Goal: Communication & Community: Answer question/provide support

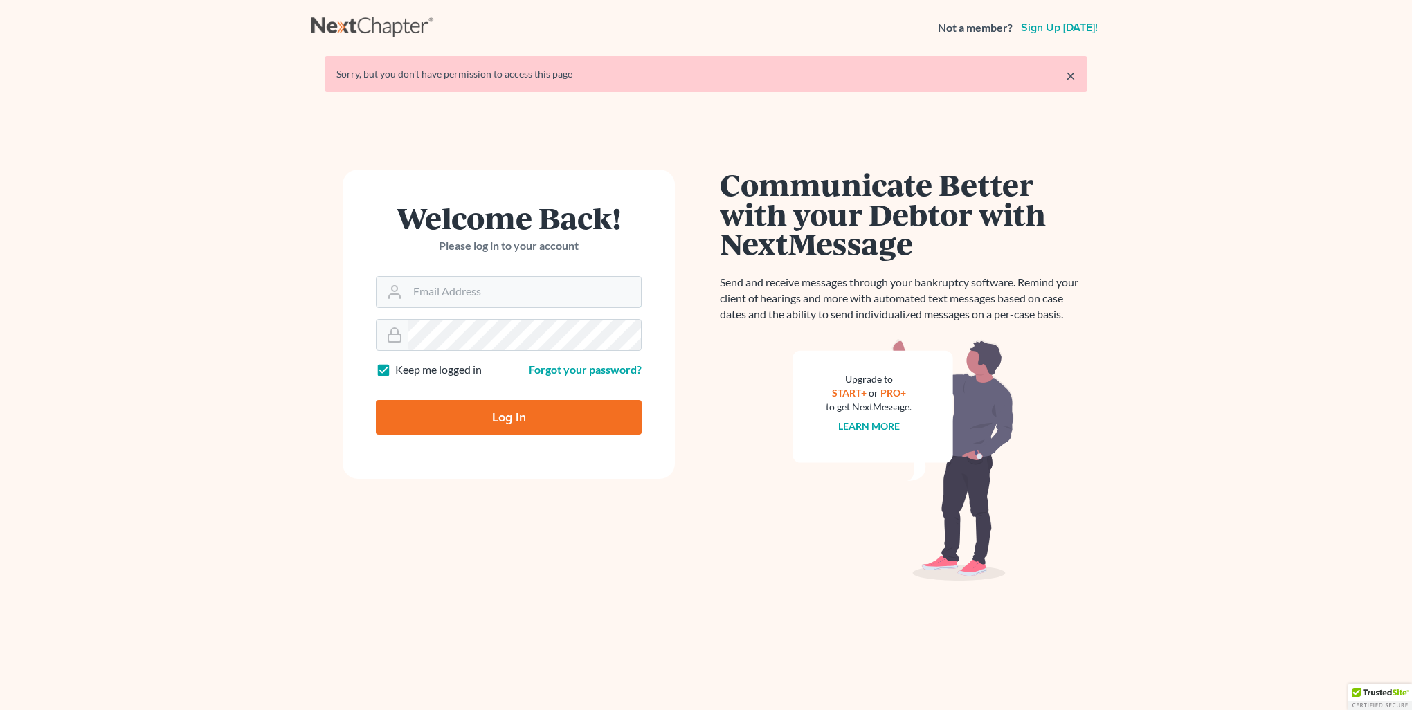
type input "[PERSON_NAME][EMAIL_ADDRESS][DOMAIN_NAME]"
drag, startPoint x: 599, startPoint y: 394, endPoint x: 599, endPoint y: 412, distance: 18.0
click at [599, 410] on div "Log In" at bounding box center [509, 412] width 266 height 46
click at [599, 412] on input "Log In" at bounding box center [509, 417] width 266 height 35
type input "Thinking..."
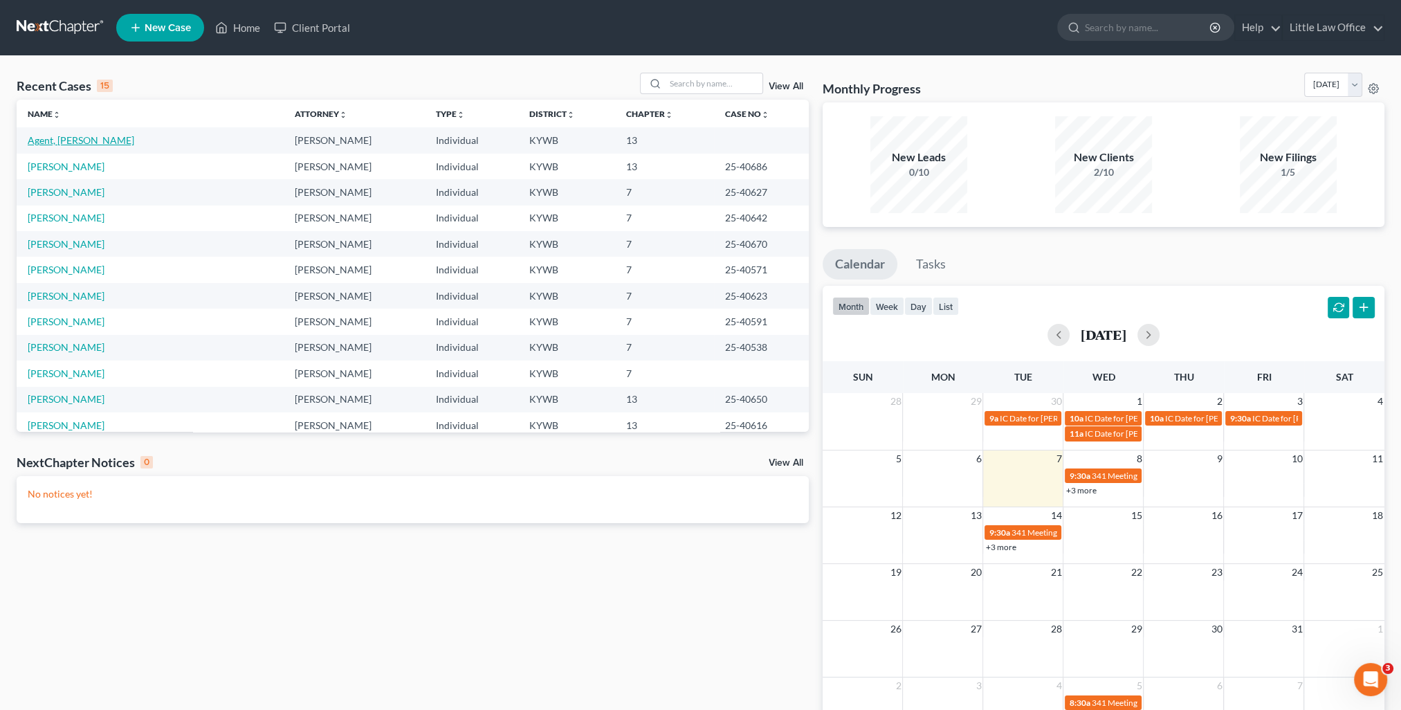
click at [48, 140] on link "Agent, [PERSON_NAME]" at bounding box center [81, 140] width 107 height 12
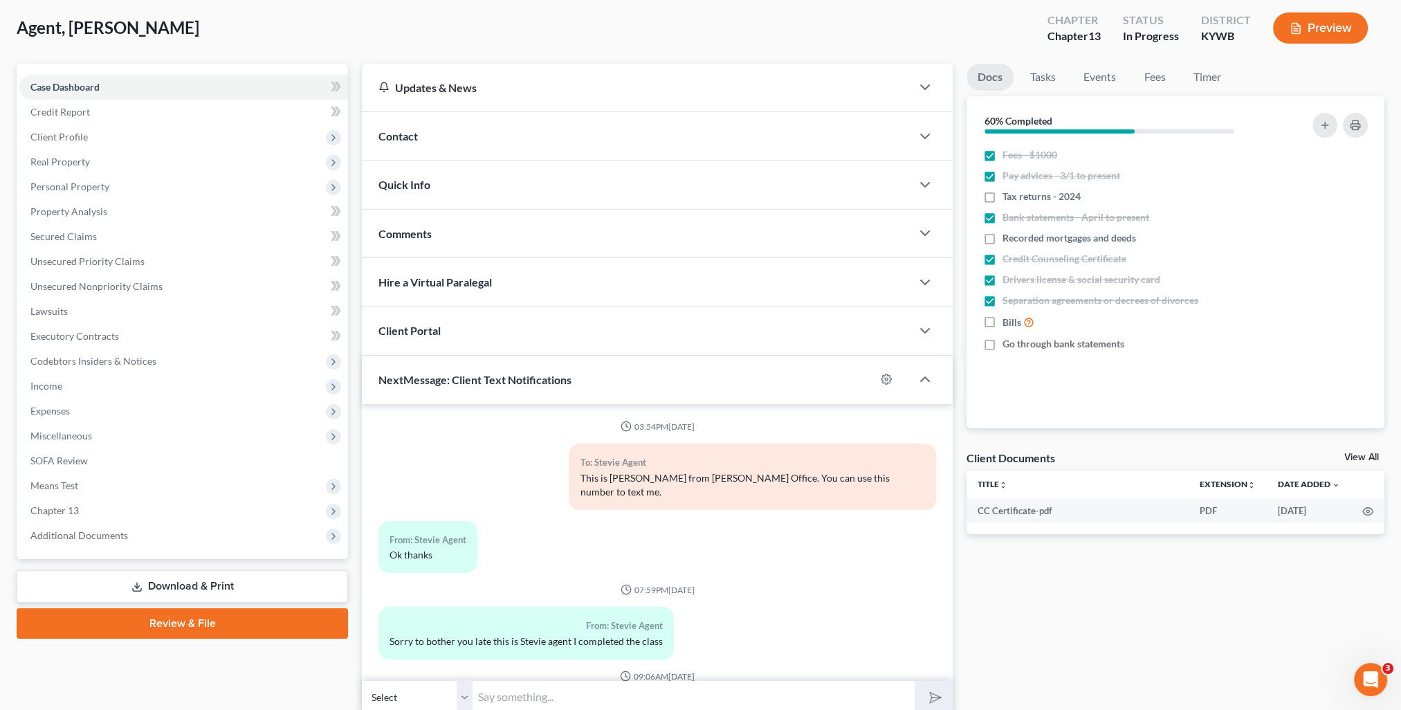
scroll to position [3913, 0]
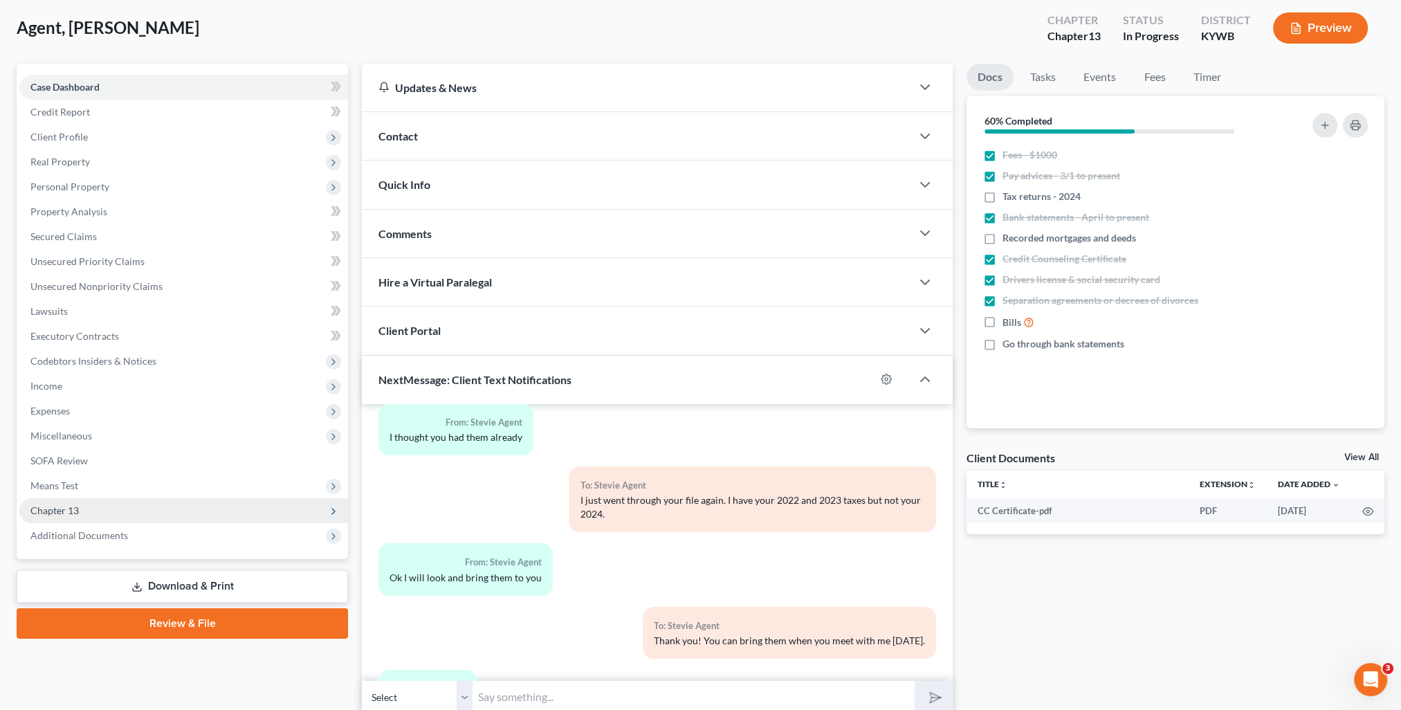
click at [75, 515] on span "Chapter 13" at bounding box center [54, 510] width 48 height 12
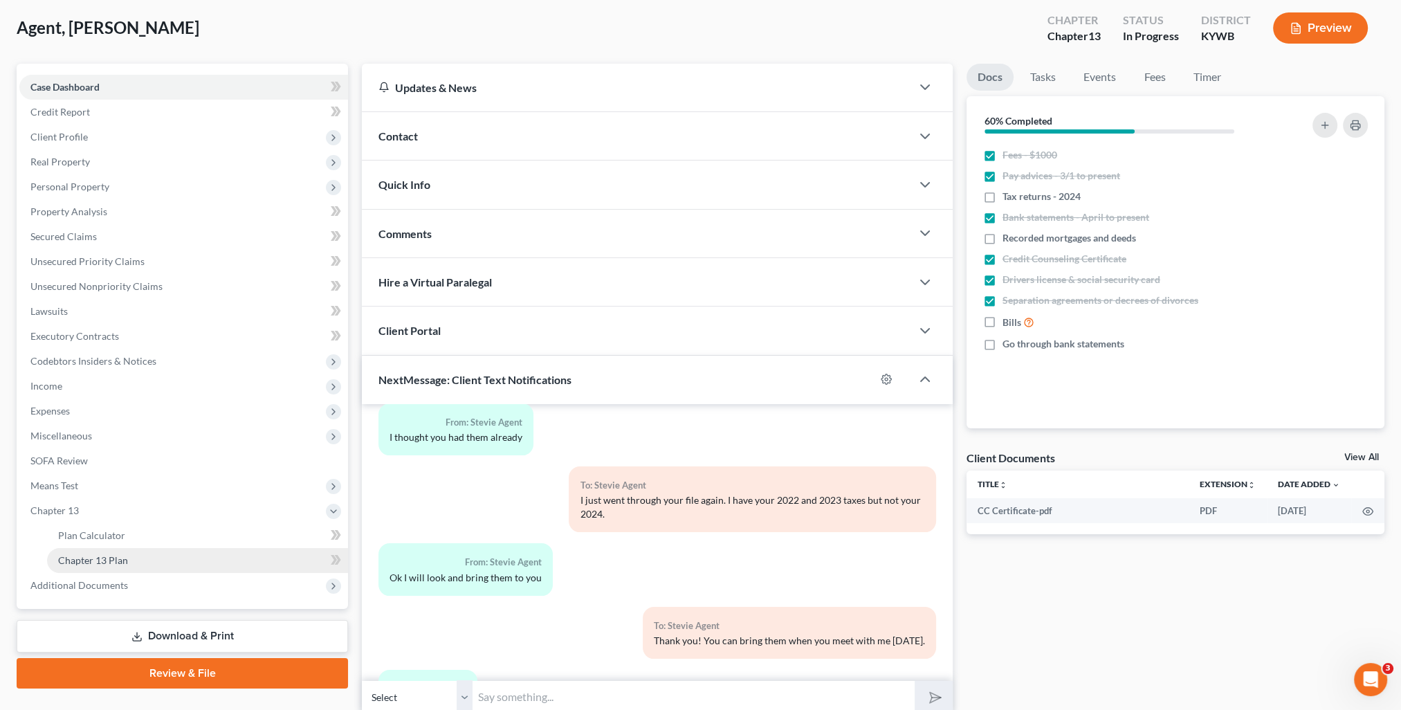
click at [91, 563] on span "Chapter 13 Plan" at bounding box center [93, 560] width 70 height 12
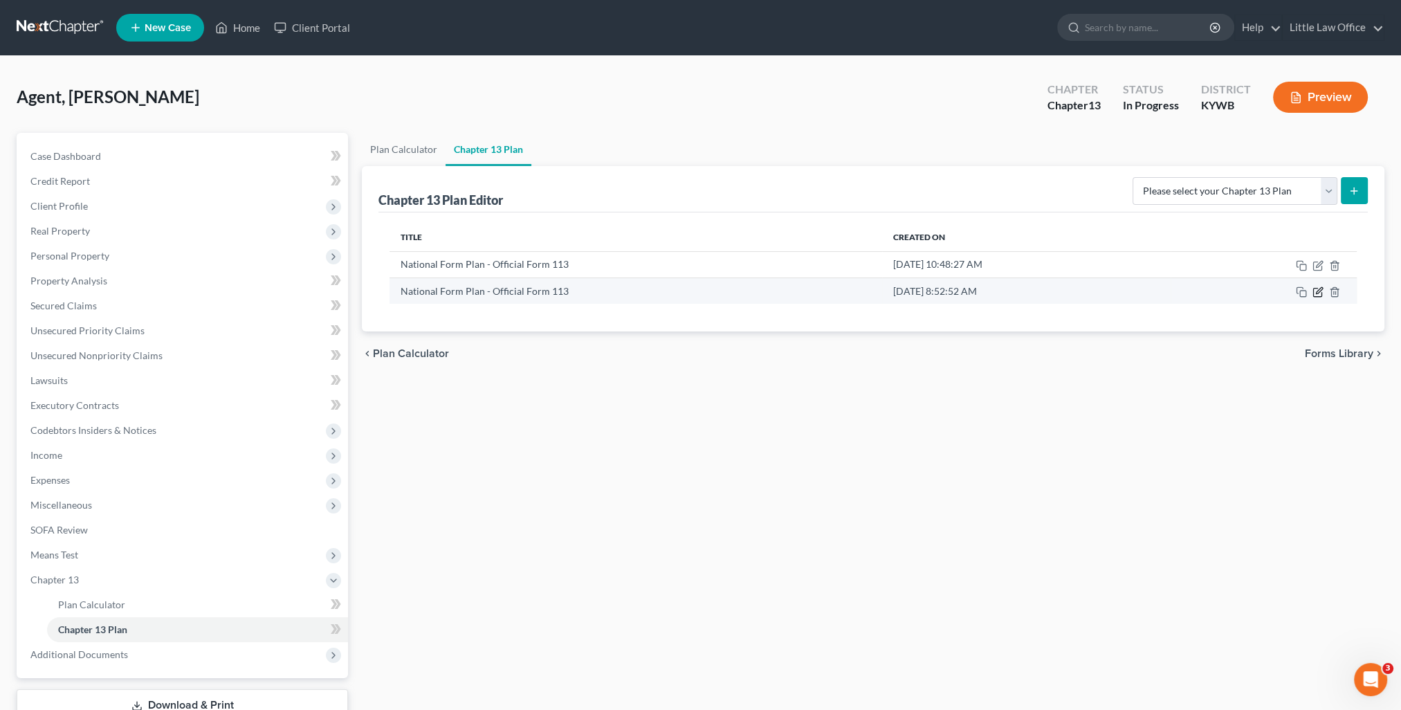
click at [1318, 293] on icon "button" at bounding box center [1318, 292] width 11 height 11
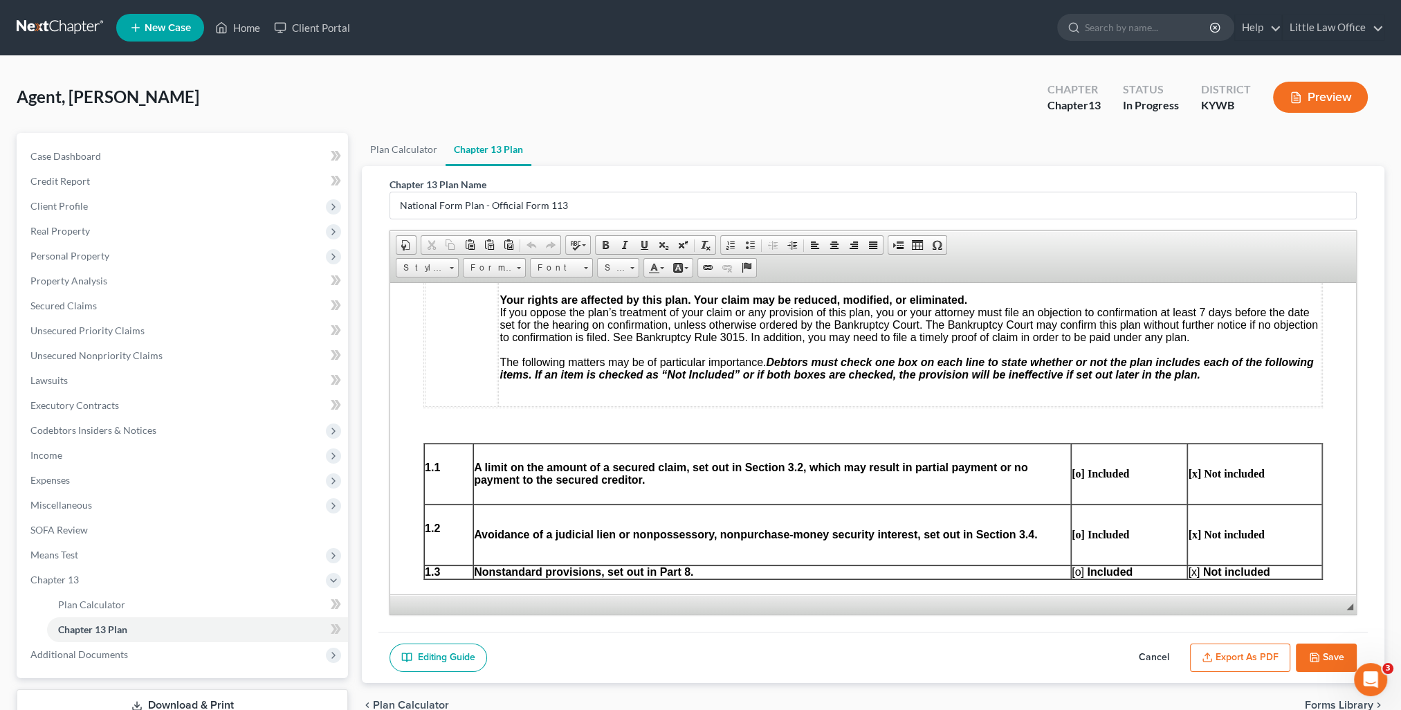
scroll to position [623, 0]
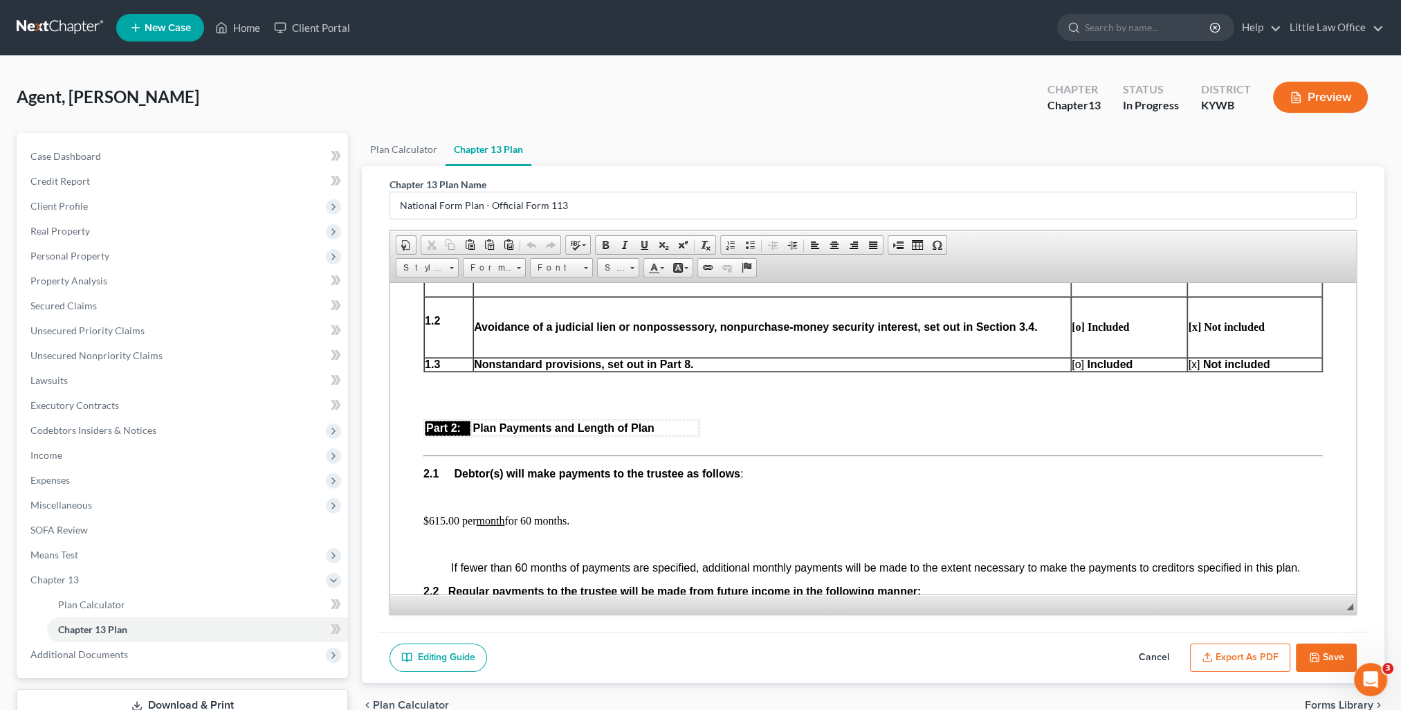
click at [1242, 660] on button "Export as PDF" at bounding box center [1240, 658] width 100 height 29
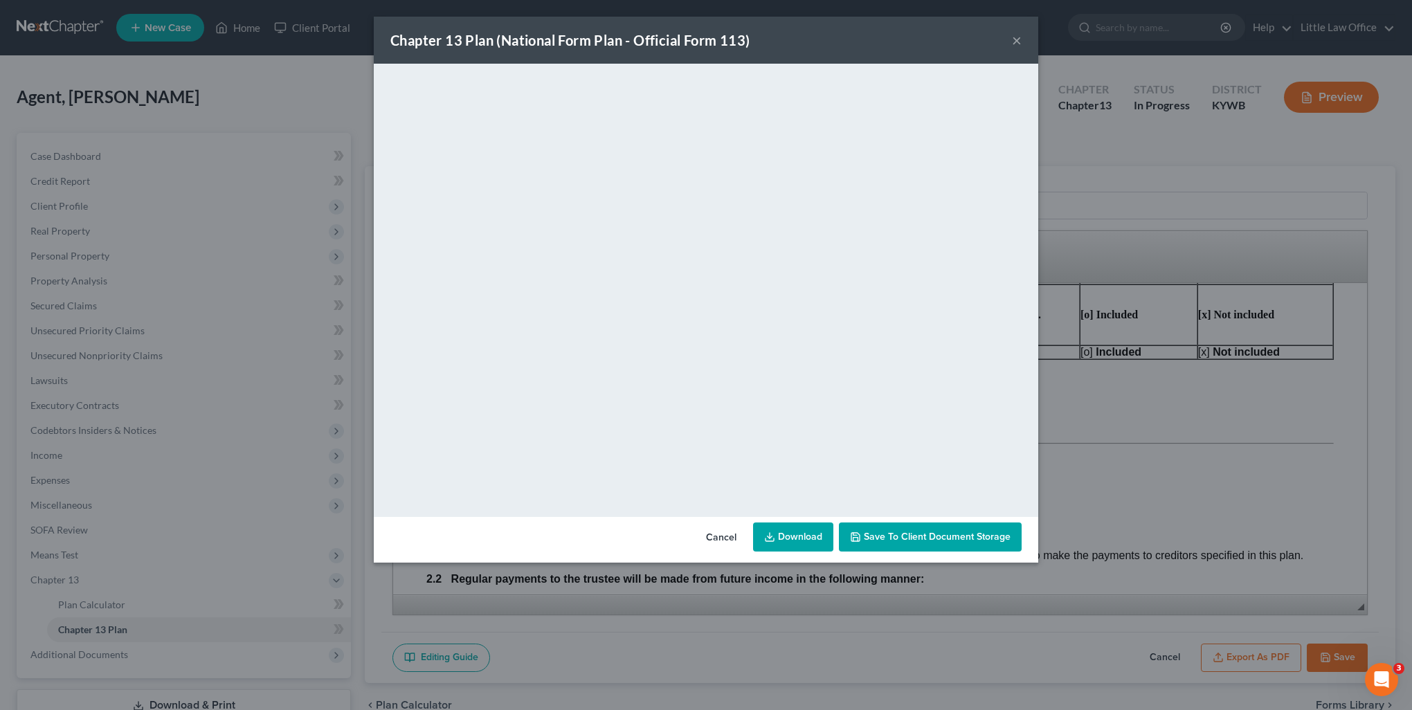
click at [1012, 48] on div "Chapter 13 Plan (National Form Plan - Official Form 113) ×" at bounding box center [706, 40] width 664 height 47
click at [1014, 45] on button "×" at bounding box center [1017, 40] width 10 height 17
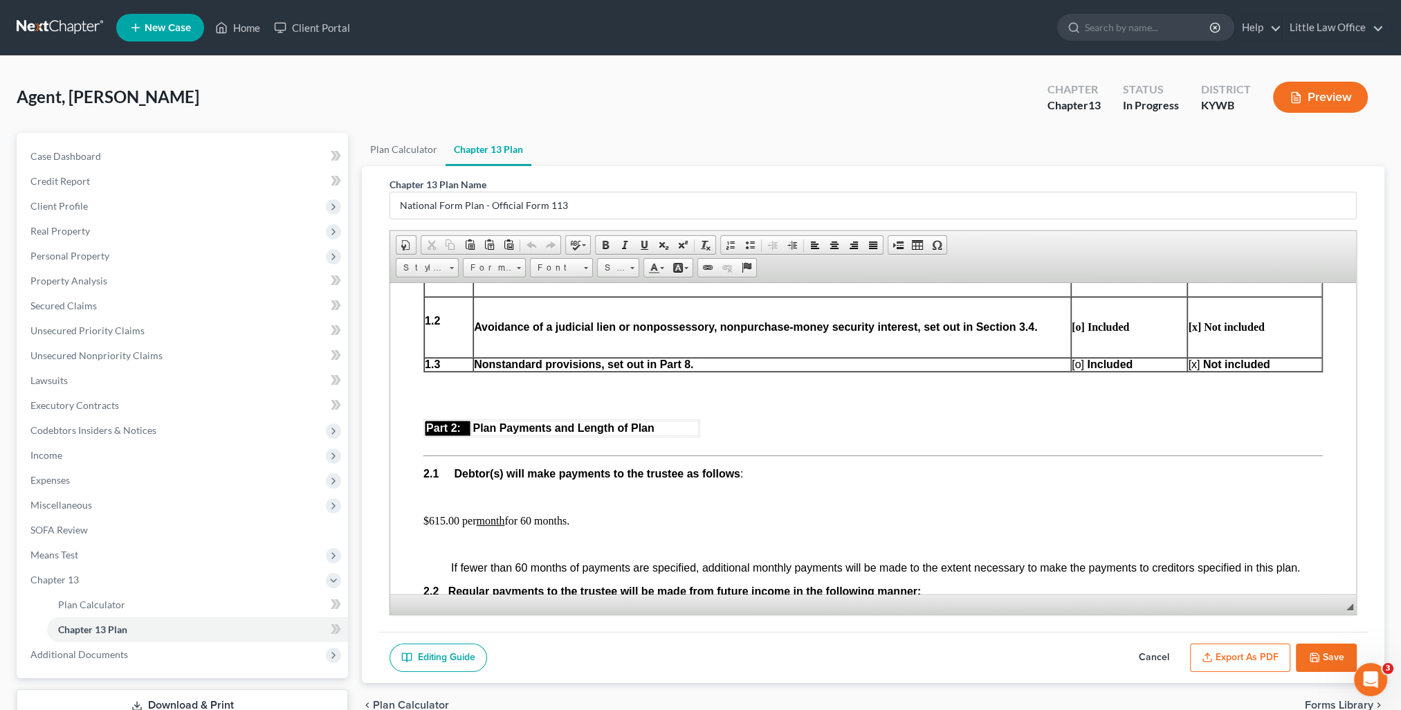
click at [1323, 655] on button "Save" at bounding box center [1326, 658] width 61 height 29
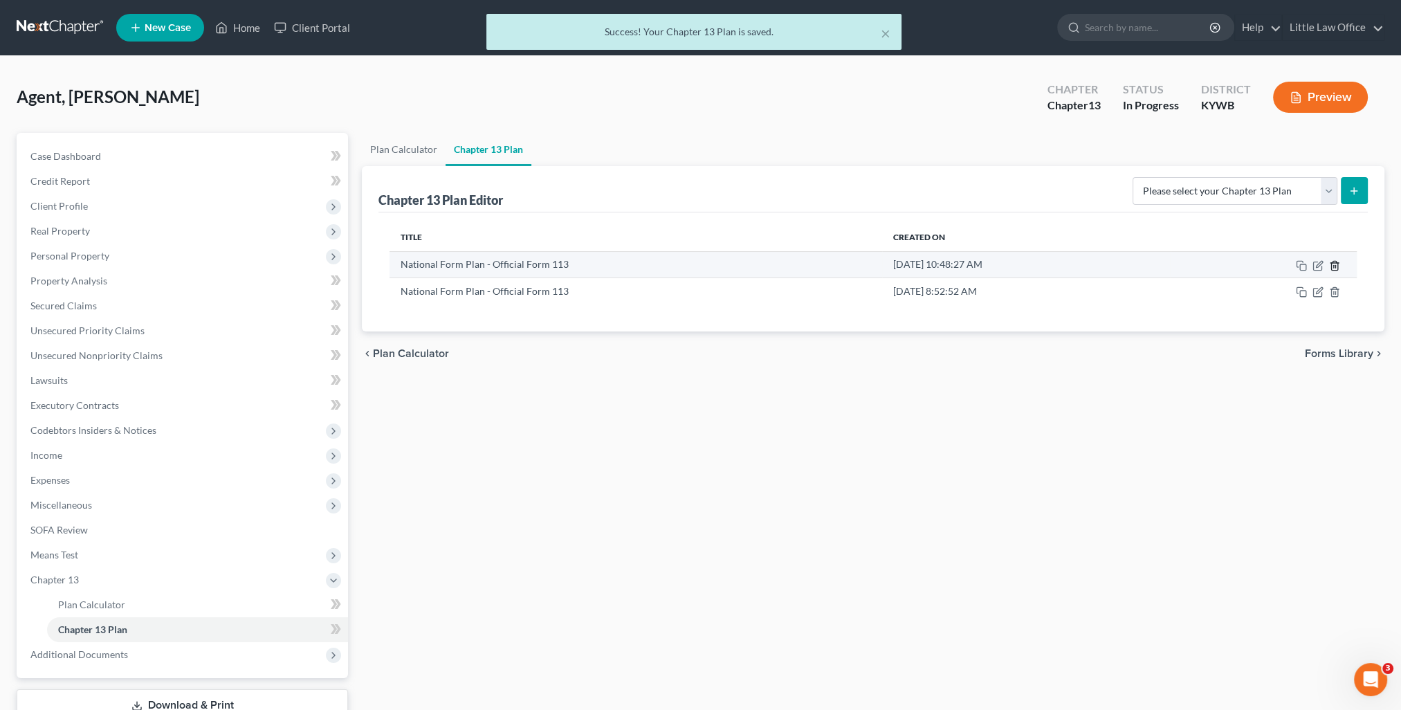
click at [1334, 266] on line "button" at bounding box center [1334, 266] width 0 height 3
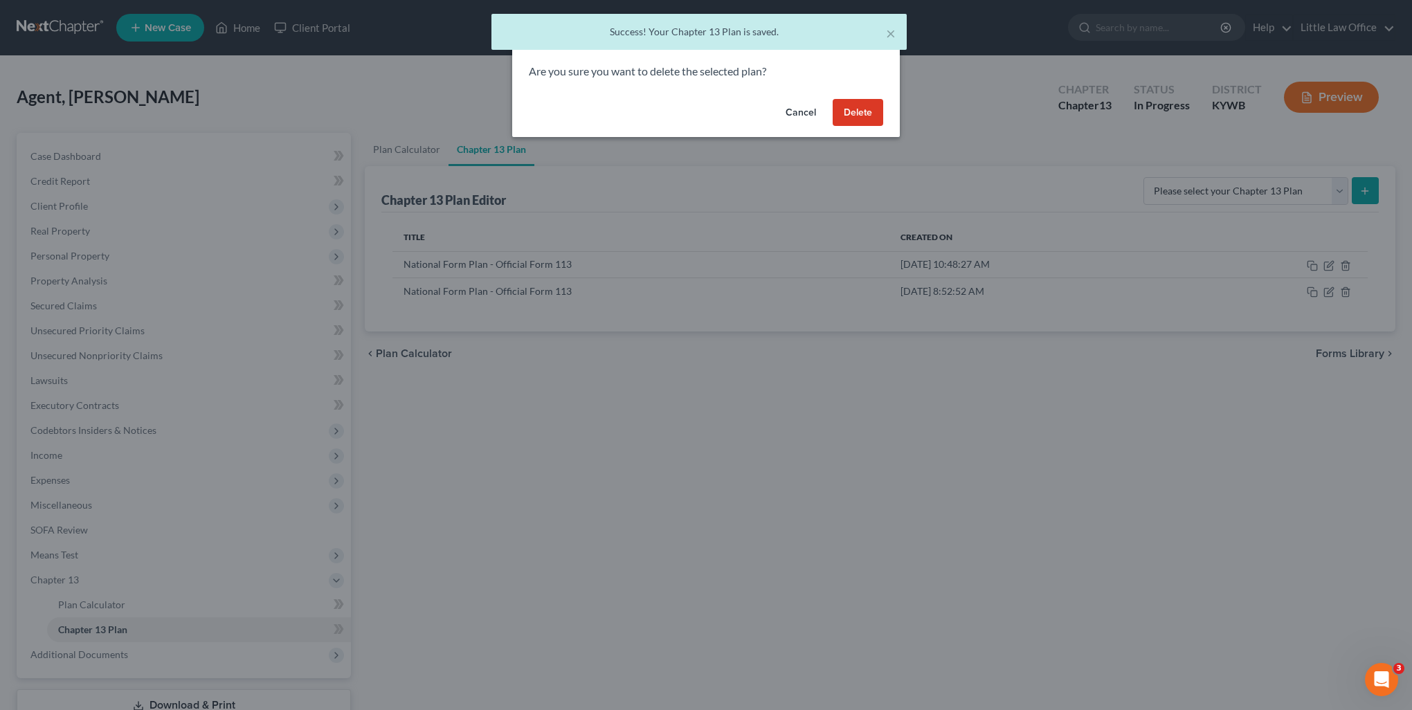
click at [860, 106] on button "Delete" at bounding box center [858, 113] width 51 height 28
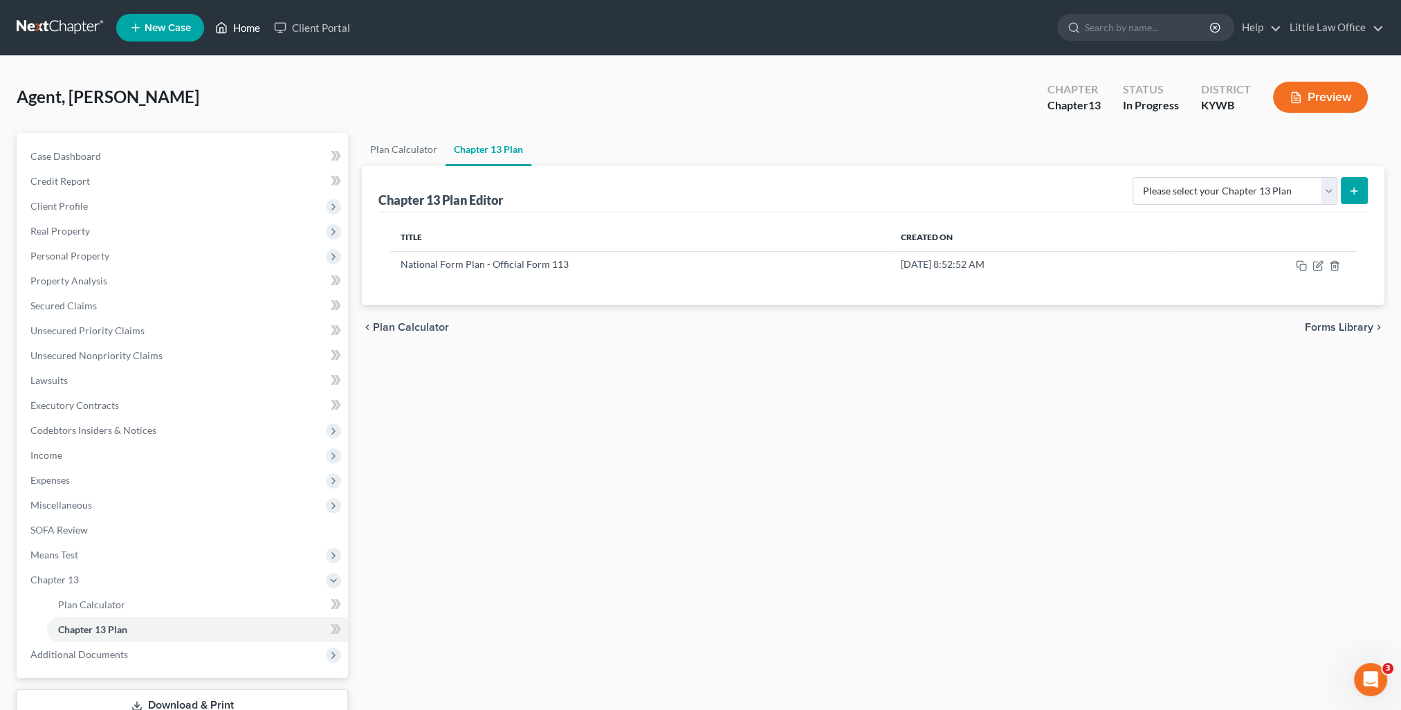
click at [244, 24] on link "Home" at bounding box center [237, 27] width 59 height 25
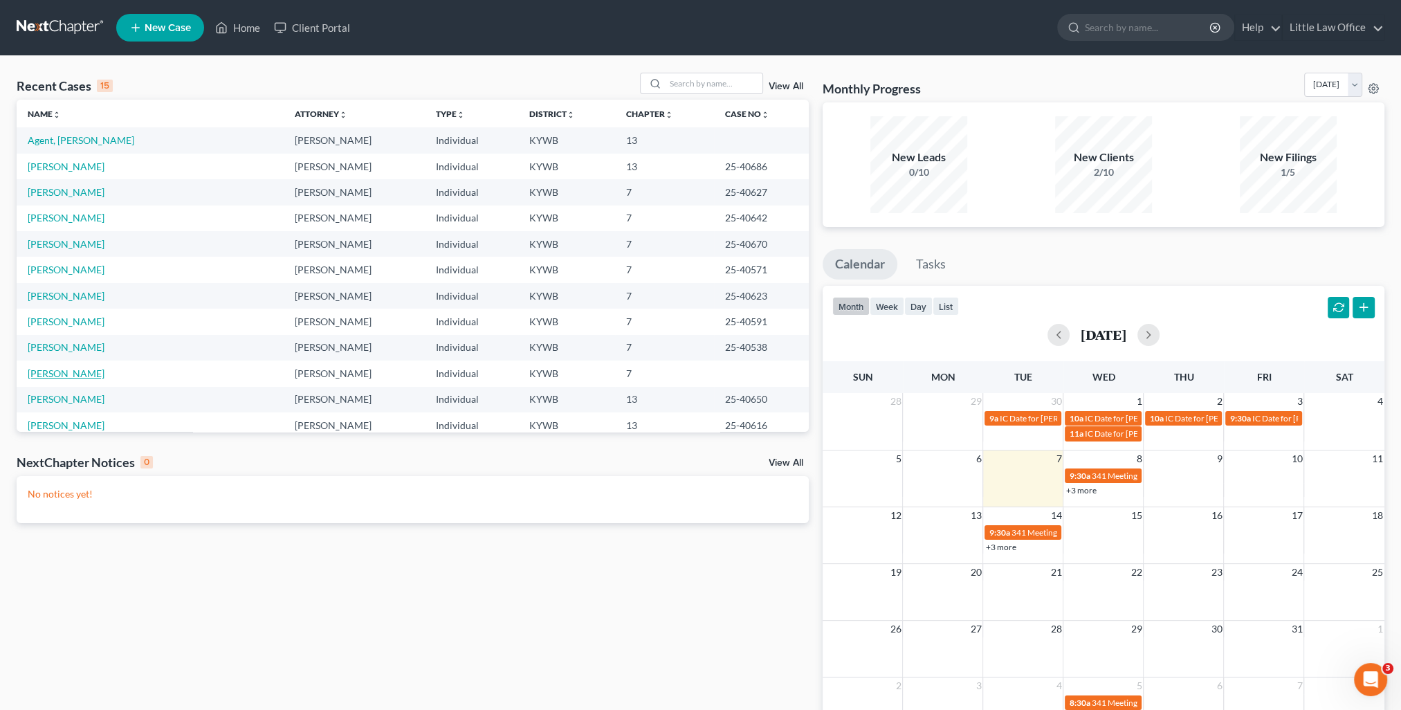
click at [84, 370] on link "[PERSON_NAME]" at bounding box center [66, 373] width 77 height 12
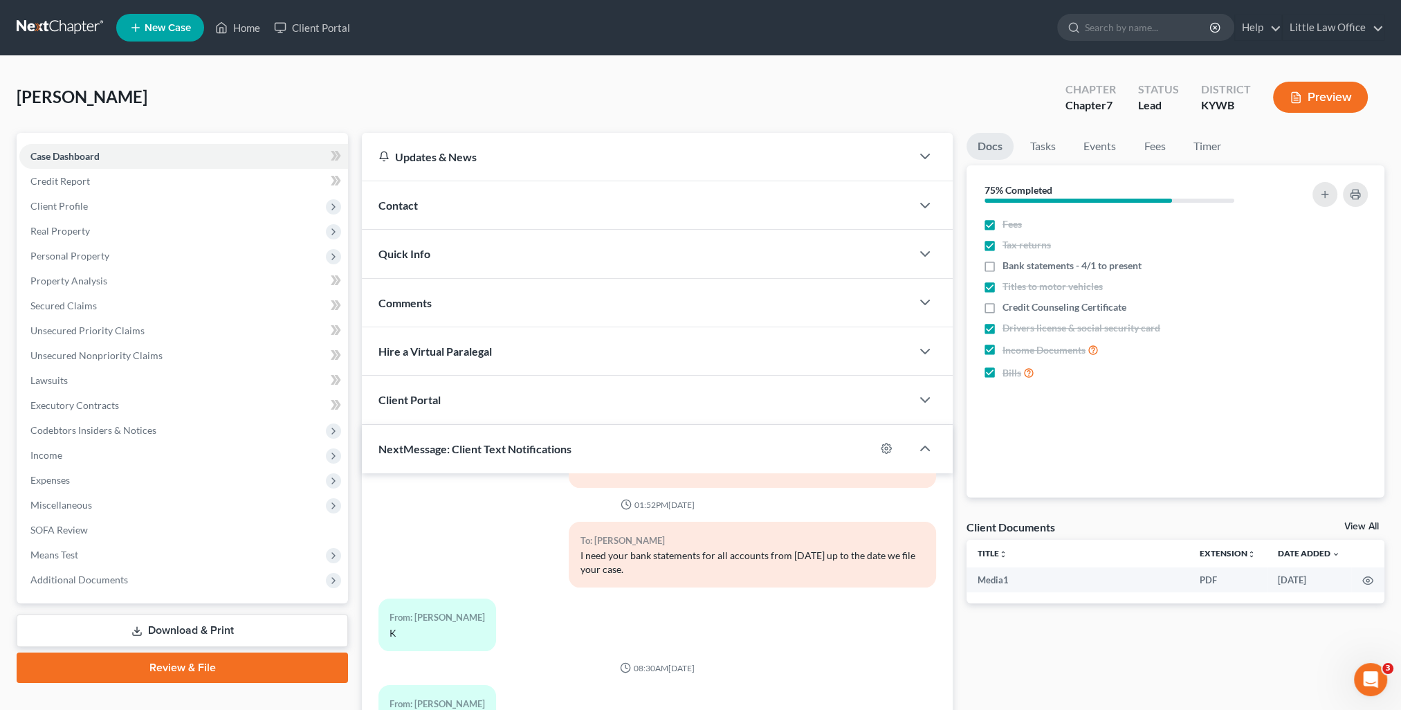
scroll to position [124, 0]
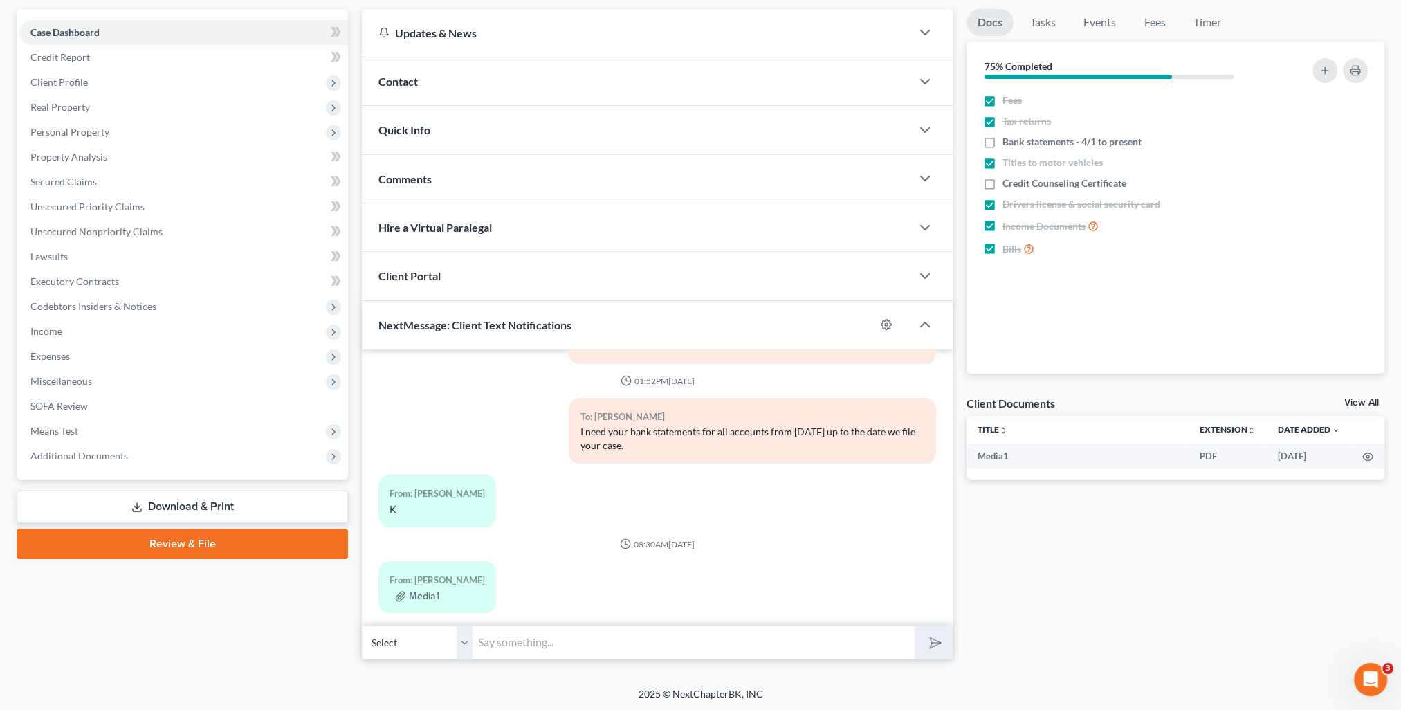
click at [681, 626] on input "text" at bounding box center [694, 643] width 442 height 34
type input "Received. Thank you!"
click at [915, 626] on button "submit" at bounding box center [934, 642] width 38 height 33
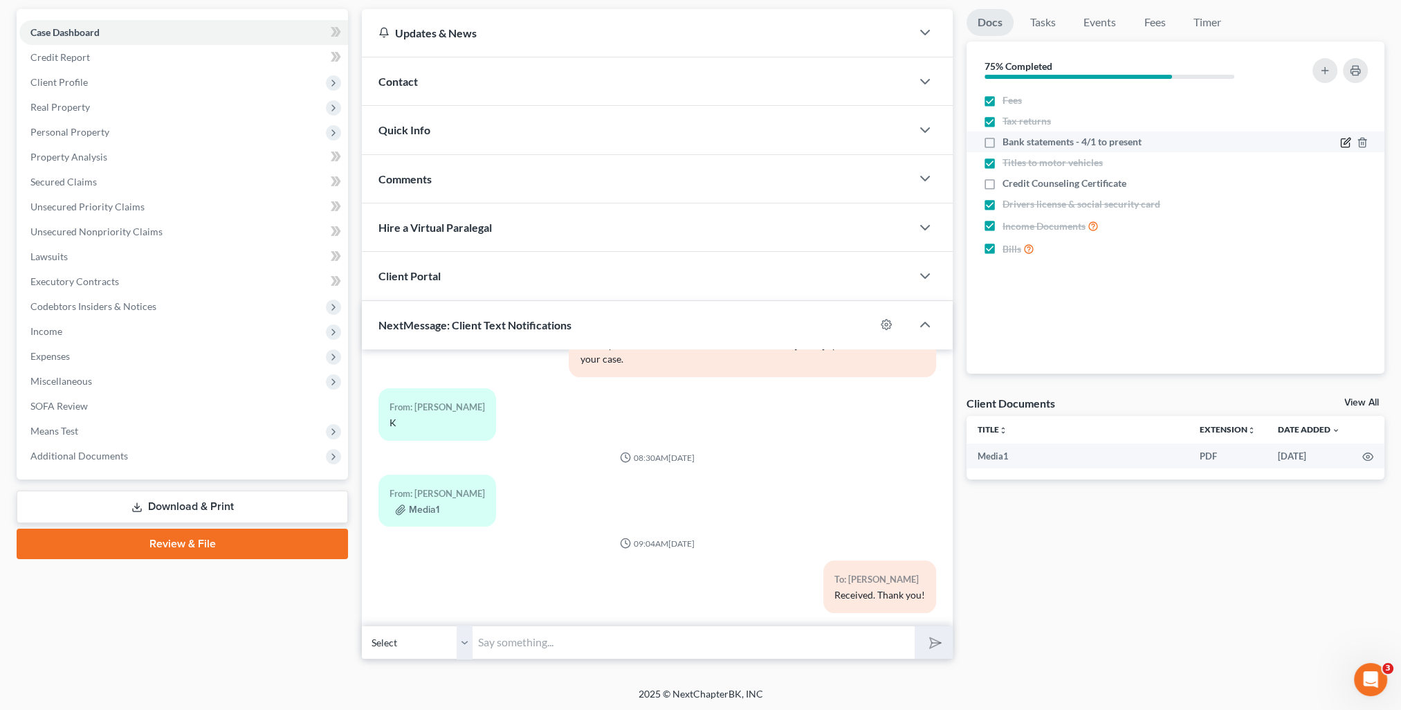
click at [1341, 143] on icon "button" at bounding box center [1345, 143] width 8 height 8
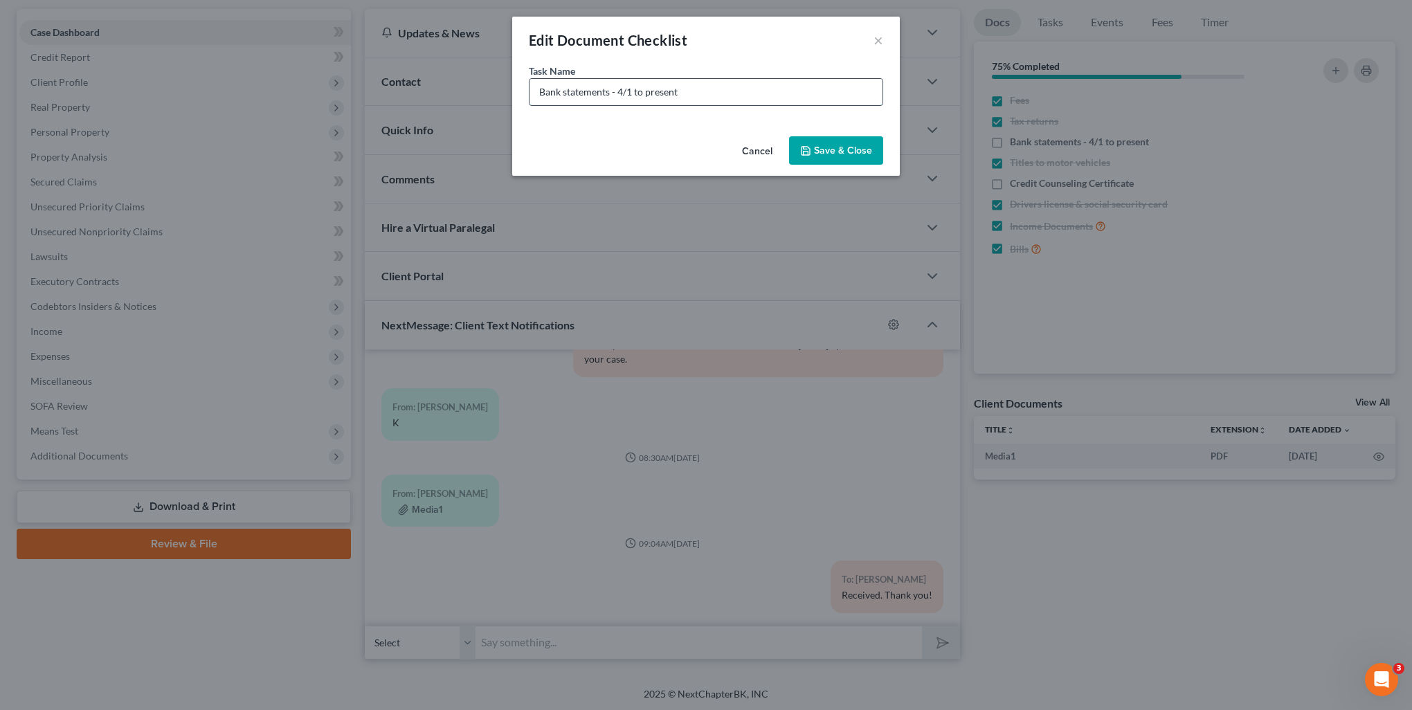
drag, startPoint x: 631, startPoint y: 95, endPoint x: 736, endPoint y: 102, distance: 105.4
click at [736, 102] on input "Bank statements - 4/1 to present" at bounding box center [705, 92] width 353 height 26
type input "Bank statements - April to Aug; Oct to present"
click at [860, 163] on button "Save & Close" at bounding box center [836, 150] width 94 height 29
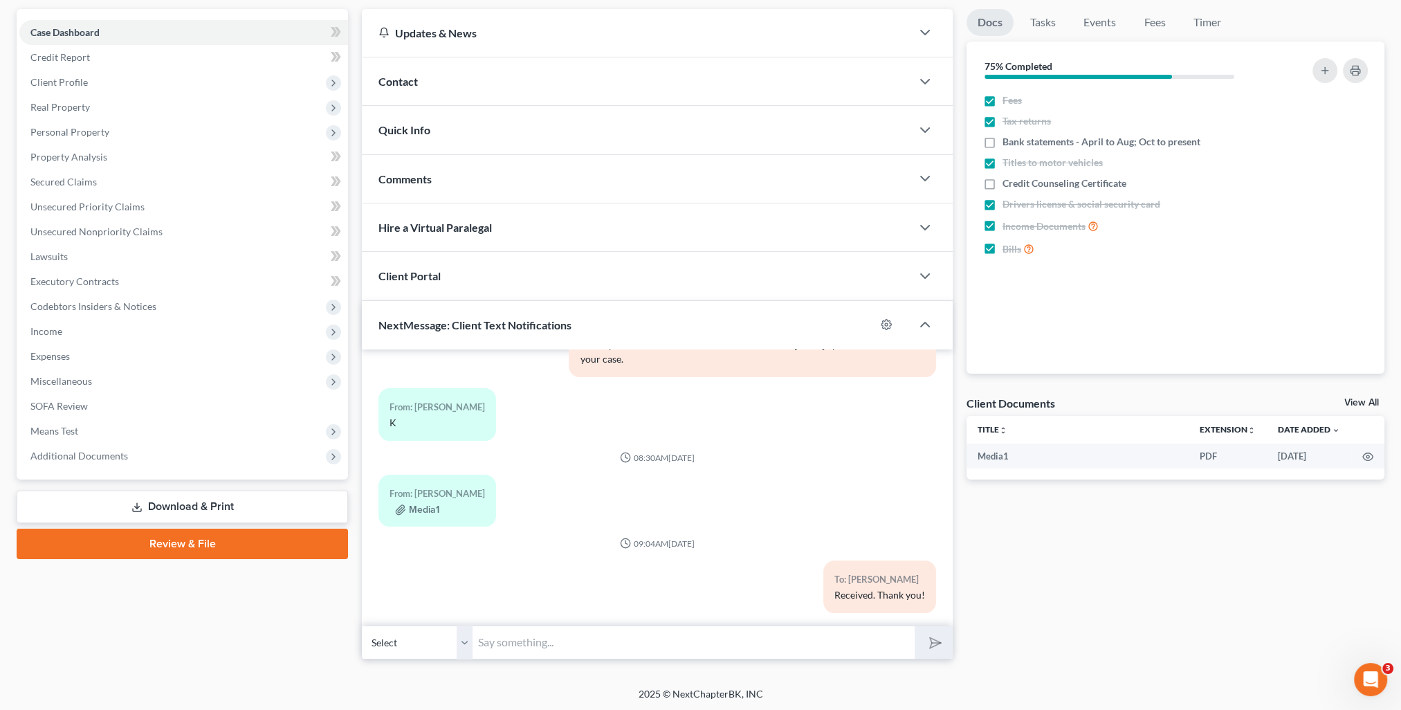
scroll to position [0, 0]
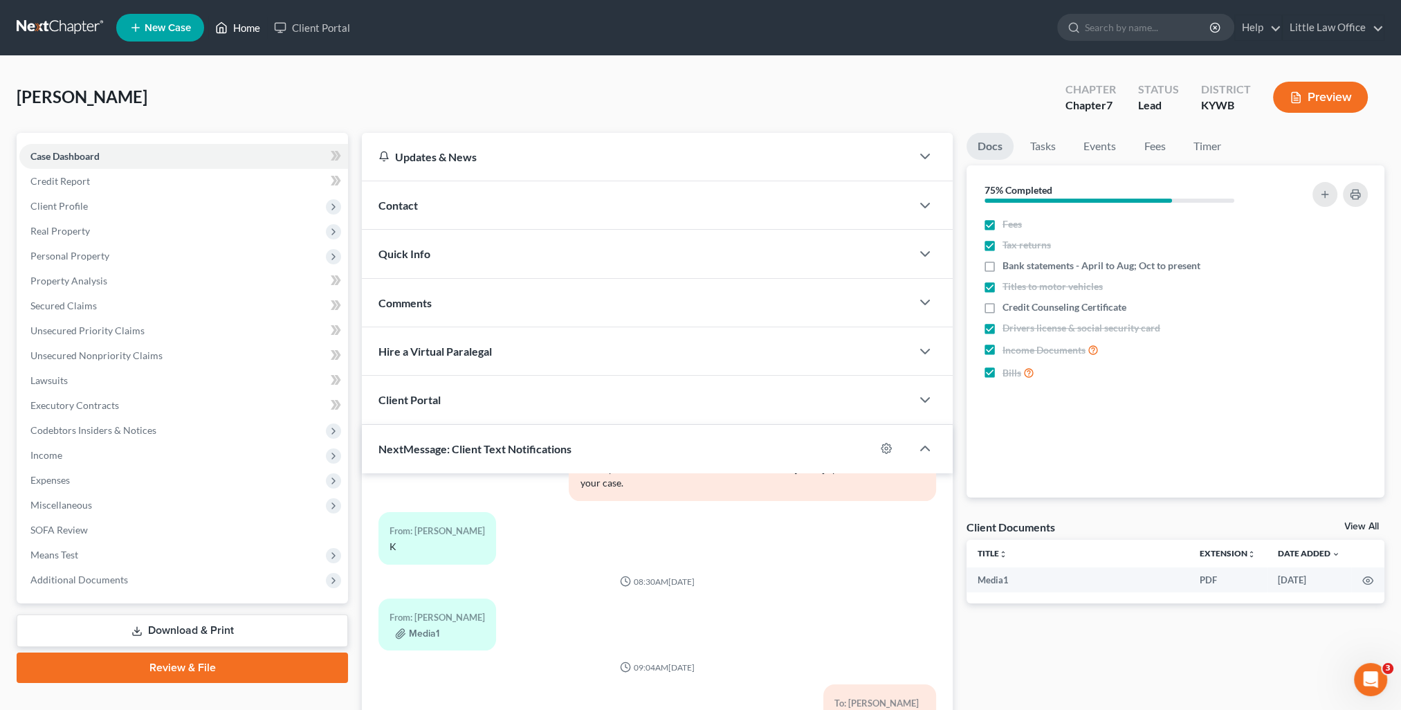
click at [252, 25] on link "Home" at bounding box center [237, 27] width 59 height 25
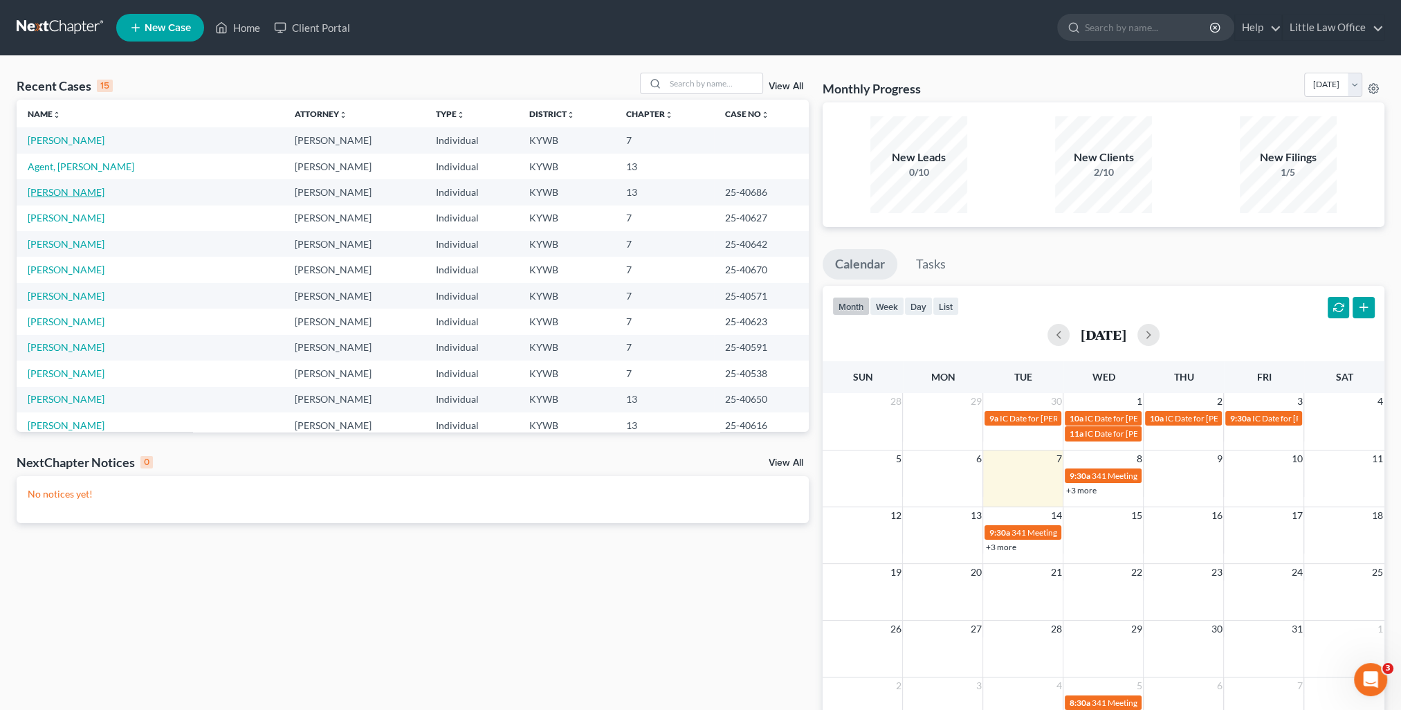
click at [46, 197] on link "[PERSON_NAME]" at bounding box center [66, 192] width 77 height 12
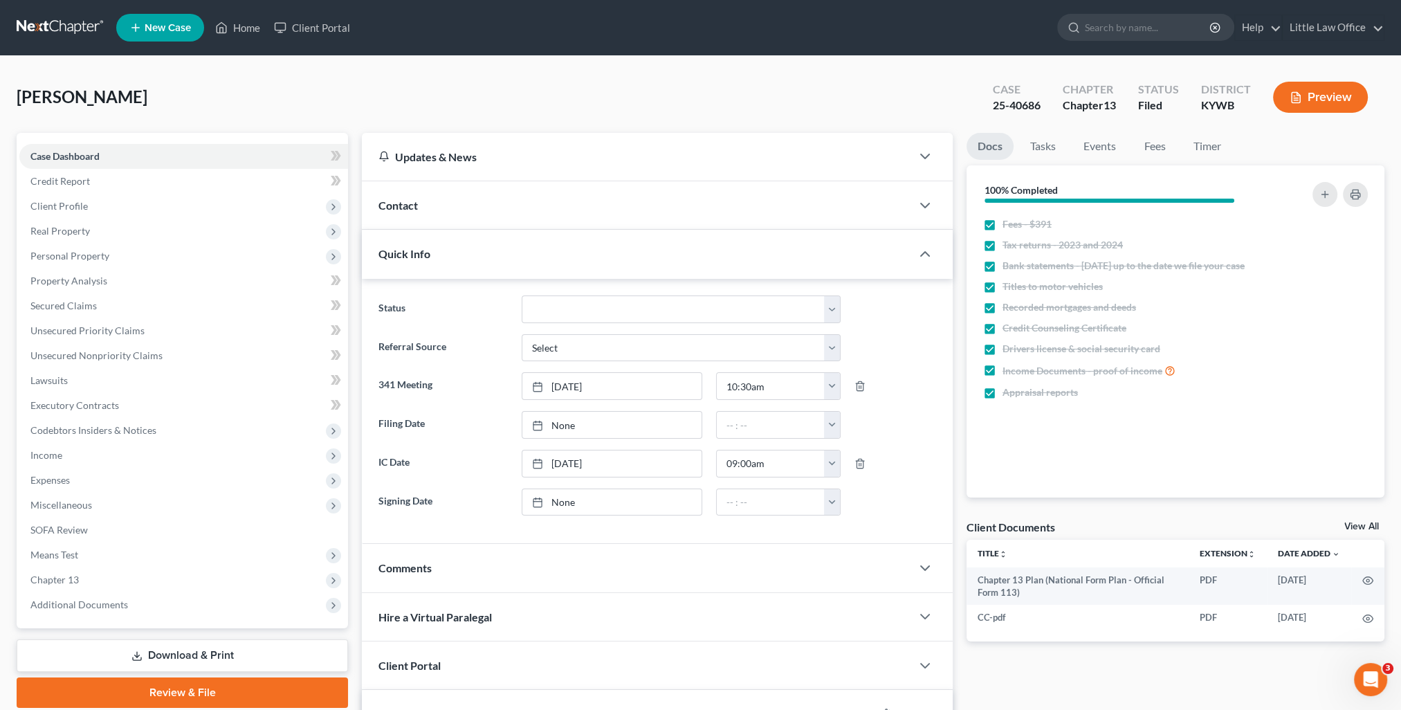
scroll to position [318, 0]
click at [500, 252] on div "Quick Info" at bounding box center [636, 254] width 549 height 48
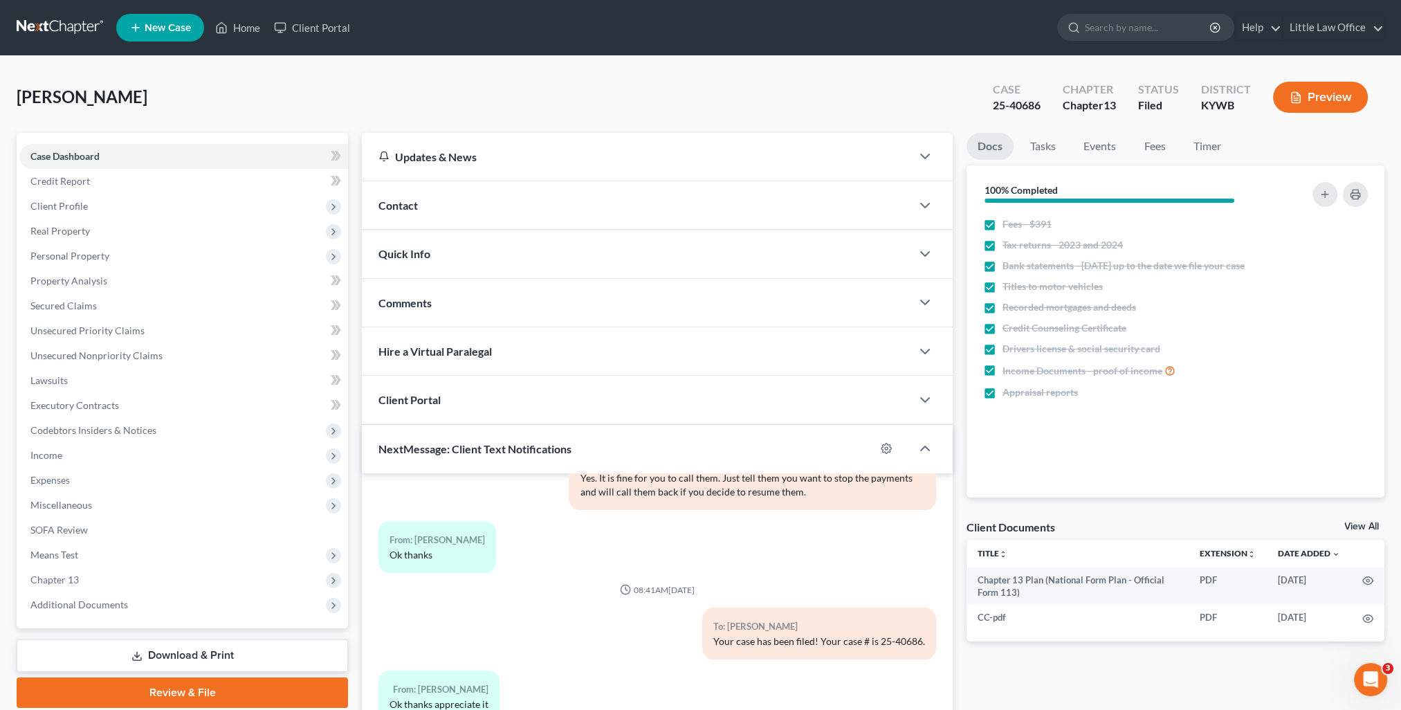
scroll to position [124, 0]
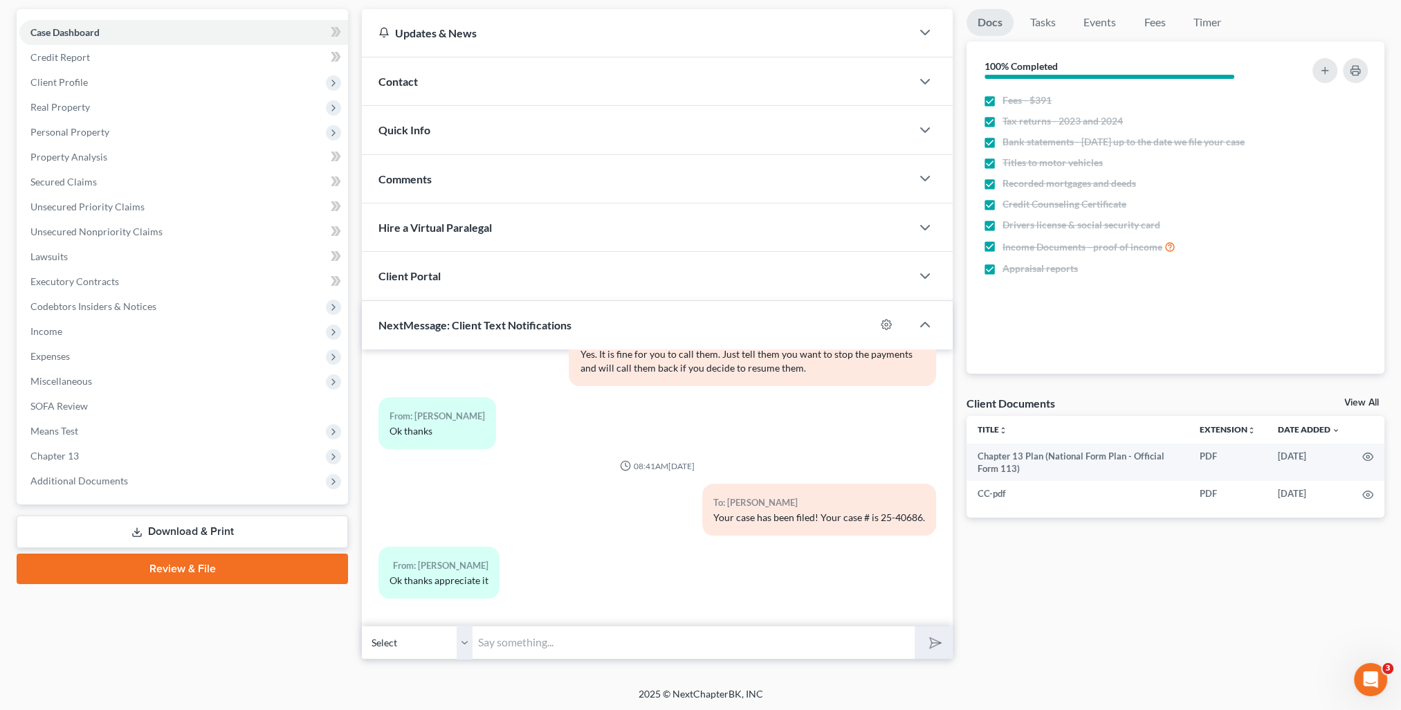
click at [589, 646] on input "text" at bounding box center [694, 643] width 442 height 34
type input "Your Court date is [DATE] 10:30 AM and will be held at our office."
click at [915, 626] on button "submit" at bounding box center [934, 642] width 38 height 33
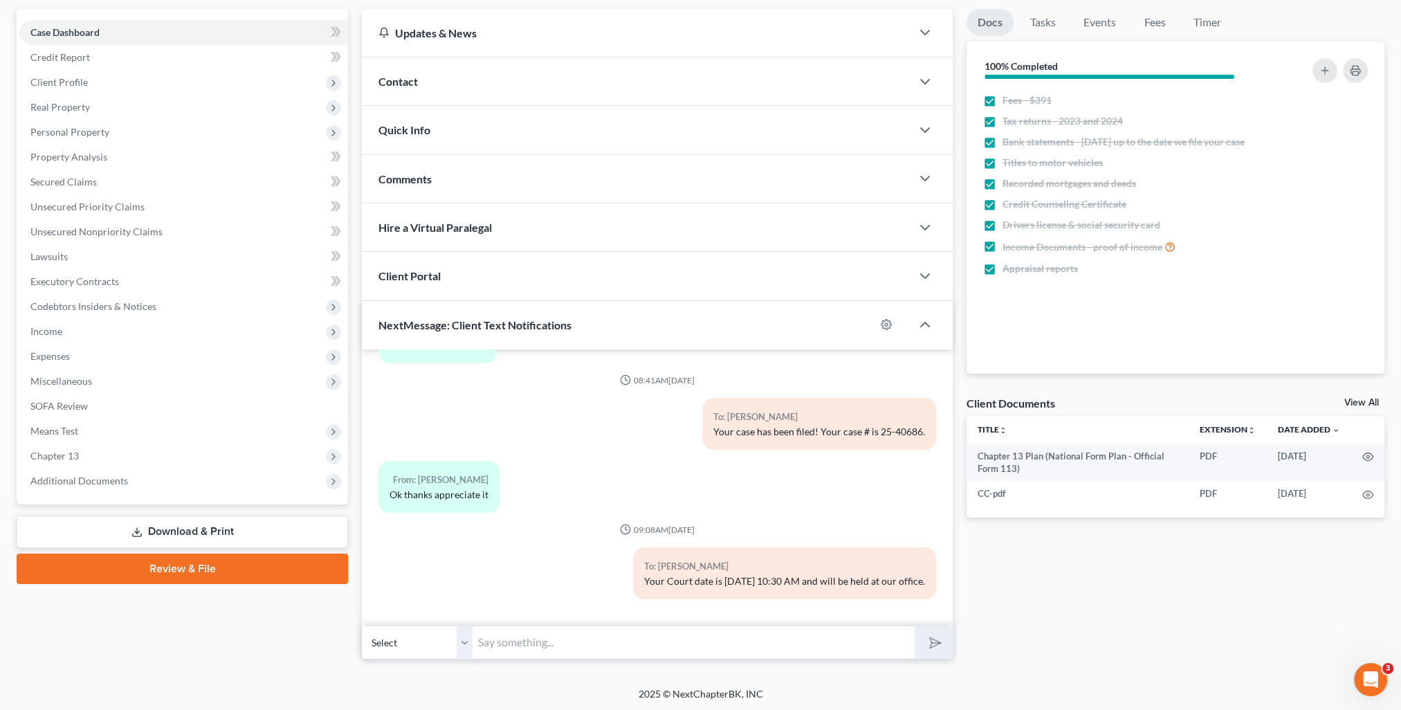
click at [891, 330] on div at bounding box center [893, 324] width 36 height 22
click at [889, 326] on icon "button" at bounding box center [887, 325] width 10 height 10
select select "1"
select select
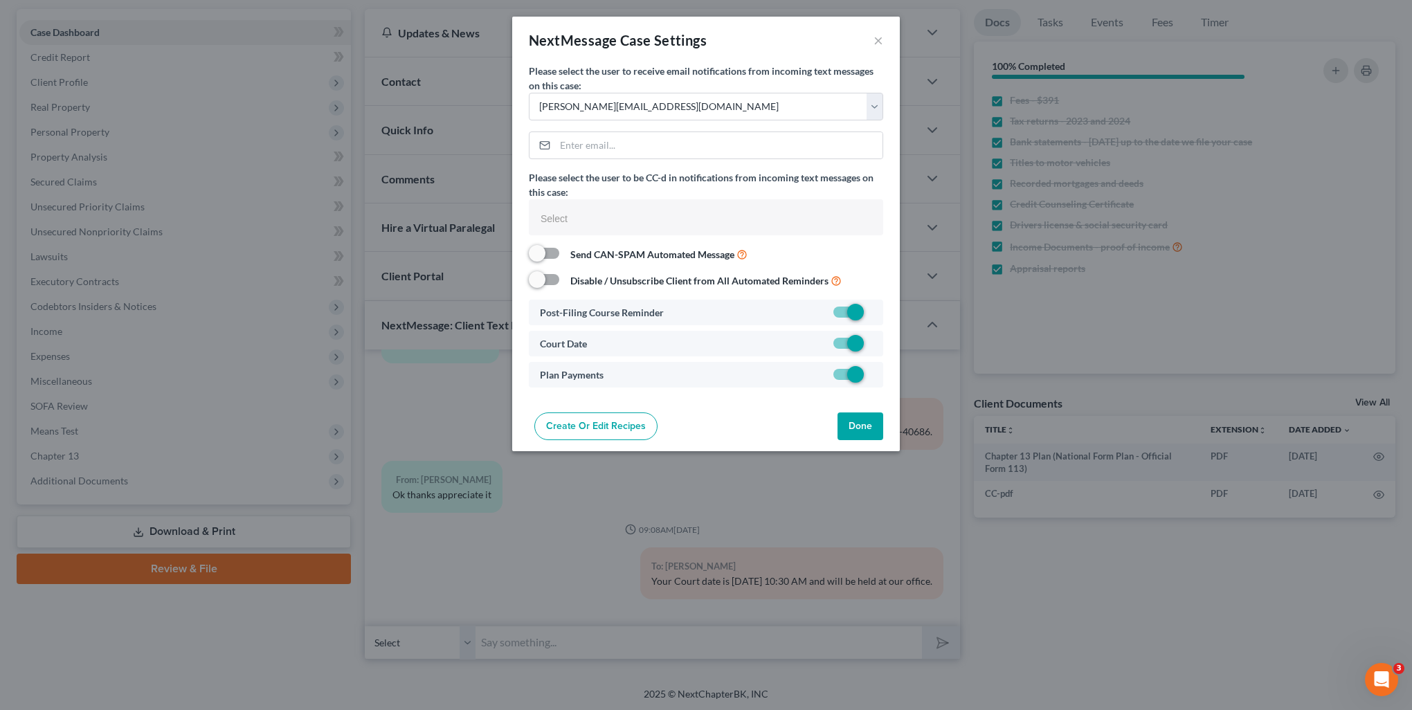
click at [877, 433] on button "Done" at bounding box center [860, 426] width 46 height 28
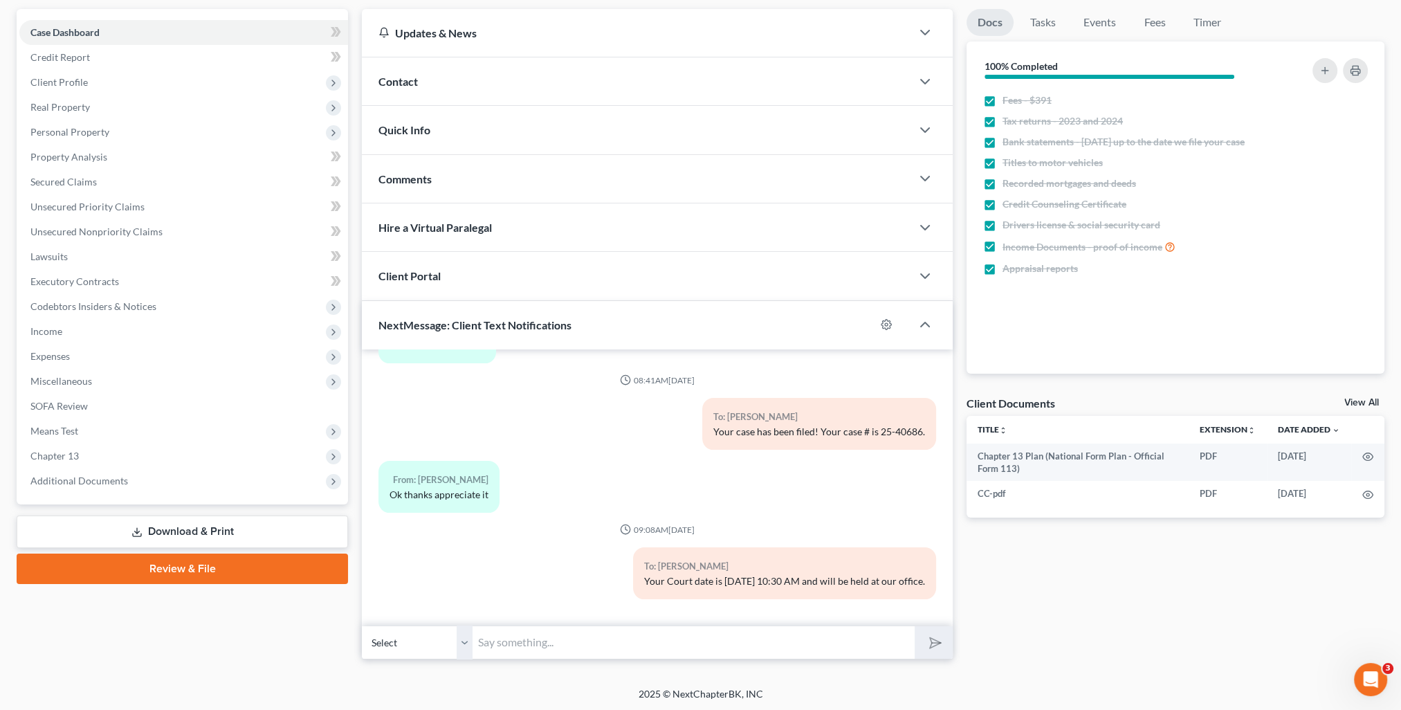
scroll to position [0, 0]
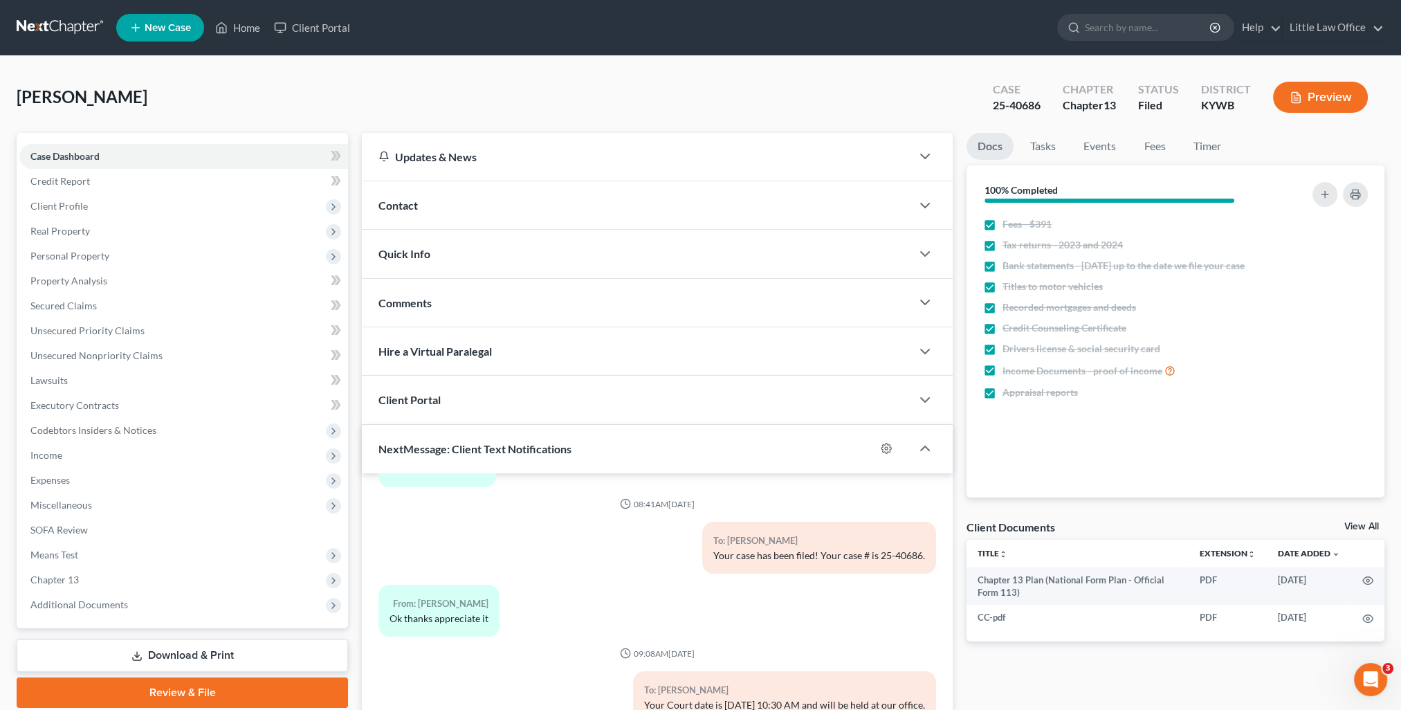
click at [236, 12] on ul "New Case Home Client Portal - No Result - See all results Or Press Enter... Hel…" at bounding box center [750, 28] width 1269 height 36
click at [233, 25] on link "Home" at bounding box center [237, 27] width 59 height 25
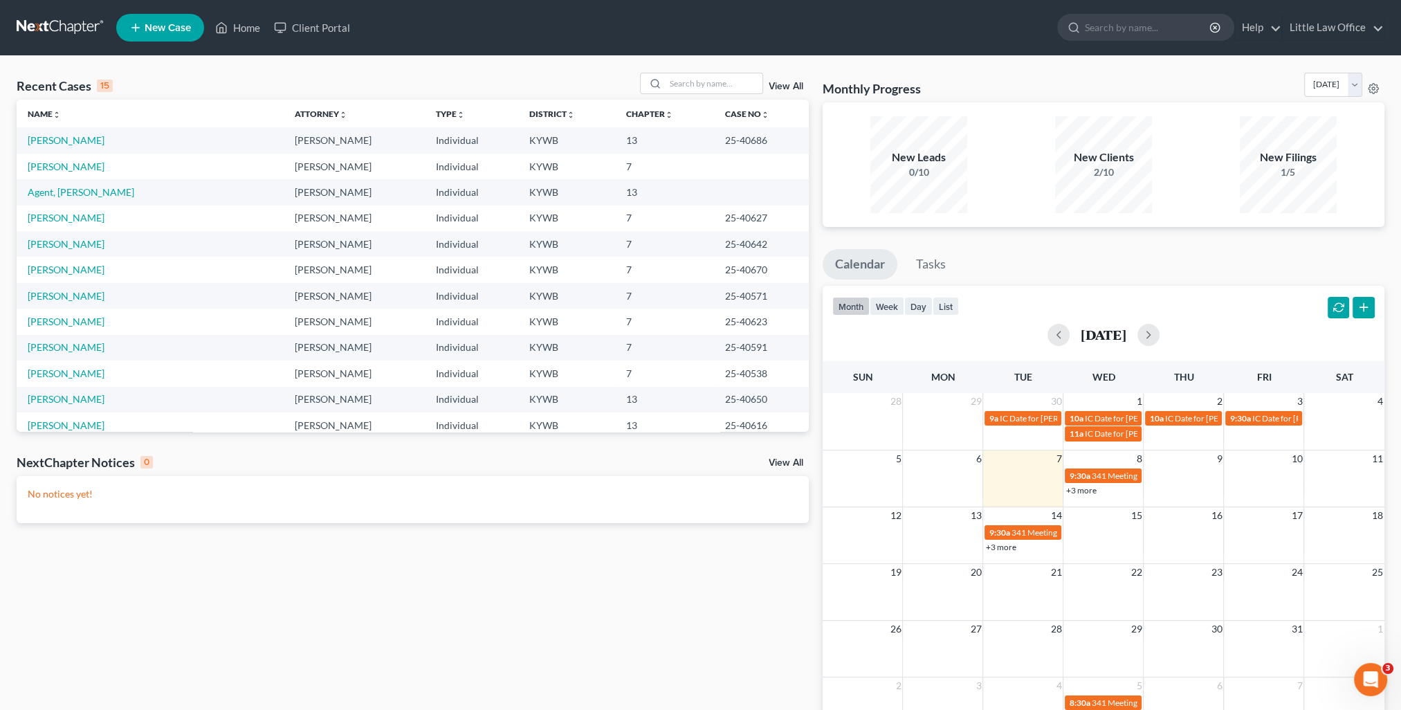
click at [697, 68] on div "Recent Cases 15 View All Name unfold_more expand_more expand_less Attorney unfo…" at bounding box center [700, 415] width 1401 height 718
click at [693, 77] on input "search" at bounding box center [714, 83] width 97 height 20
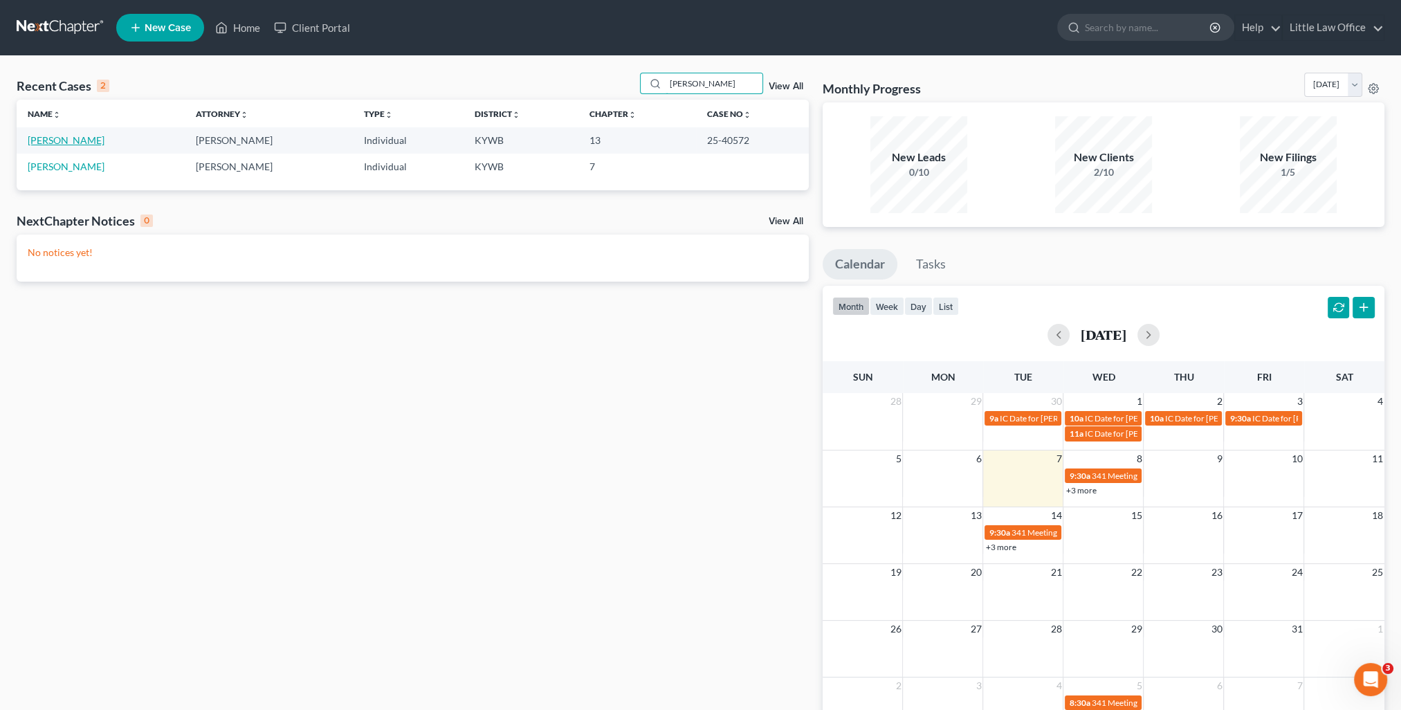
type input "[PERSON_NAME]"
click at [84, 134] on link "[PERSON_NAME]" at bounding box center [66, 140] width 77 height 12
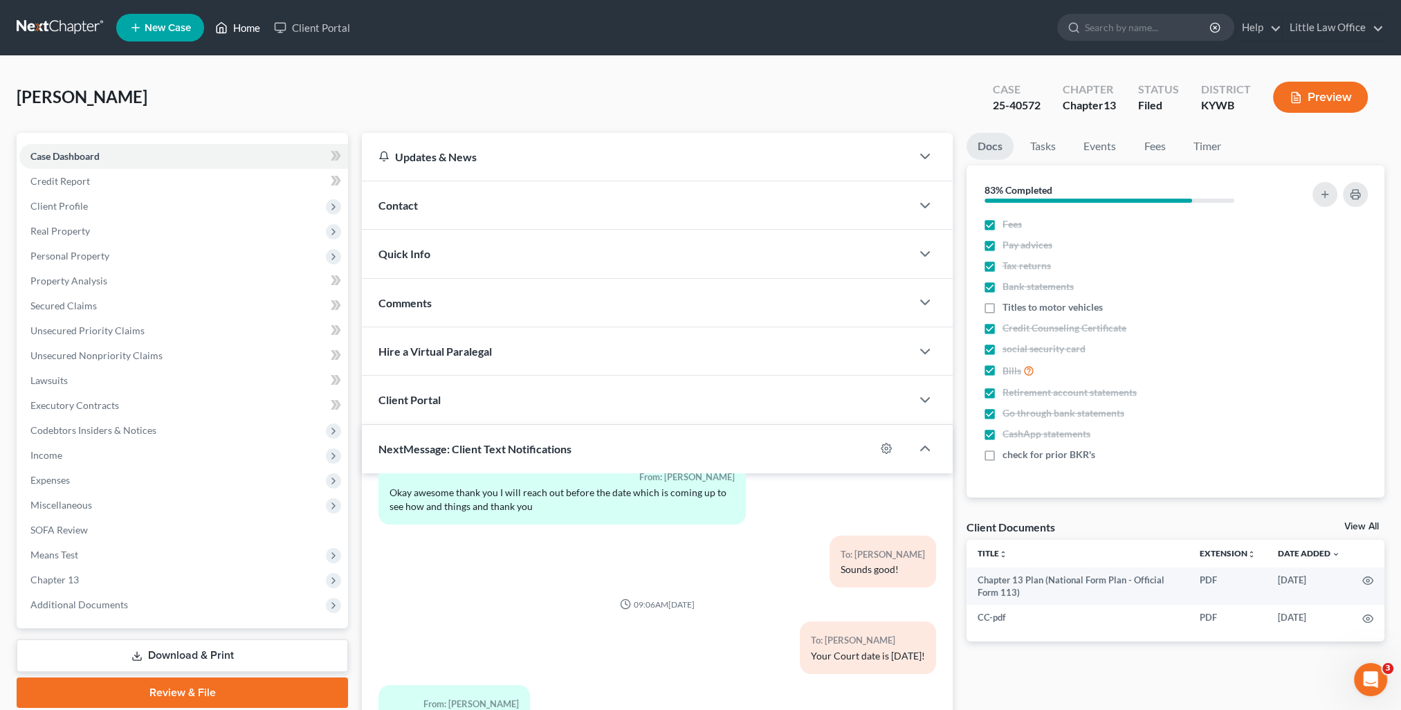
click at [249, 29] on link "Home" at bounding box center [237, 27] width 59 height 25
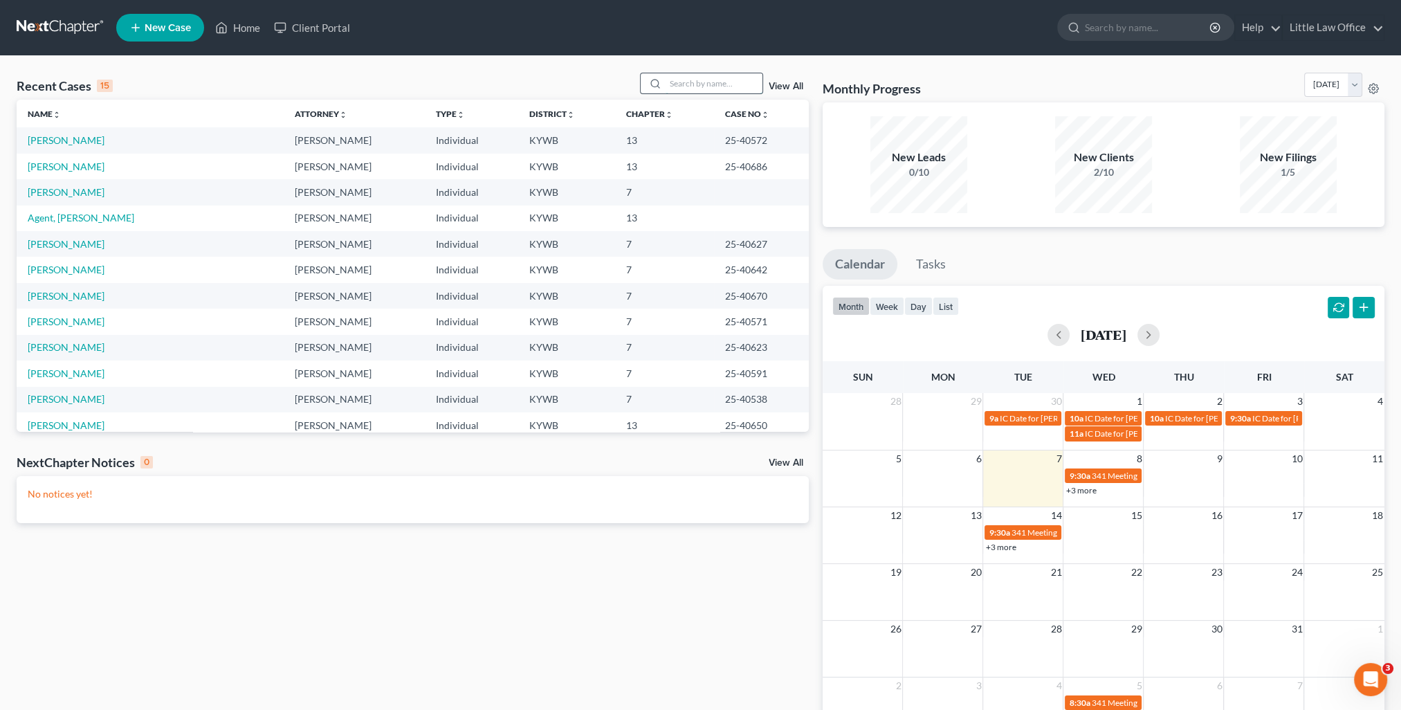
click at [704, 88] on input "search" at bounding box center [714, 83] width 97 height 20
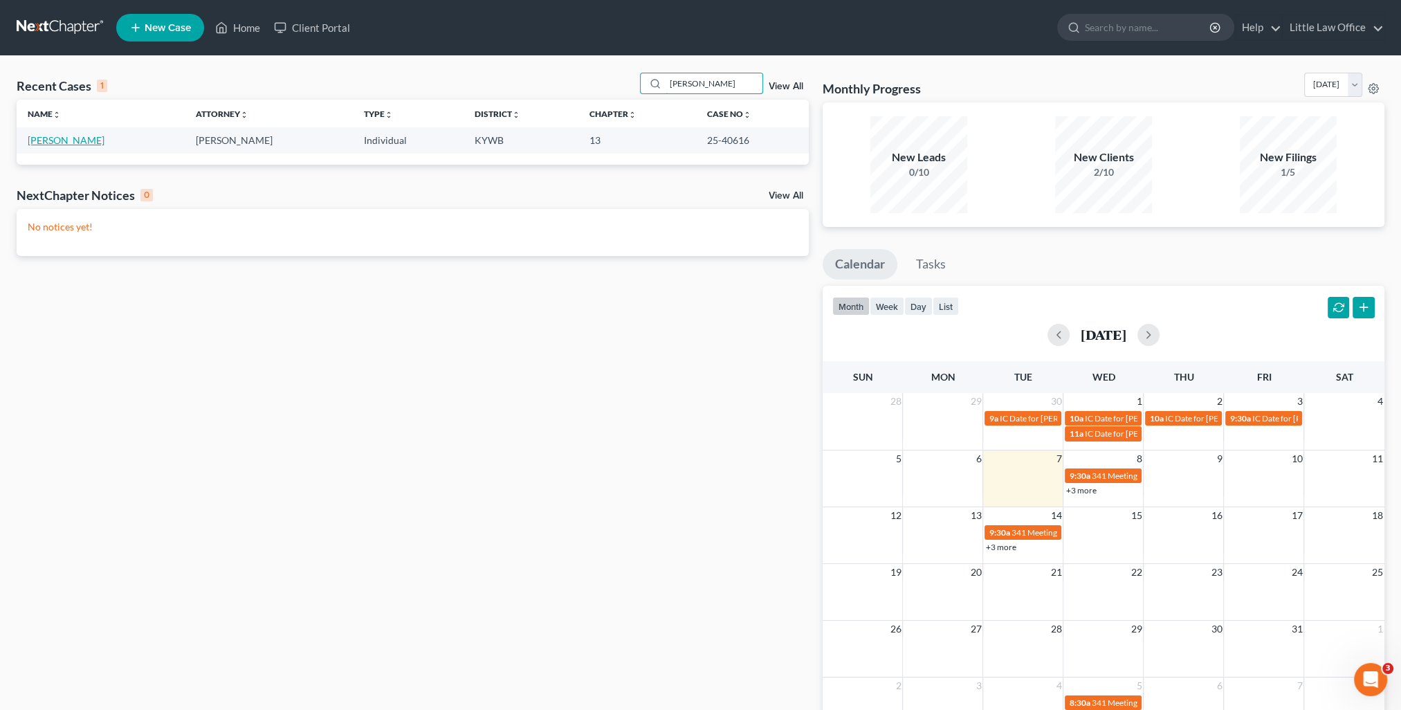
type input "[PERSON_NAME]"
click at [70, 145] on link "[PERSON_NAME]" at bounding box center [66, 140] width 77 height 12
select select "0"
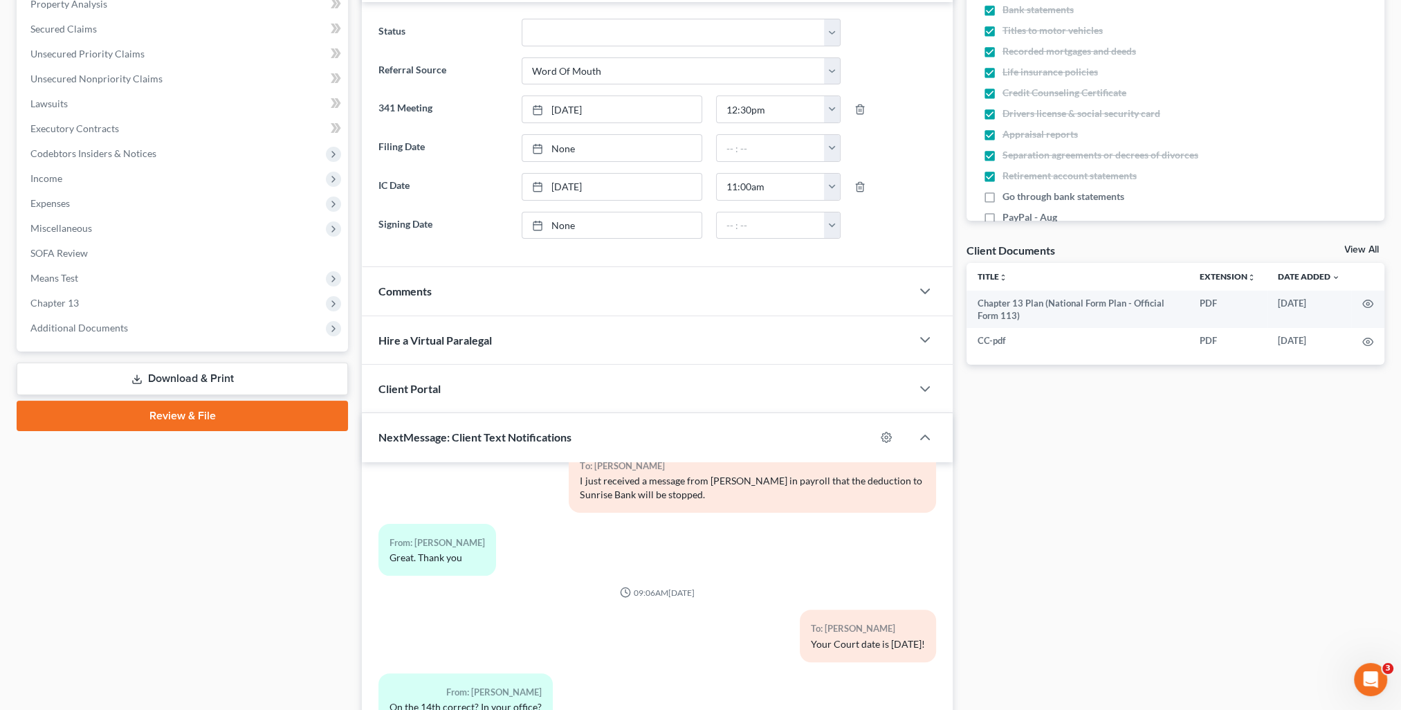
scroll to position [388, 0]
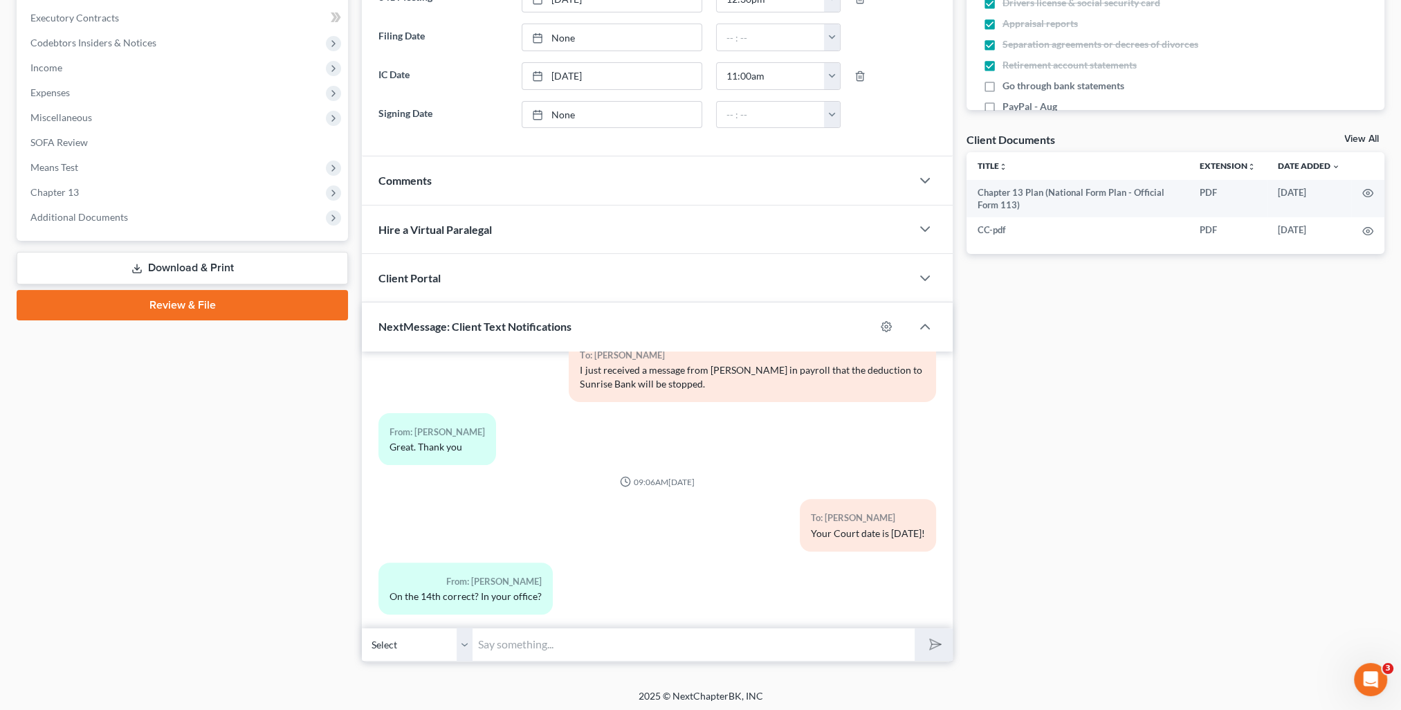
click at [609, 628] on input "text" at bounding box center [694, 645] width 442 height 34
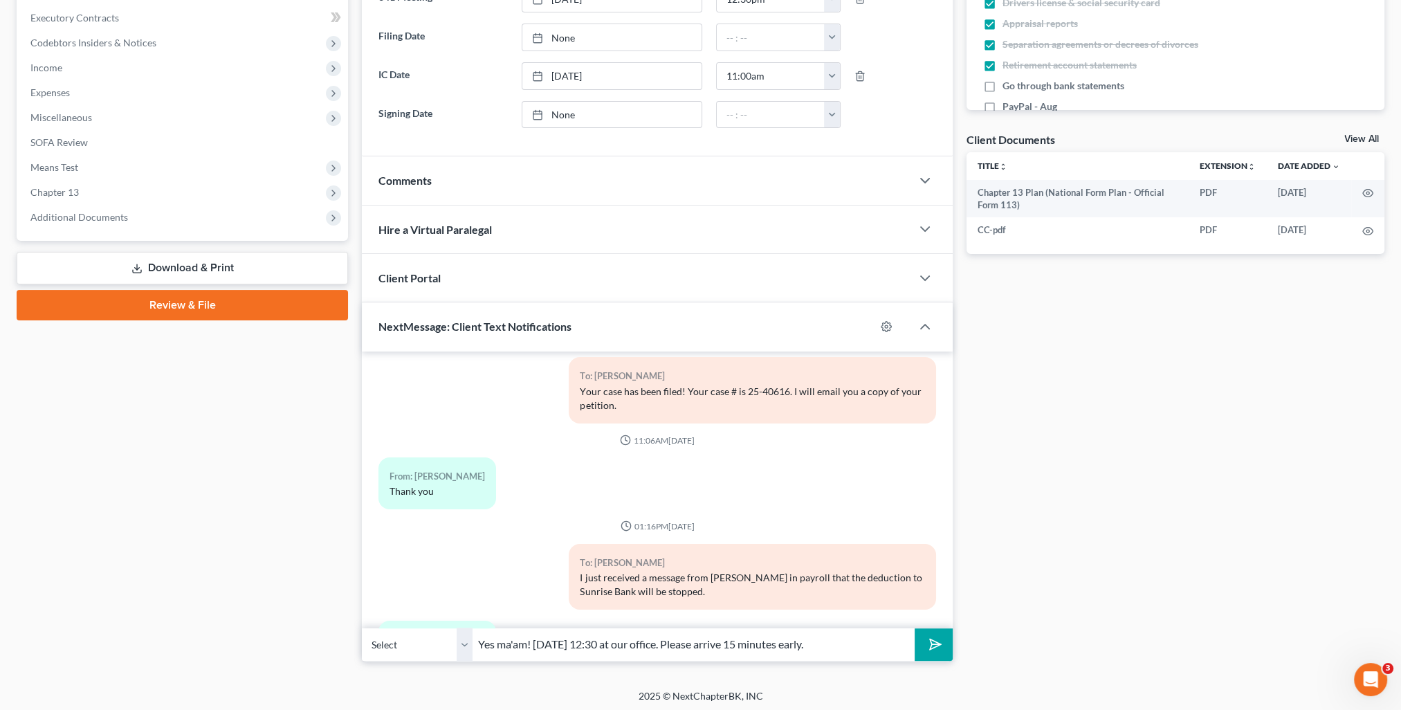
scroll to position [272, 0]
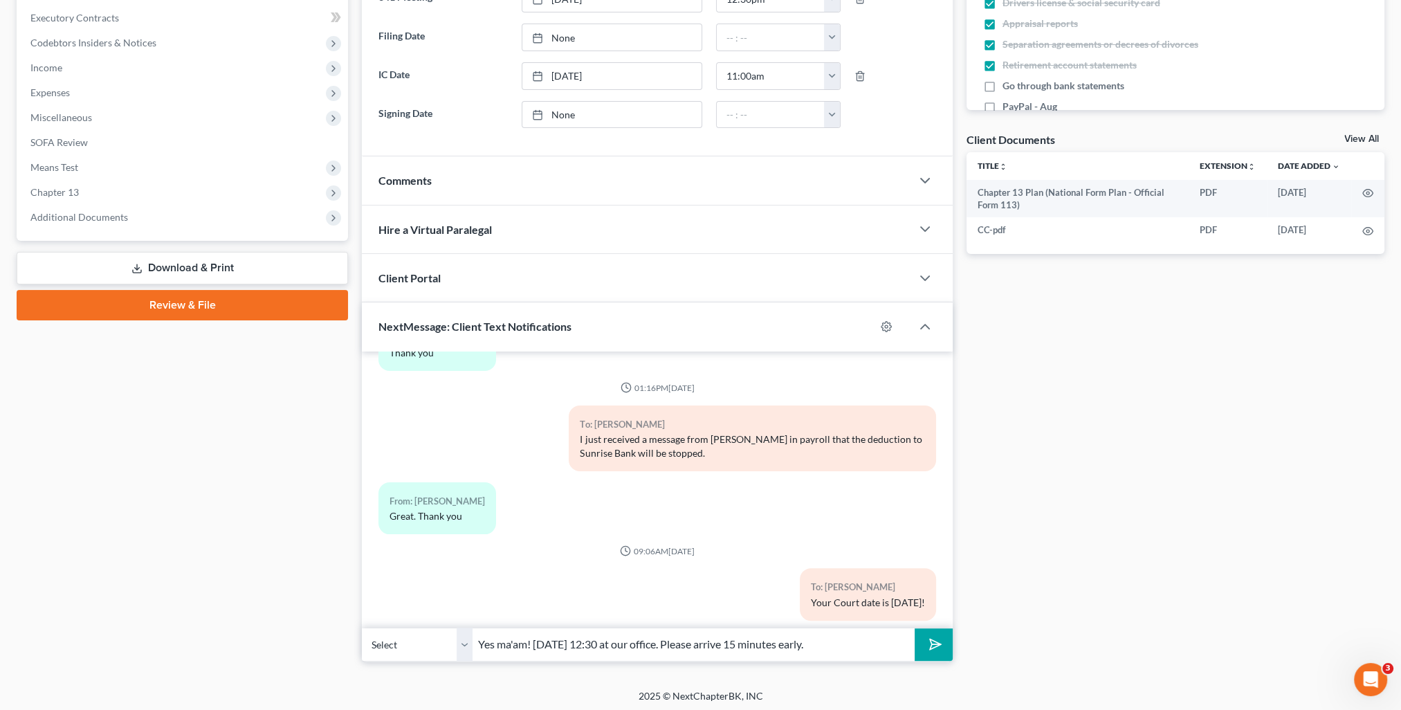
type input "Yes ma'am! [DATE] 12:30 at our office. Please arrive 15 minutes early."
click at [920, 651] on button "submit" at bounding box center [934, 644] width 38 height 33
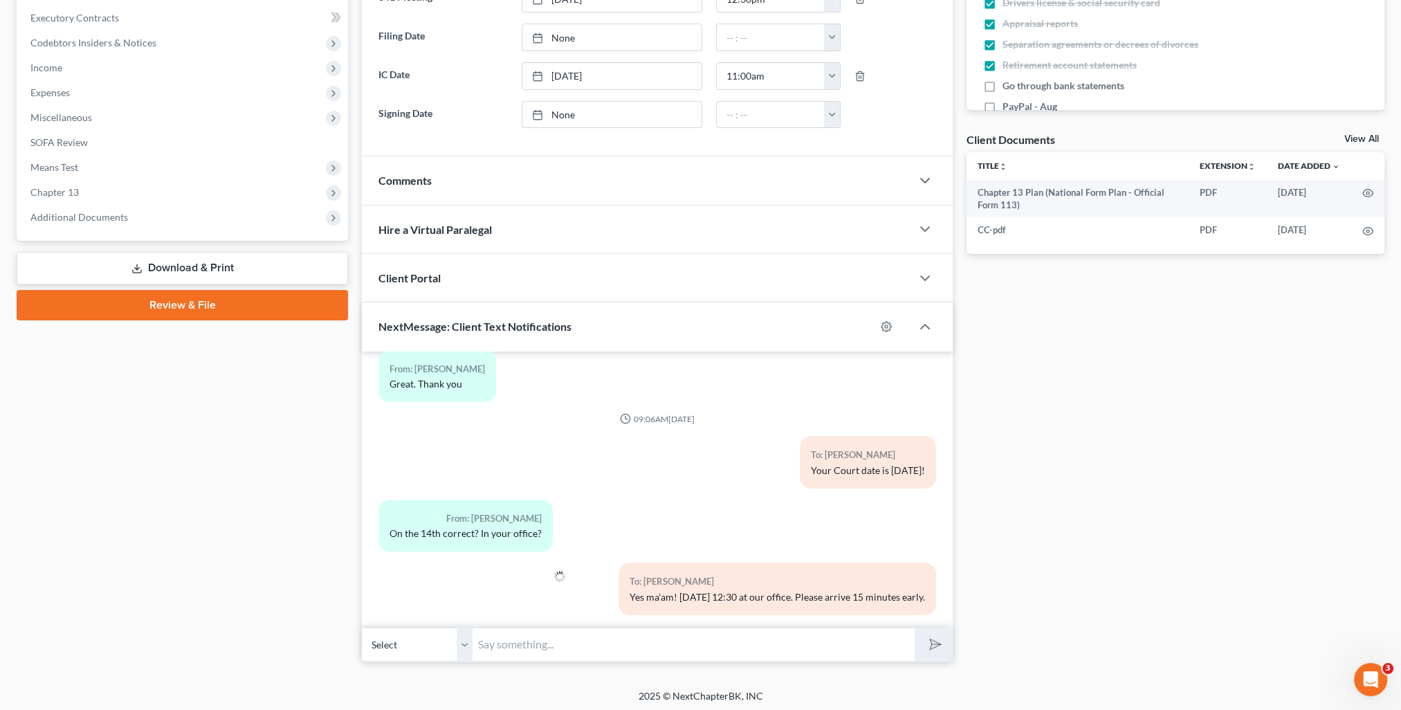
scroll to position [0, 0]
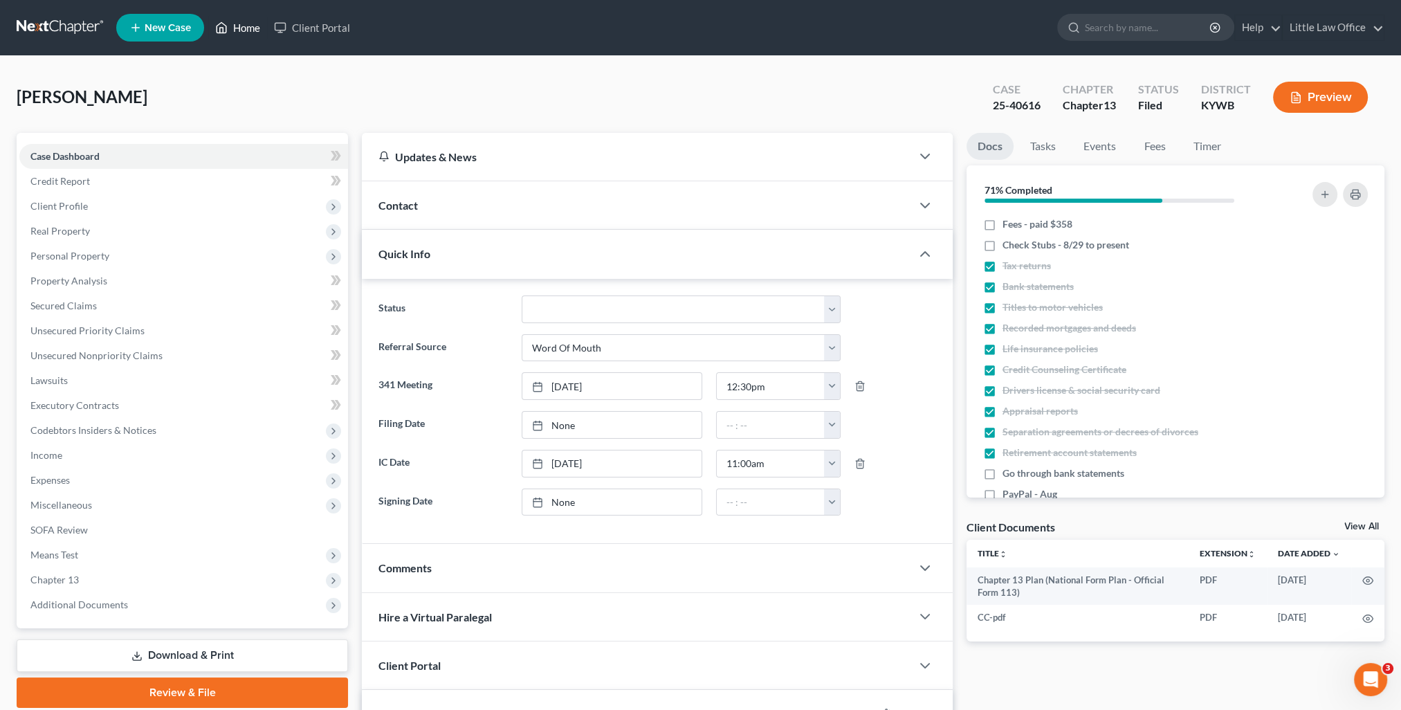
click at [240, 34] on link "Home" at bounding box center [237, 27] width 59 height 25
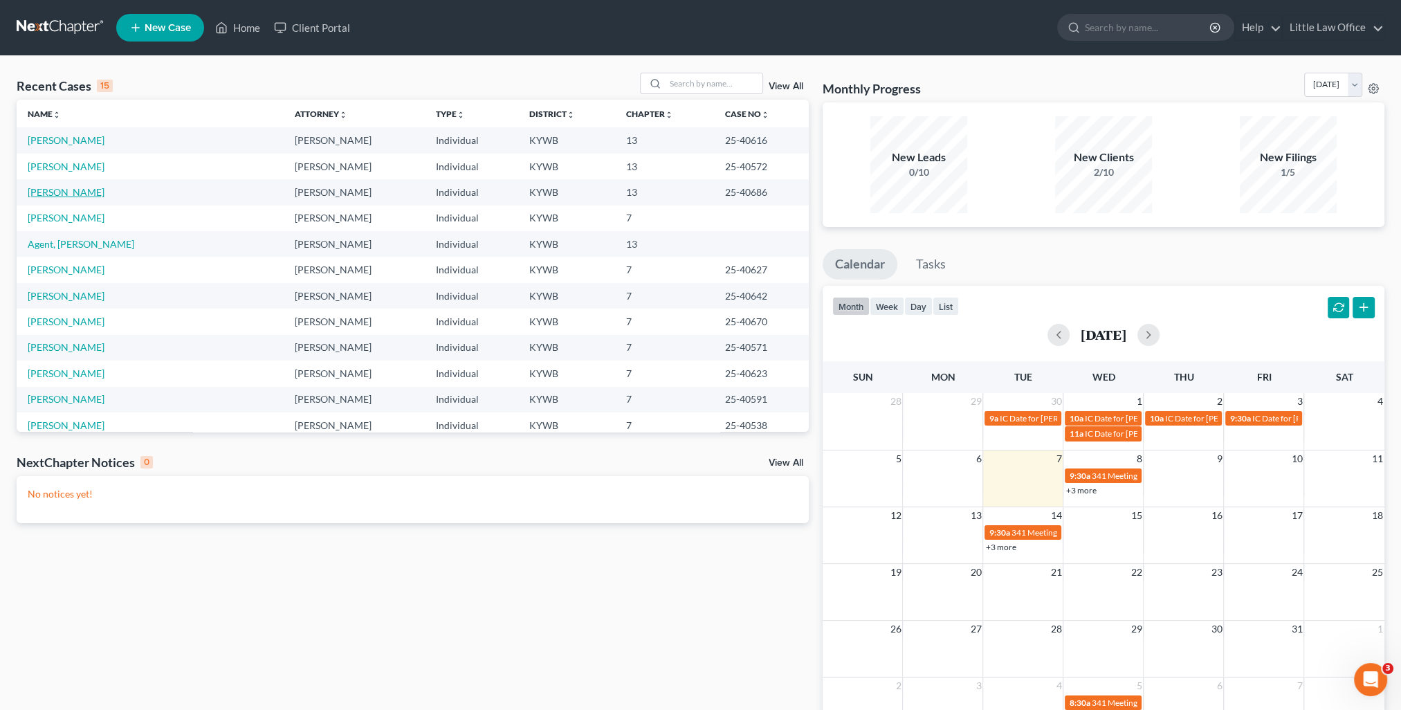
click at [66, 192] on link "[PERSON_NAME]" at bounding box center [66, 192] width 77 height 12
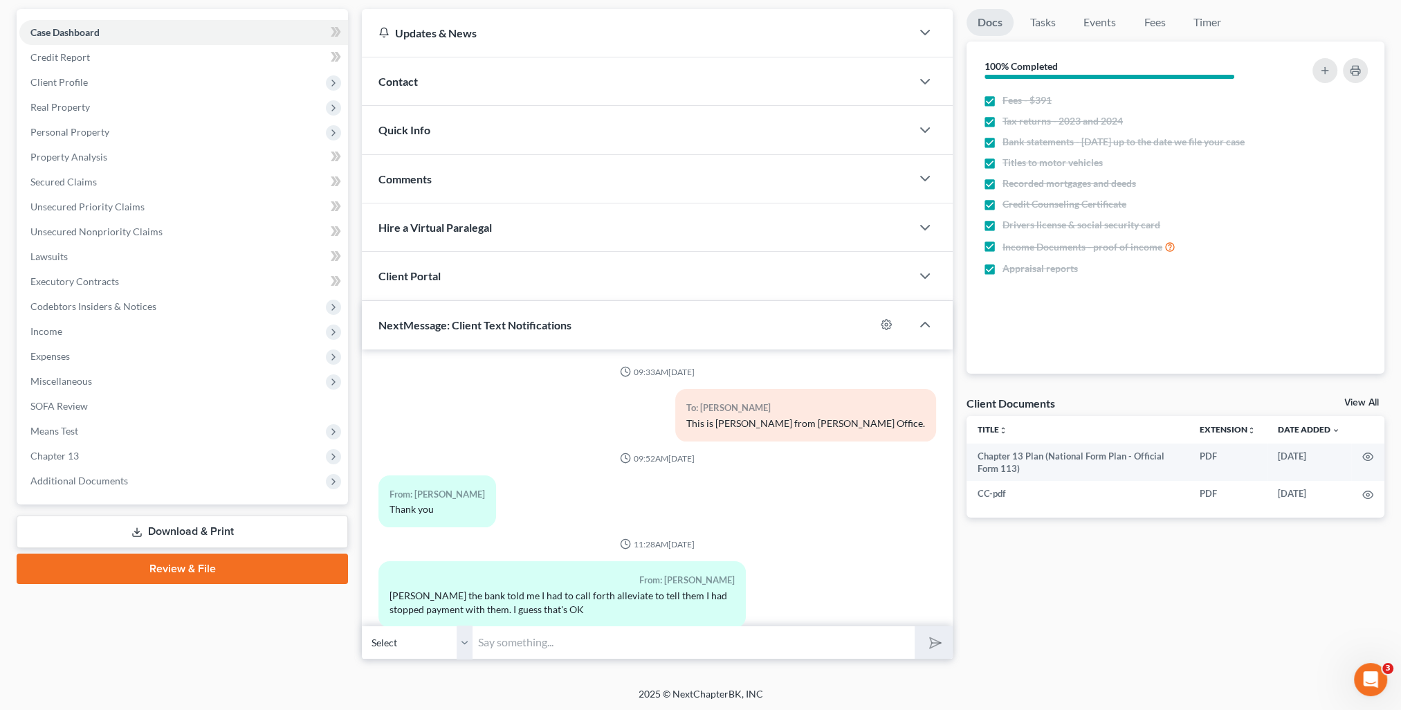
scroll to position [468, 0]
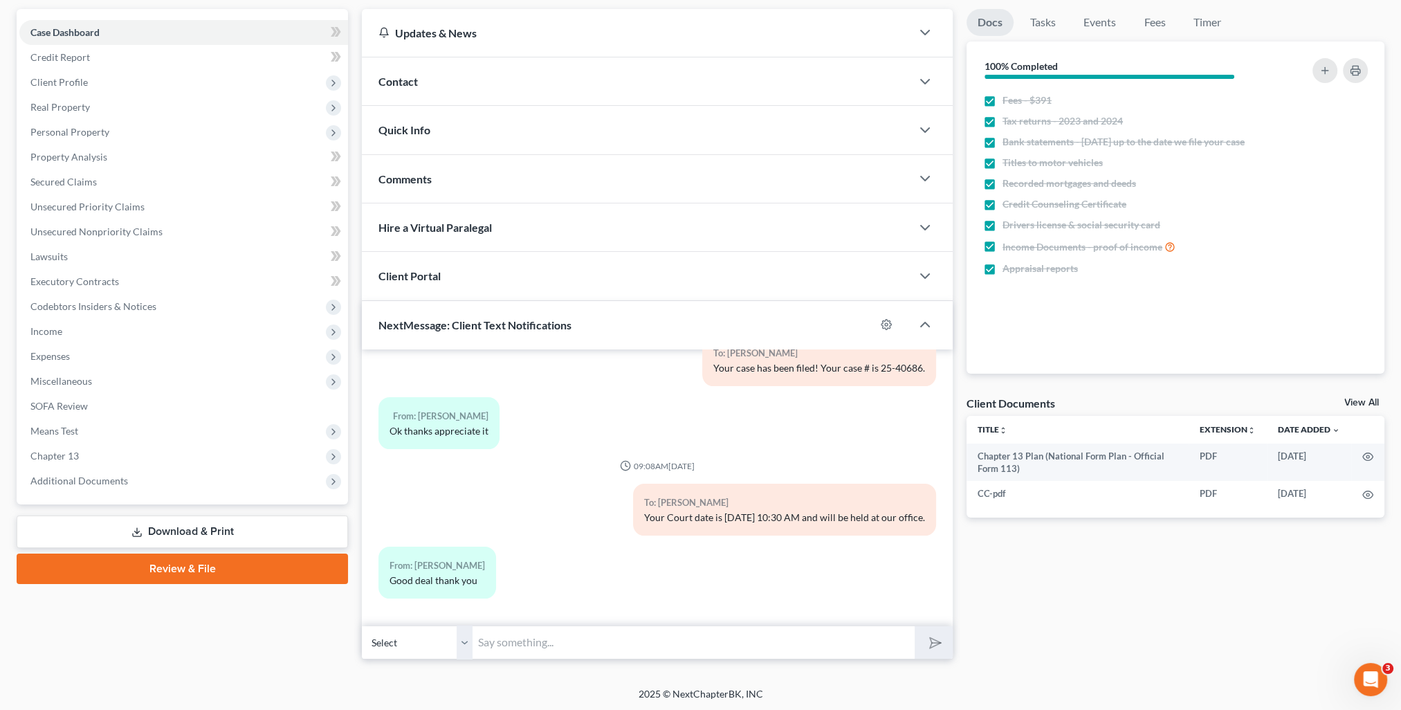
click at [715, 660] on div "Petition Navigation Case Dashboard Payments Invoices Payments Payments Credit R…" at bounding box center [701, 340] width 1368 height 662
click at [693, 651] on input "text" at bounding box center [694, 643] width 442 height 34
type input "You're very welcome!"
click at [915, 626] on button "submit" at bounding box center [934, 642] width 38 height 33
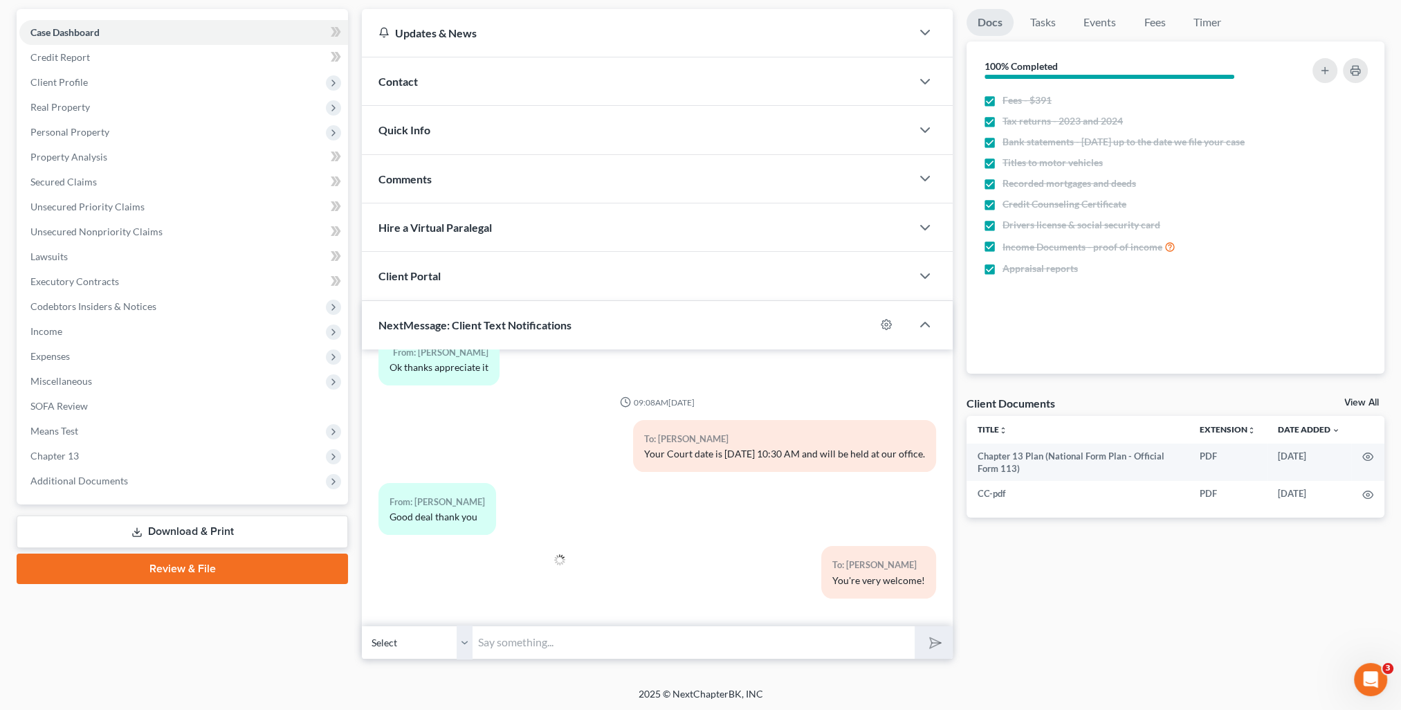
scroll to position [0, 0]
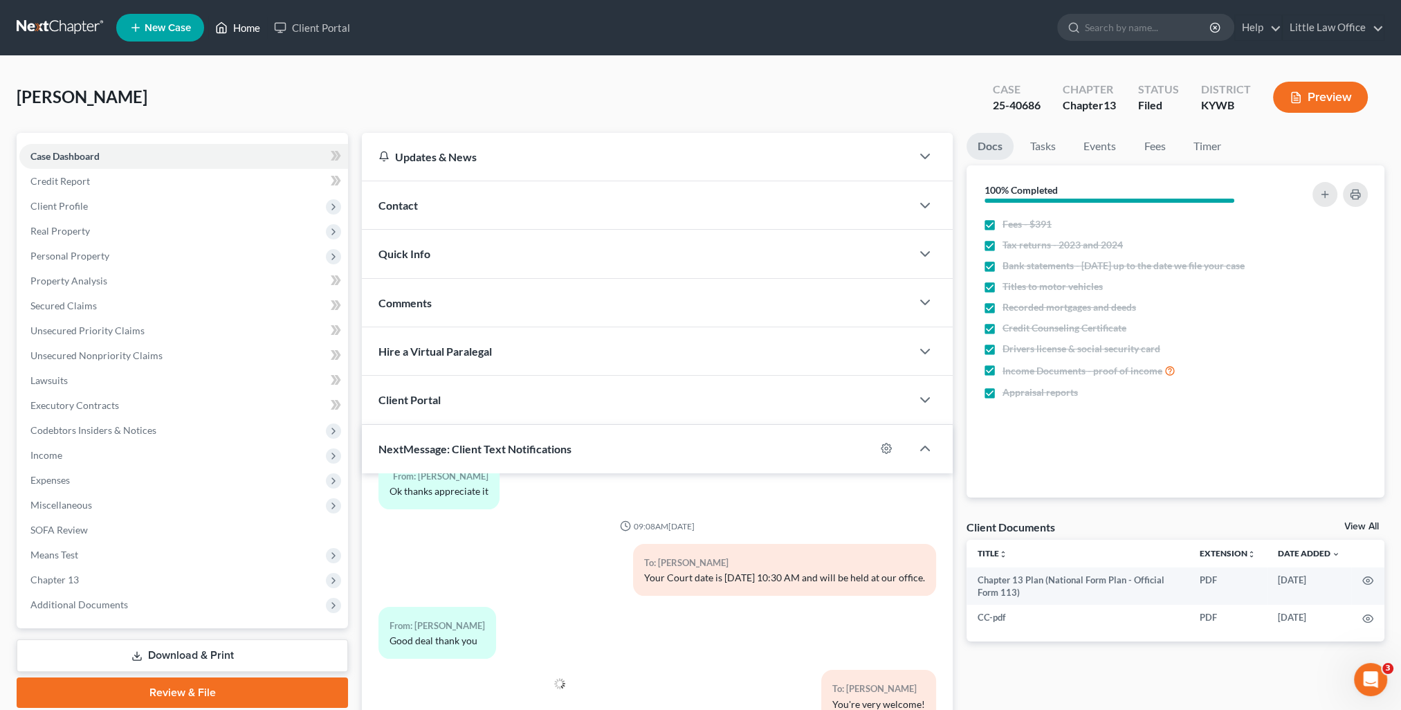
click at [244, 32] on link "Home" at bounding box center [237, 27] width 59 height 25
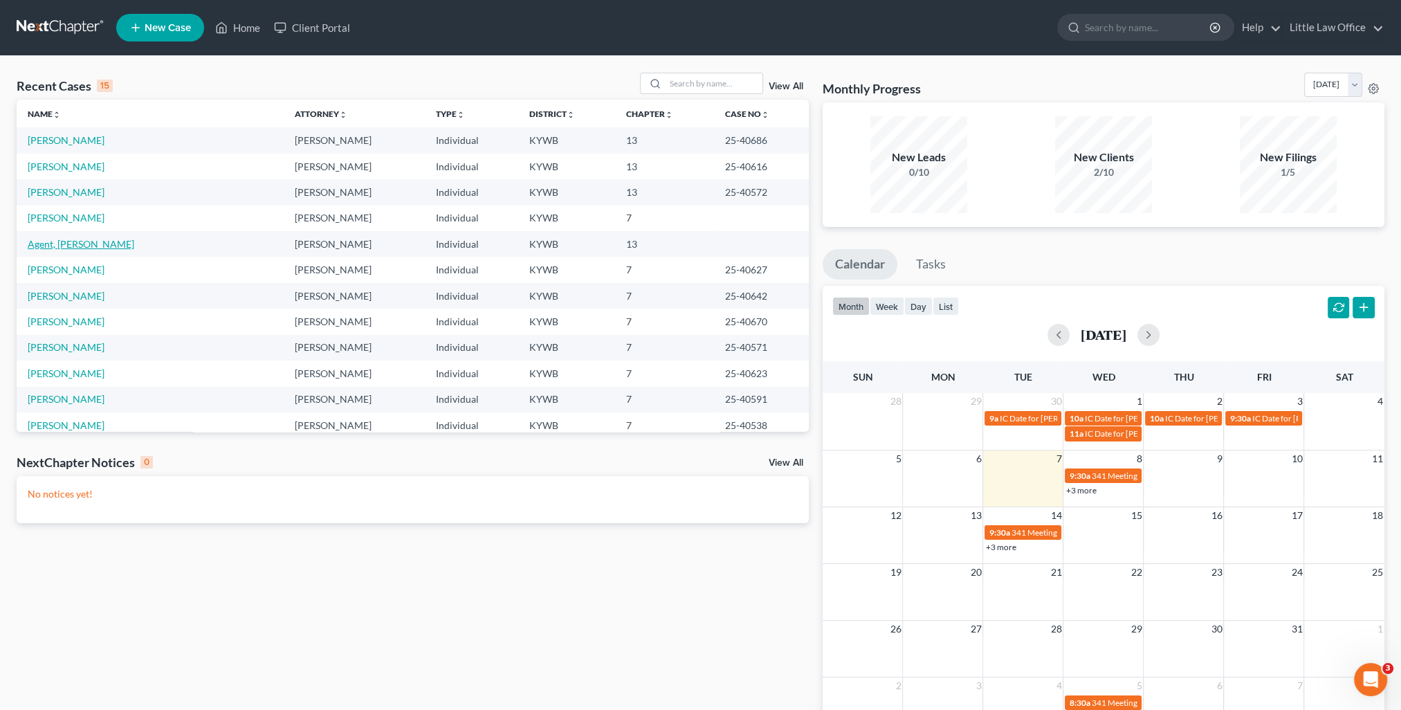
click at [71, 240] on link "Agent, [PERSON_NAME]" at bounding box center [81, 244] width 107 height 12
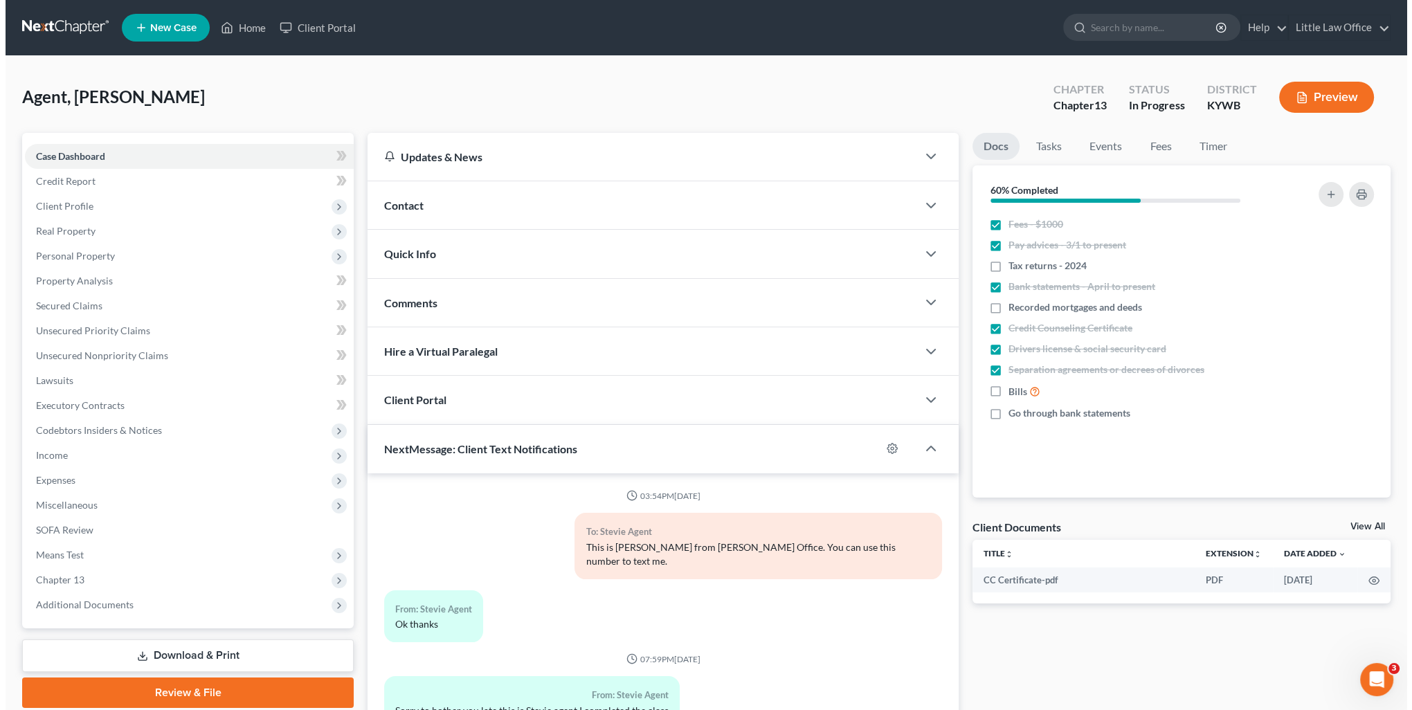
scroll to position [3913, 0]
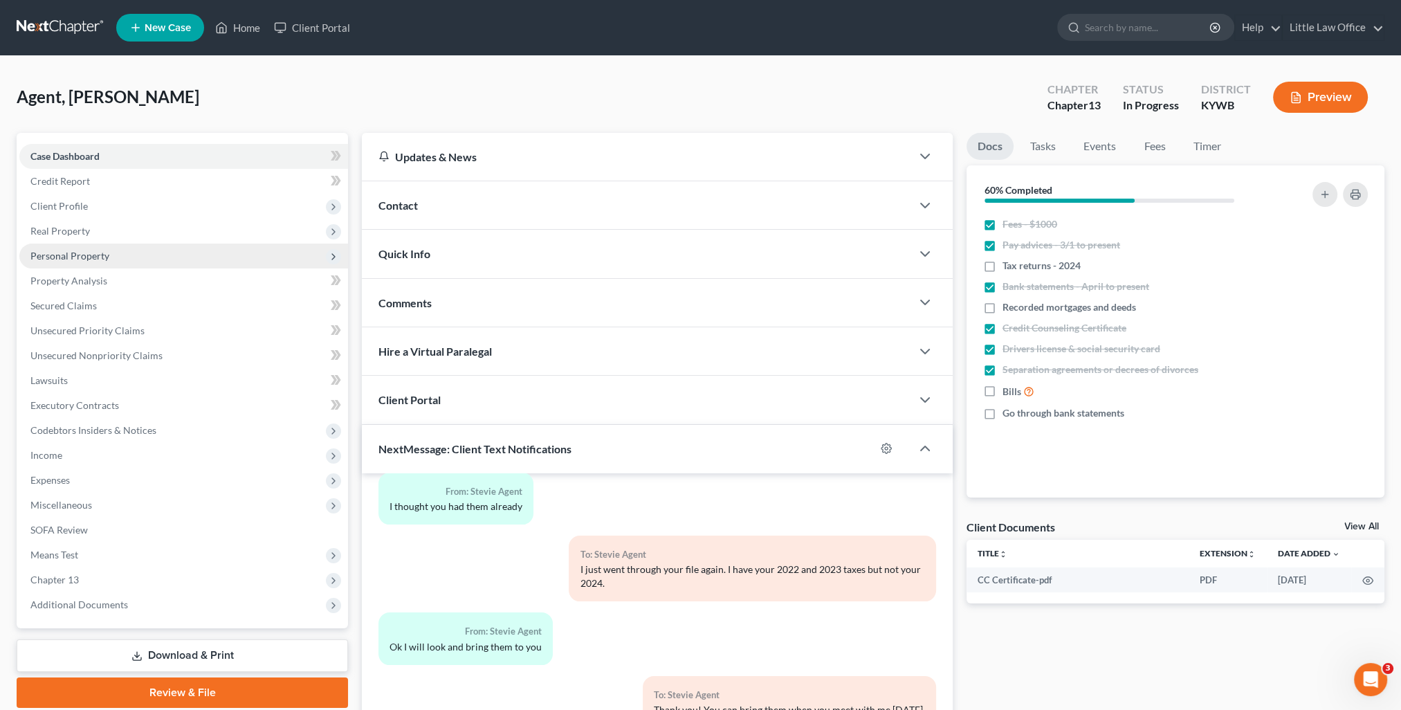
click at [76, 261] on span "Personal Property" at bounding box center [69, 256] width 79 height 12
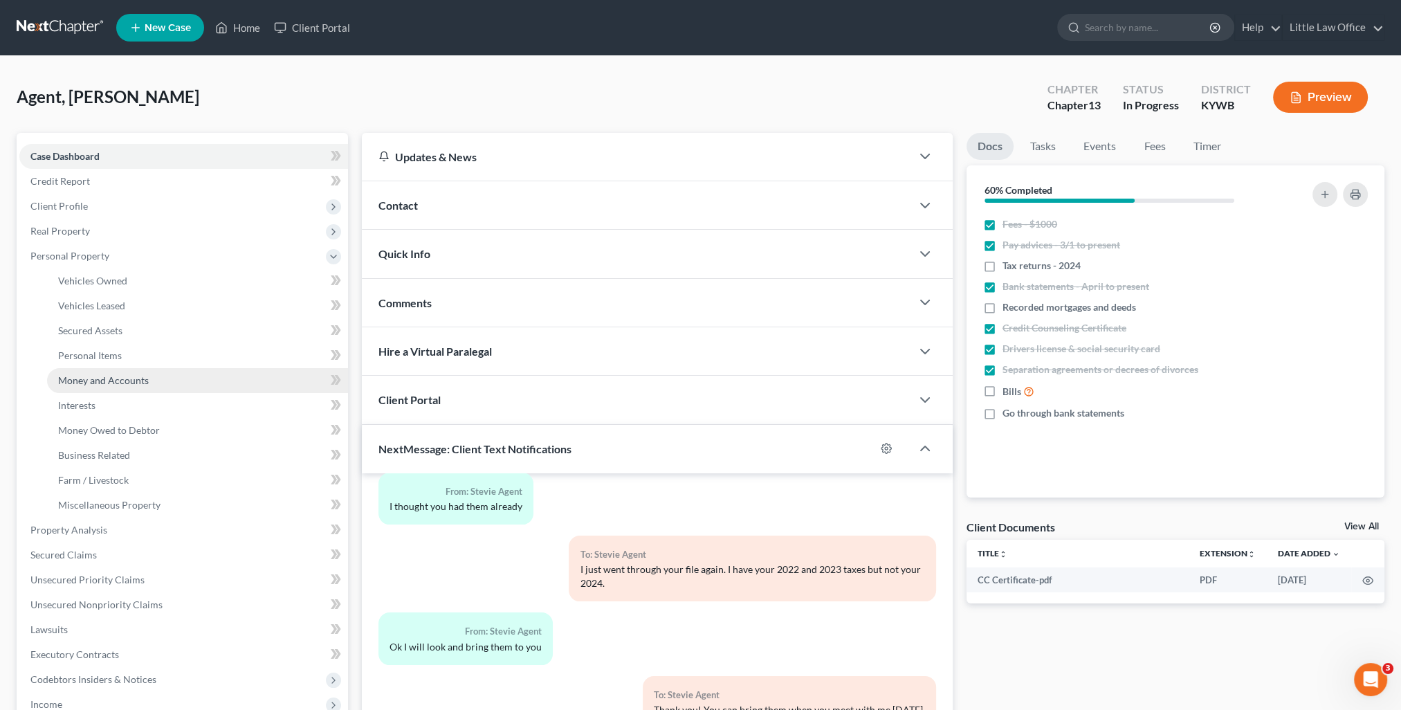
click at [110, 380] on span "Money and Accounts" at bounding box center [103, 380] width 91 height 12
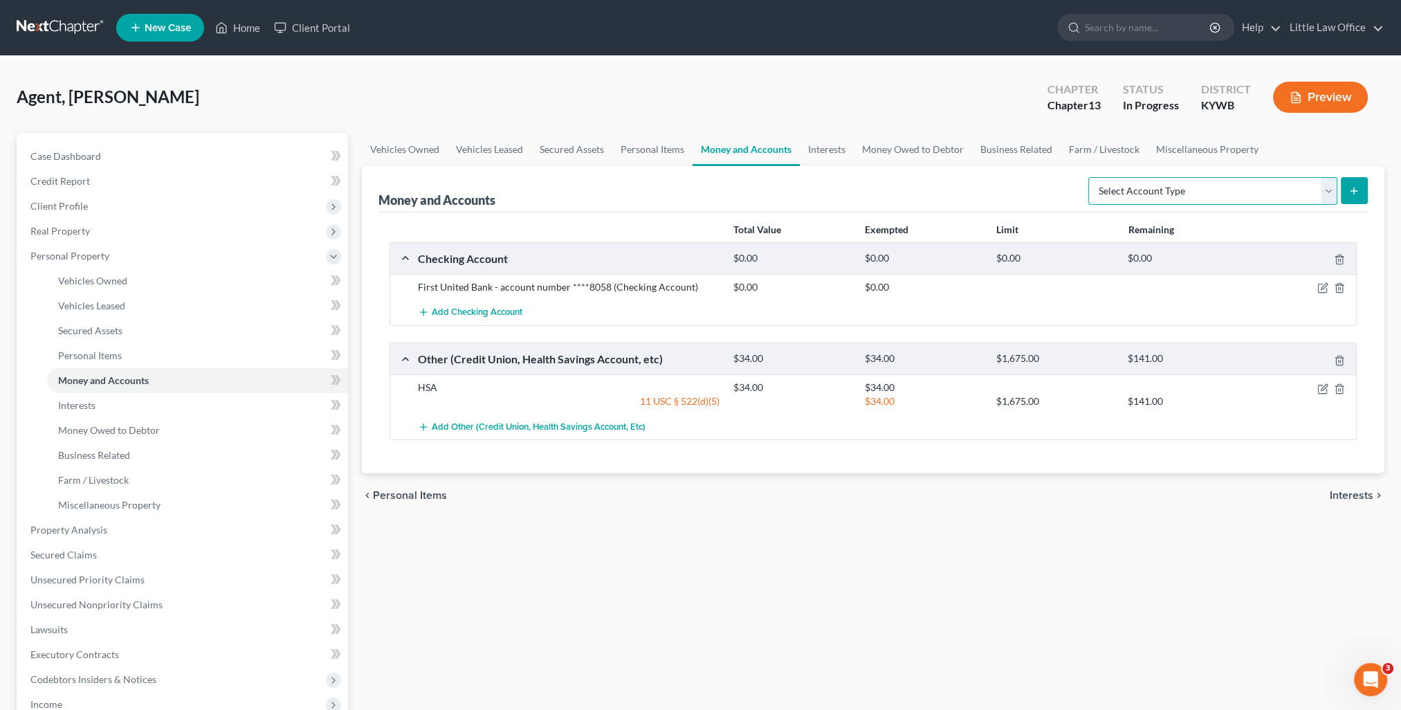
drag, startPoint x: 1237, startPoint y: 181, endPoint x: 1233, endPoint y: 188, distance: 8.1
click at [1237, 181] on select "Select Account Type Brokerage Cash on Hand Certificates of Deposit Checking Acc…" at bounding box center [1213, 191] width 249 height 28
select select "cash_on_hand"
click at [1091, 177] on select "Select Account Type Brokerage Cash on Hand Certificates of Deposit Checking Acc…" at bounding box center [1213, 191] width 249 height 28
click at [1358, 190] on icon "submit" at bounding box center [1354, 190] width 11 height 11
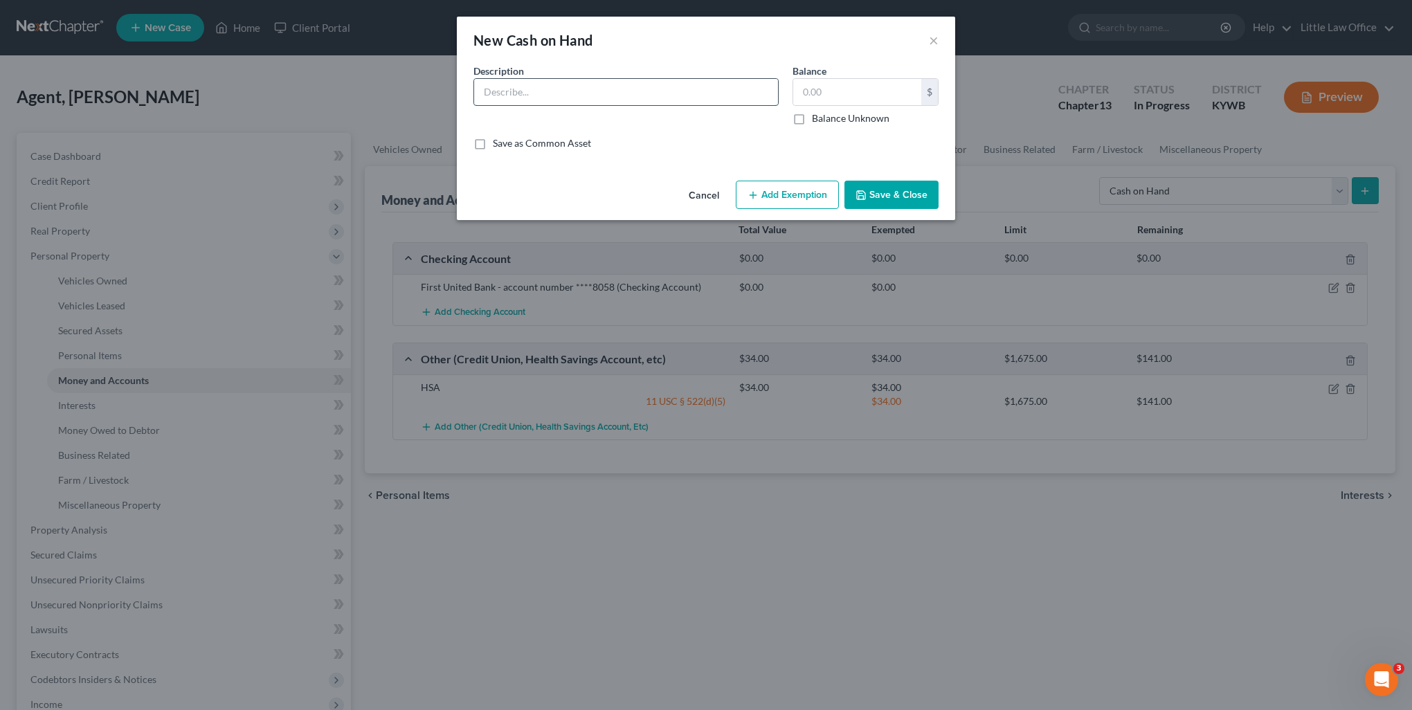
click at [568, 88] on input "text" at bounding box center [626, 92] width 304 height 26
type input "Cash"
type input "20"
click at [790, 208] on button "Add Exemption" at bounding box center [787, 195] width 103 height 29
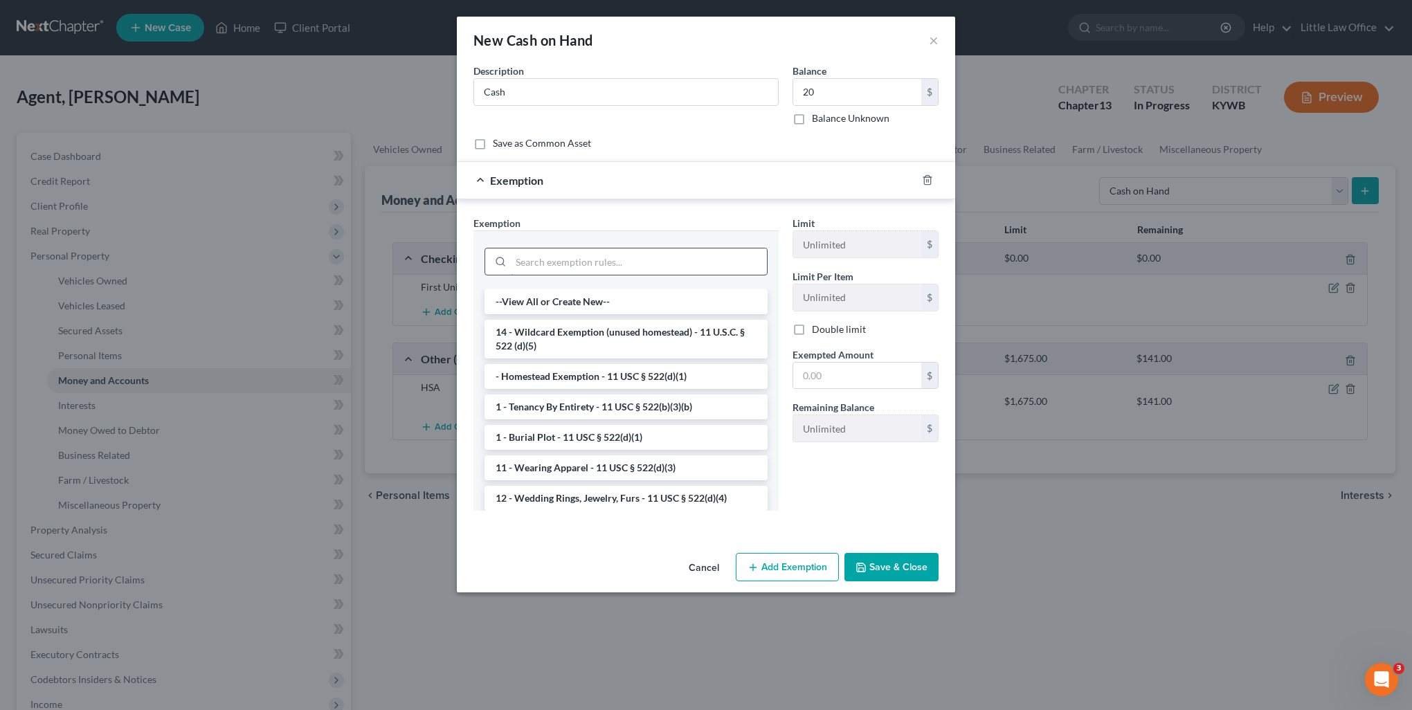
click at [569, 259] on input "search" at bounding box center [639, 261] width 256 height 26
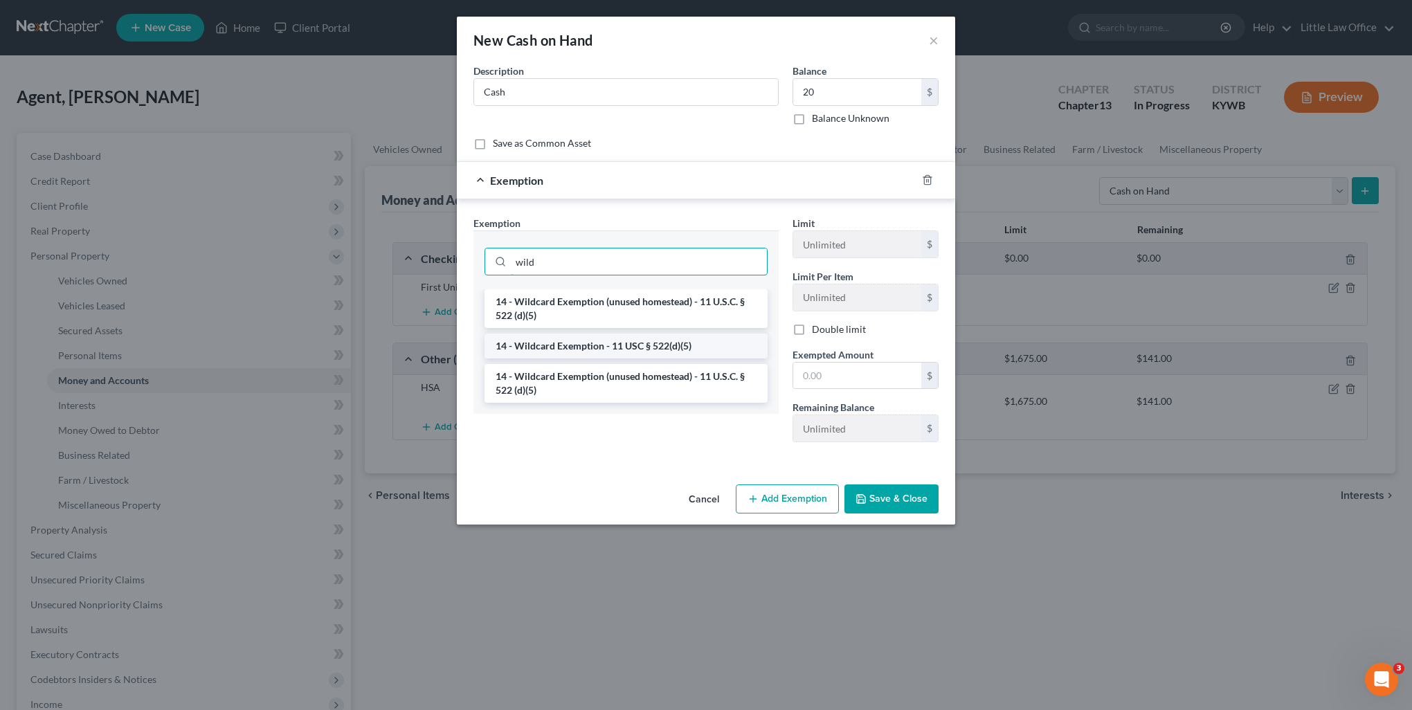
type input "wild"
click at [558, 351] on li "14 - Wildcard Exemption - 11 USC § 522(d)(5)" at bounding box center [625, 346] width 283 height 25
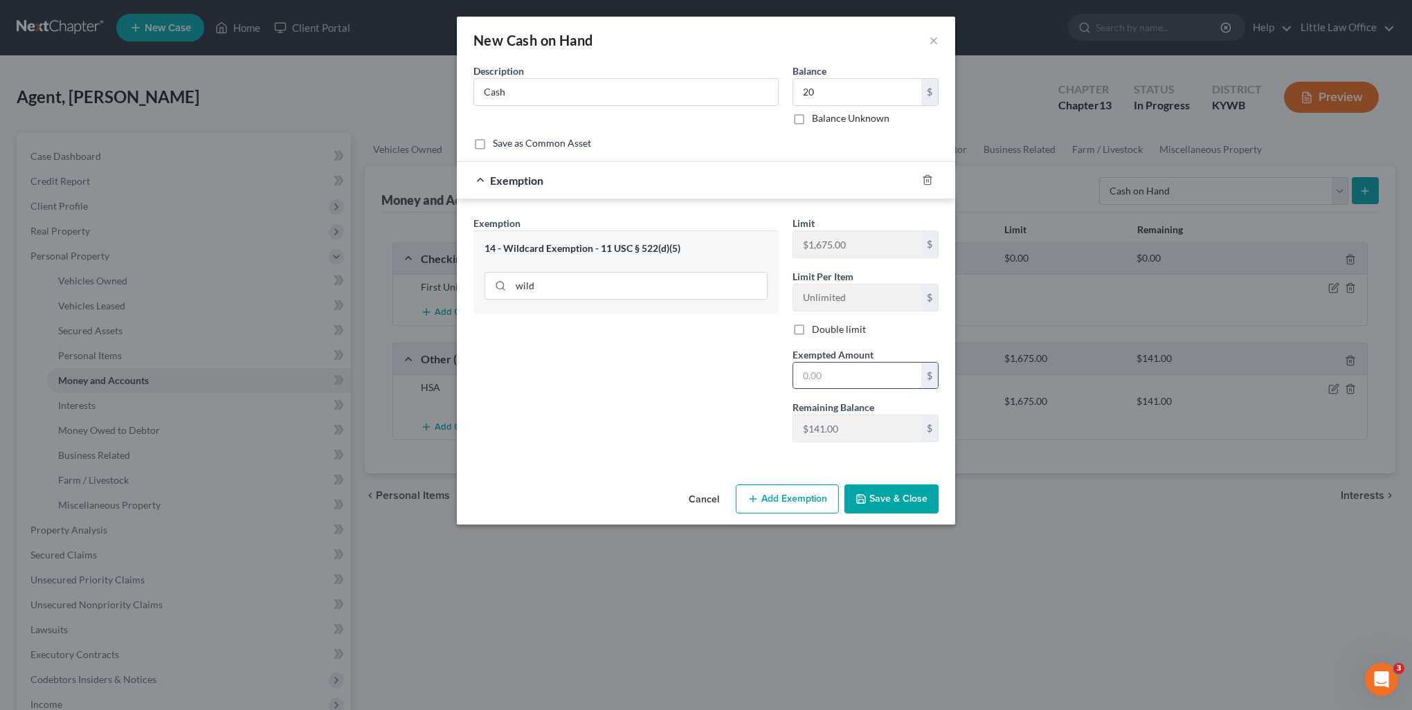
click at [882, 381] on input "text" at bounding box center [857, 376] width 128 height 26
type input "20"
click at [743, 427] on div "Exemption Set must be selected for CA. Exemption * 14 - Wildcard Exemption - 11…" at bounding box center [625, 334] width 319 height 237
click at [887, 500] on button "Save & Close" at bounding box center [891, 498] width 94 height 29
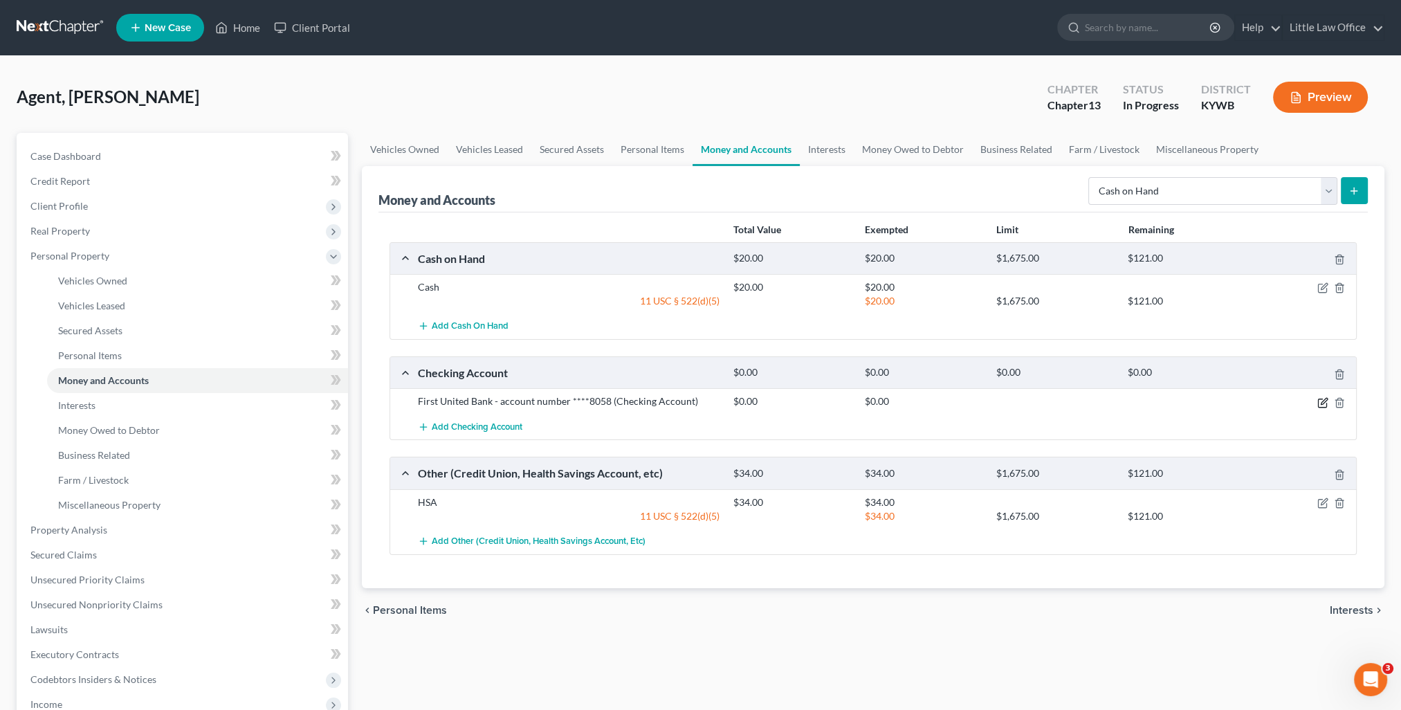
click at [1325, 400] on icon "button" at bounding box center [1324, 401] width 6 height 6
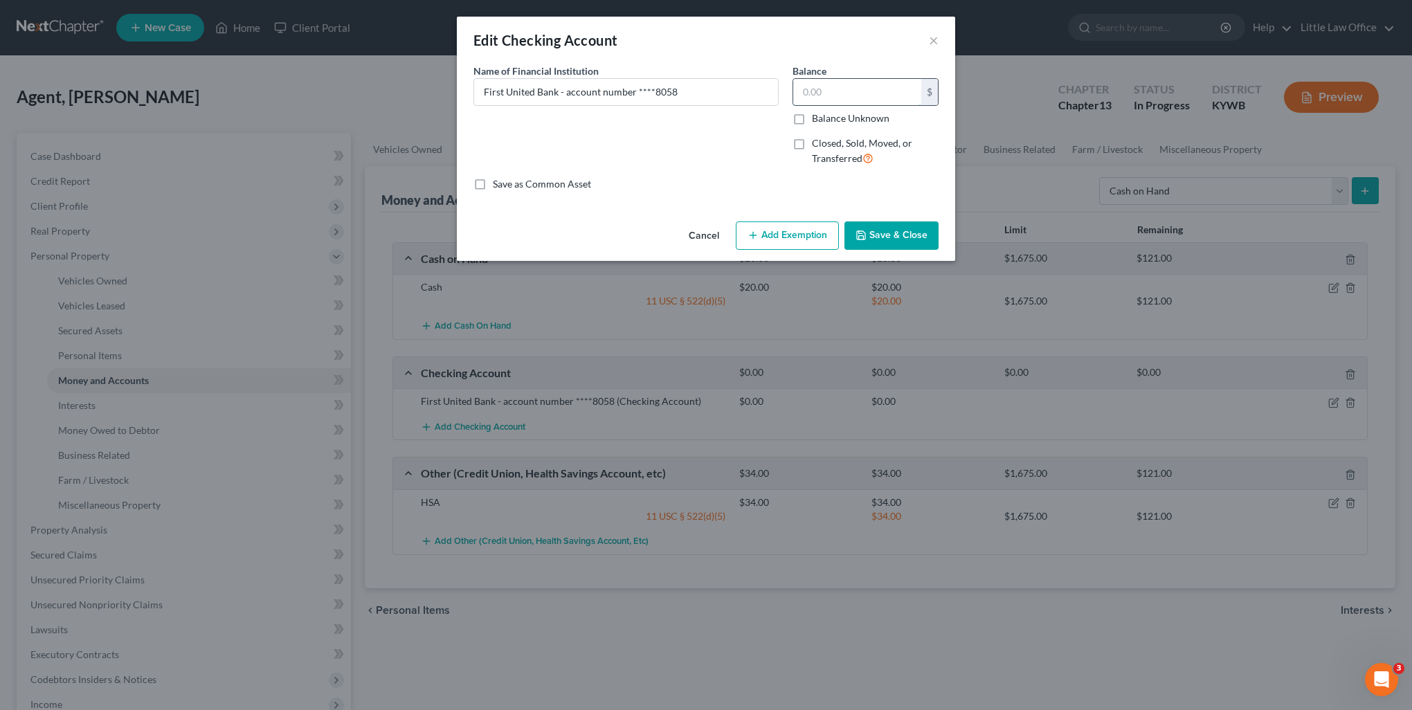
click at [843, 92] on input "text" at bounding box center [857, 92] width 128 height 26
type input "179"
click at [803, 230] on button "Add Exemption" at bounding box center [787, 235] width 103 height 29
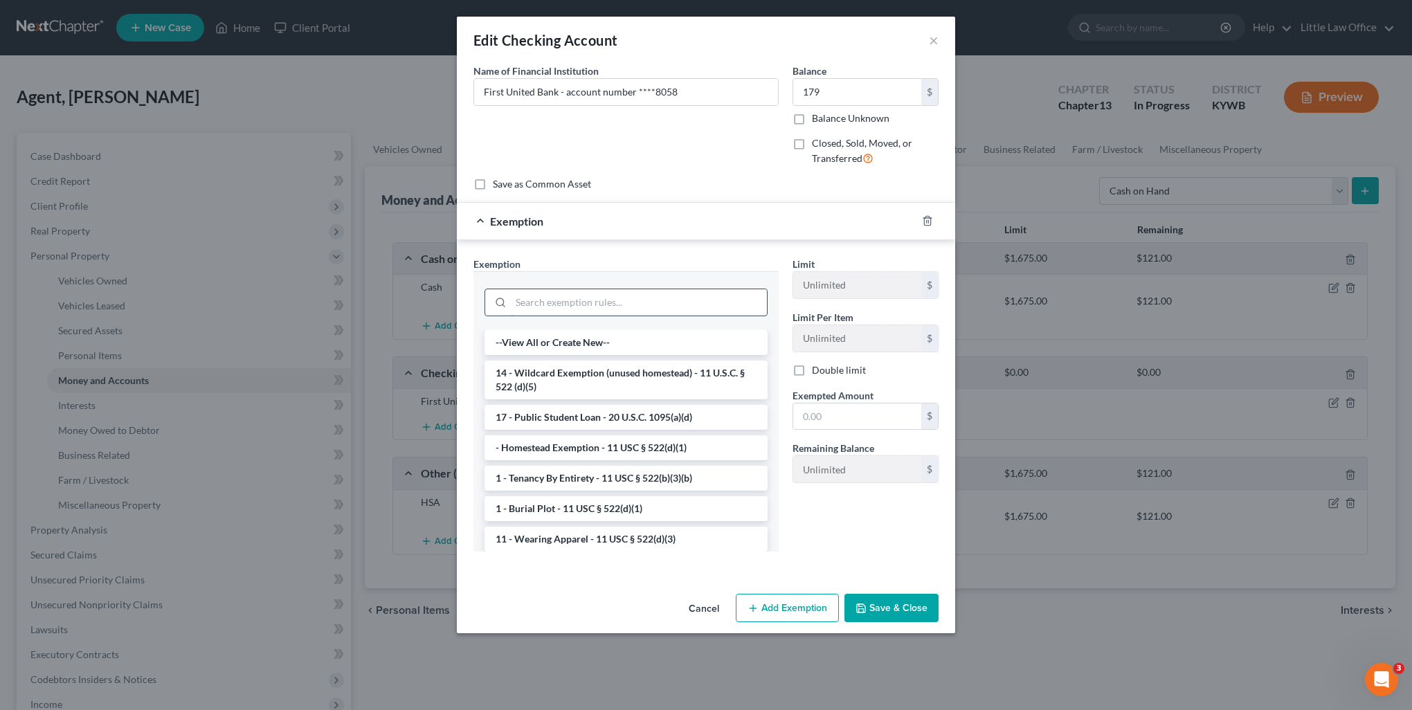
click at [584, 302] on input "search" at bounding box center [639, 302] width 256 height 26
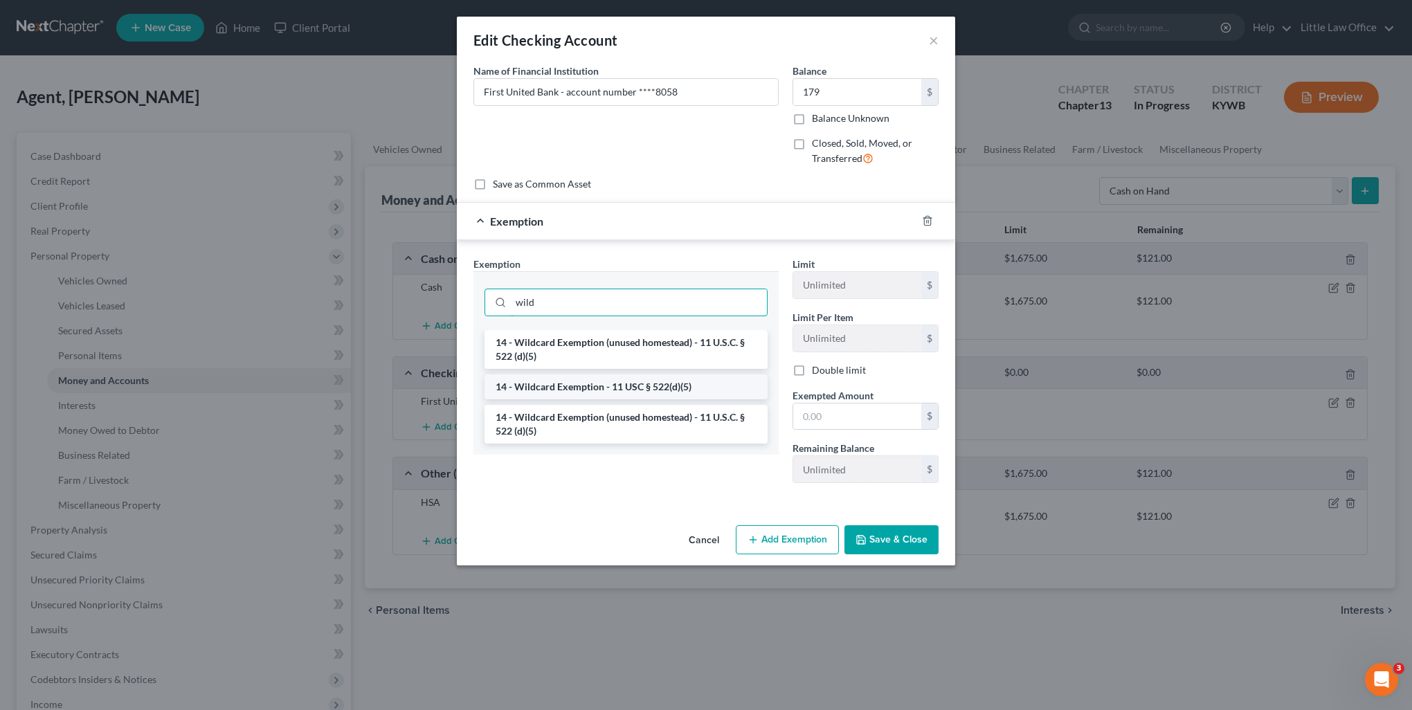
type input "wild"
click at [615, 390] on li "14 - Wildcard Exemption - 11 USC § 522(d)(5)" at bounding box center [625, 386] width 283 height 25
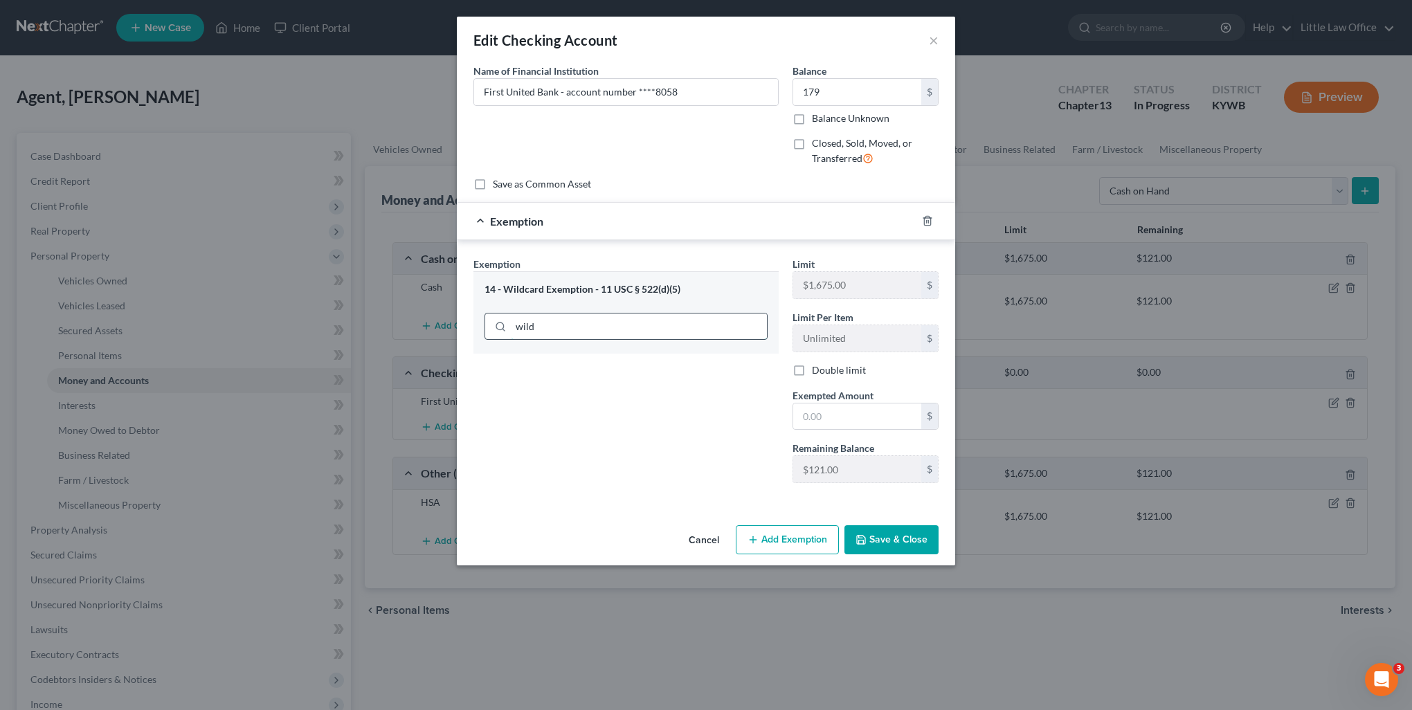
click at [684, 326] on input "wild" at bounding box center [639, 326] width 256 height 26
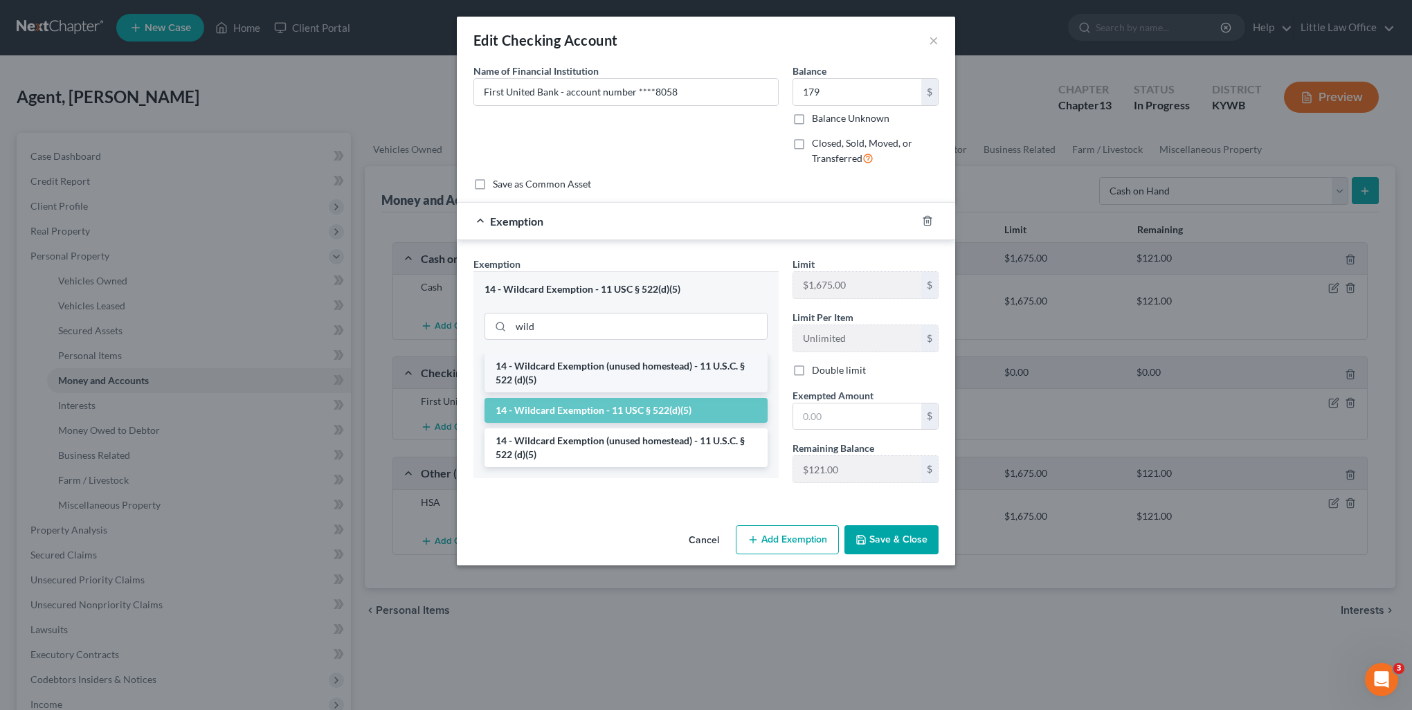
click at [628, 372] on li "14 - Wildcard Exemption (unused homestead) - 11 U.S.C. § 522 (d)(5)" at bounding box center [625, 373] width 283 height 39
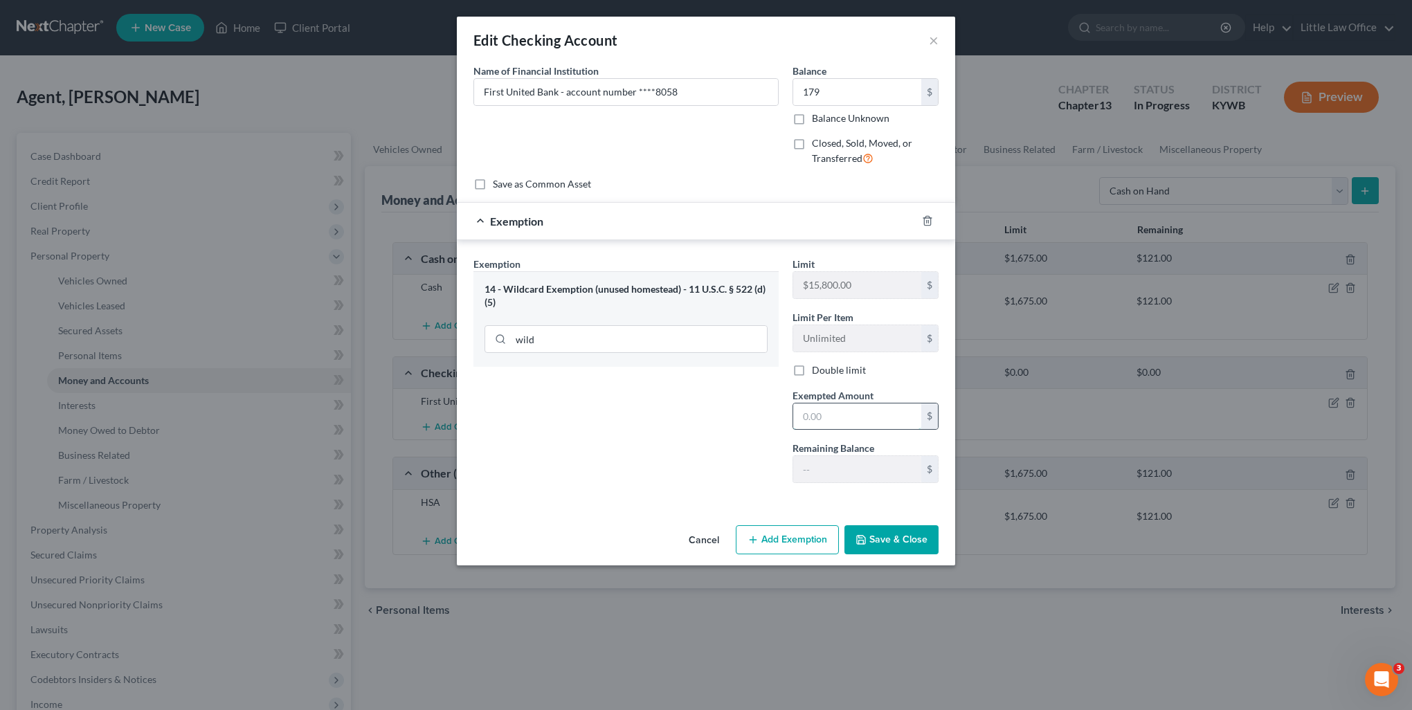
click at [844, 414] on input "text" at bounding box center [857, 416] width 128 height 26
type input "179"
click at [891, 540] on button "Save & Close" at bounding box center [891, 539] width 94 height 29
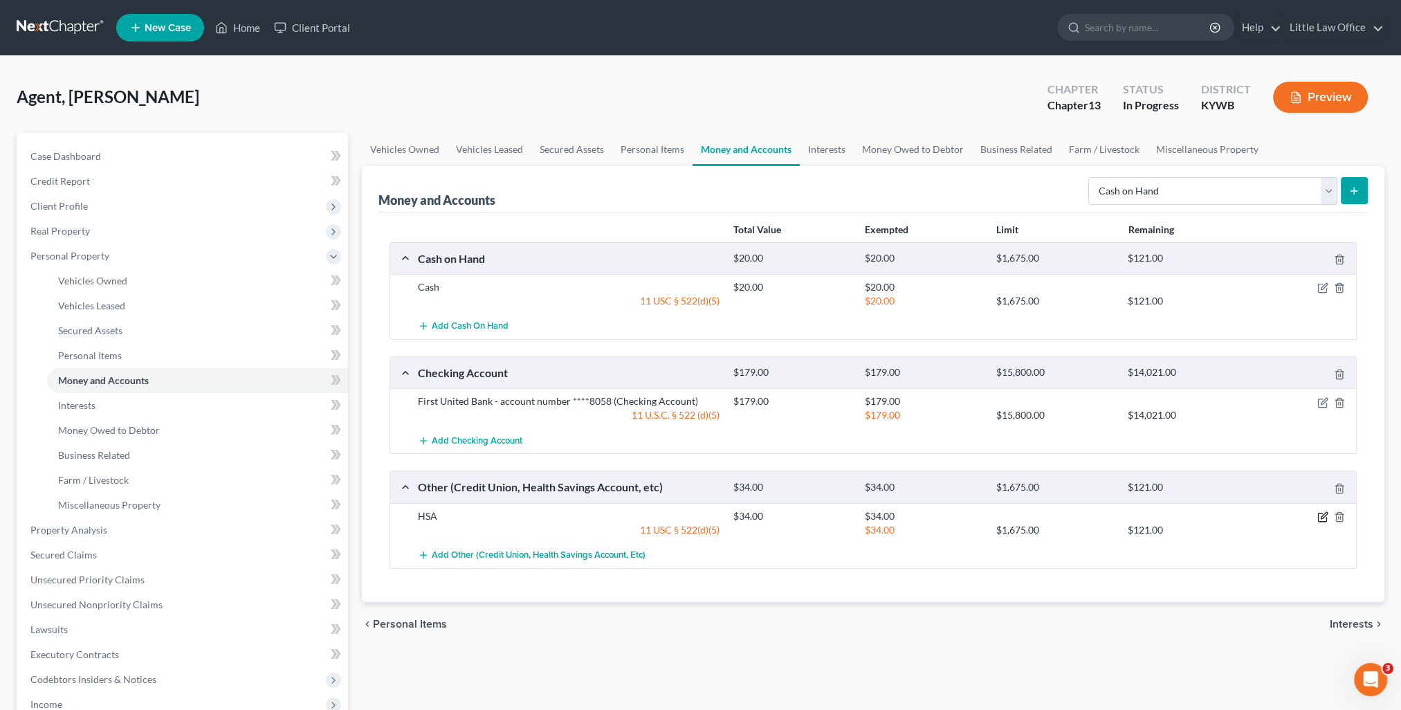
click at [1326, 514] on icon "button" at bounding box center [1323, 516] width 11 height 11
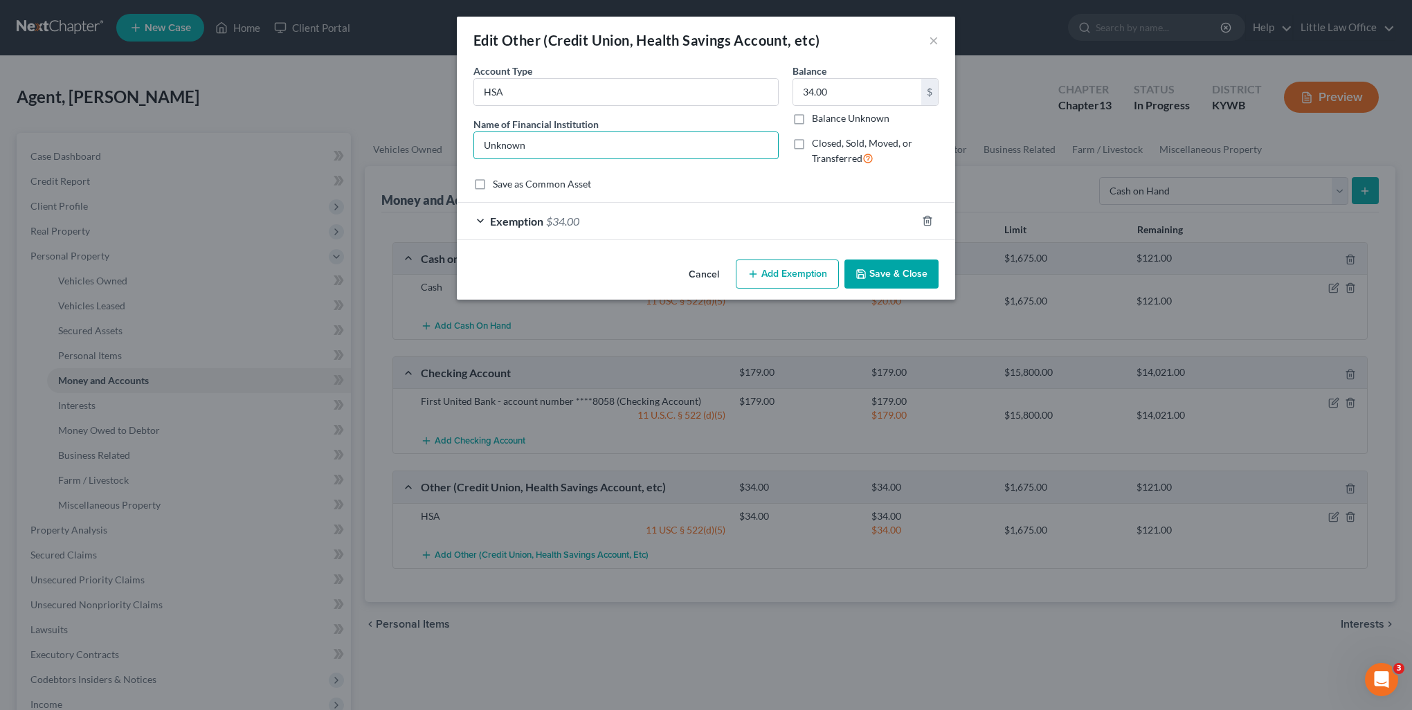
drag, startPoint x: 556, startPoint y: 148, endPoint x: 402, endPoint y: 154, distance: 154.4
click at [402, 154] on div "Edit Other (Credit Union, Health Savings Account, etc) × An exemption set must …" at bounding box center [706, 355] width 1412 height 710
type input "HSA through [PERSON_NAME]'s Employer"
click at [886, 275] on button "Save & Close" at bounding box center [891, 274] width 94 height 29
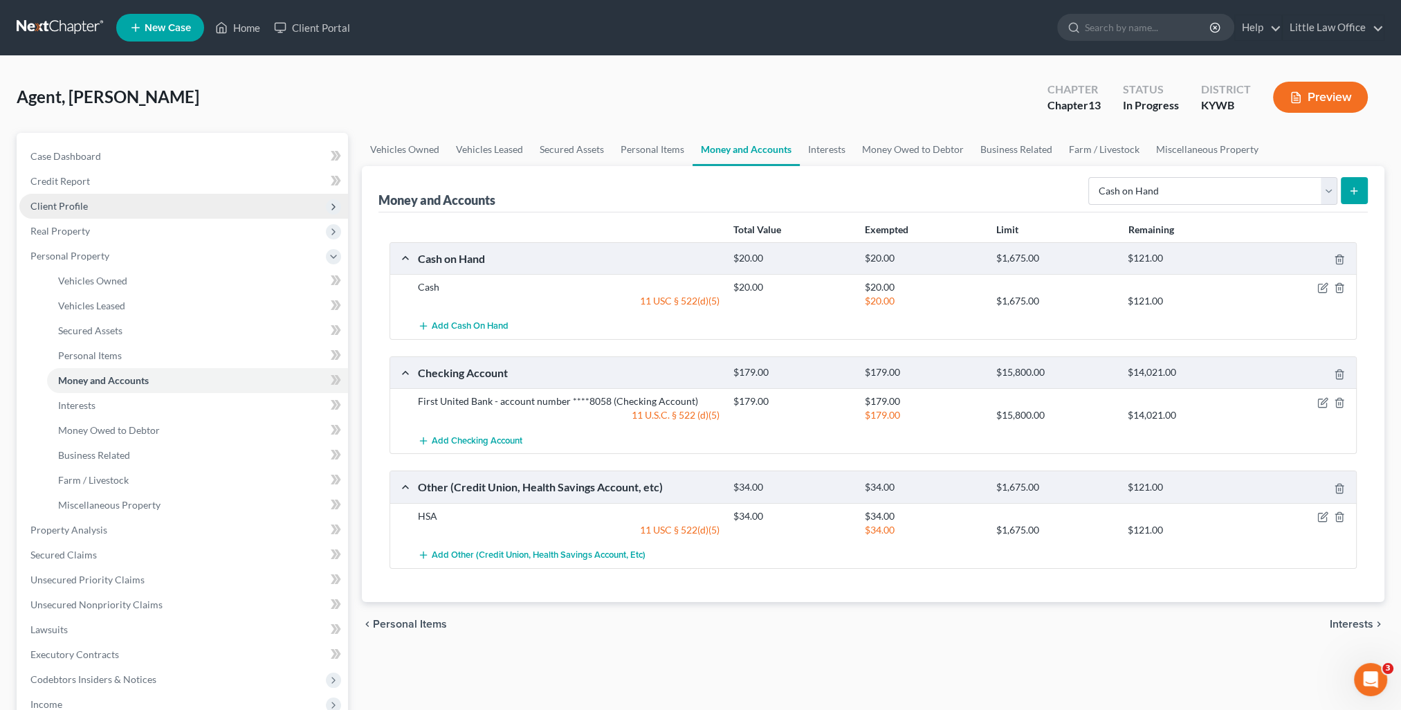
drag, startPoint x: 133, startPoint y: 199, endPoint x: 136, endPoint y: 208, distance: 8.8
click at [133, 199] on span "Client Profile" at bounding box center [183, 206] width 329 height 25
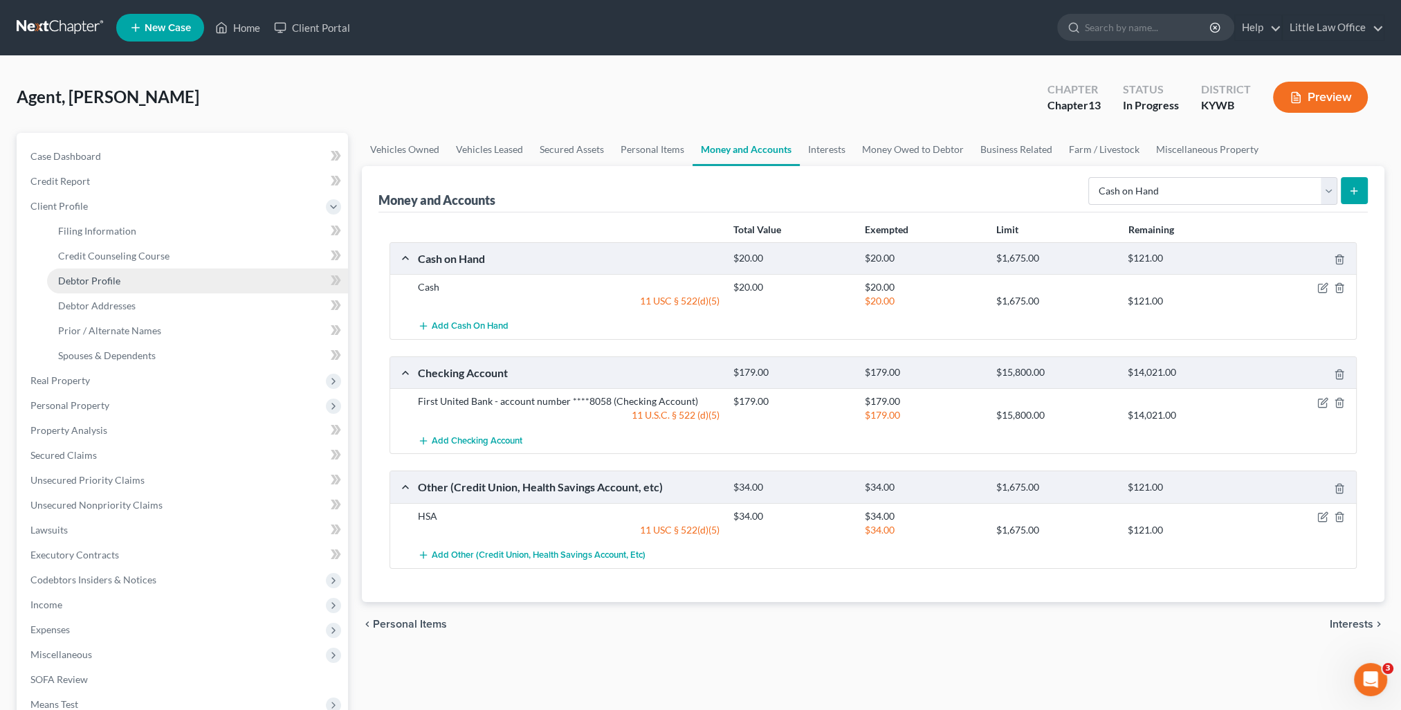
click at [78, 279] on span "Debtor Profile" at bounding box center [89, 281] width 62 height 12
select select "3"
select select "1"
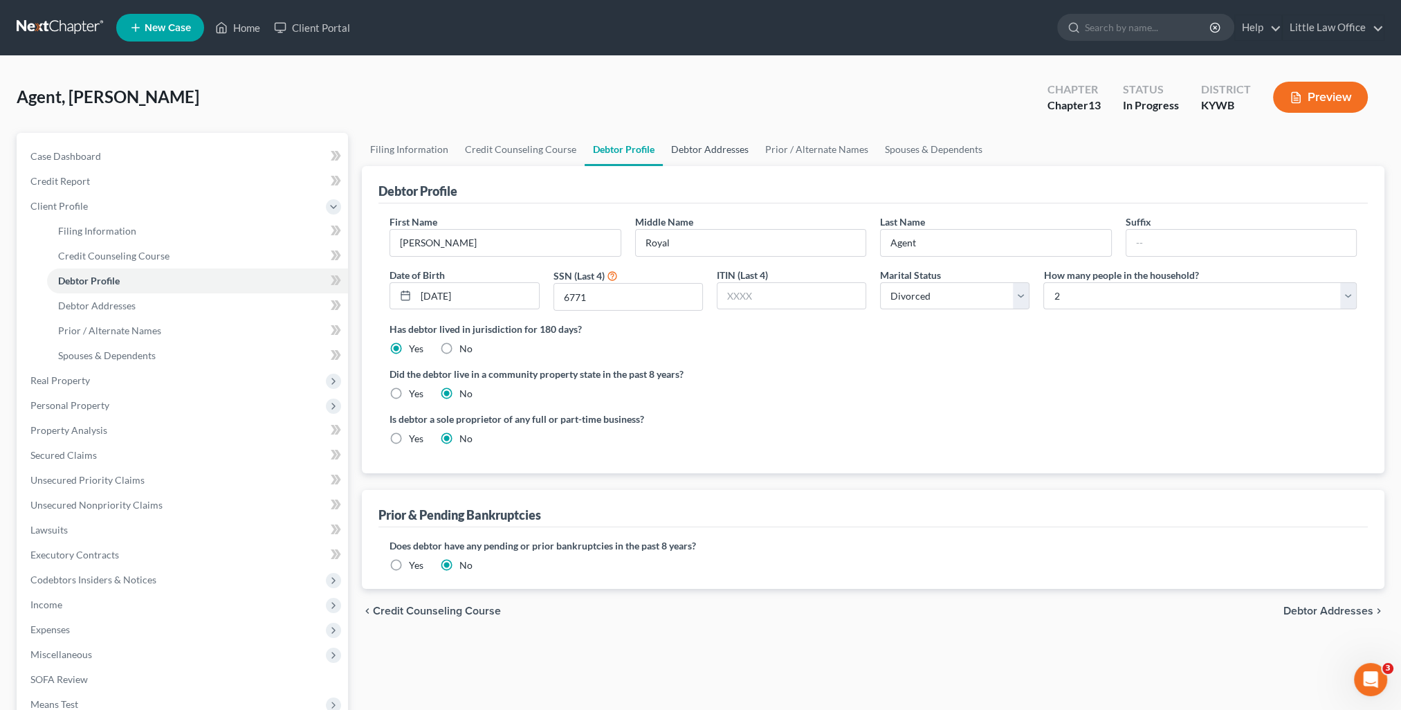
click at [698, 147] on link "Debtor Addresses" at bounding box center [710, 149] width 94 height 33
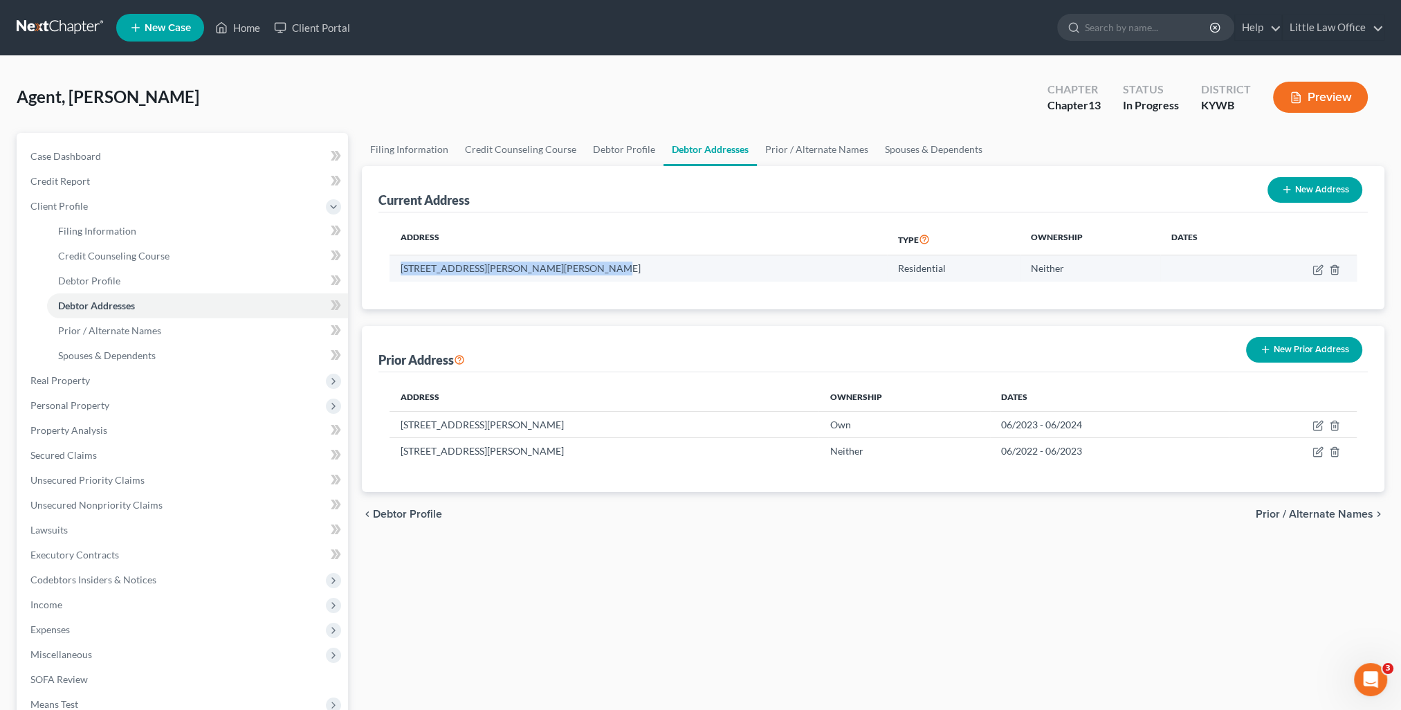
drag, startPoint x: 400, startPoint y: 271, endPoint x: 585, endPoint y: 273, distance: 184.8
click at [585, 273] on td "[STREET_ADDRESS][PERSON_NAME][PERSON_NAME]" at bounding box center [639, 268] width 498 height 26
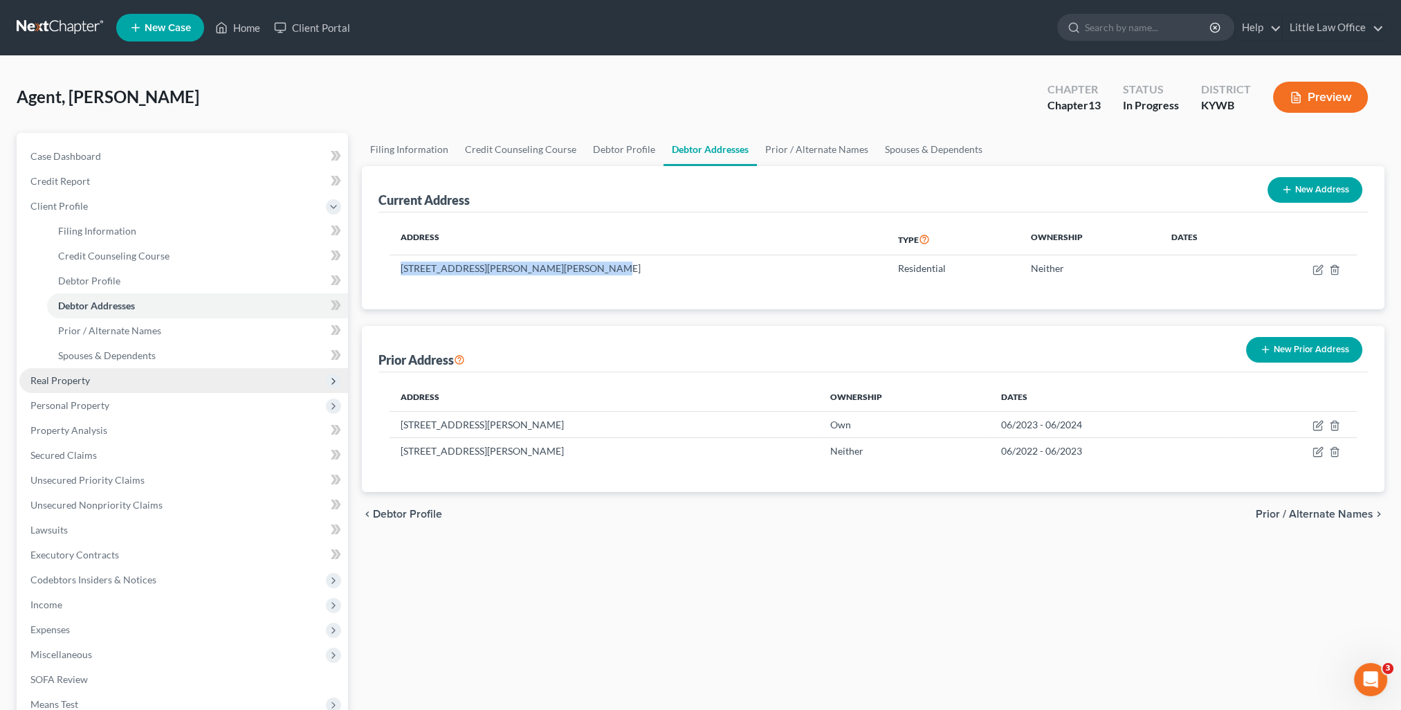
copy td "[STREET_ADDRESS][PERSON_NAME][PERSON_NAME]"
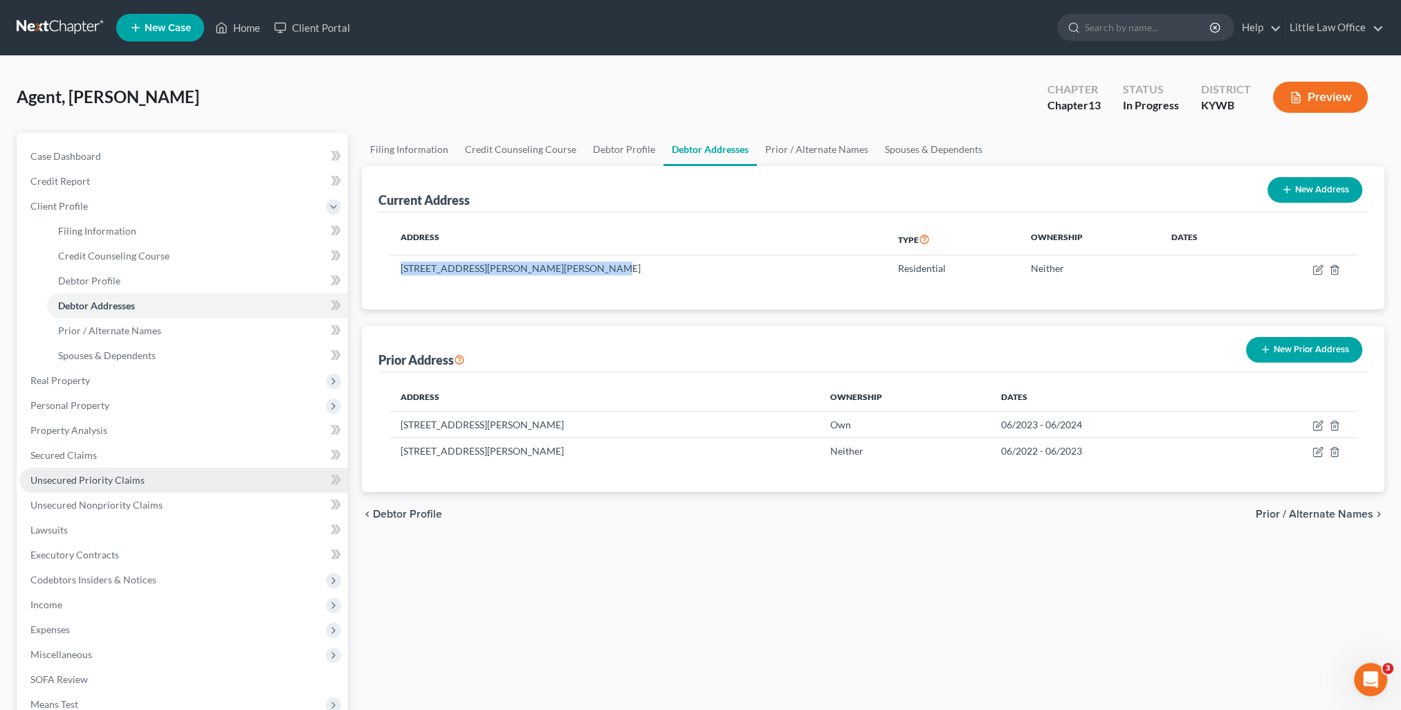
click at [96, 471] on link "Unsecured Priority Claims" at bounding box center [183, 480] width 329 height 25
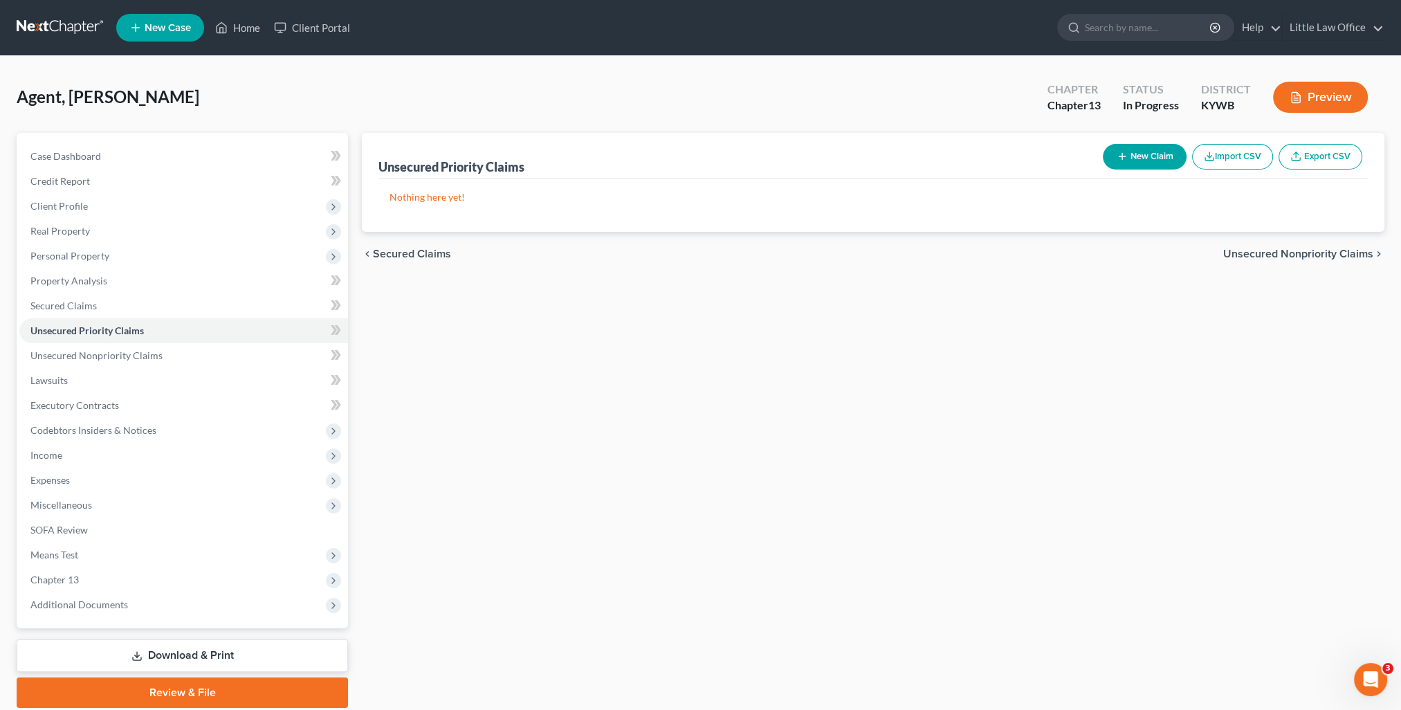
click at [1140, 171] on div "New Claim Import CSV Export CSV" at bounding box center [1233, 156] width 271 height 37
click at [1138, 165] on button "New Claim" at bounding box center [1145, 157] width 84 height 26
select select "0"
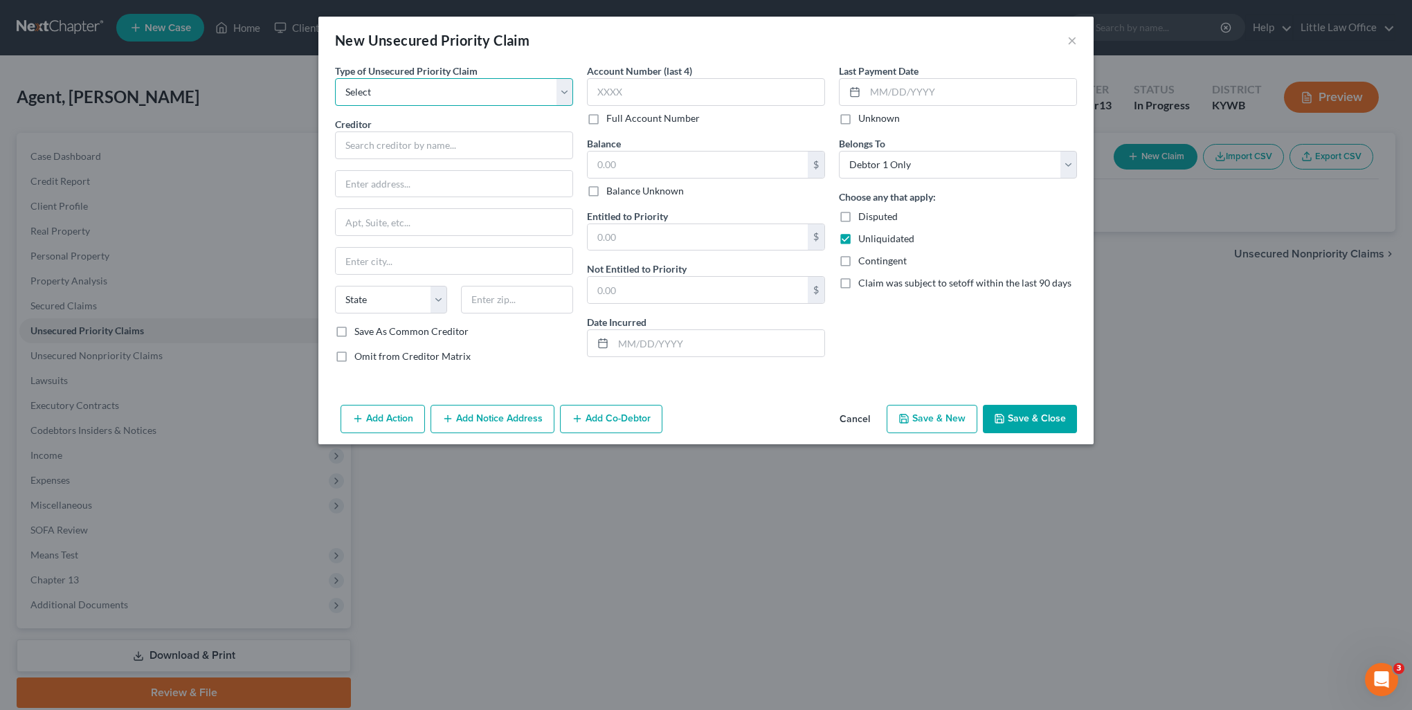
click at [408, 93] on select "Select Taxes & Other Government Units Domestic Support Obligations Extensions o…" at bounding box center [454, 92] width 238 height 28
click at [335, 78] on select "Select Taxes & Other Government Units Domestic Support Obligations Extensions o…" at bounding box center [454, 92] width 238 height 28
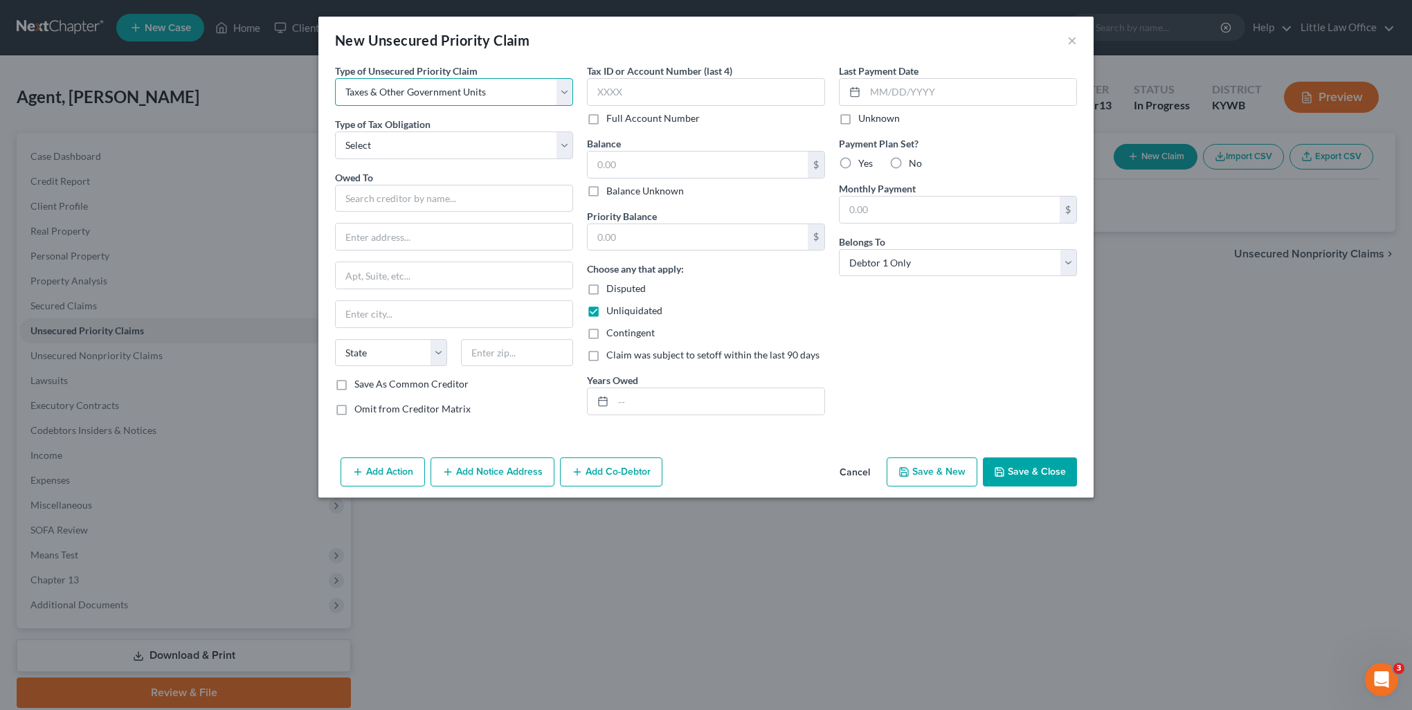
drag, startPoint x: 399, startPoint y: 96, endPoint x: 394, endPoint y: 103, distance: 8.7
click at [399, 96] on select "Select Taxes & Other Government Units Domestic Support Obligations Extensions o…" at bounding box center [454, 92] width 238 height 28
select select "1"
click at [335, 78] on select "Select Taxes & Other Government Units Domestic Support Obligations Extensions o…" at bounding box center [454, 92] width 238 height 28
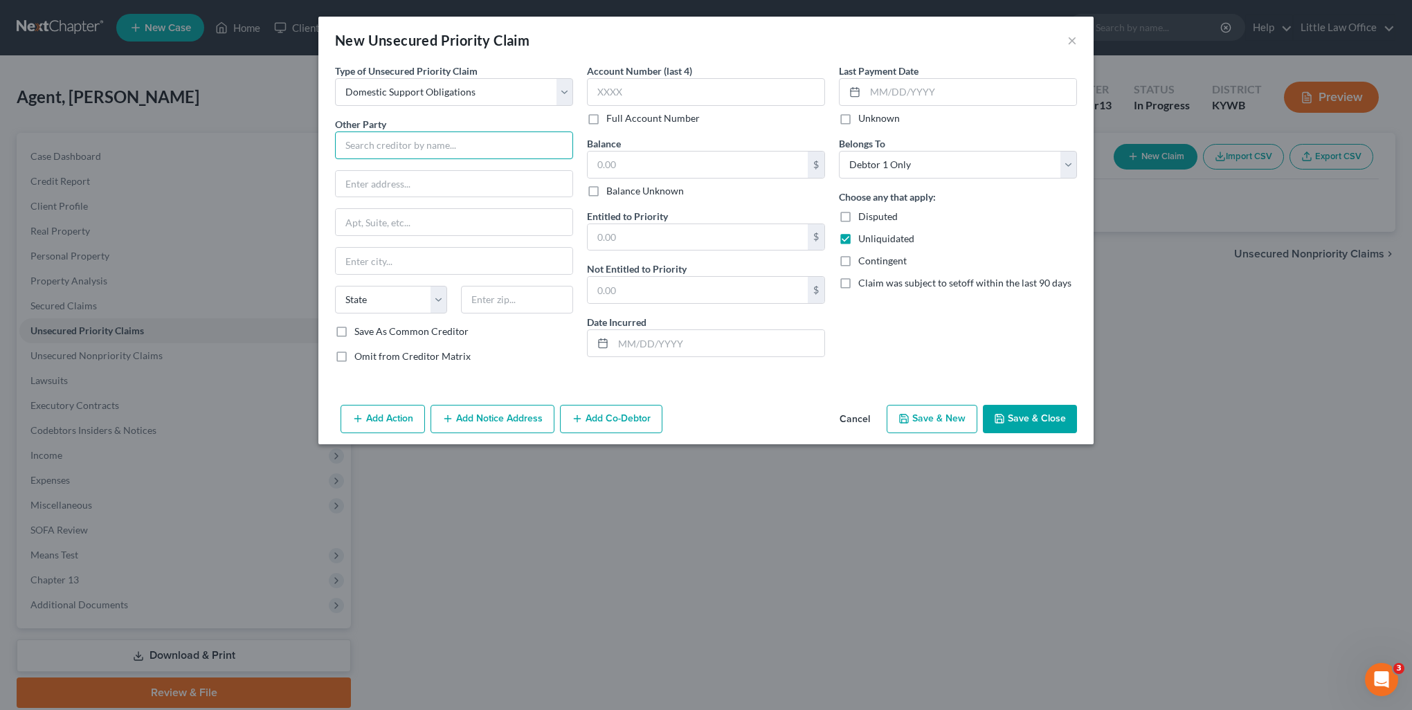
click at [395, 154] on input "text" at bounding box center [454, 145] width 238 height 28
type input "[PERSON_NAME] Agent"
paste input "[STREET_ADDRESS][PERSON_NAME][PERSON_NAME]"
type input "[STREET_ADDRESS][PERSON_NAME][PERSON_NAME]"
type input "42453"
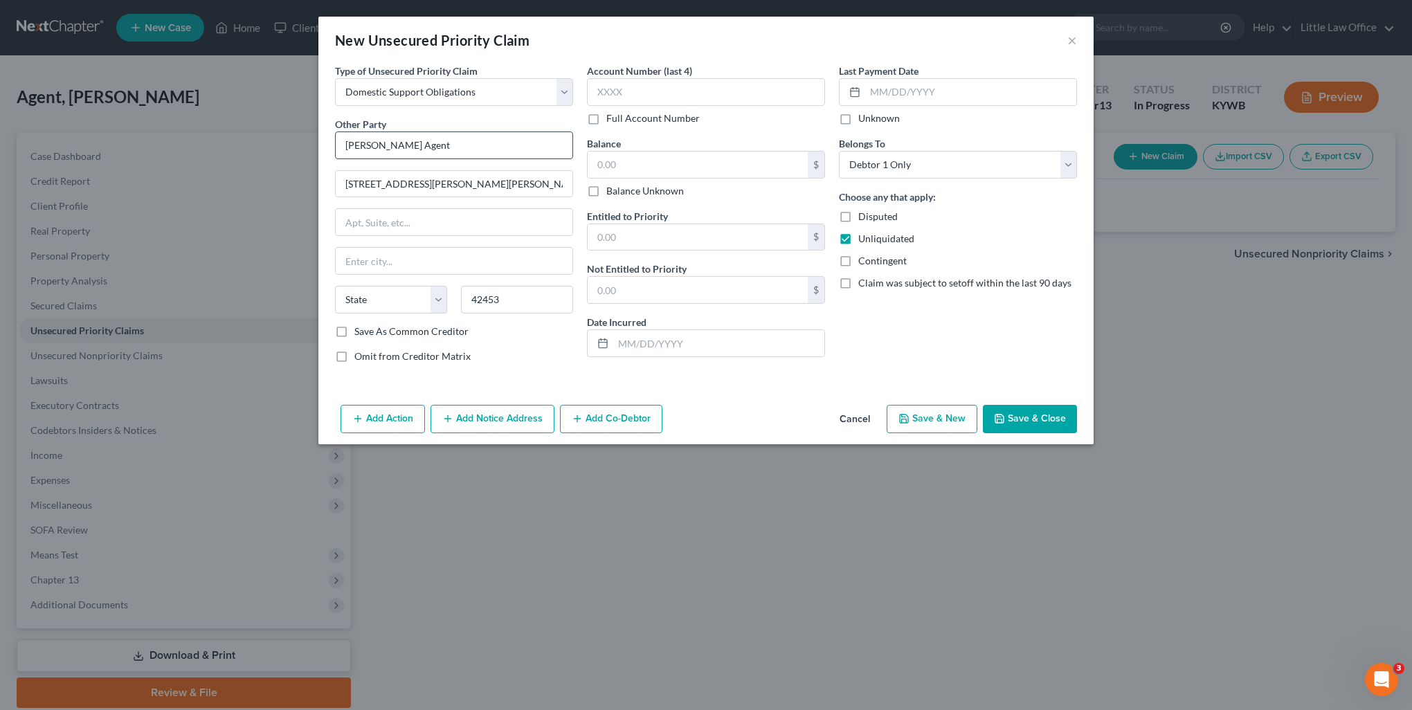
type input "Saint [PERSON_NAME]"
select select "18"
drag, startPoint x: 417, startPoint y: 188, endPoint x: 571, endPoint y: 194, distance: 154.4
click at [571, 194] on input "[STREET_ADDRESS][PERSON_NAME][PERSON_NAME]" at bounding box center [454, 184] width 237 height 26
type input "[STREET_ADDRESS][PERSON_NAME]"
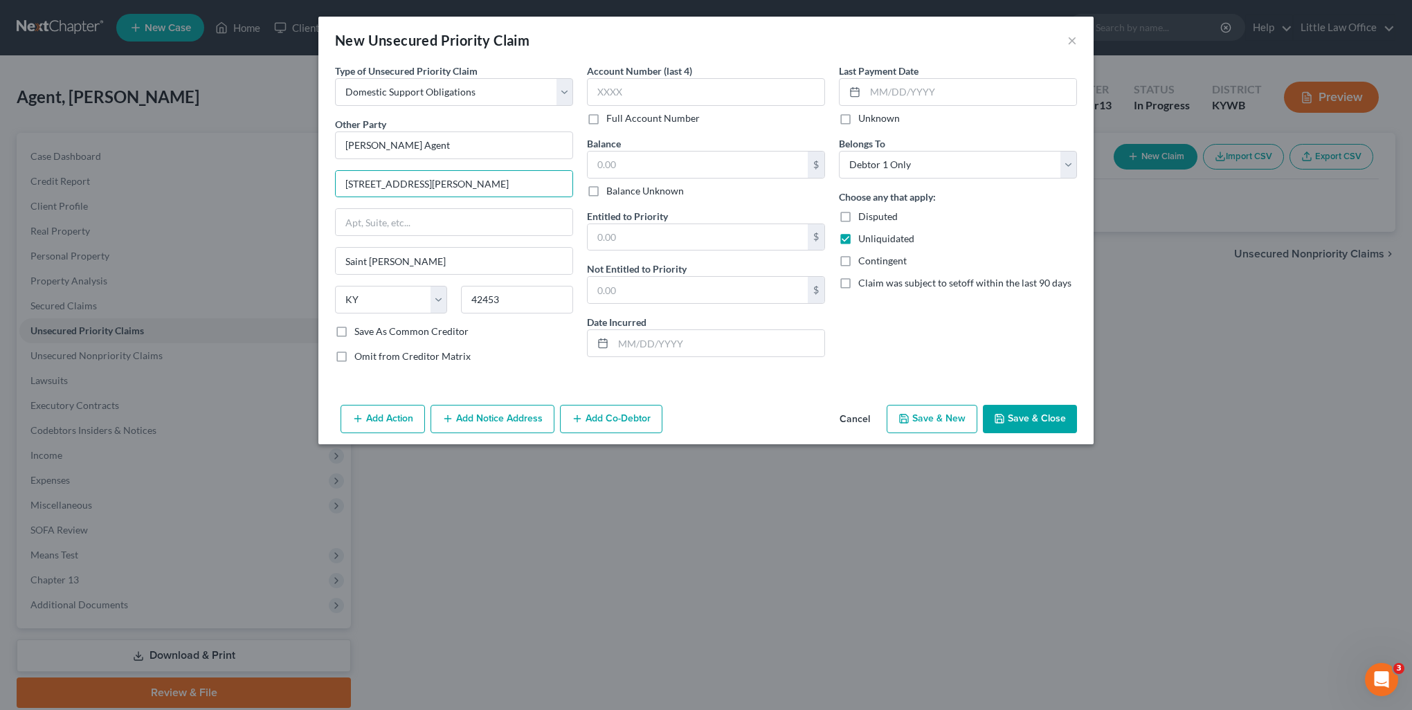
click at [1044, 422] on button "Save & Close" at bounding box center [1030, 419] width 94 height 29
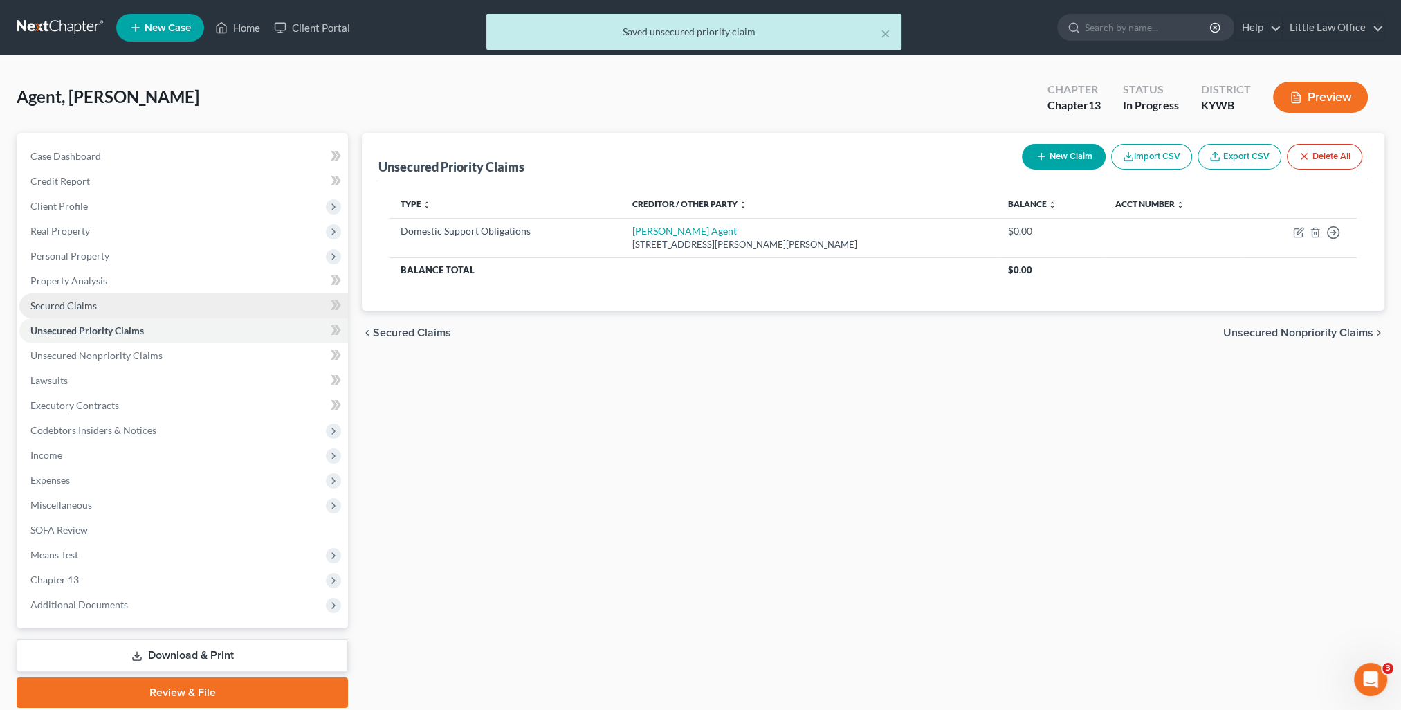
click at [92, 317] on link "Secured Claims" at bounding box center [183, 305] width 329 height 25
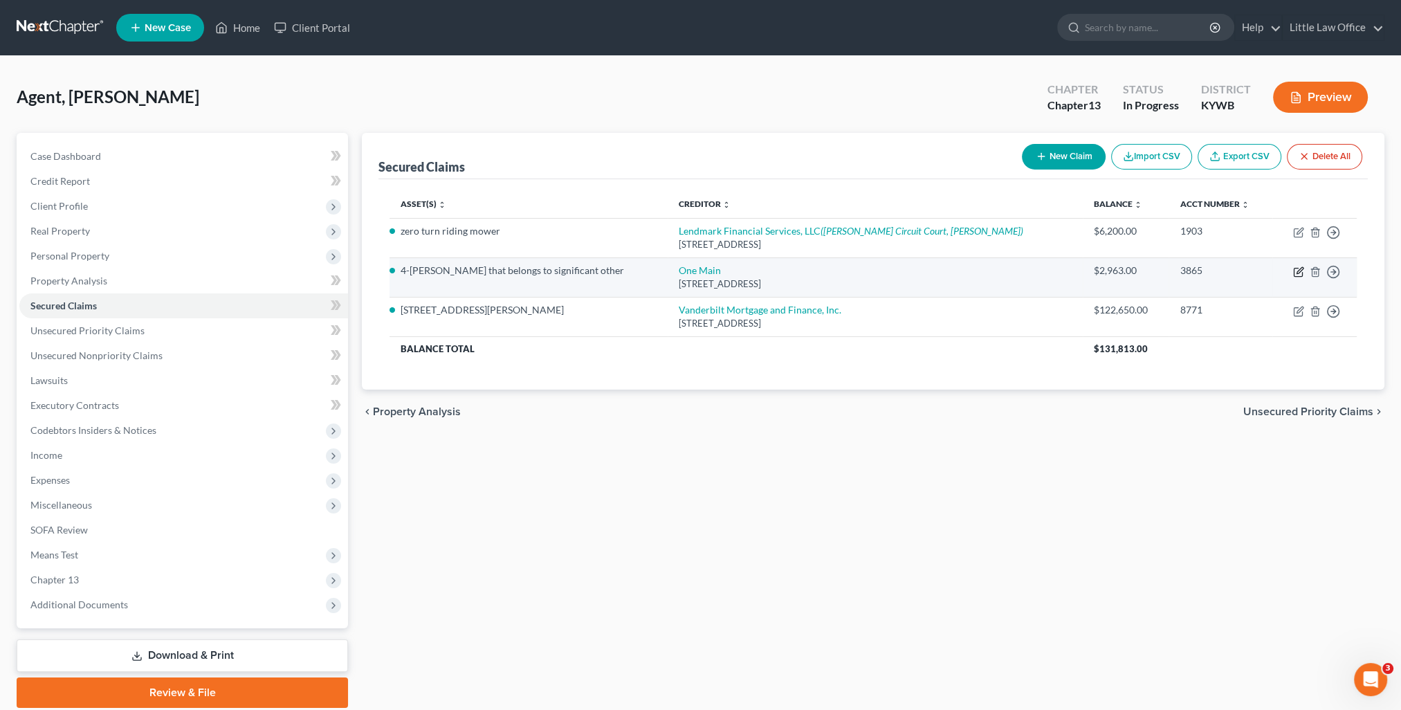
click at [1298, 268] on icon "button" at bounding box center [1298, 271] width 11 height 11
select select "15"
select select "2"
select select "0"
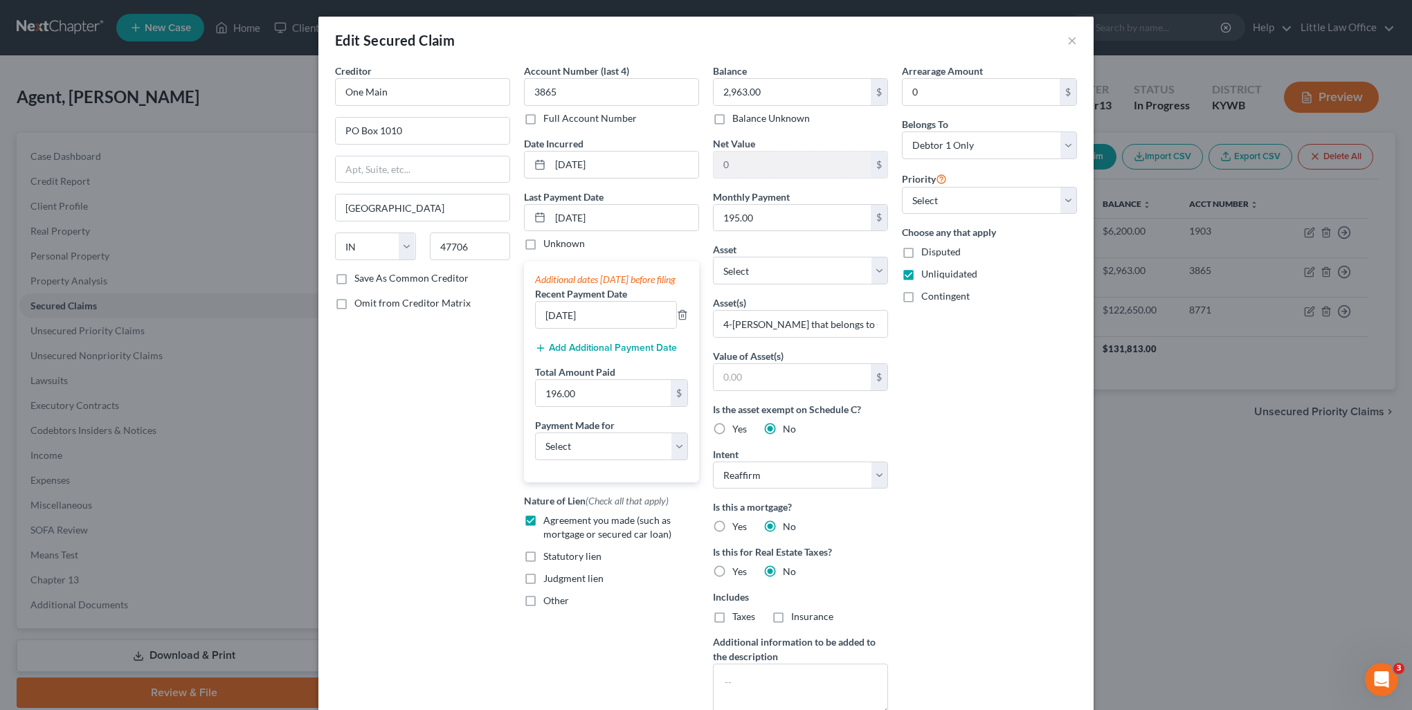
scroll to position [140, 0]
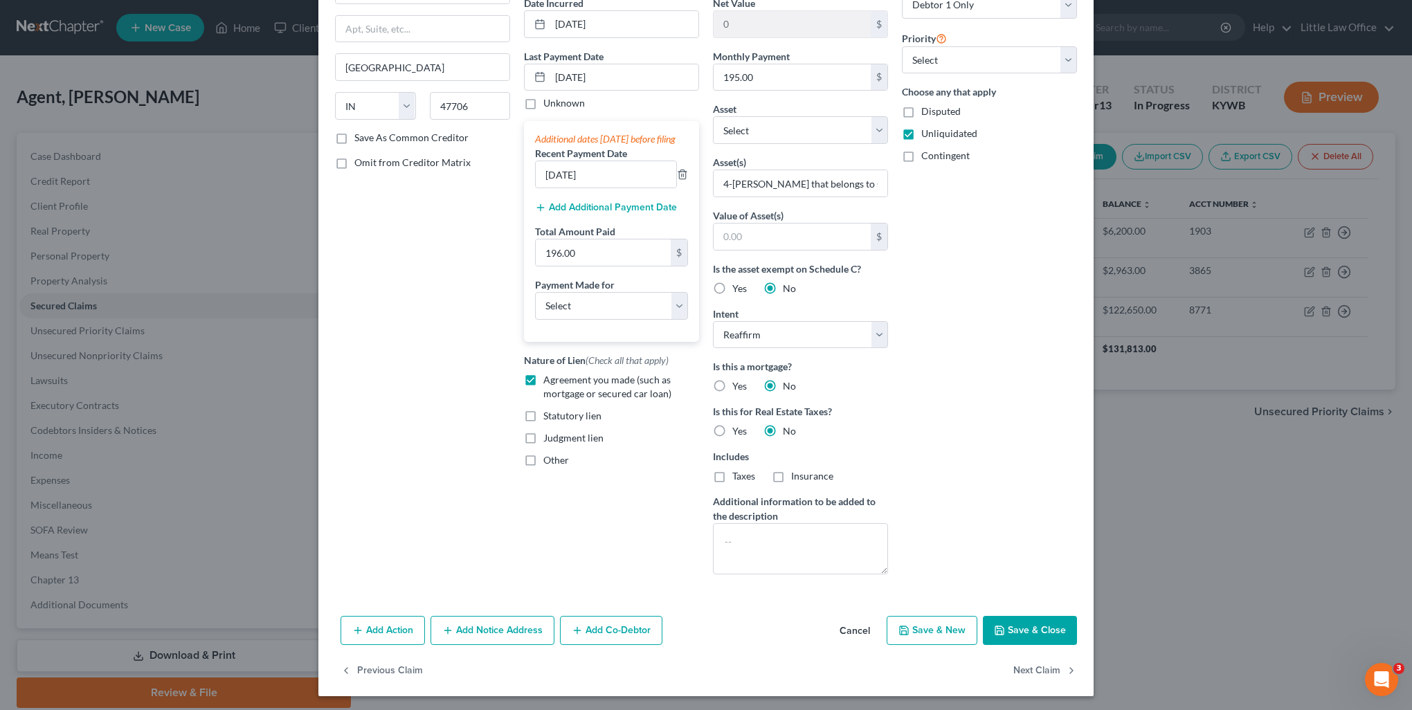
click at [577, 632] on icon "button" at bounding box center [577, 630] width 11 height 11
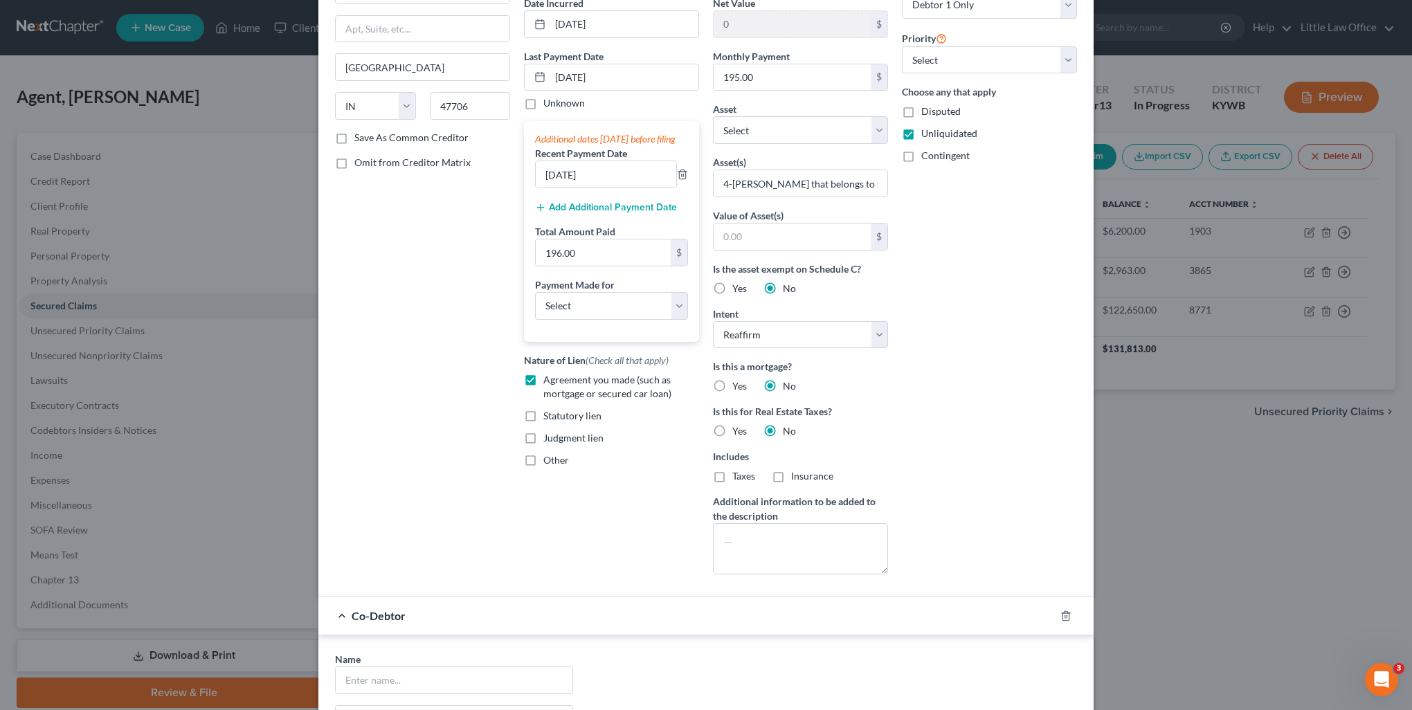
scroll to position [348, 0]
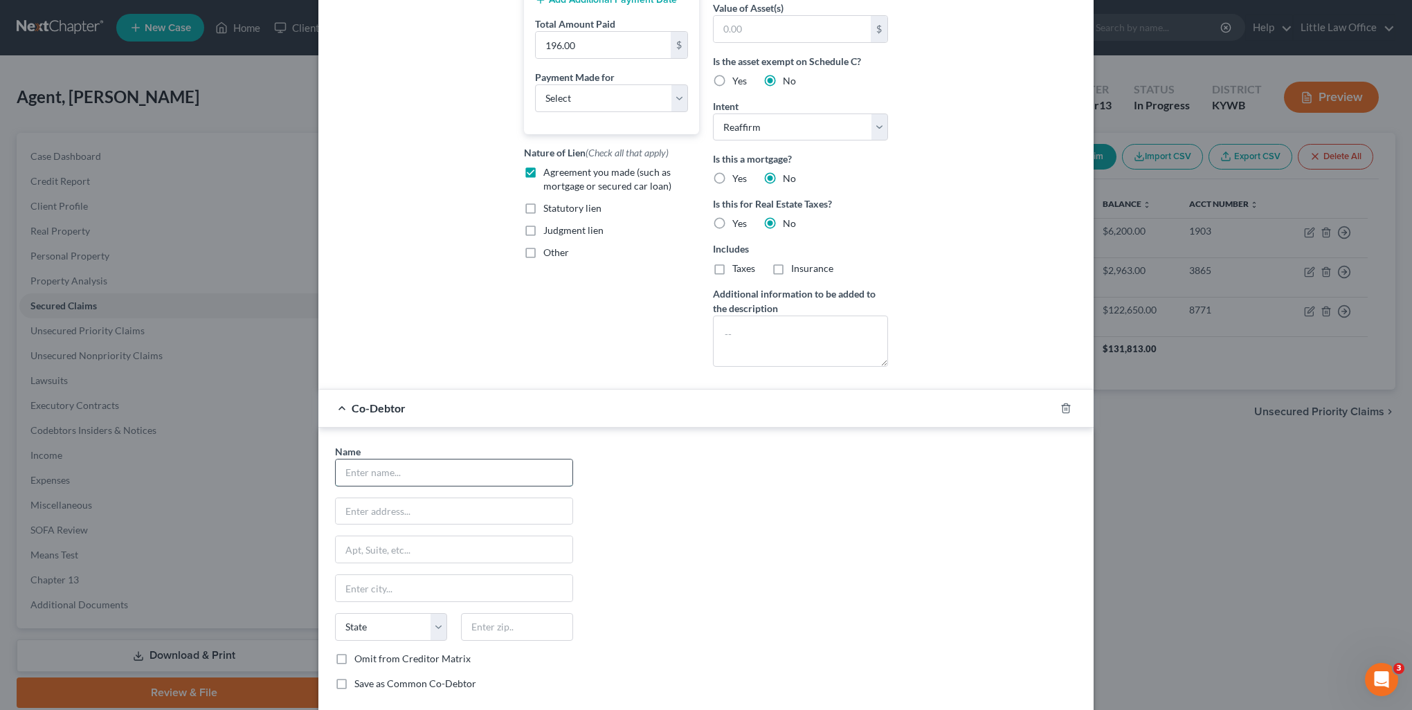
drag, startPoint x: 427, startPoint y: 466, endPoint x: 421, endPoint y: 475, distance: 10.4
click at [426, 466] on input "text" at bounding box center [454, 473] width 237 height 26
type input "[PERSON_NAME] Agent"
paste input "[STREET_ADDRESS][PERSON_NAME][PERSON_NAME]"
type input "[STREET_ADDRESS][PERSON_NAME][PERSON_NAME]"
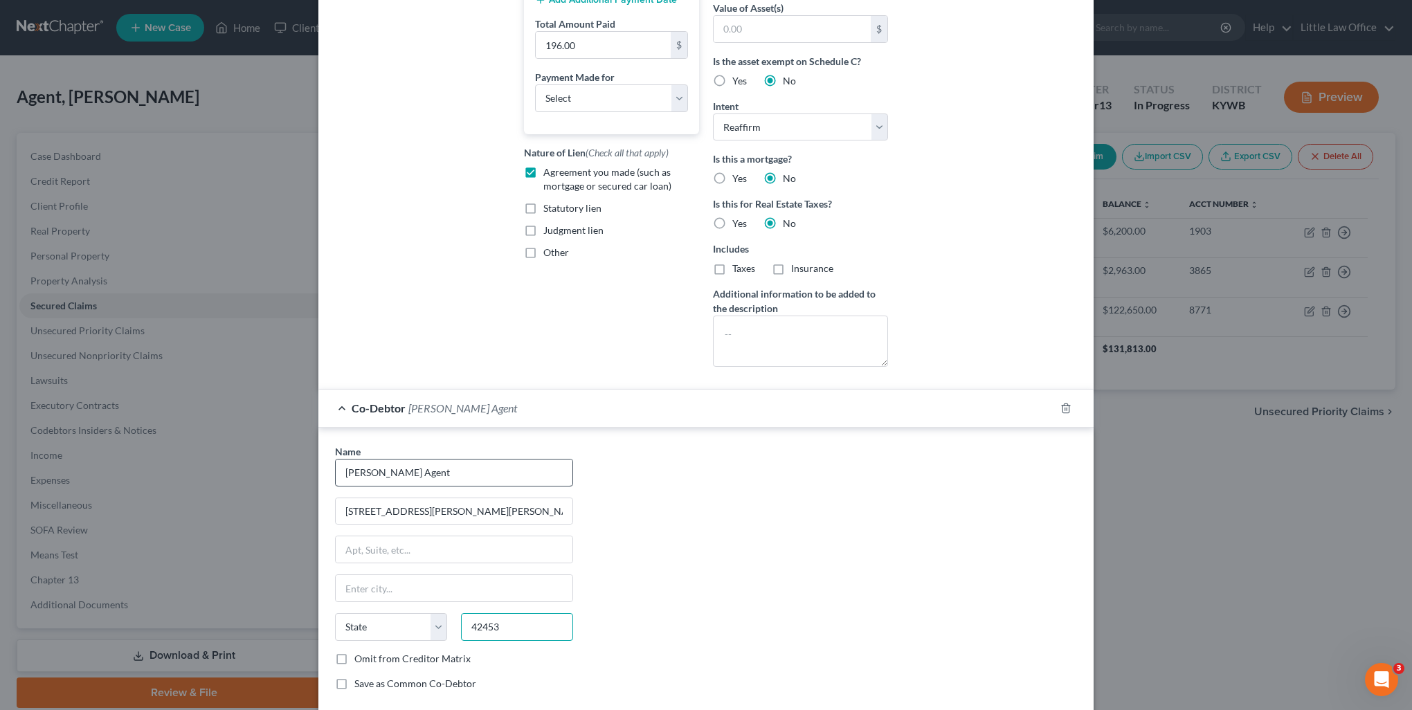
type input "42453"
type input "Saint [PERSON_NAME]"
select select "18"
drag, startPoint x: 413, startPoint y: 505, endPoint x: 603, endPoint y: 525, distance: 191.3
click at [603, 525] on div "Name * [PERSON_NAME] Agent [STREET_ADDRESS][PERSON_NAME][PERSON_NAME] [GEOGRAPH…" at bounding box center [706, 572] width 756 height 257
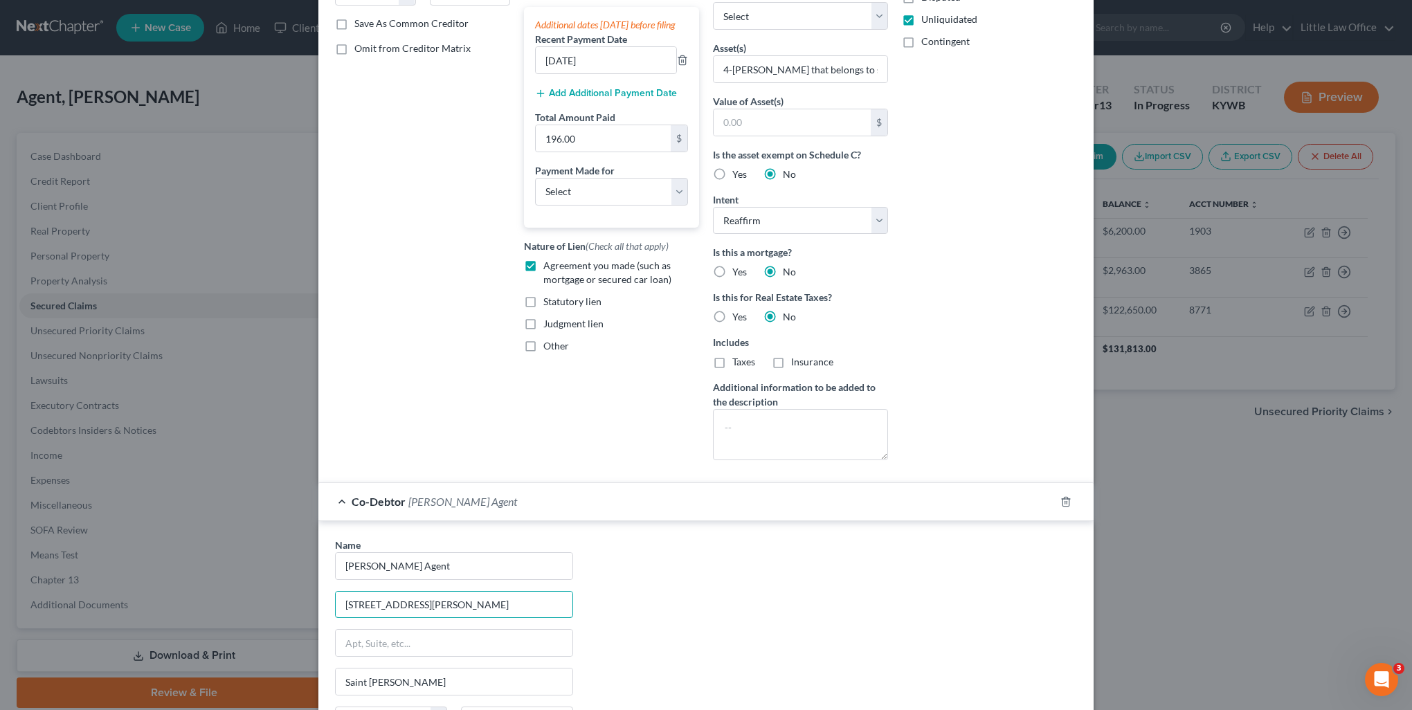
scroll to position [116, 0]
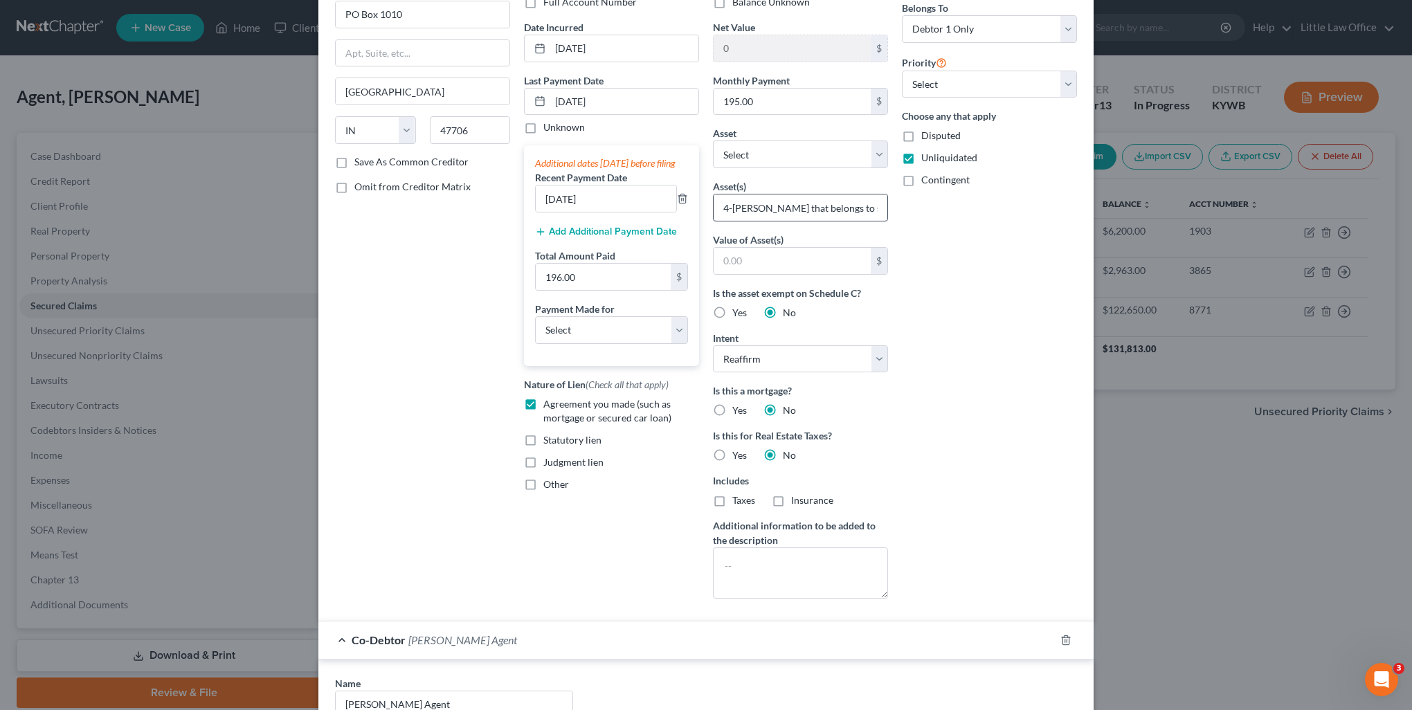
type input "[STREET_ADDRESS][PERSON_NAME]"
drag, startPoint x: 763, startPoint y: 209, endPoint x: 882, endPoint y: 212, distance: 119.1
click at [882, 212] on input "4-[PERSON_NAME] that belongs to significant other" at bounding box center [800, 207] width 174 height 26
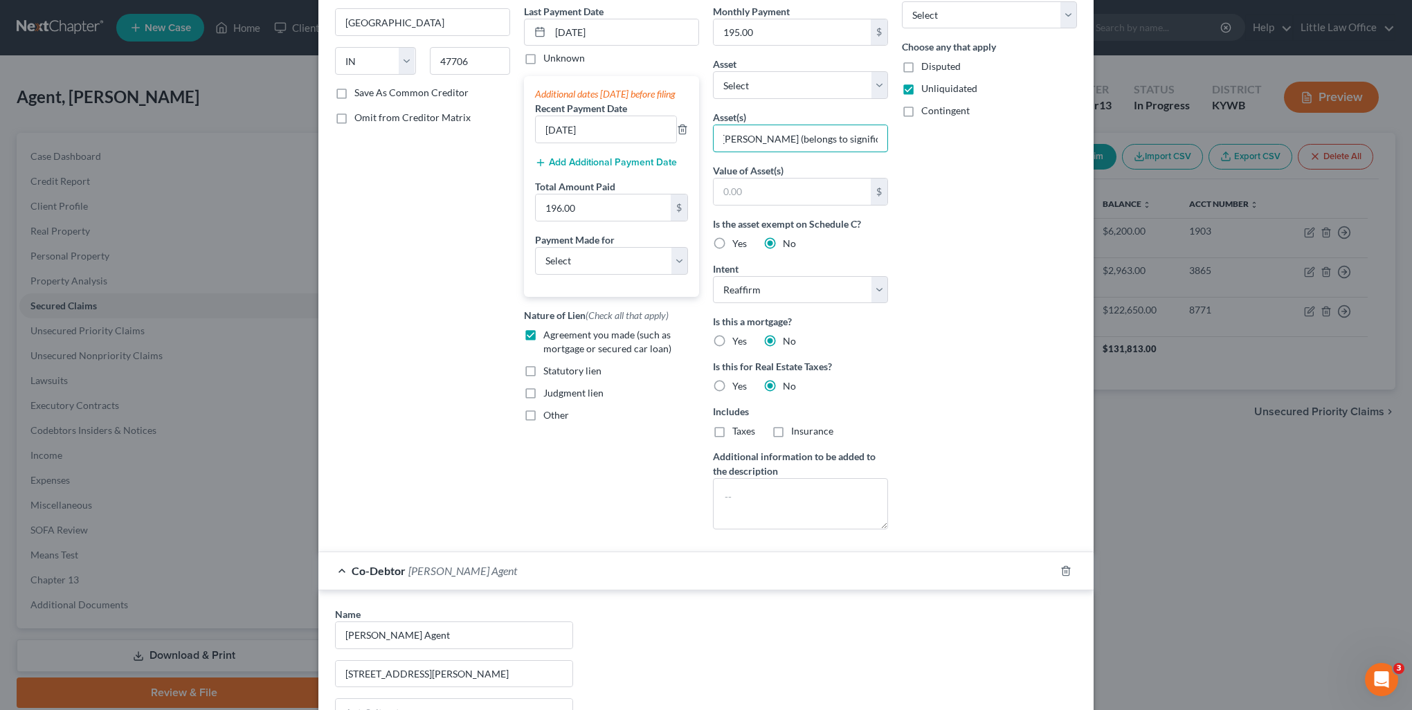
scroll to position [462, 0]
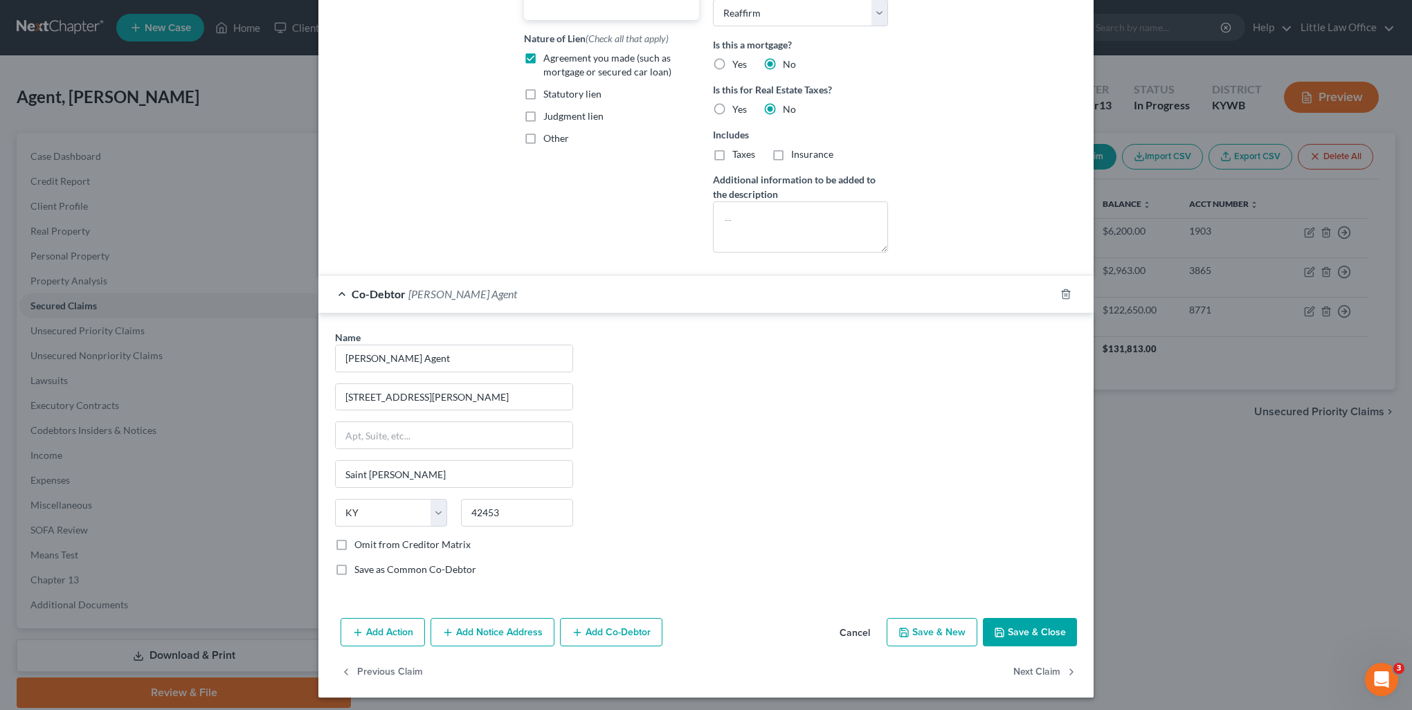
type input "4-[PERSON_NAME] (belongs to significant other)"
click at [1027, 637] on button "Save & Close" at bounding box center [1030, 632] width 94 height 29
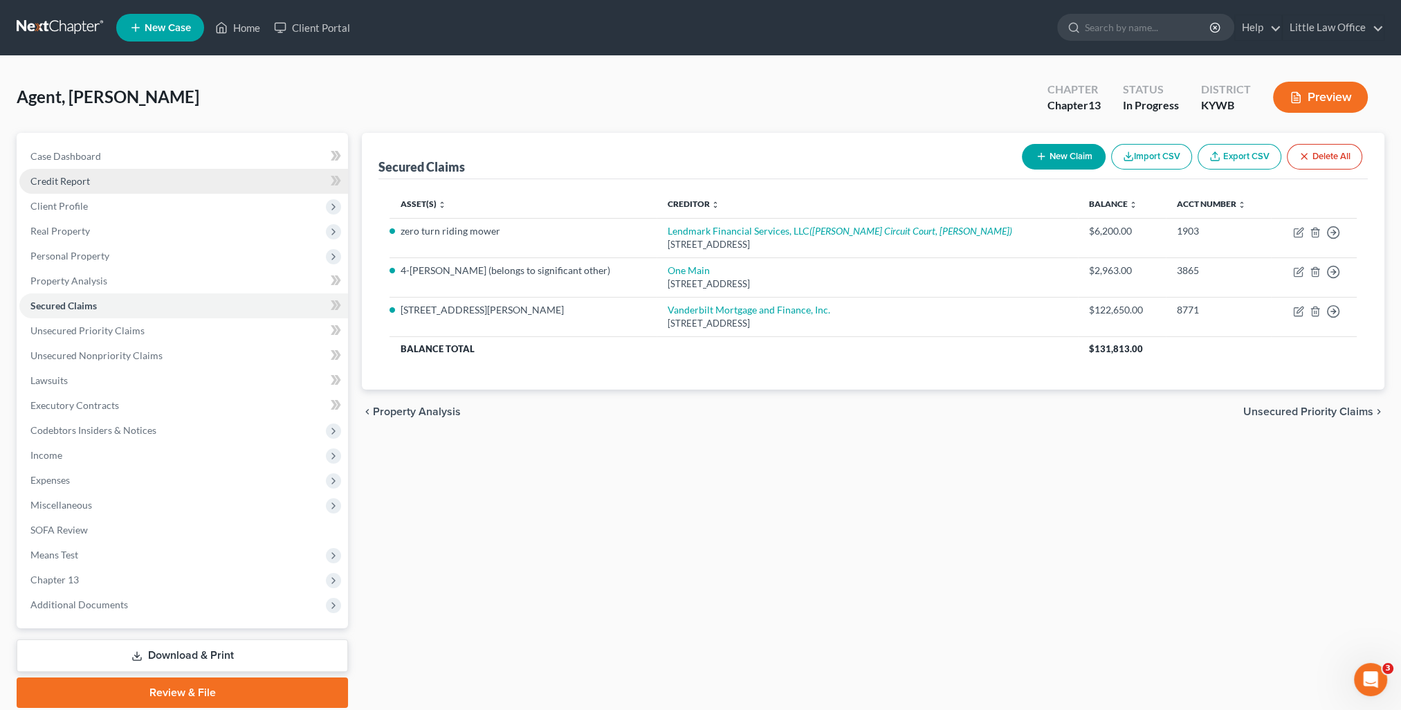
click at [78, 187] on link "Credit Report" at bounding box center [183, 181] width 329 height 25
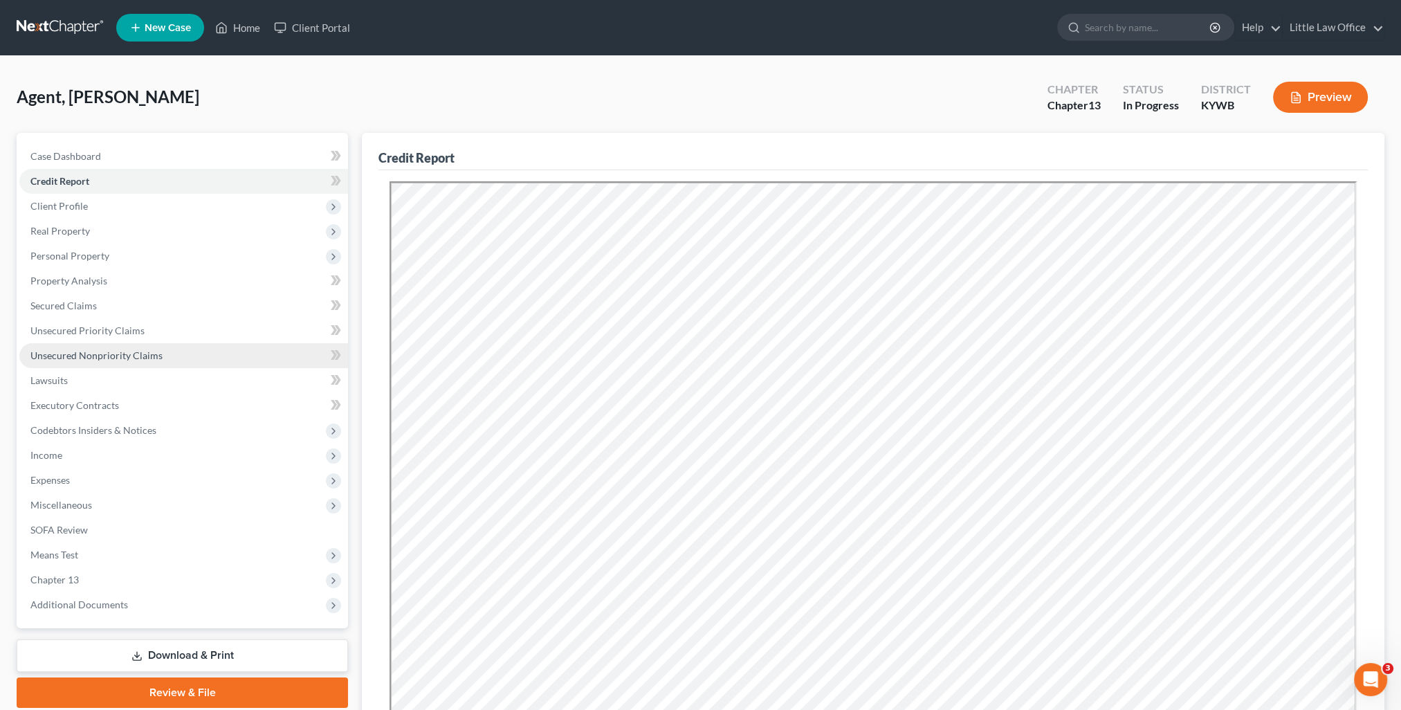
click at [111, 357] on span "Unsecured Nonpriority Claims" at bounding box center [96, 355] width 132 height 12
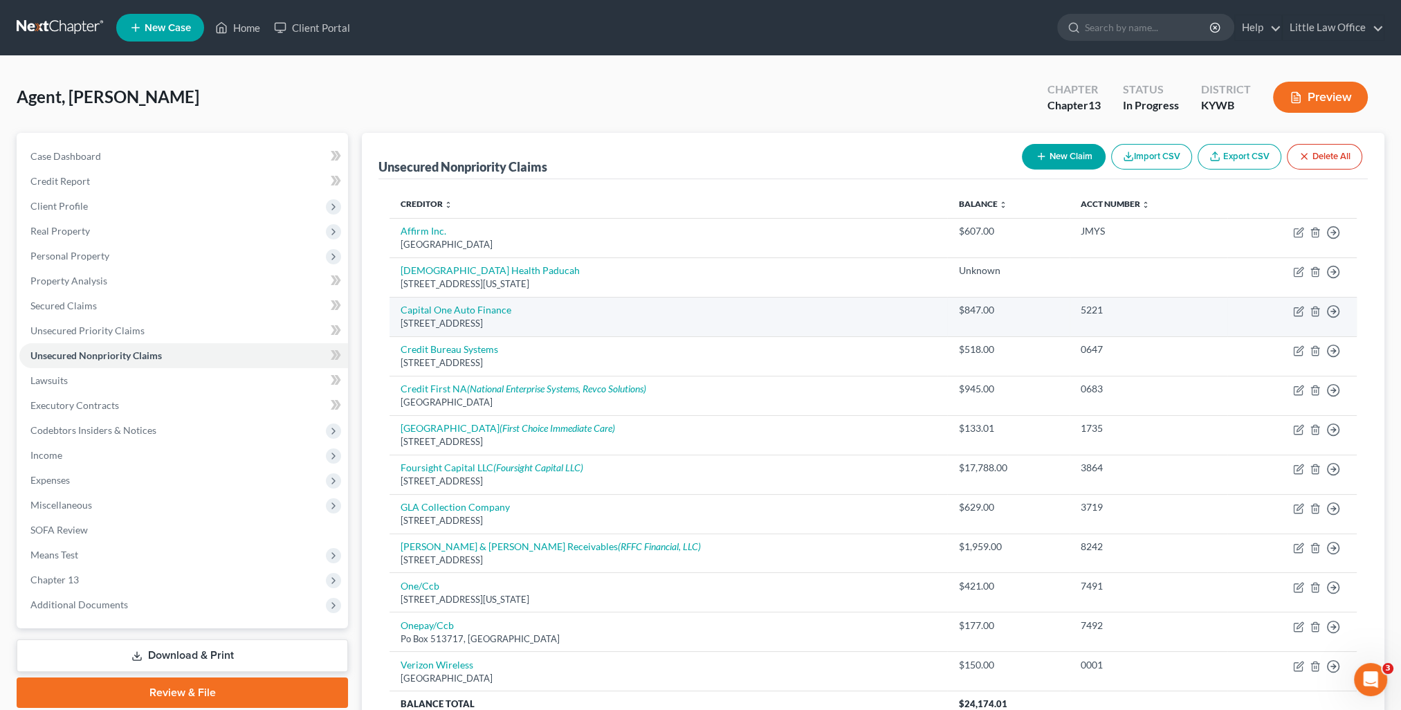
click at [1299, 316] on td "Move to D Move to E Move to G Move to Notice Only" at bounding box center [1292, 316] width 129 height 39
click at [1294, 308] on icon "button" at bounding box center [1298, 312] width 8 height 8
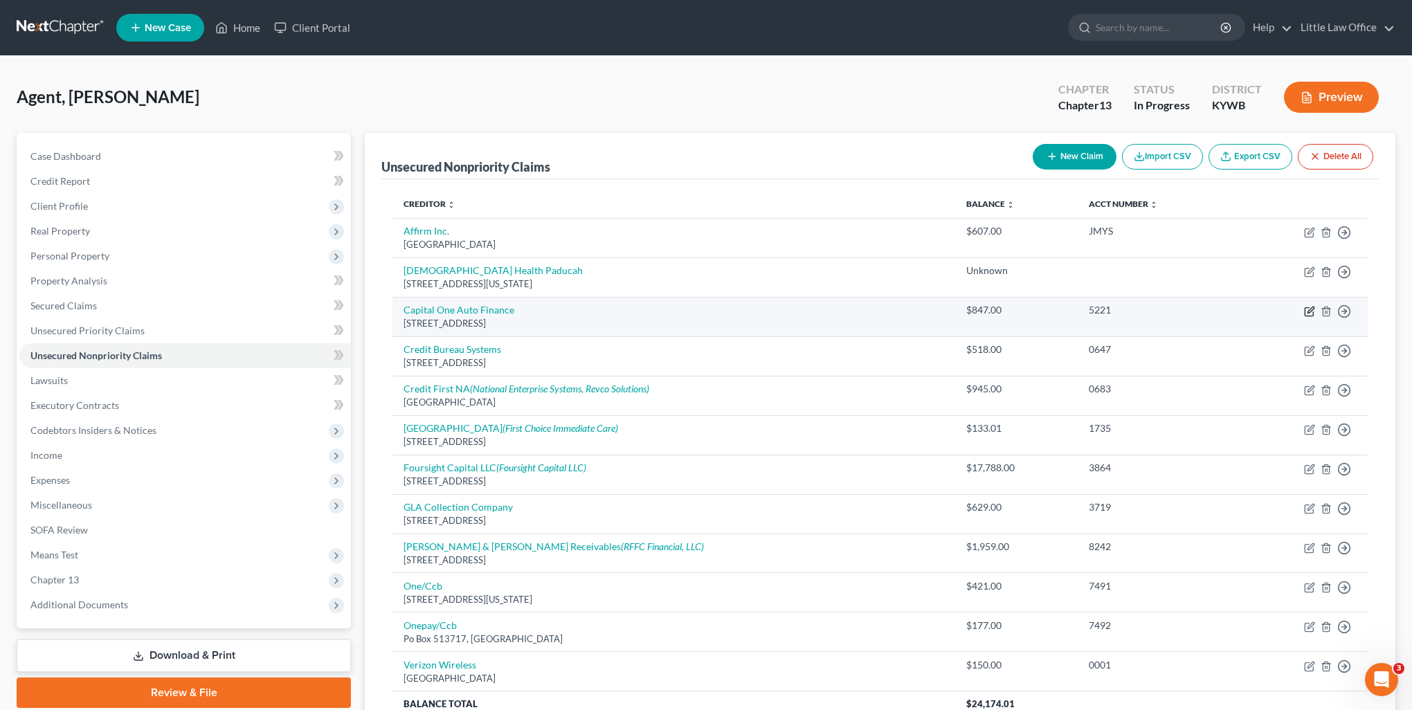
select select "4"
select select "2"
select select "0"
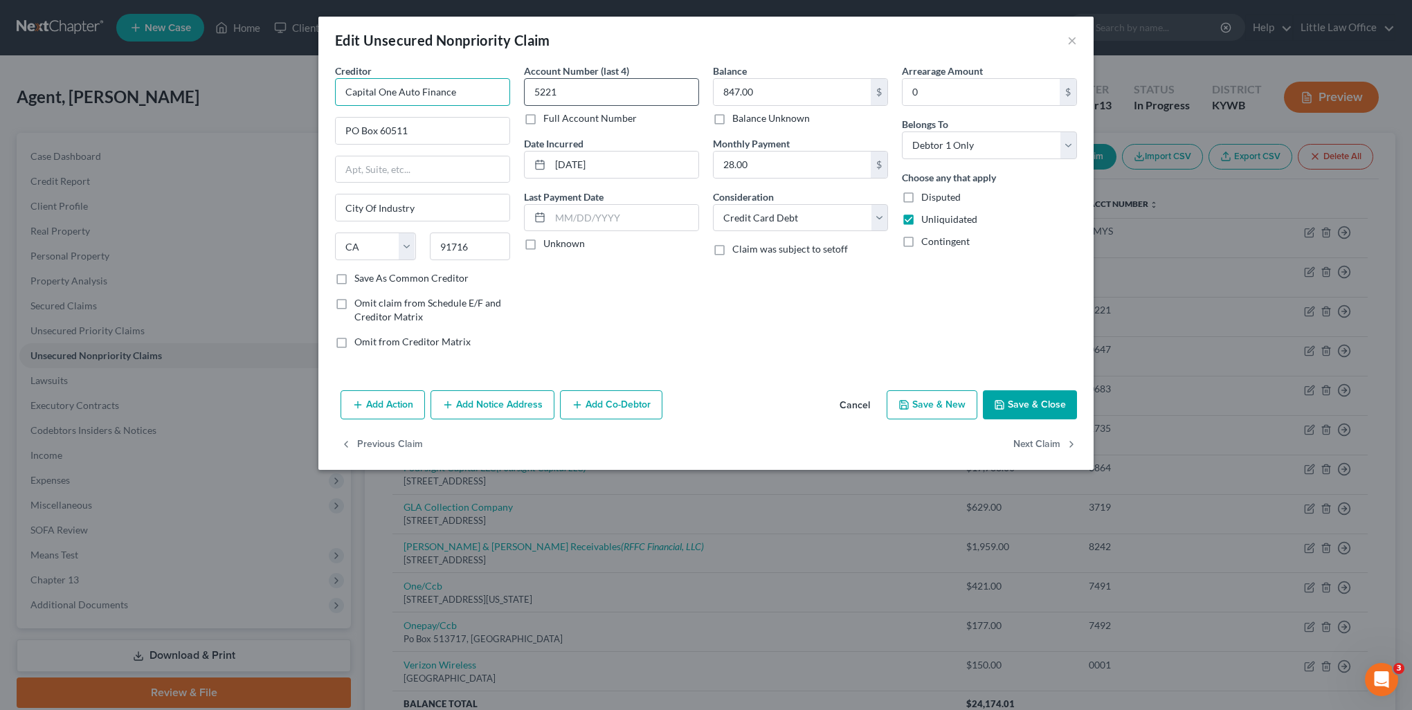
drag, startPoint x: 398, startPoint y: 96, endPoint x: 550, endPoint y: 90, distance: 152.4
click at [544, 102] on div "Creditor * Capital One Auto Finance PO Box [GEOGRAPHIC_DATA] [US_STATE] AK AR A…" at bounding box center [706, 212] width 756 height 296
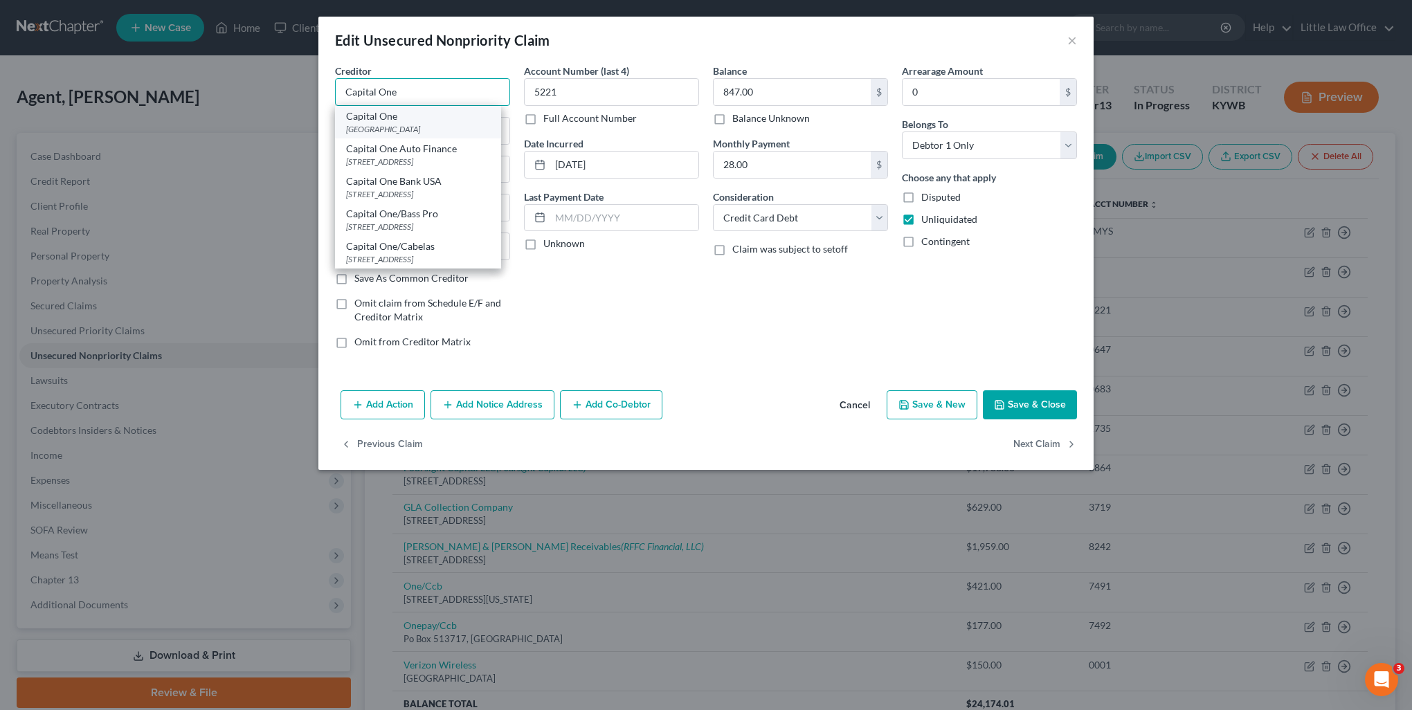
type input "Capital One"
click at [418, 126] on div "[GEOGRAPHIC_DATA]" at bounding box center [418, 129] width 144 height 12
type input "PO Box 71087"
type input "Charlotte"
select select "28"
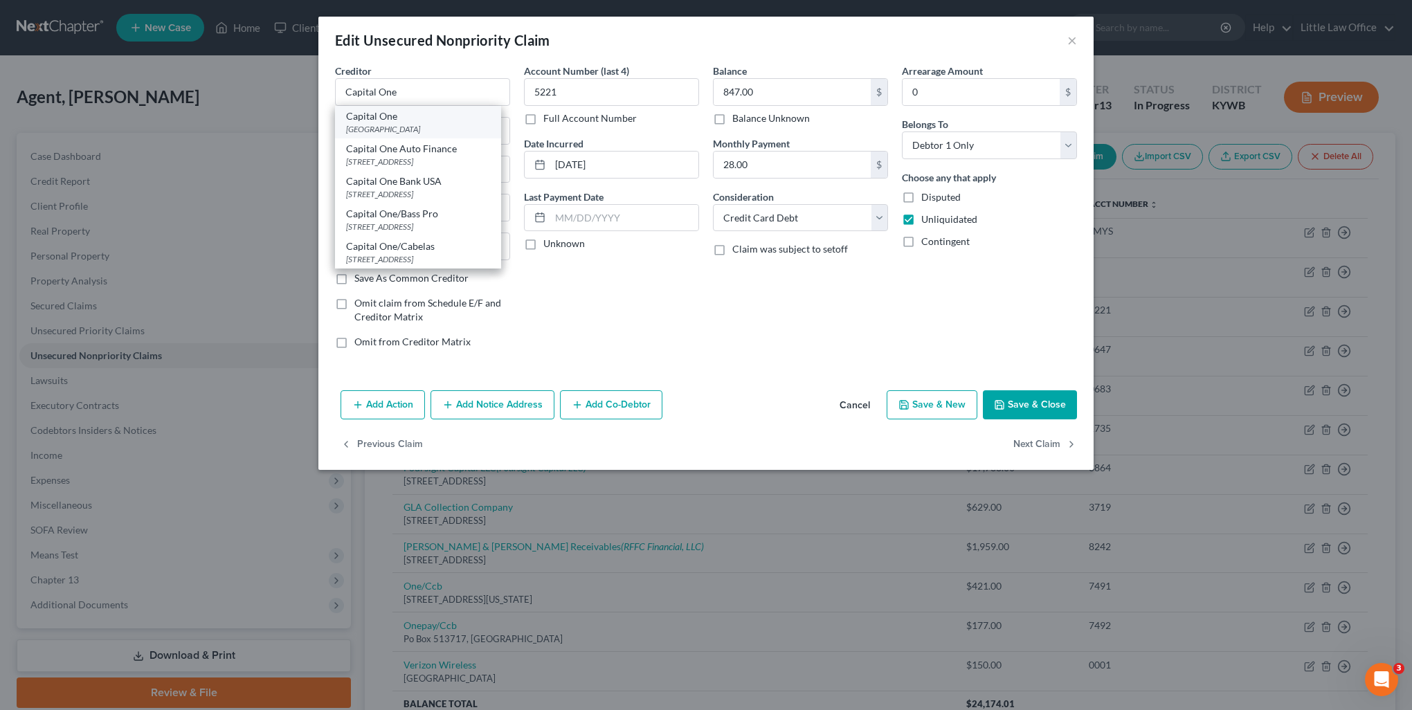
type input "28272"
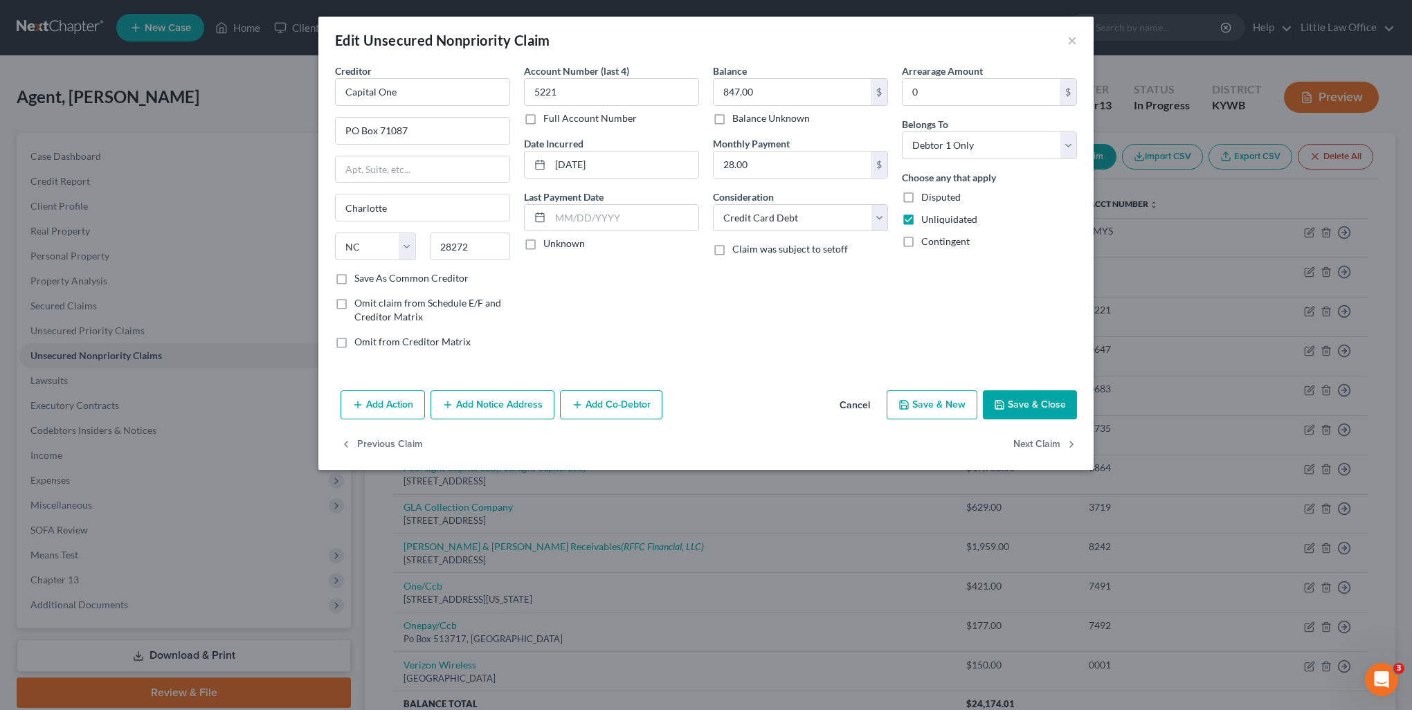
click at [472, 394] on button "Add Notice Address" at bounding box center [492, 404] width 124 height 29
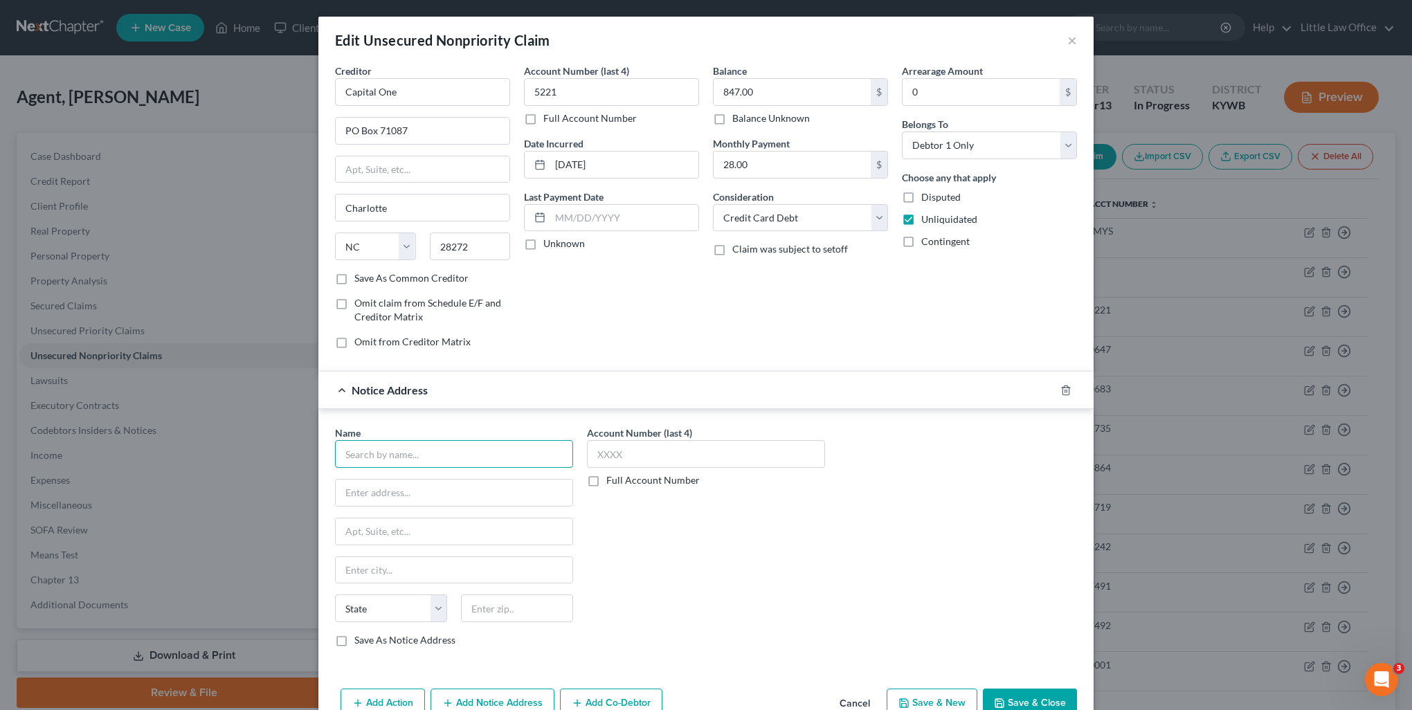
click at [458, 462] on input "text" at bounding box center [454, 454] width 238 height 28
type input "S"
click at [426, 473] on div "Synchrony Bank / Walmart" at bounding box center [418, 478] width 144 height 14
type input "Synchrony Bank / Walmart"
type input "PO Box 965033"
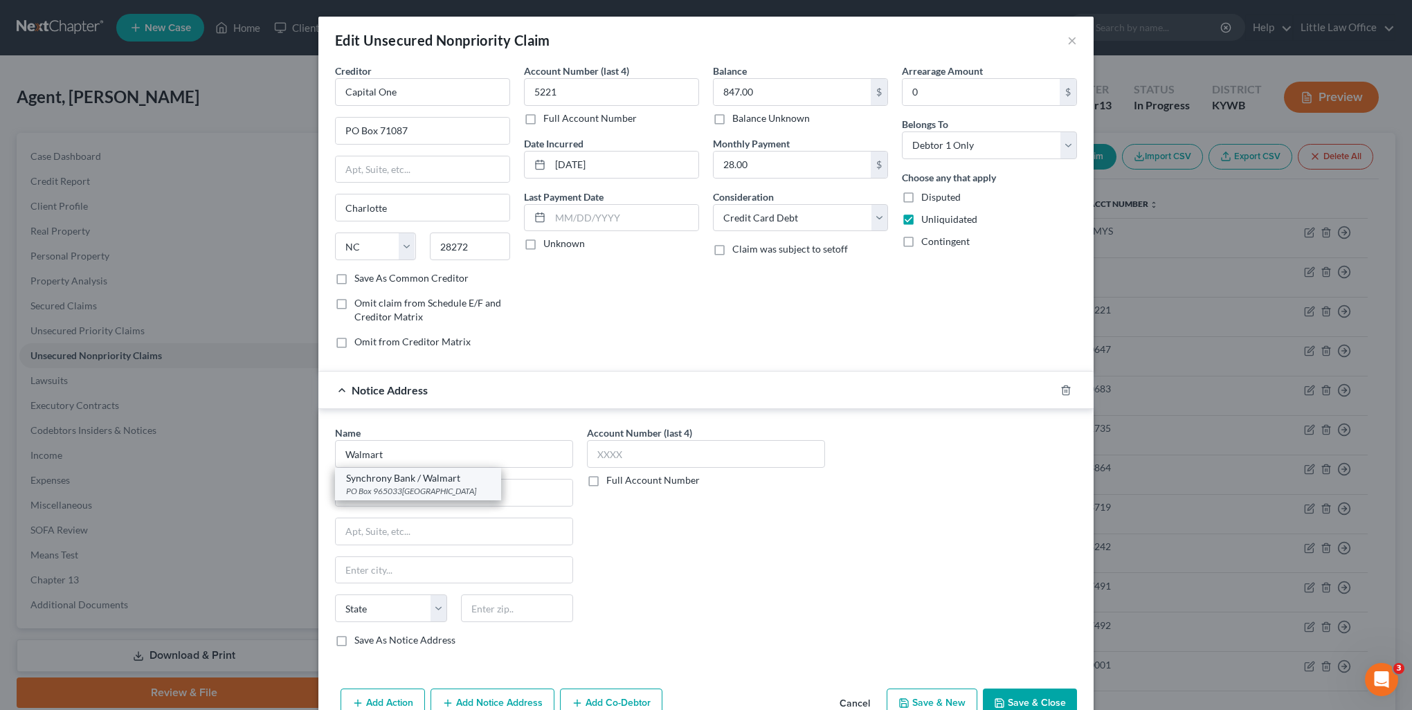
type input "Orlando"
select select "9"
type input "32896"
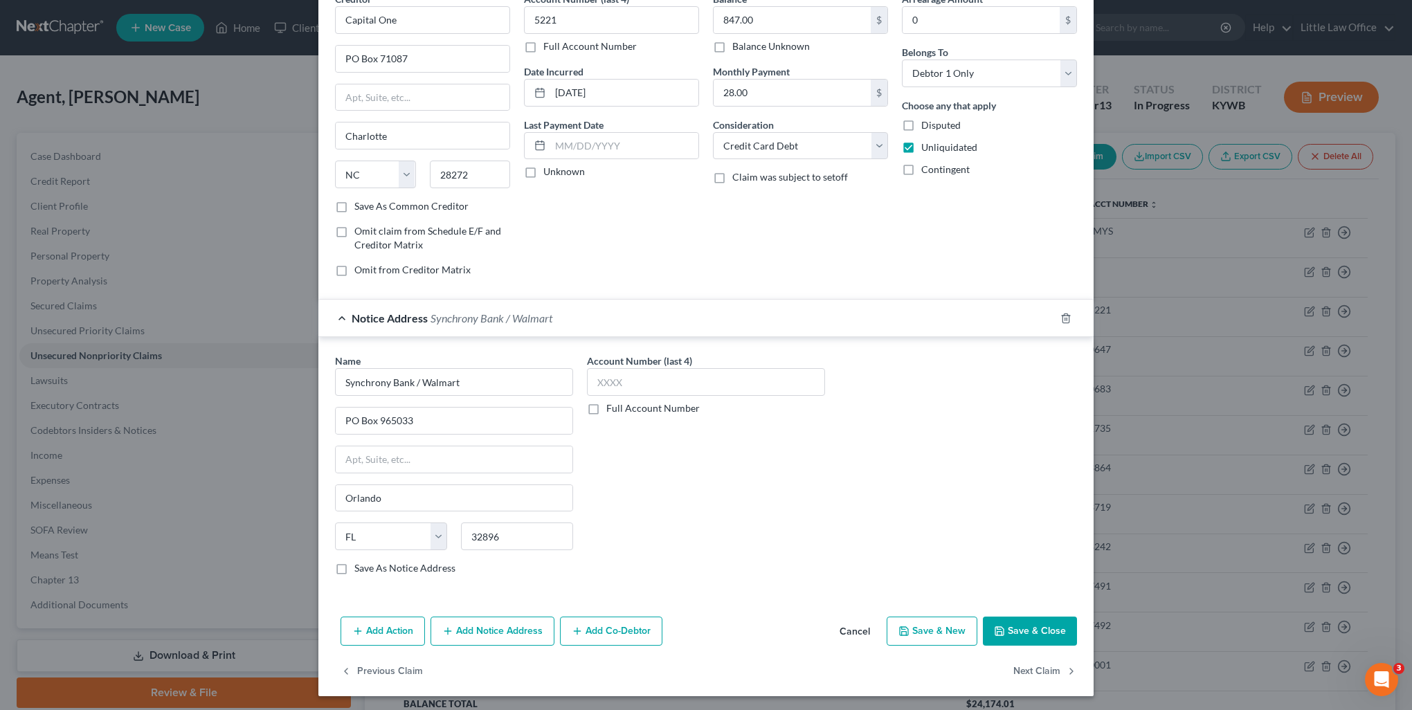
click at [1037, 641] on button "Save & Close" at bounding box center [1030, 631] width 94 height 29
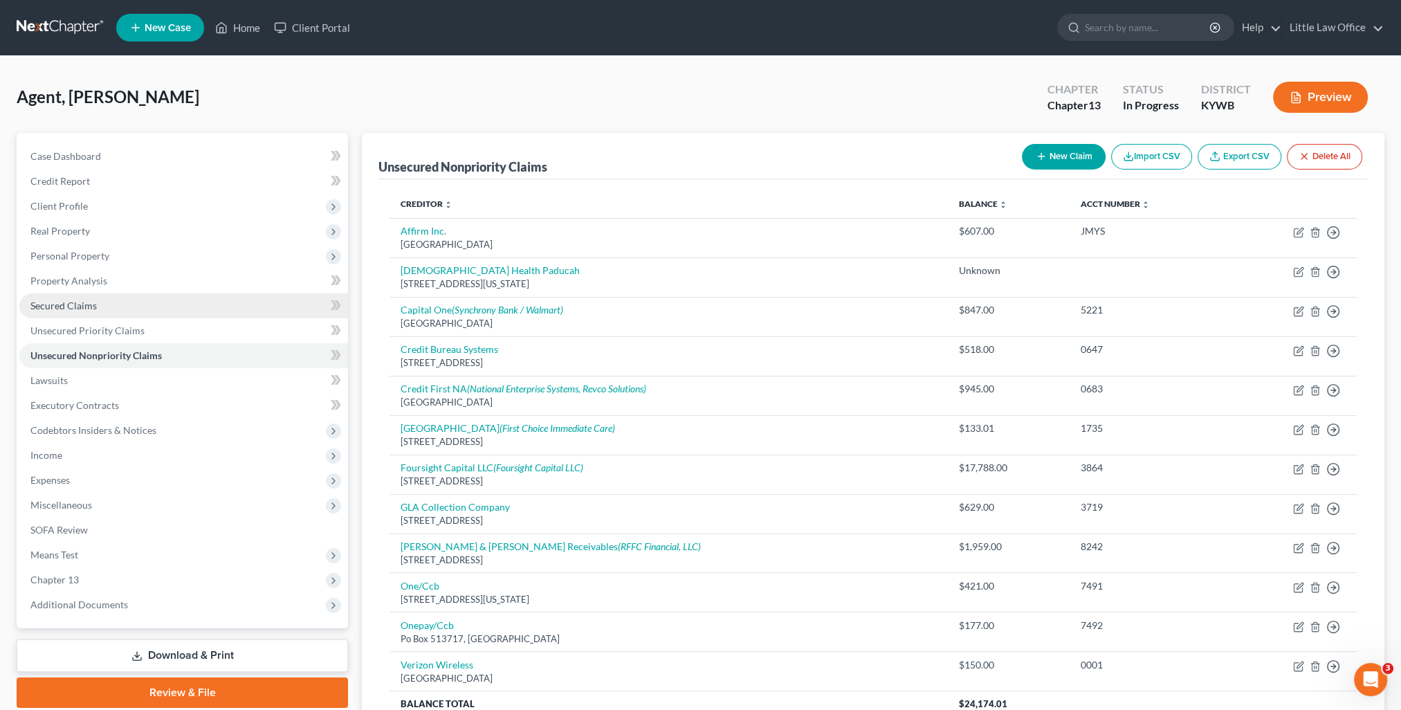
click at [51, 308] on span "Secured Claims" at bounding box center [63, 306] width 66 height 12
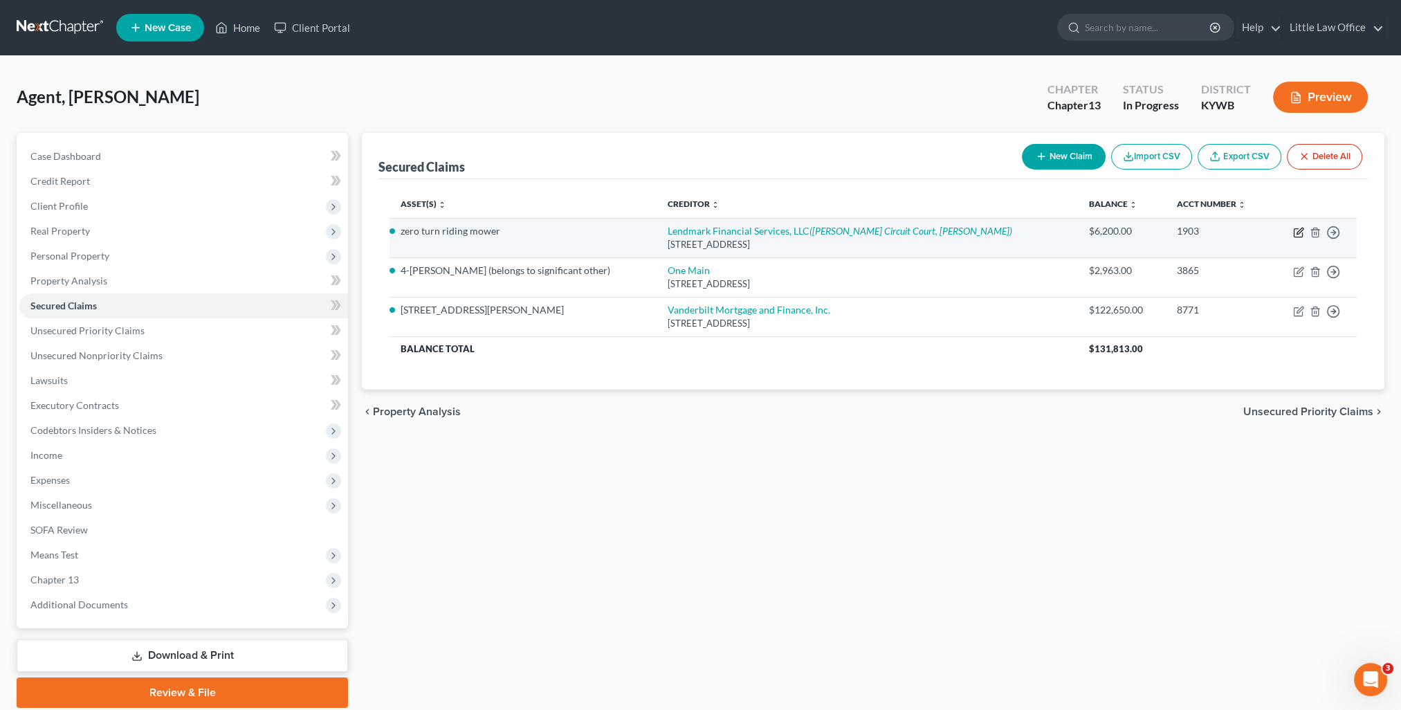
click at [1301, 232] on icon "button" at bounding box center [1298, 232] width 11 height 11
select select "18"
select select "0"
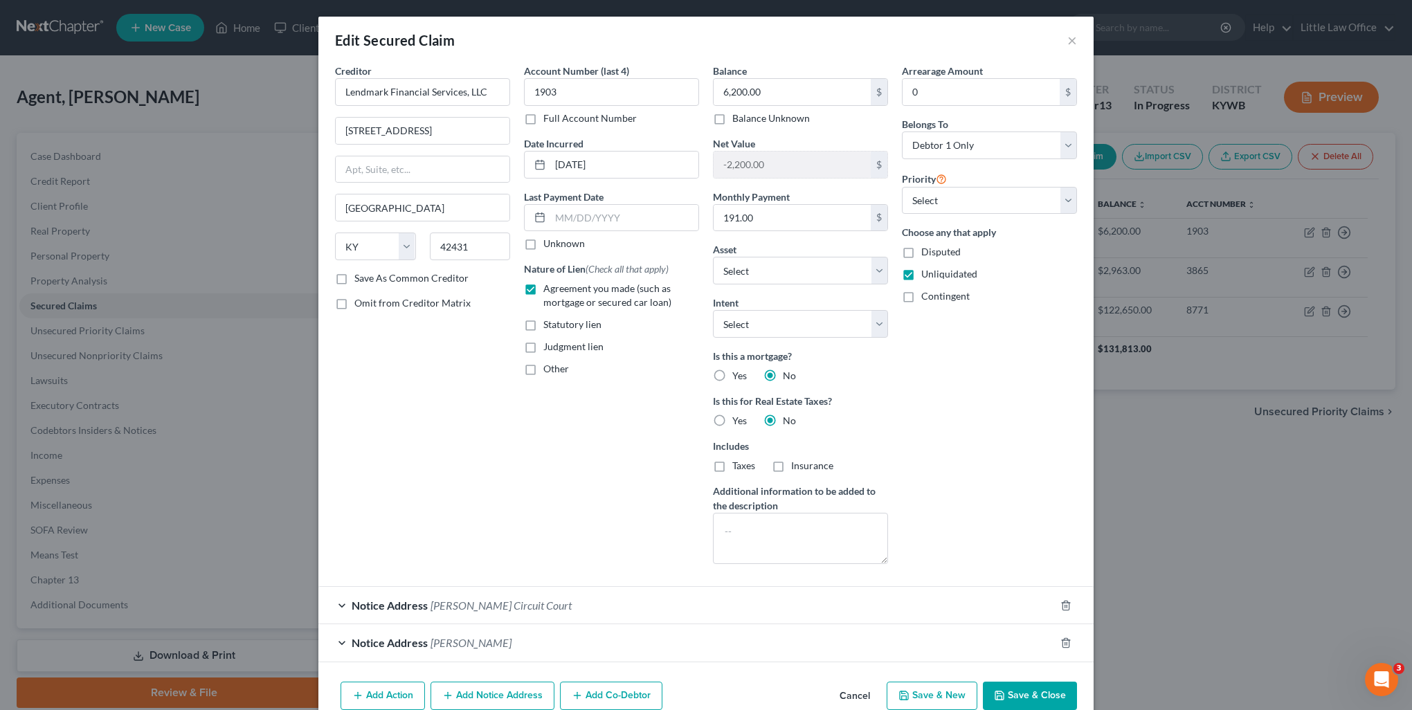
scroll to position [65, 0]
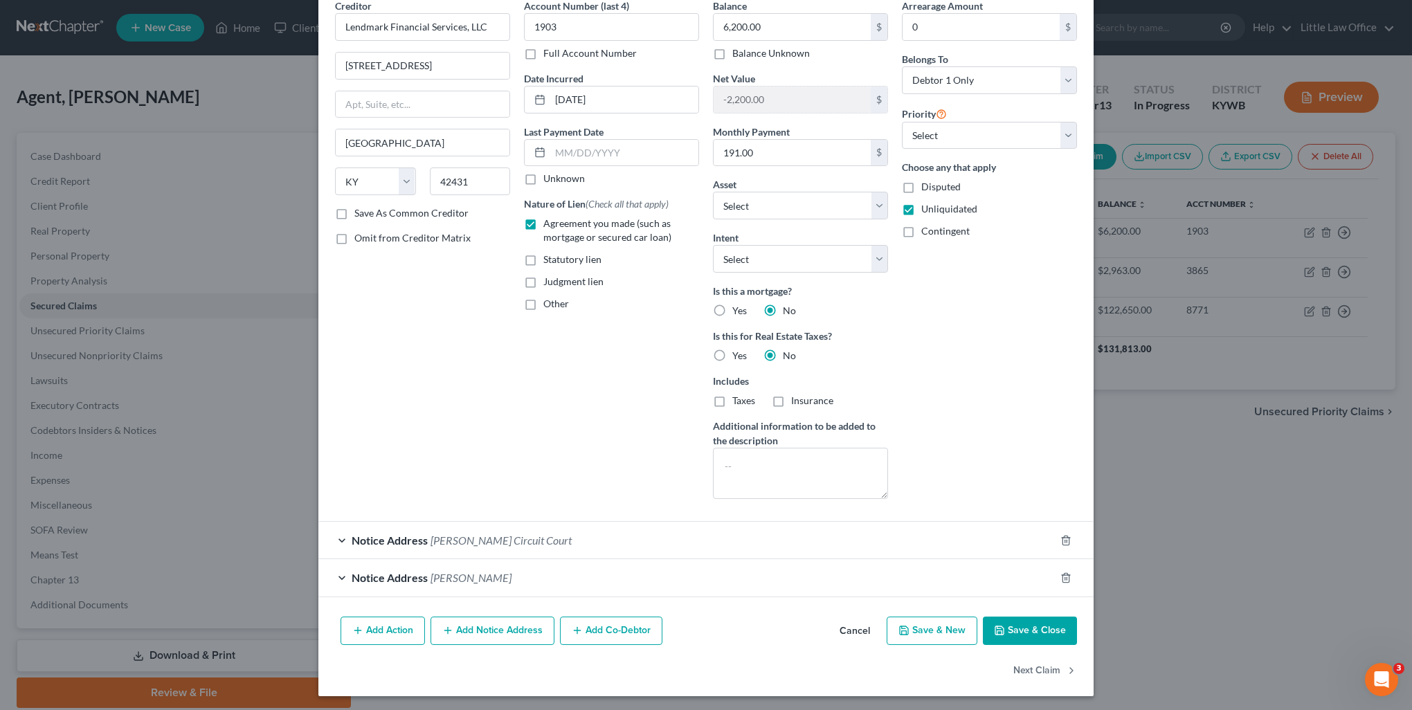
click at [1033, 641] on button "Save & Close" at bounding box center [1030, 631] width 94 height 29
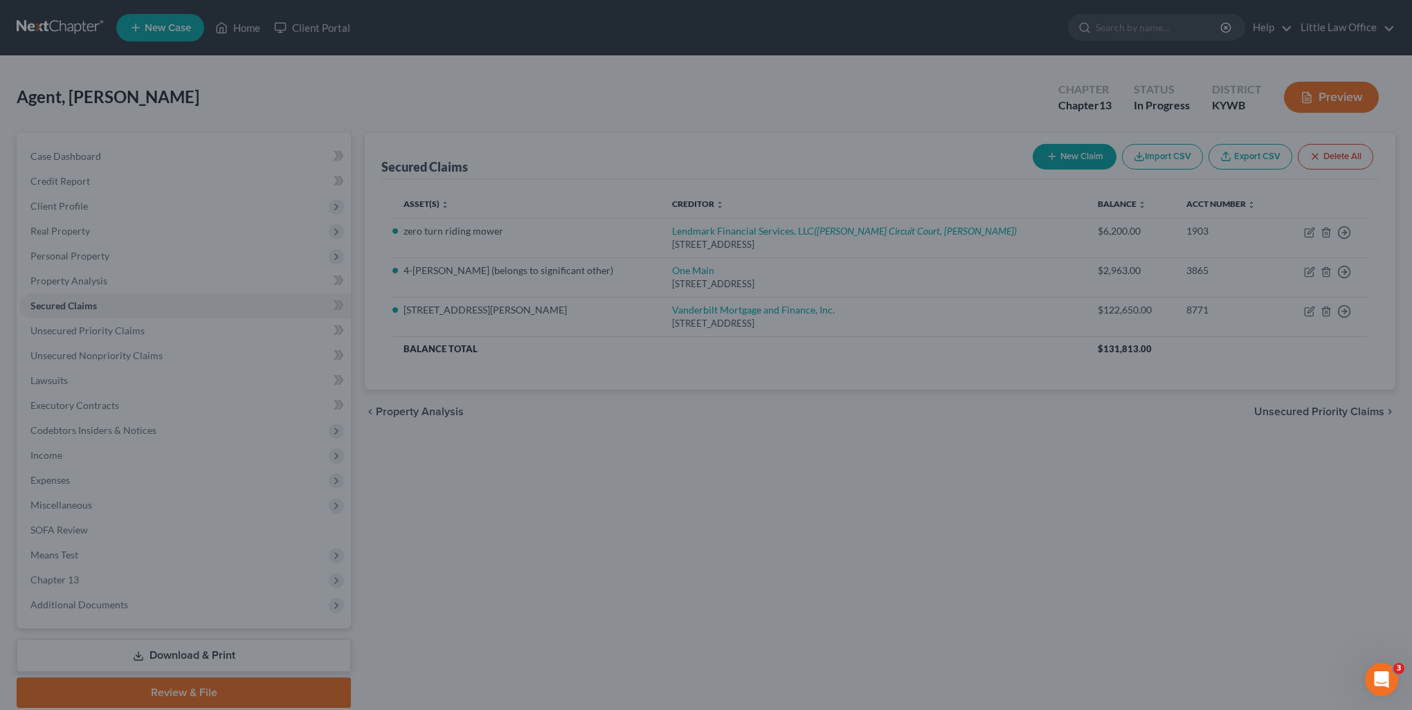
select select "8"
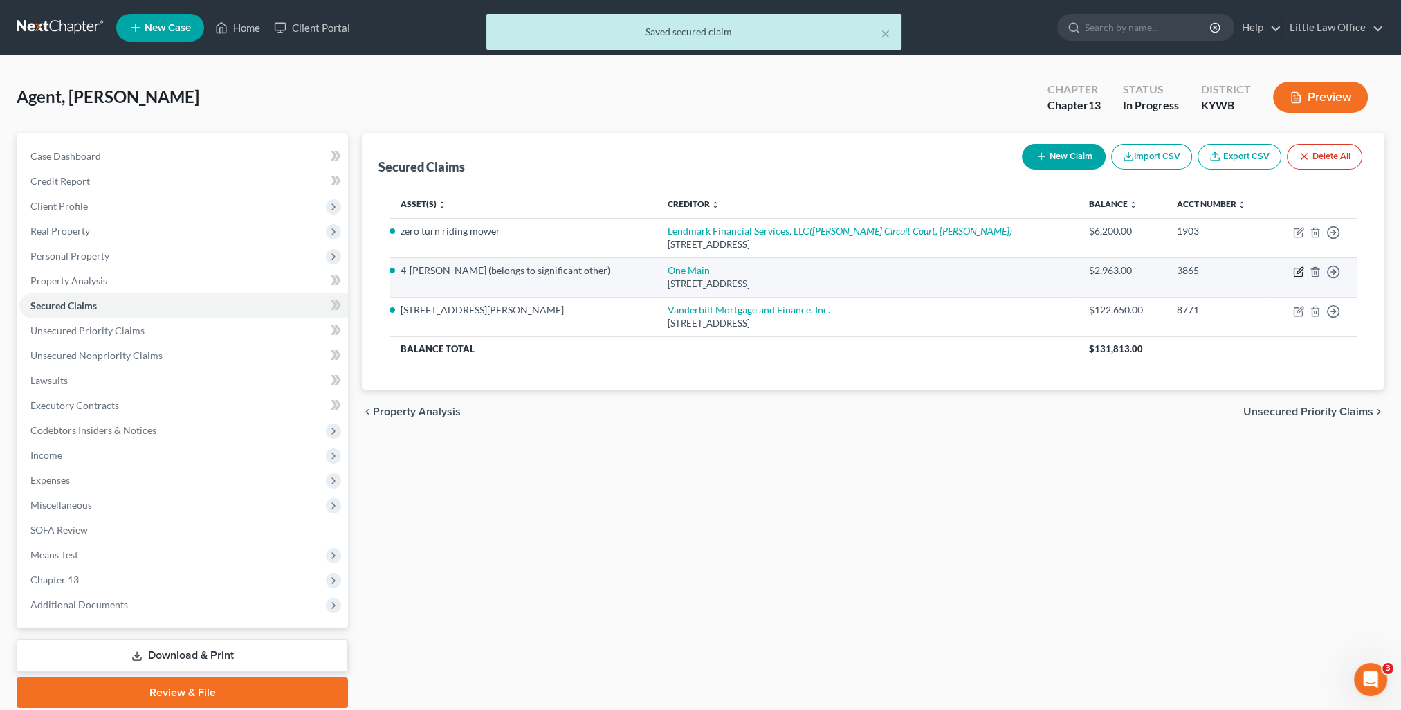
click at [1299, 268] on icon "button" at bounding box center [1298, 271] width 11 height 11
select select "15"
select select "2"
select select "0"
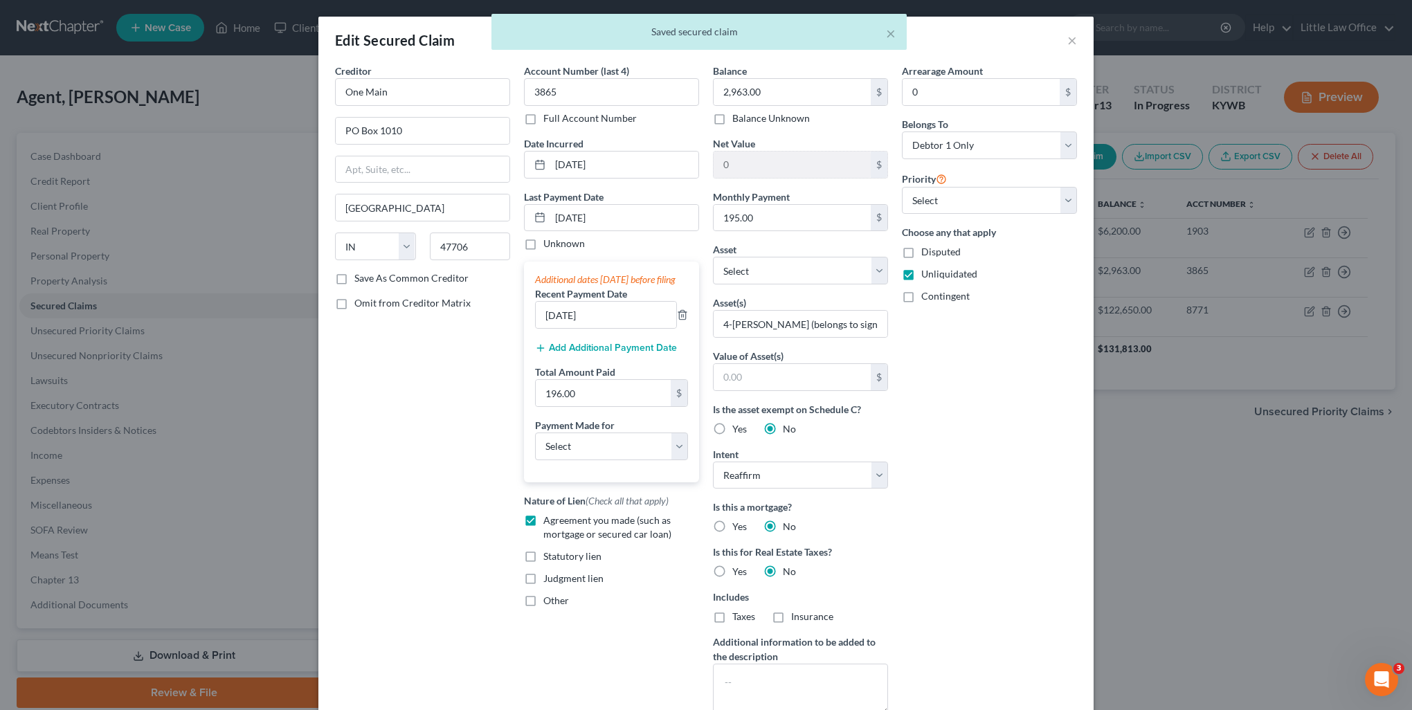
scroll to position [179, 0]
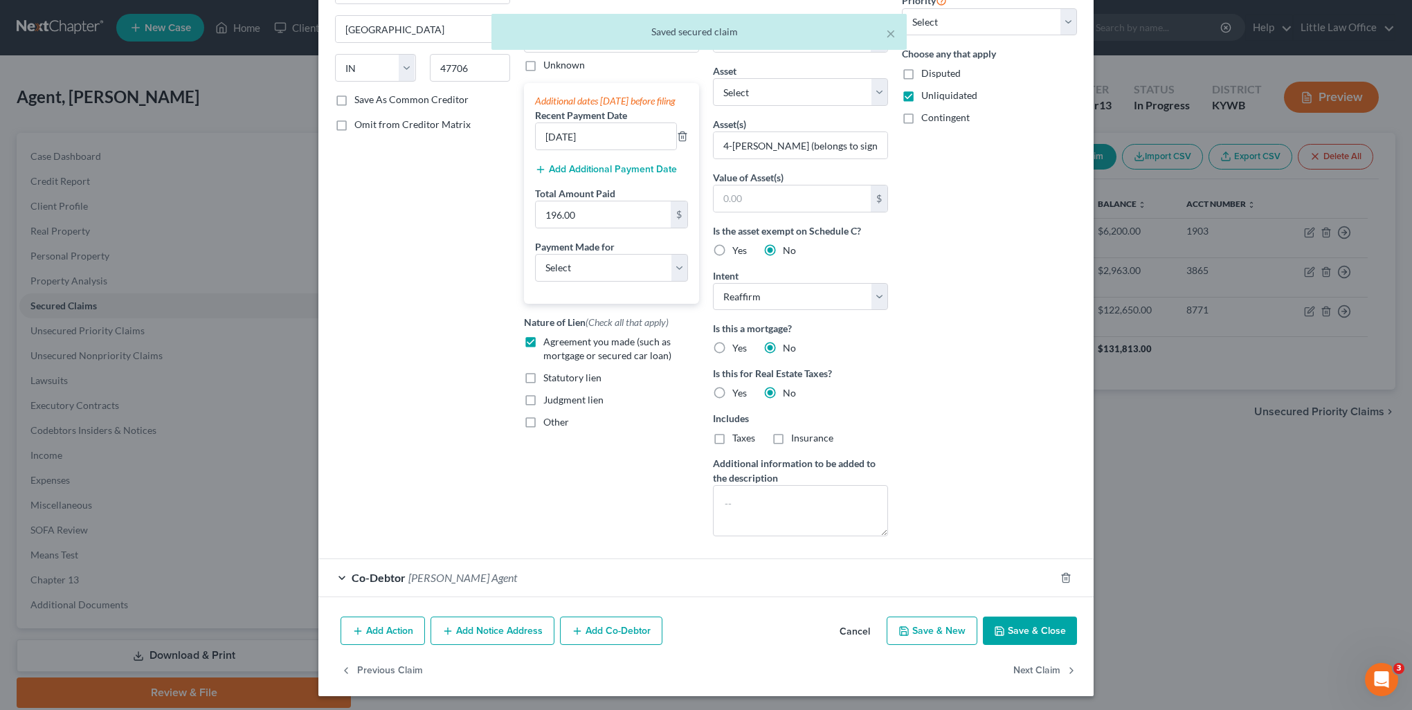
click at [1043, 628] on button "Save & Close" at bounding box center [1030, 631] width 94 height 29
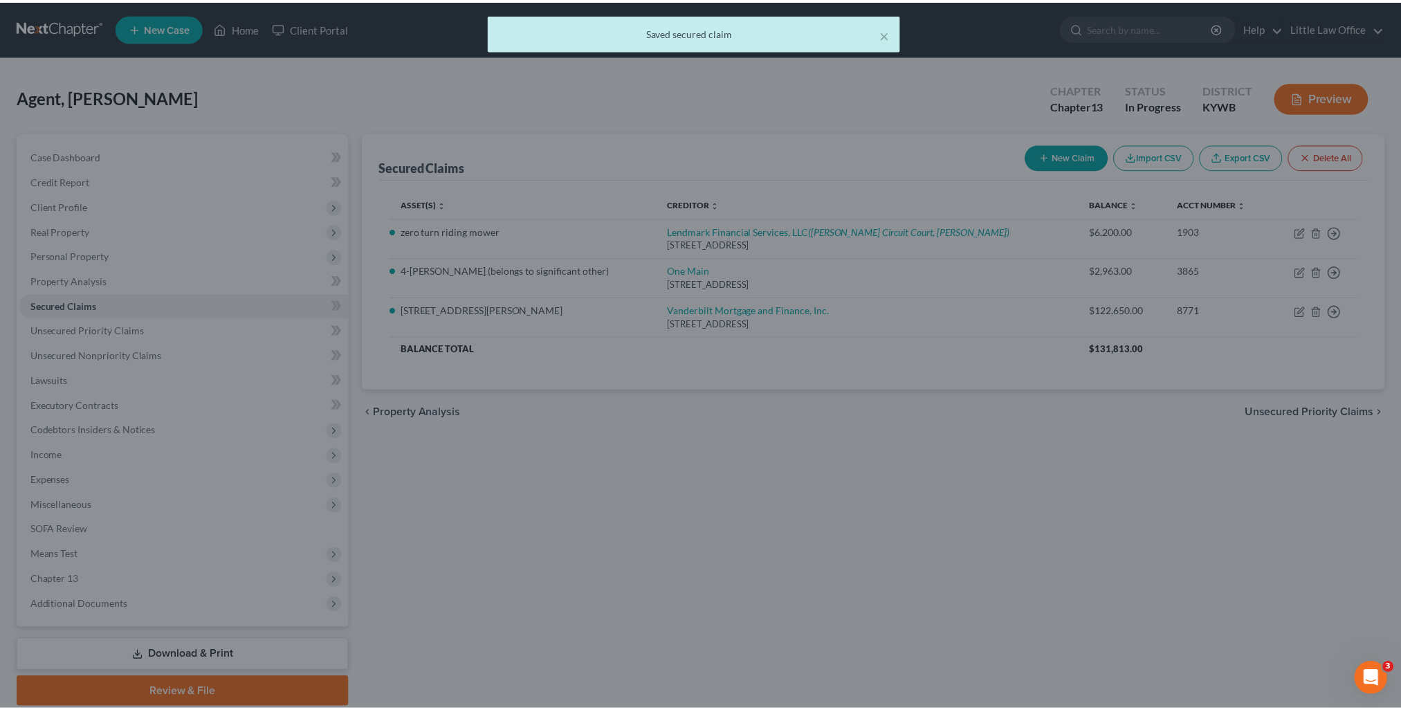
scroll to position [85, 0]
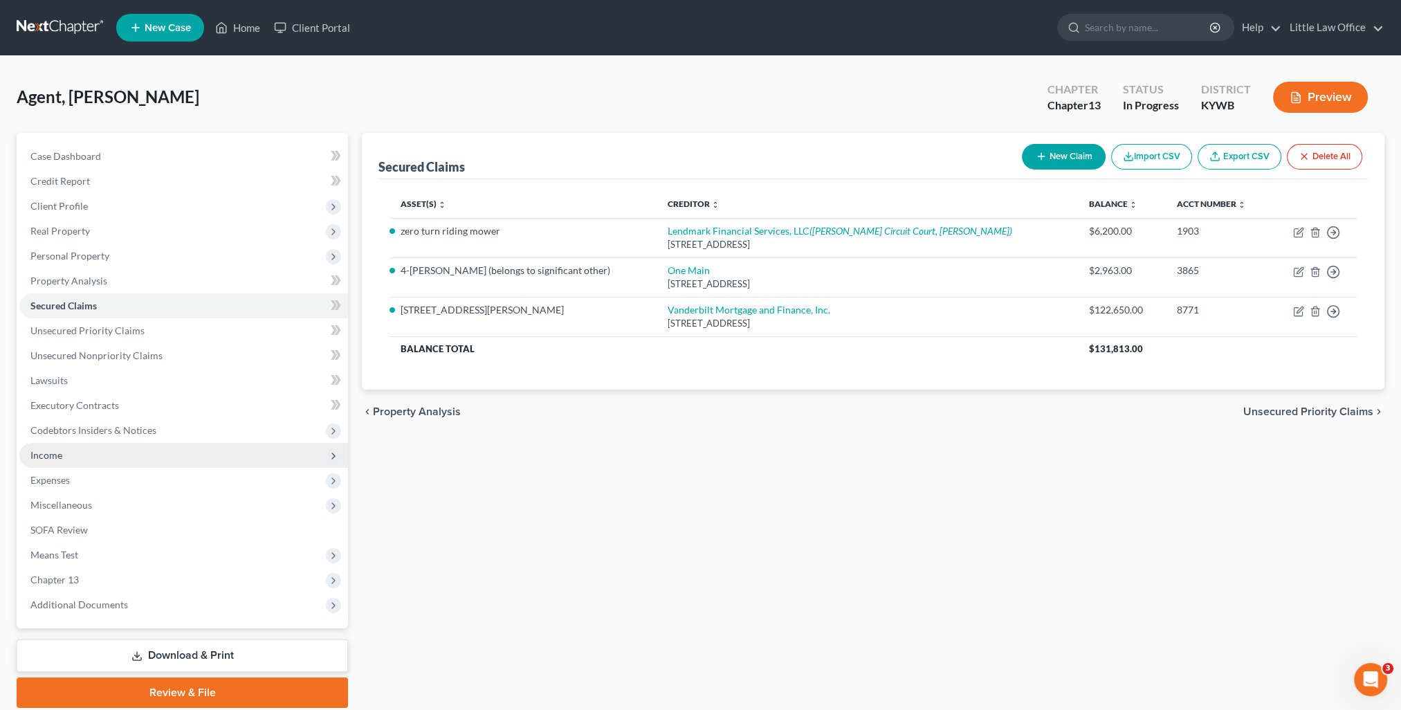
click at [57, 465] on span "Income" at bounding box center [183, 455] width 329 height 25
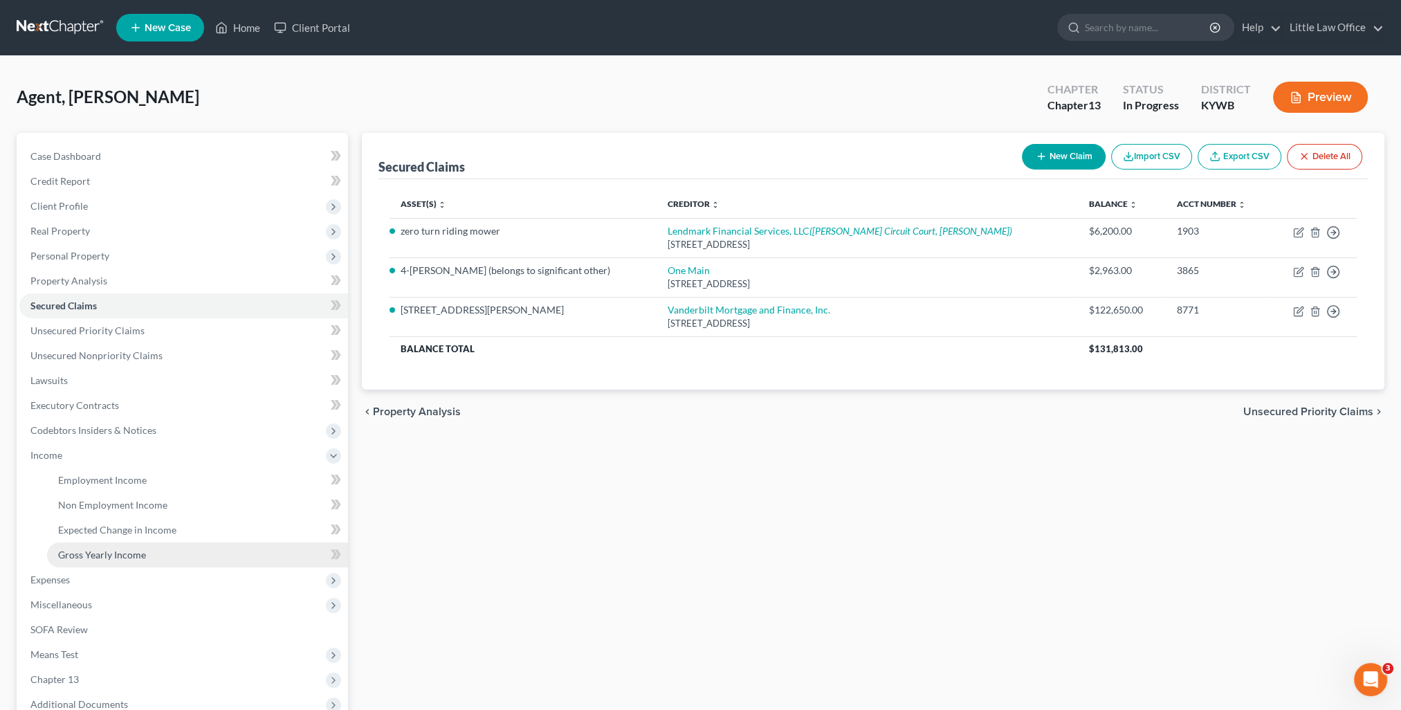
click at [91, 546] on link "Gross Yearly Income" at bounding box center [197, 555] width 301 height 25
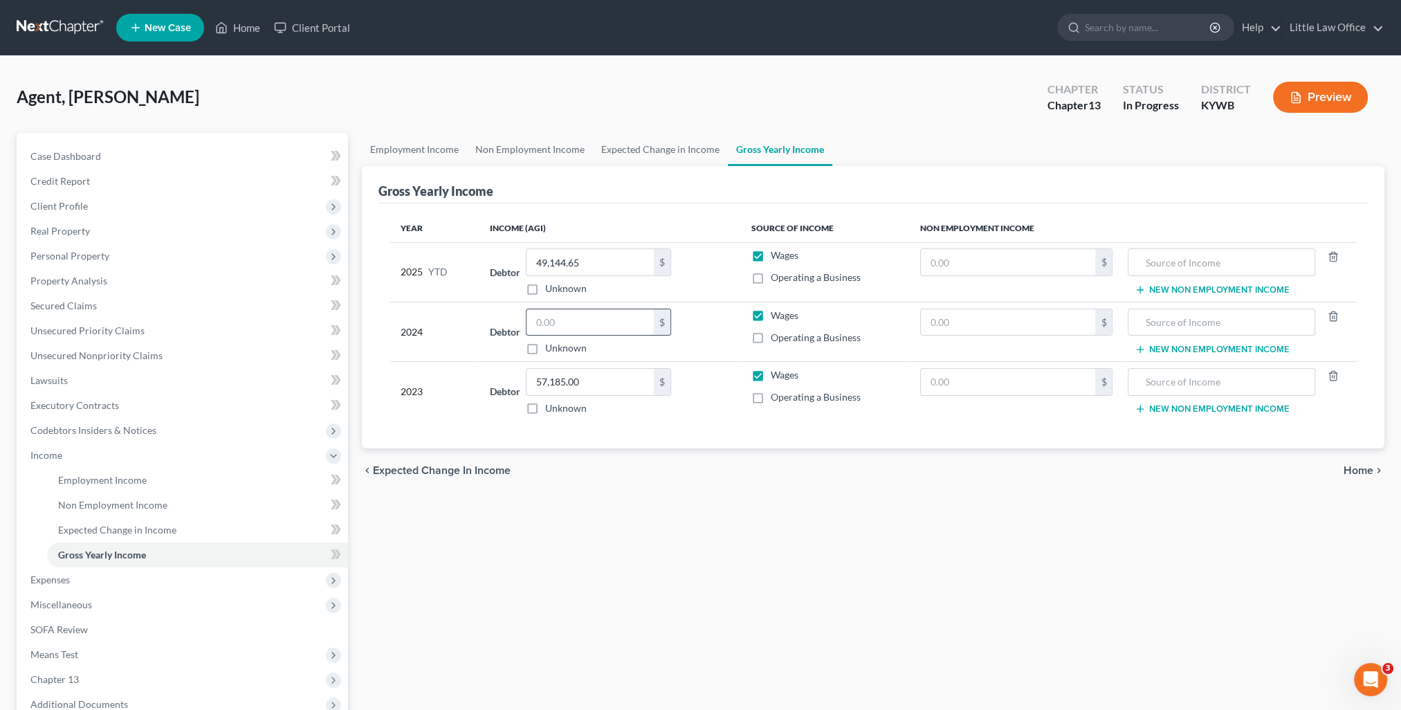
click at [571, 309] on input "text" at bounding box center [590, 322] width 127 height 26
type input "50,165"
click at [663, 547] on div "Employment Income Non Employment Income Expected Change in Income Gross Yearly …" at bounding box center [873, 470] width 1037 height 675
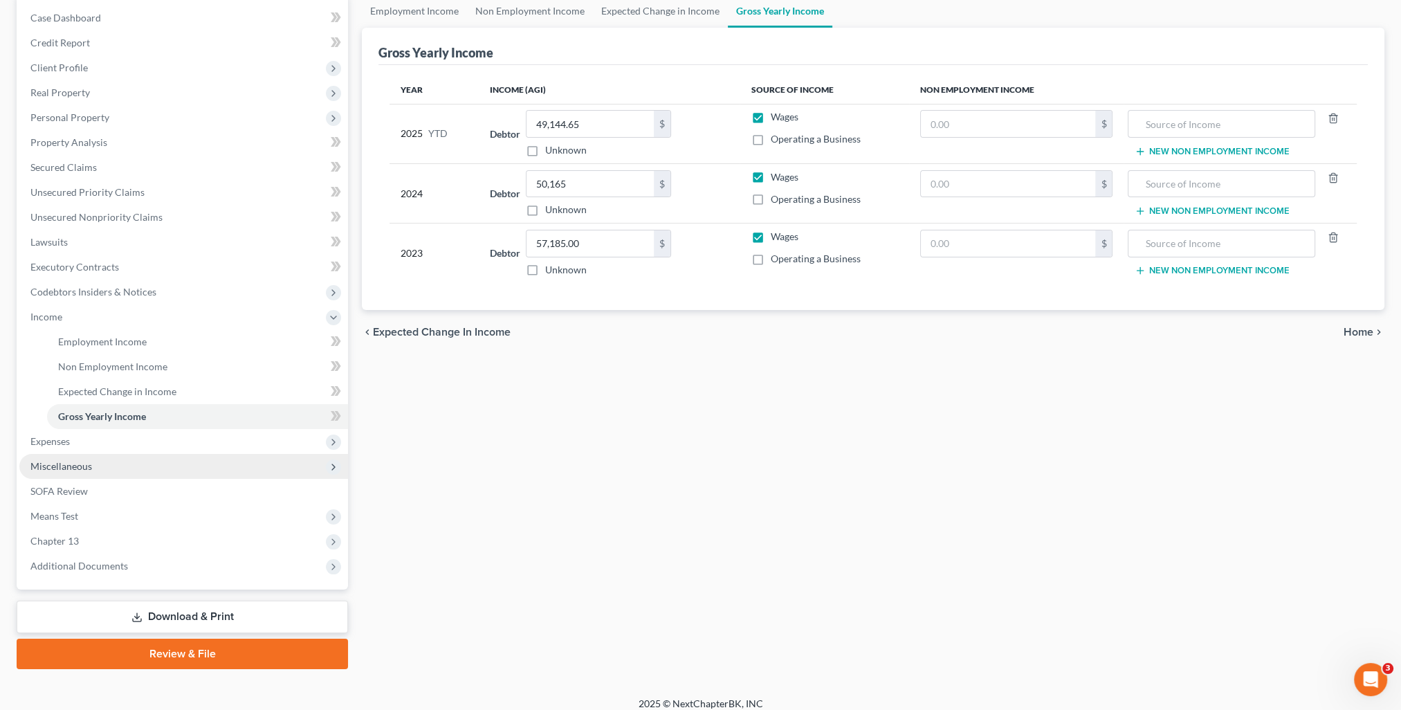
click at [91, 467] on span "Miscellaneous" at bounding box center [61, 466] width 62 height 12
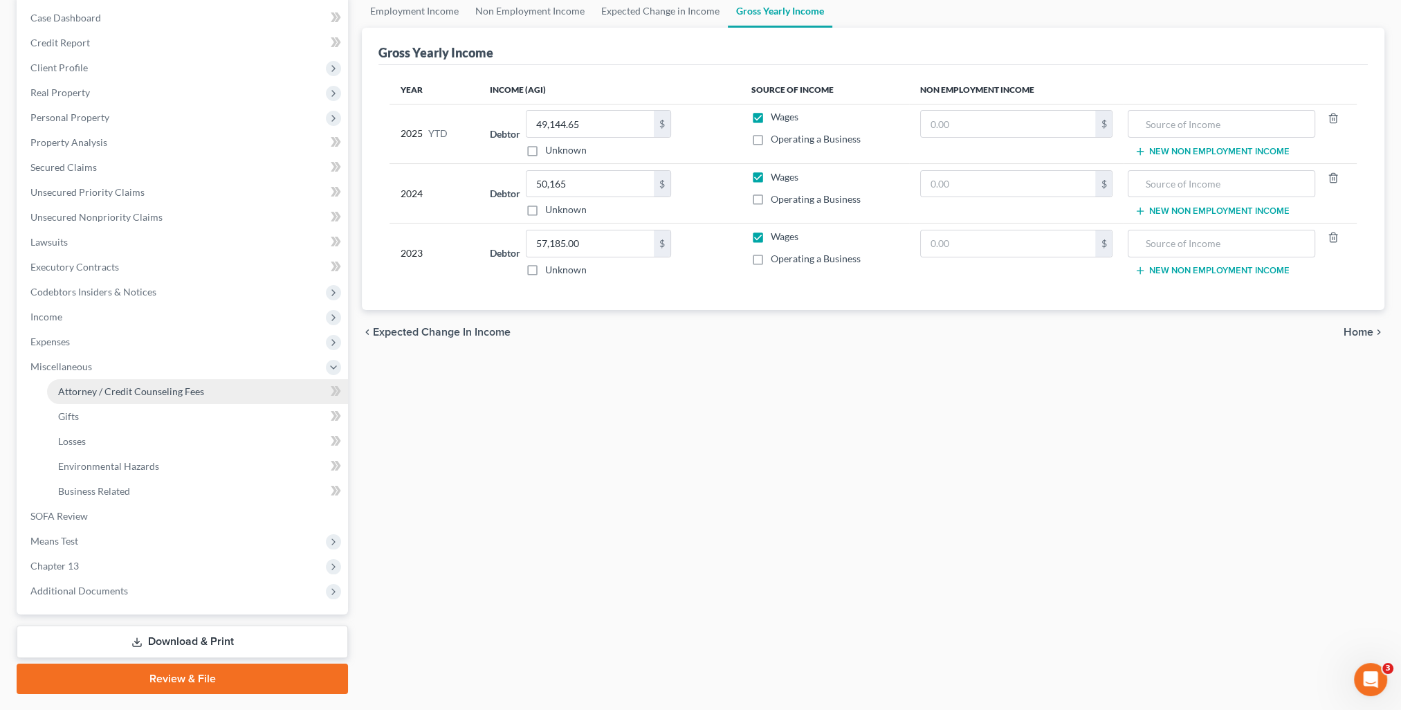
click at [104, 402] on link "Attorney / Credit Counseling Fees" at bounding box center [197, 391] width 301 height 25
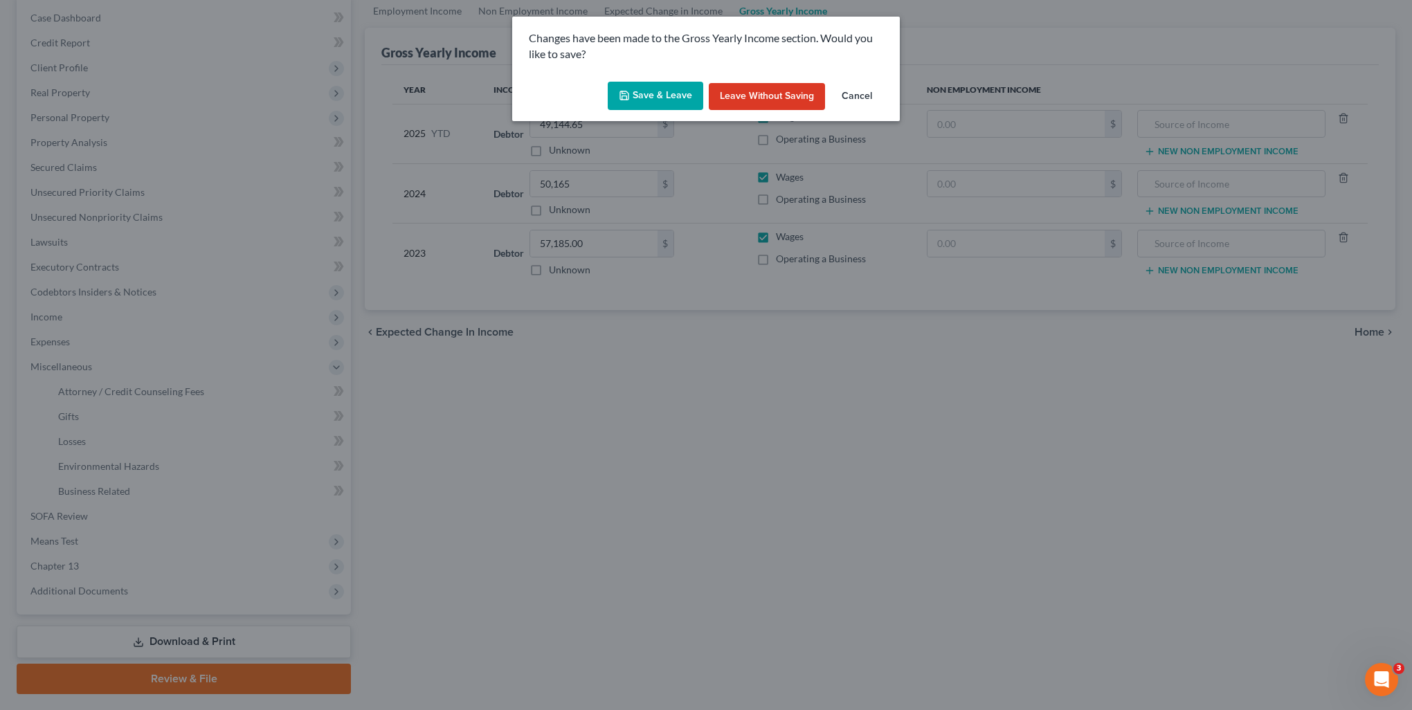
click at [673, 106] on button "Save & Leave" at bounding box center [656, 96] width 96 height 29
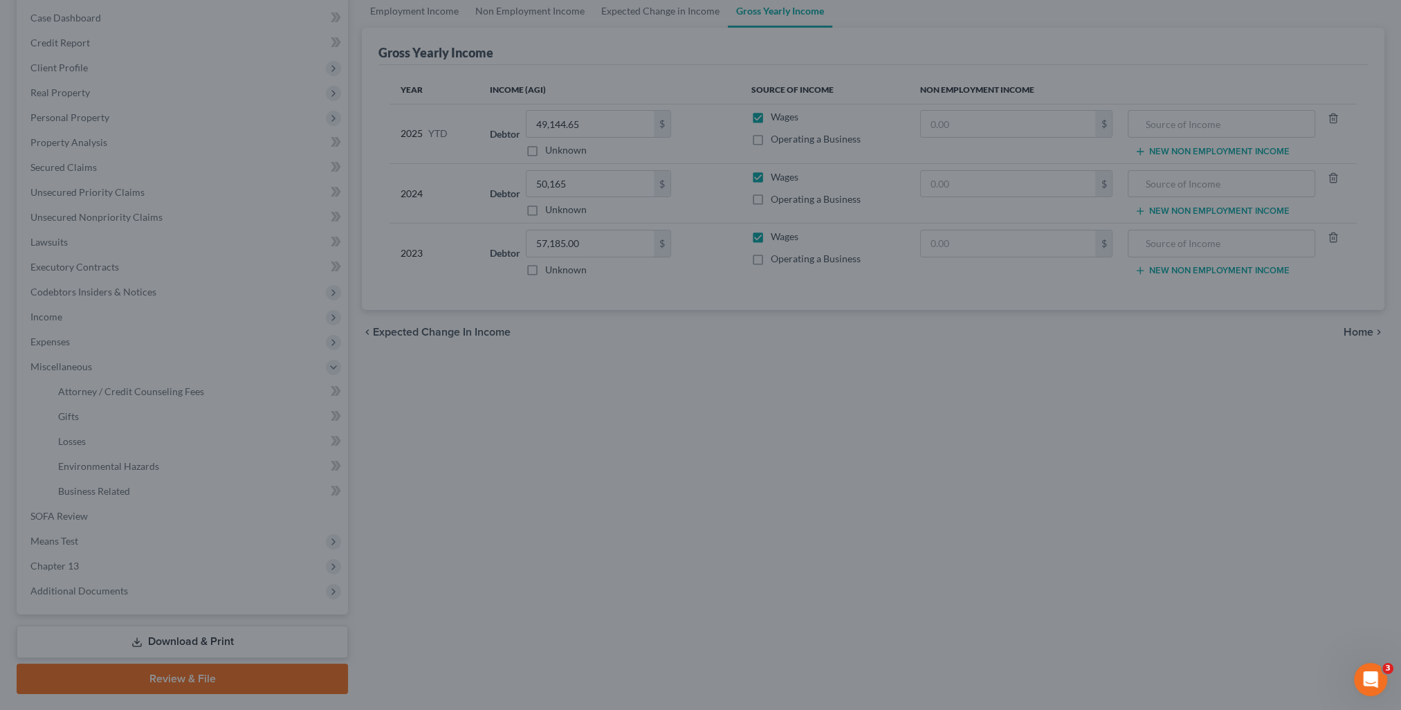
select select "0"
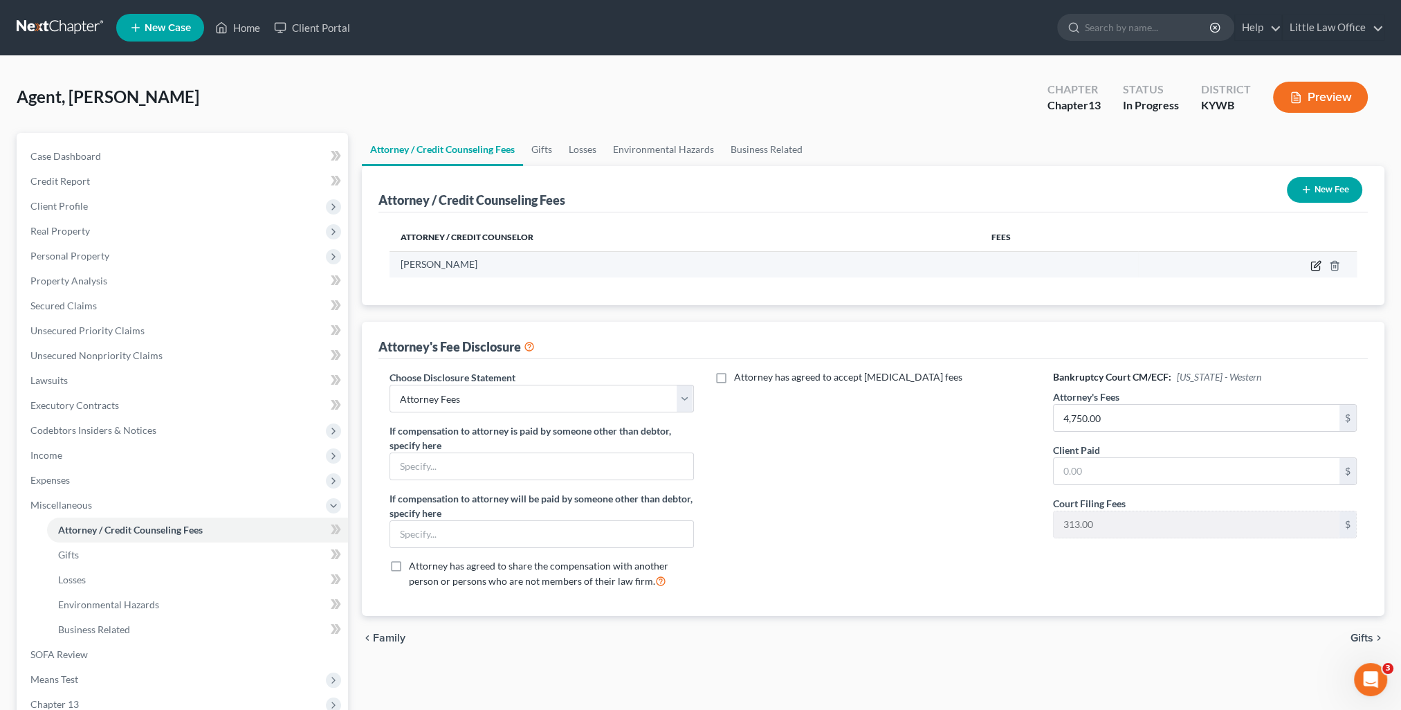
click at [1318, 266] on icon "button" at bounding box center [1316, 265] width 11 height 11
select select "18"
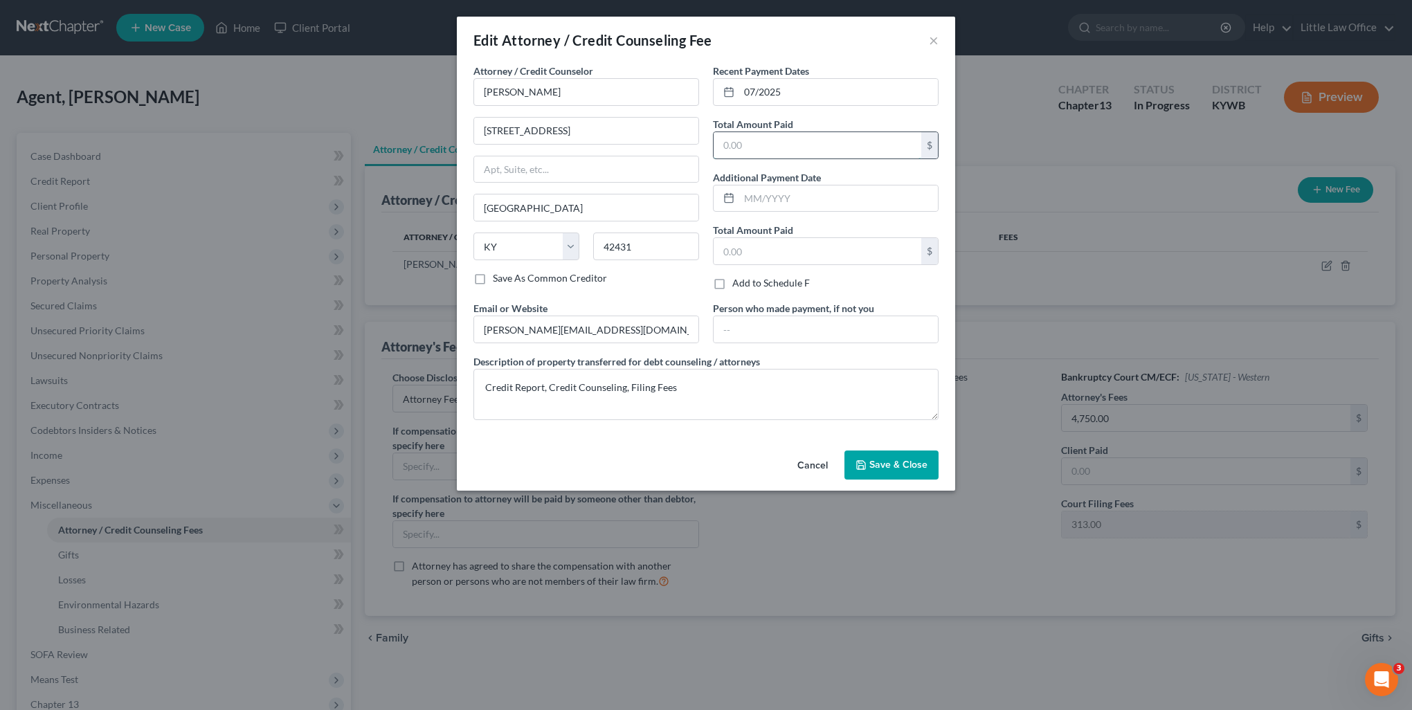
click at [822, 140] on input "text" at bounding box center [817, 145] width 208 height 26
type input "391"
click at [881, 464] on span "Save & Close" at bounding box center [898, 465] width 58 height 12
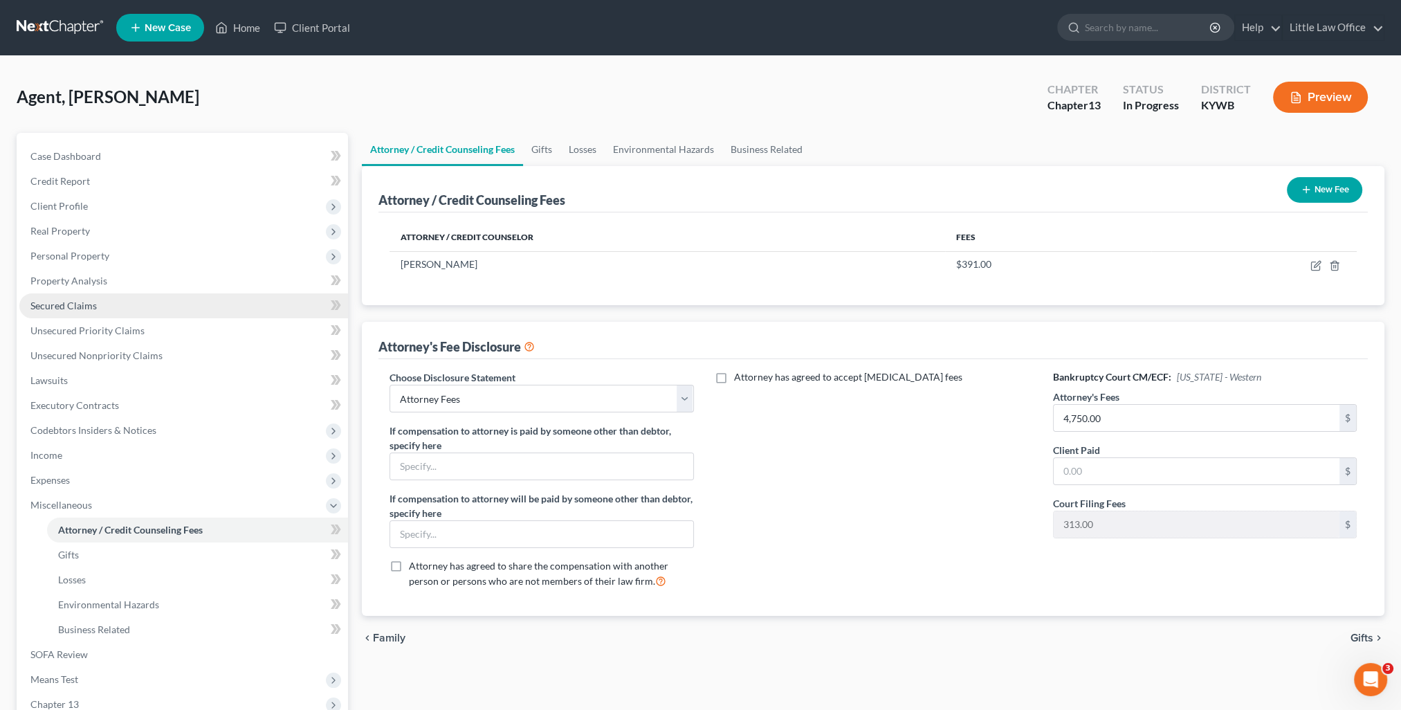
click at [94, 298] on link "Secured Claims" at bounding box center [183, 305] width 329 height 25
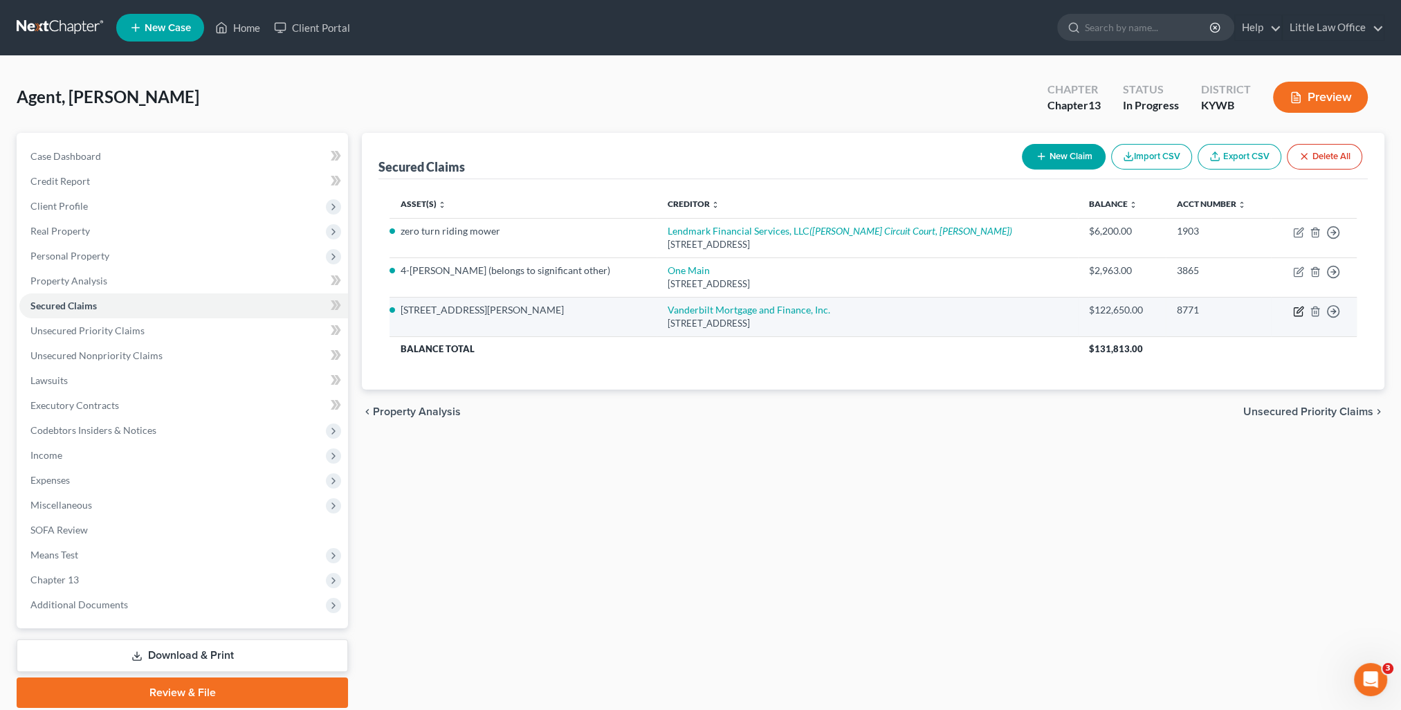
click at [1295, 311] on icon "button" at bounding box center [1298, 311] width 11 height 11
select select "44"
select select "0"
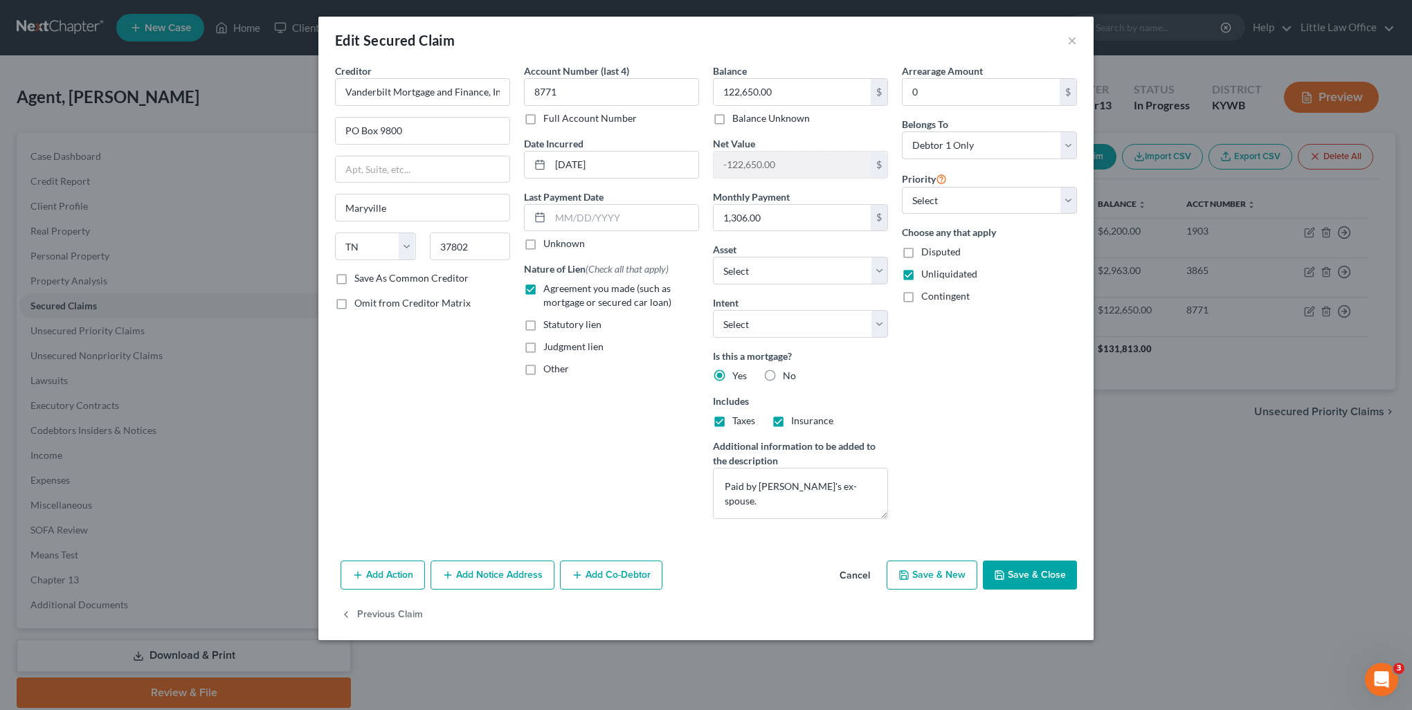
click at [648, 574] on button "Add Co-Debtor" at bounding box center [611, 575] width 102 height 29
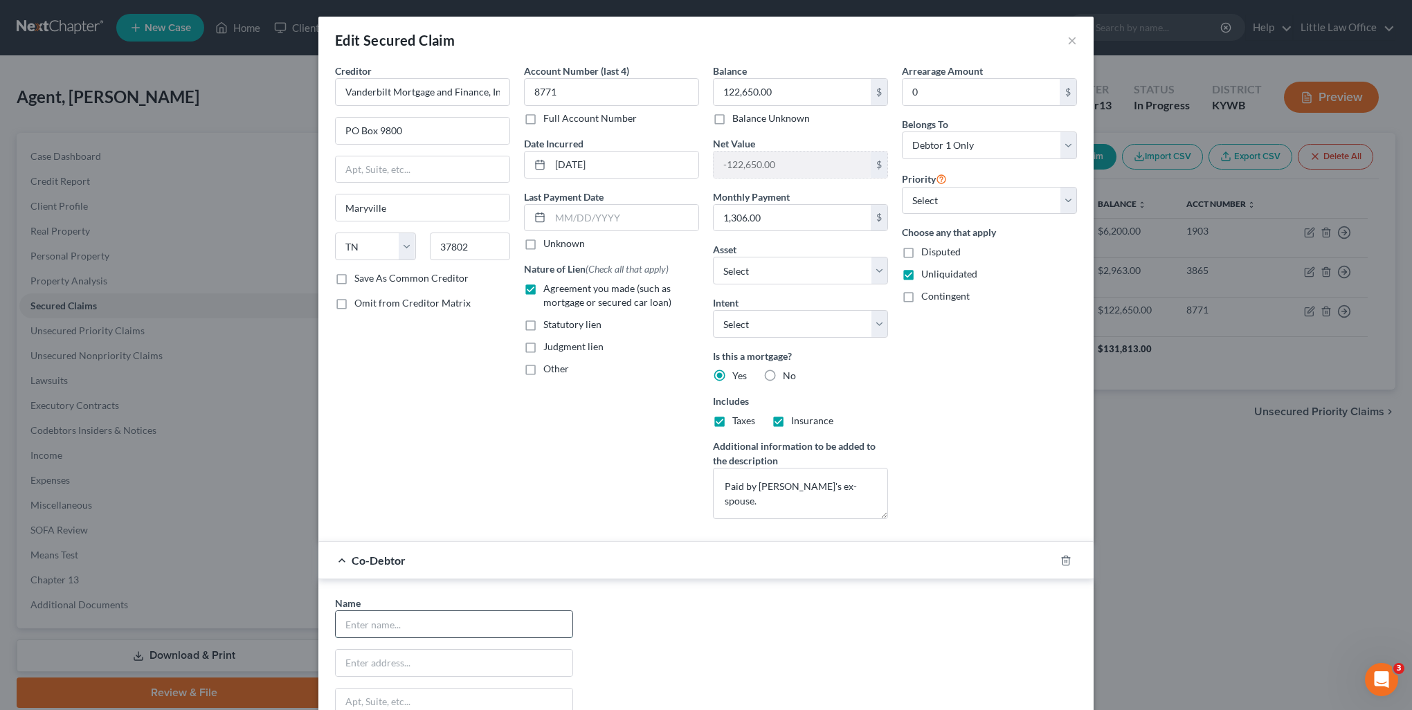
click at [469, 613] on input "text" at bounding box center [454, 624] width 237 height 26
type input "[PERSON_NAME]"
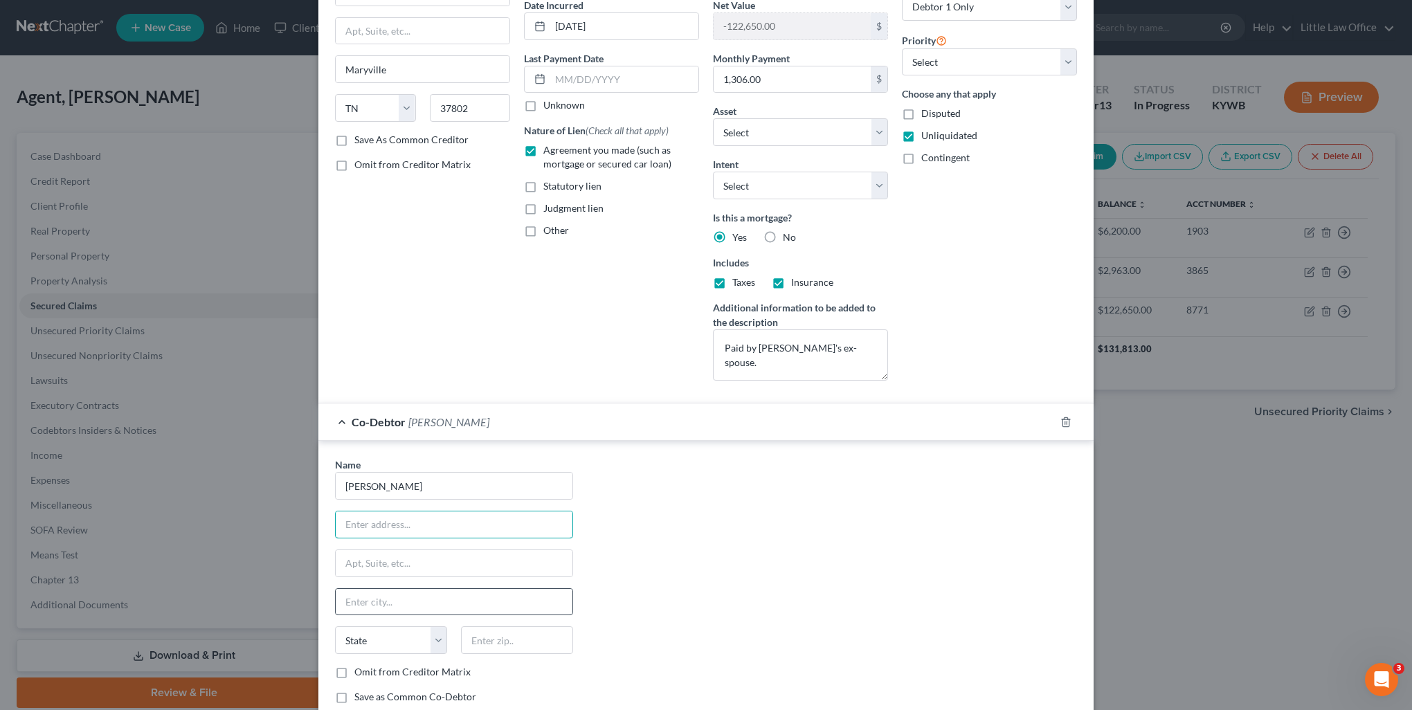
scroll to position [208, 0]
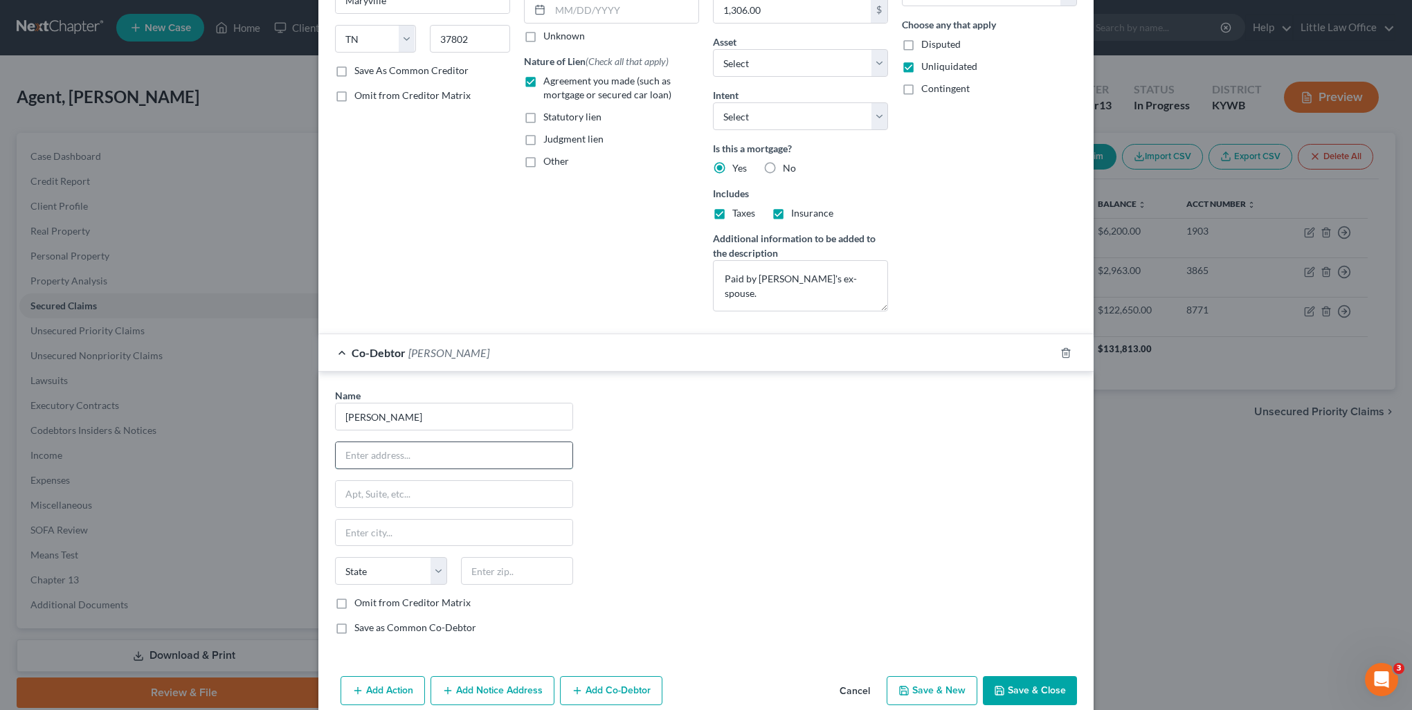
click at [424, 466] on input "text" at bounding box center [454, 455] width 237 height 26
type input "[STREET_ADDRESS][PERSON_NAME]"
type input "42728"
type input "Columbia"
select select "18"
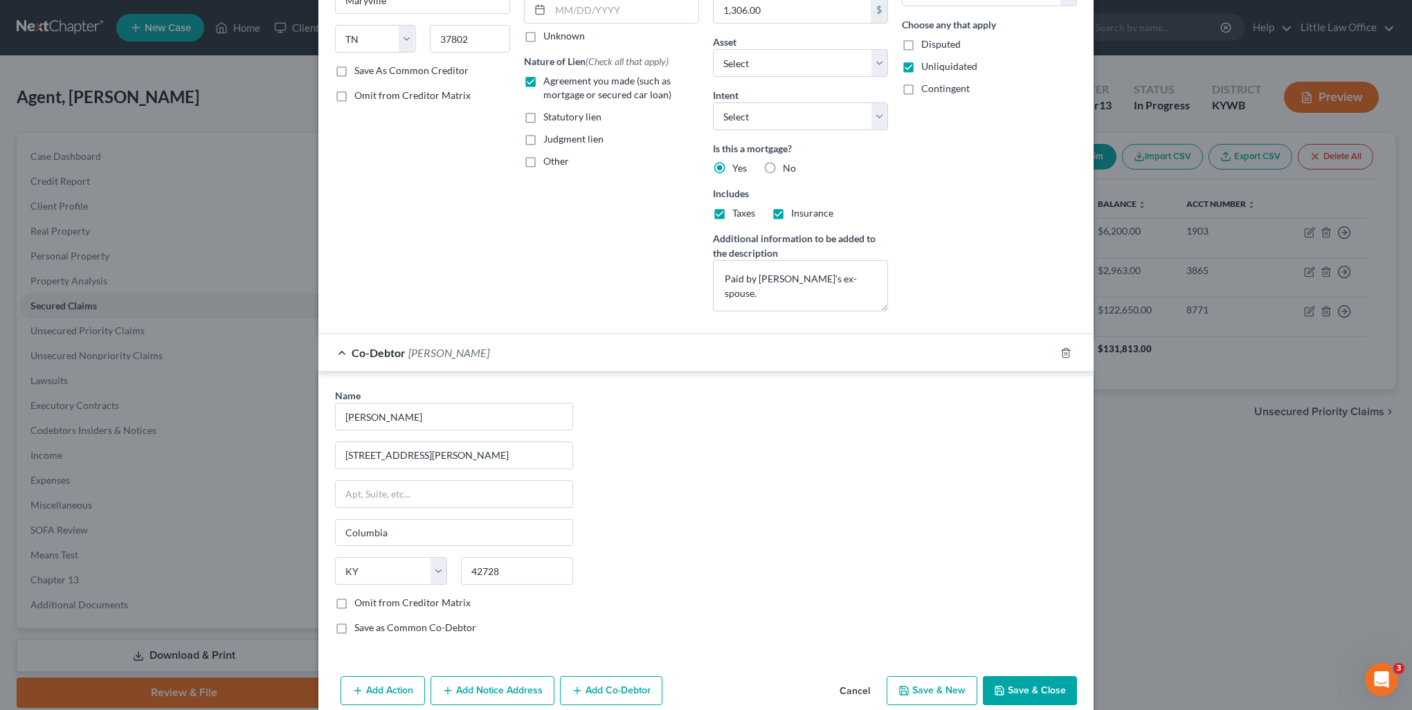
click at [1017, 698] on button "Save & Close" at bounding box center [1030, 690] width 94 height 29
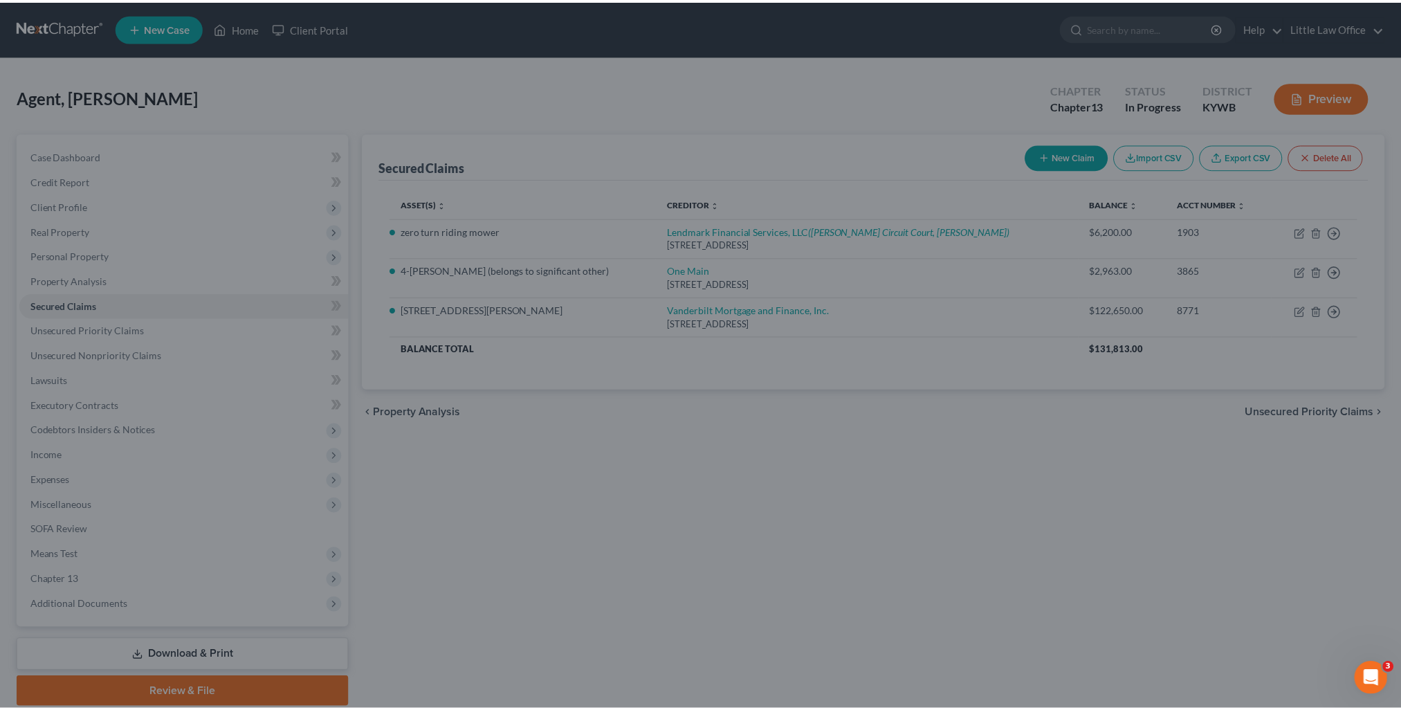
scroll to position [0, 0]
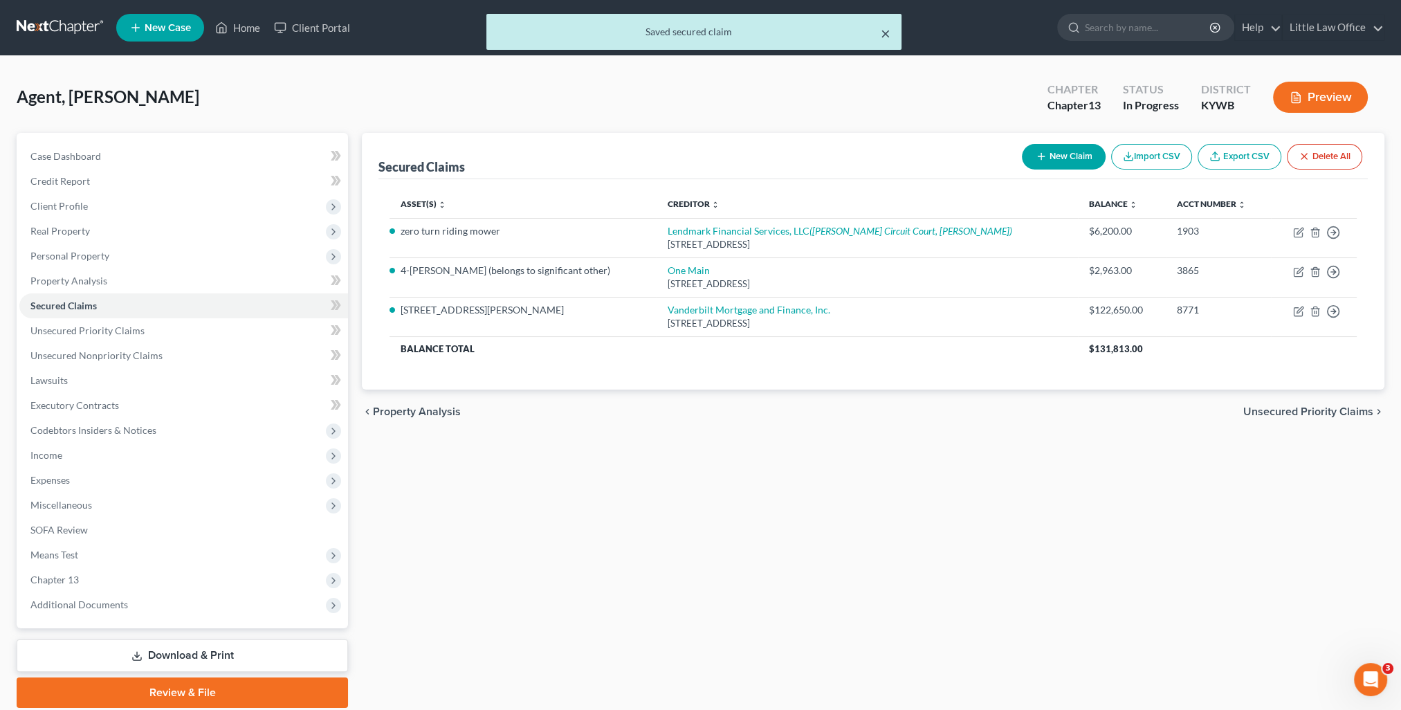
click at [886, 35] on button "×" at bounding box center [886, 33] width 10 height 17
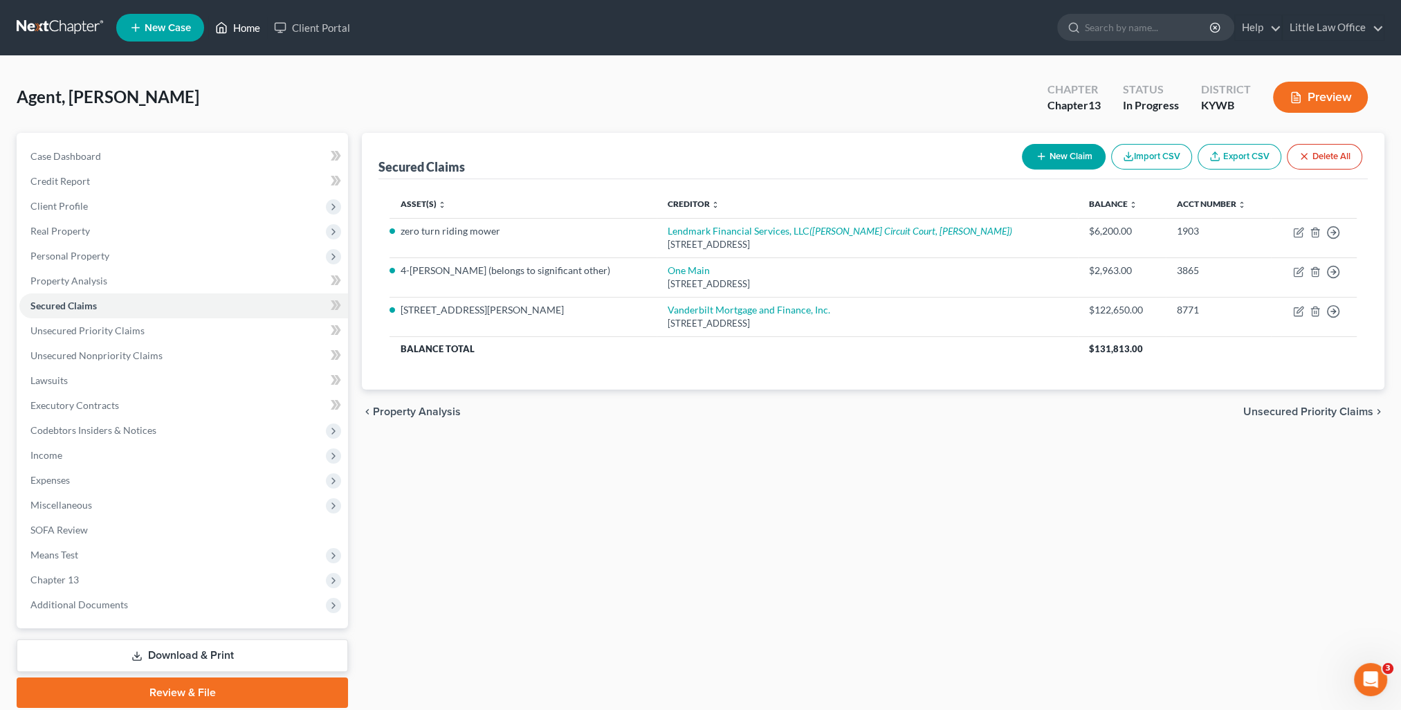
click at [243, 26] on link "Home" at bounding box center [237, 27] width 59 height 25
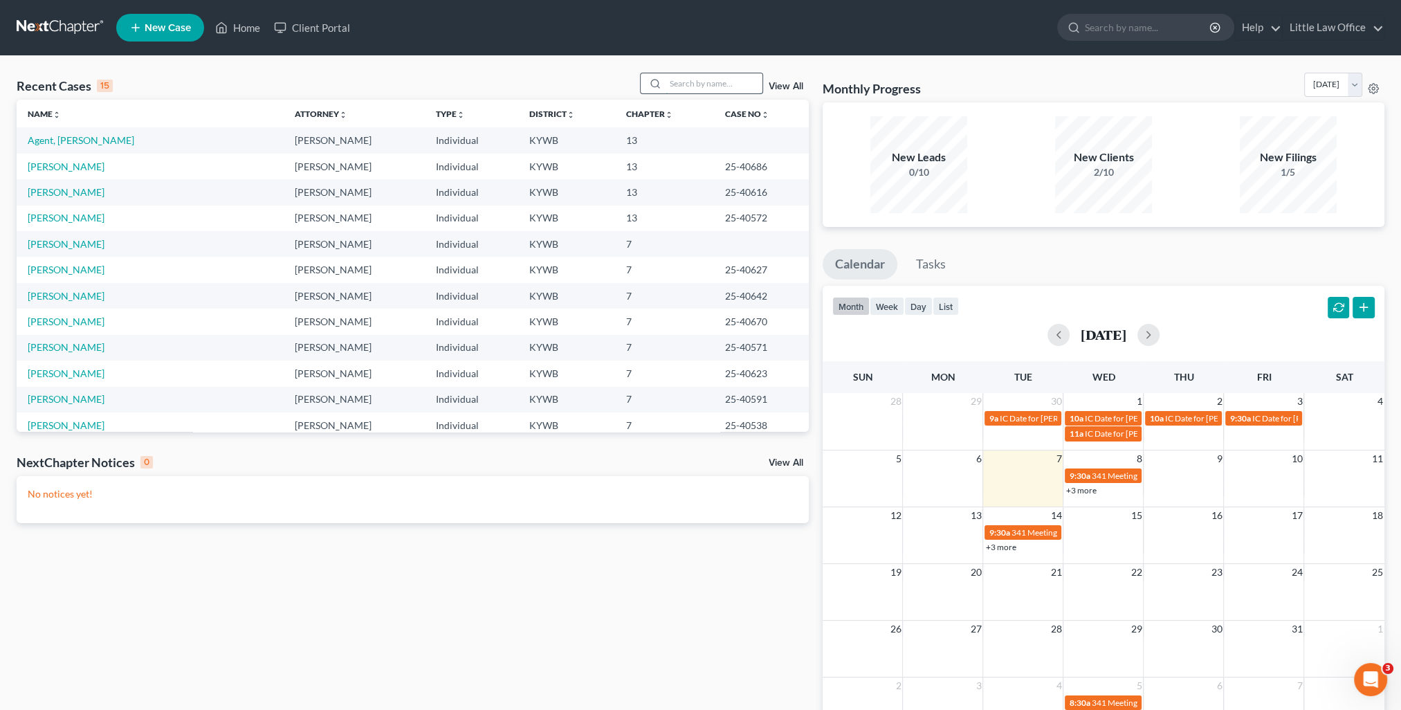
click at [680, 86] on input "search" at bounding box center [714, 83] width 97 height 20
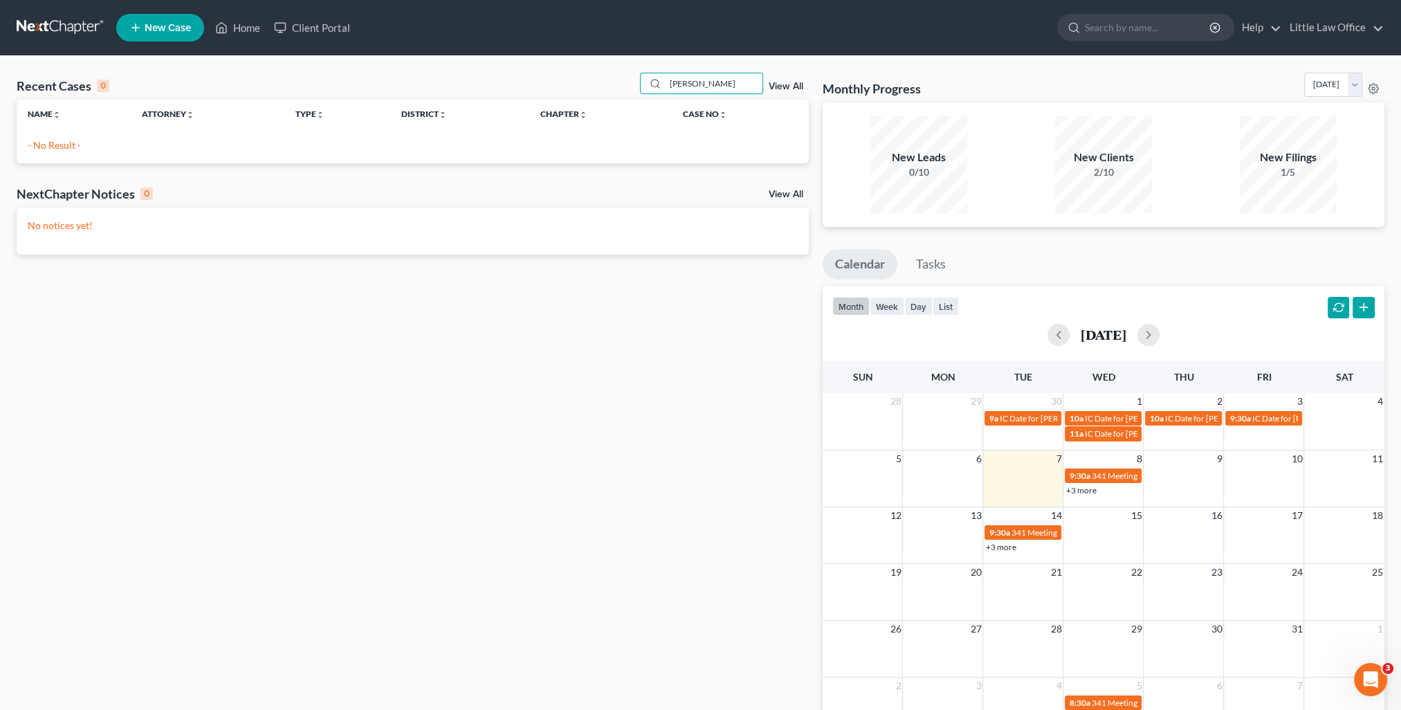
drag, startPoint x: 706, startPoint y: 87, endPoint x: 624, endPoint y: 98, distance: 82.3
click at [624, 98] on div "Recent Cases 0 [PERSON_NAME] View All" at bounding box center [413, 86] width 792 height 27
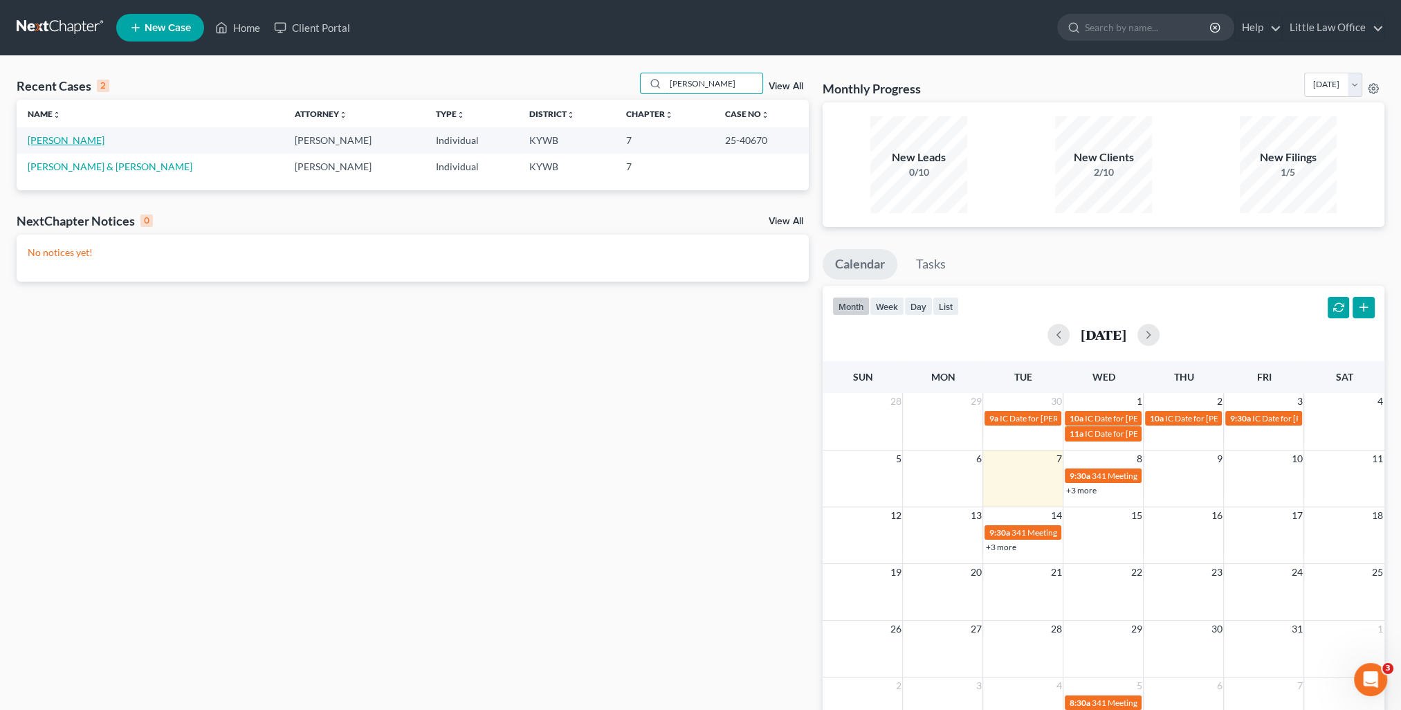
type input "[PERSON_NAME]"
click at [51, 139] on link "[PERSON_NAME]" at bounding box center [66, 140] width 77 height 12
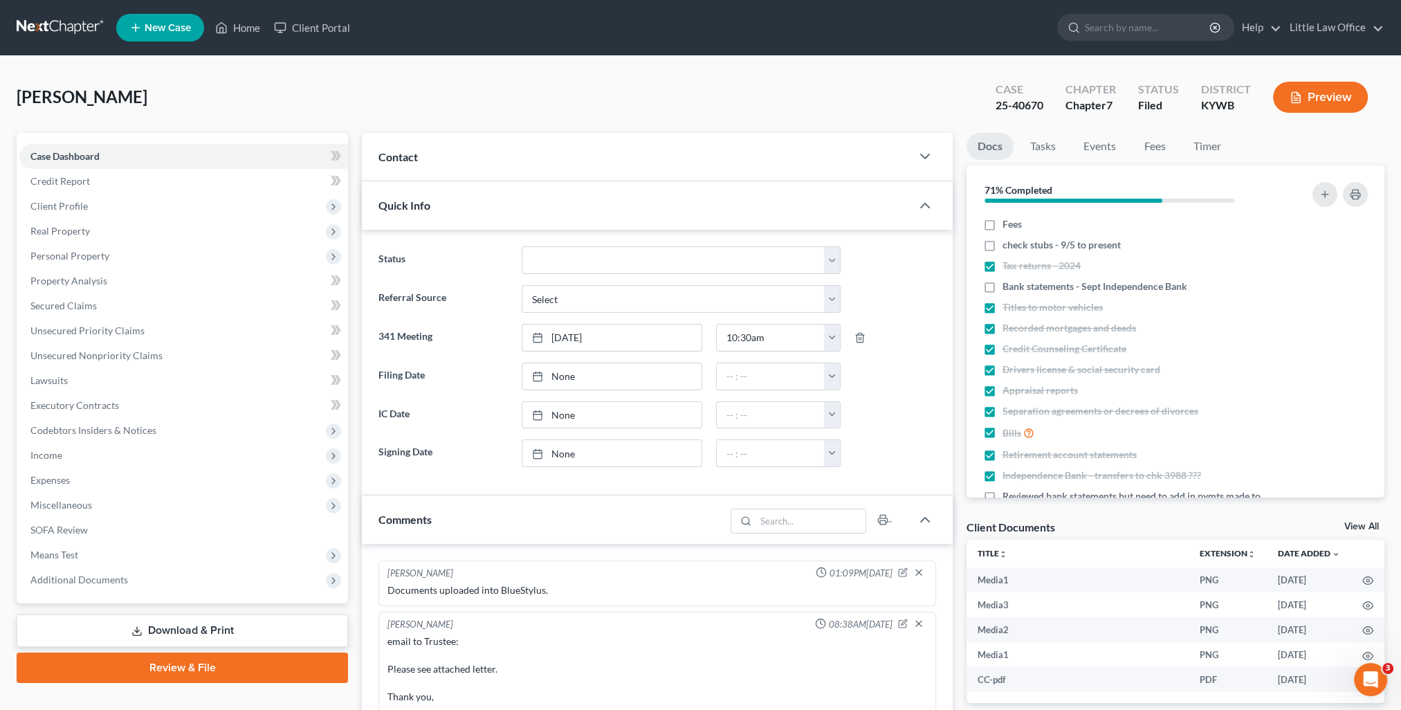
scroll to position [2809, 0]
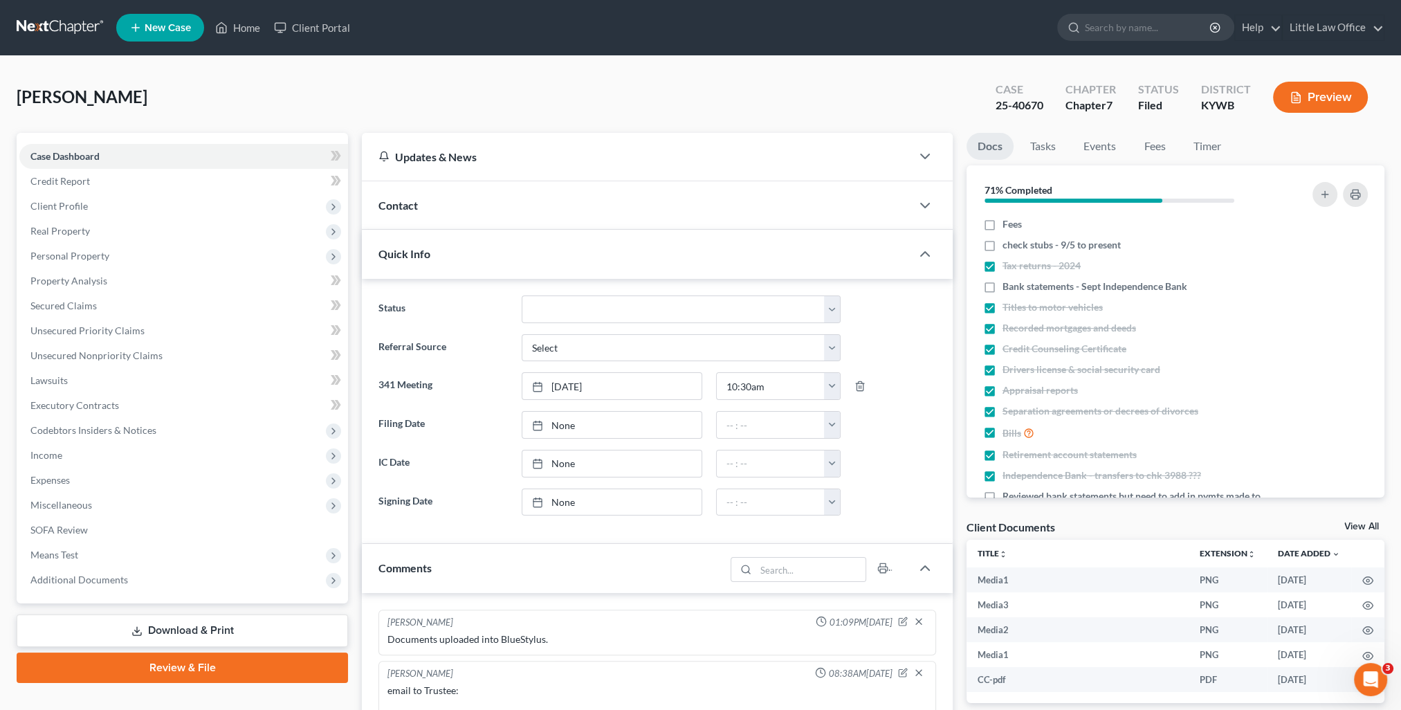
click at [415, 212] on div "Contact" at bounding box center [636, 205] width 549 height 48
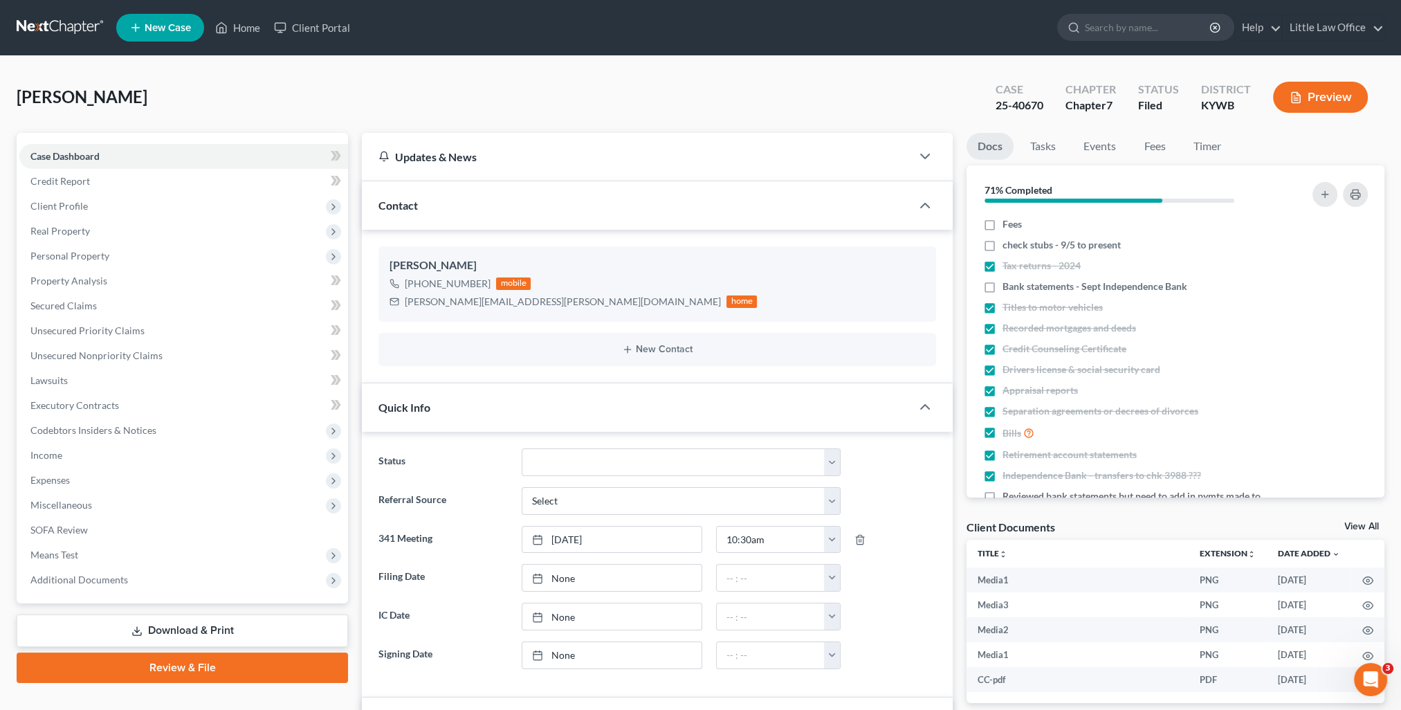
click at [443, 213] on div "Contact" at bounding box center [636, 205] width 549 height 48
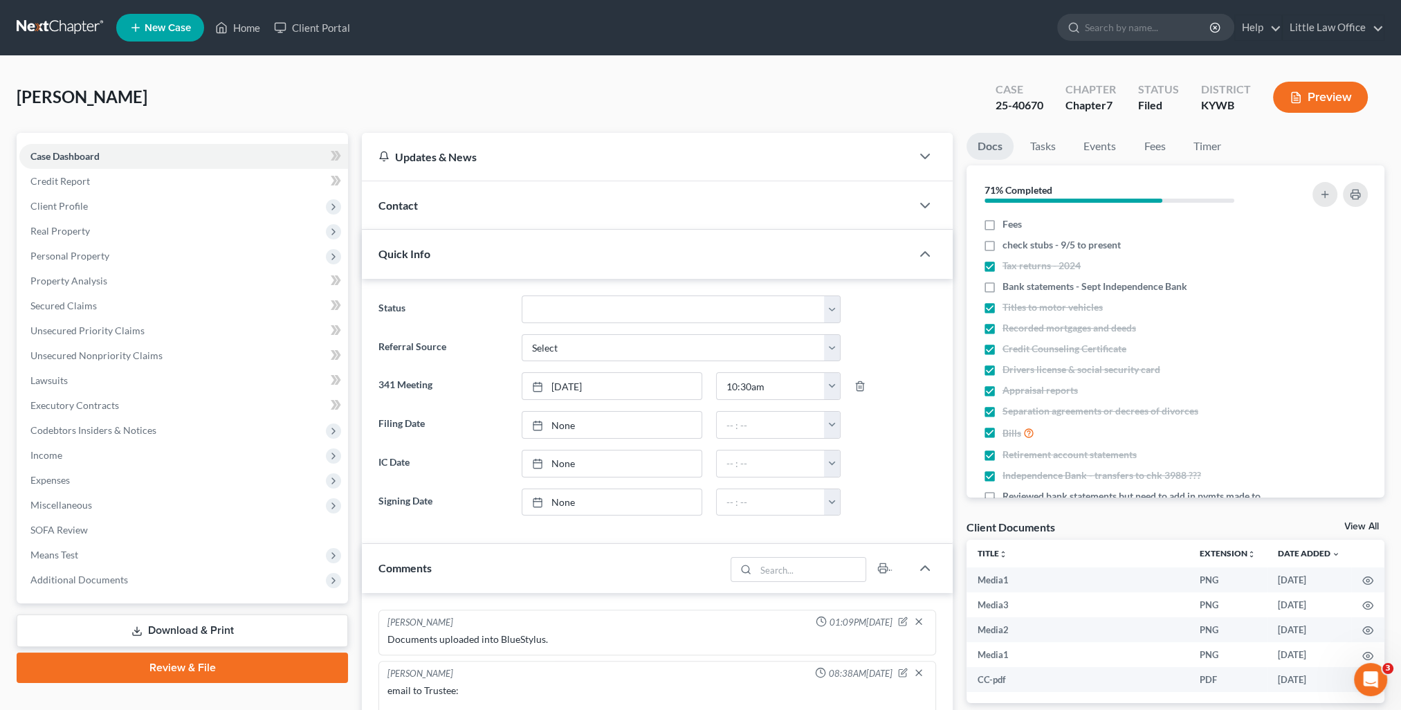
click at [444, 252] on div "Quick Info" at bounding box center [636, 254] width 549 height 48
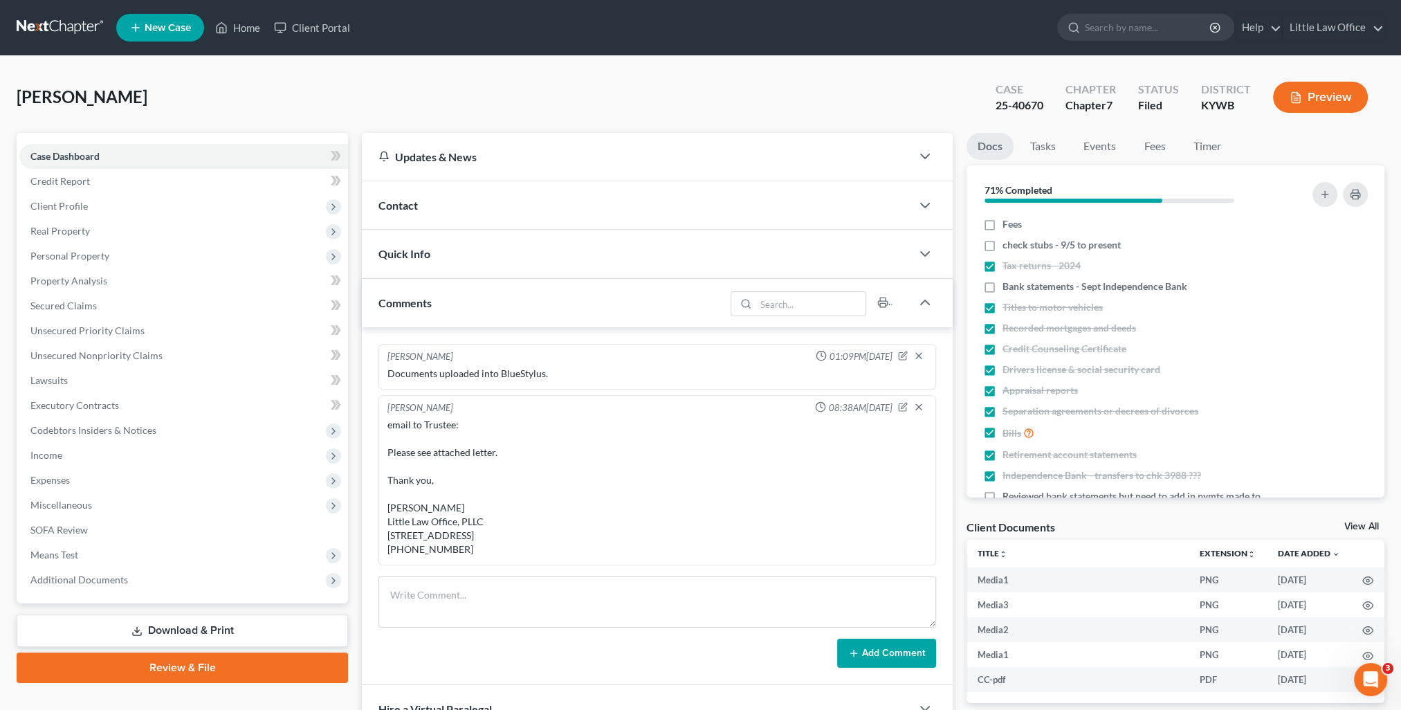
click at [448, 300] on div "Comments" at bounding box center [543, 303] width 363 height 48
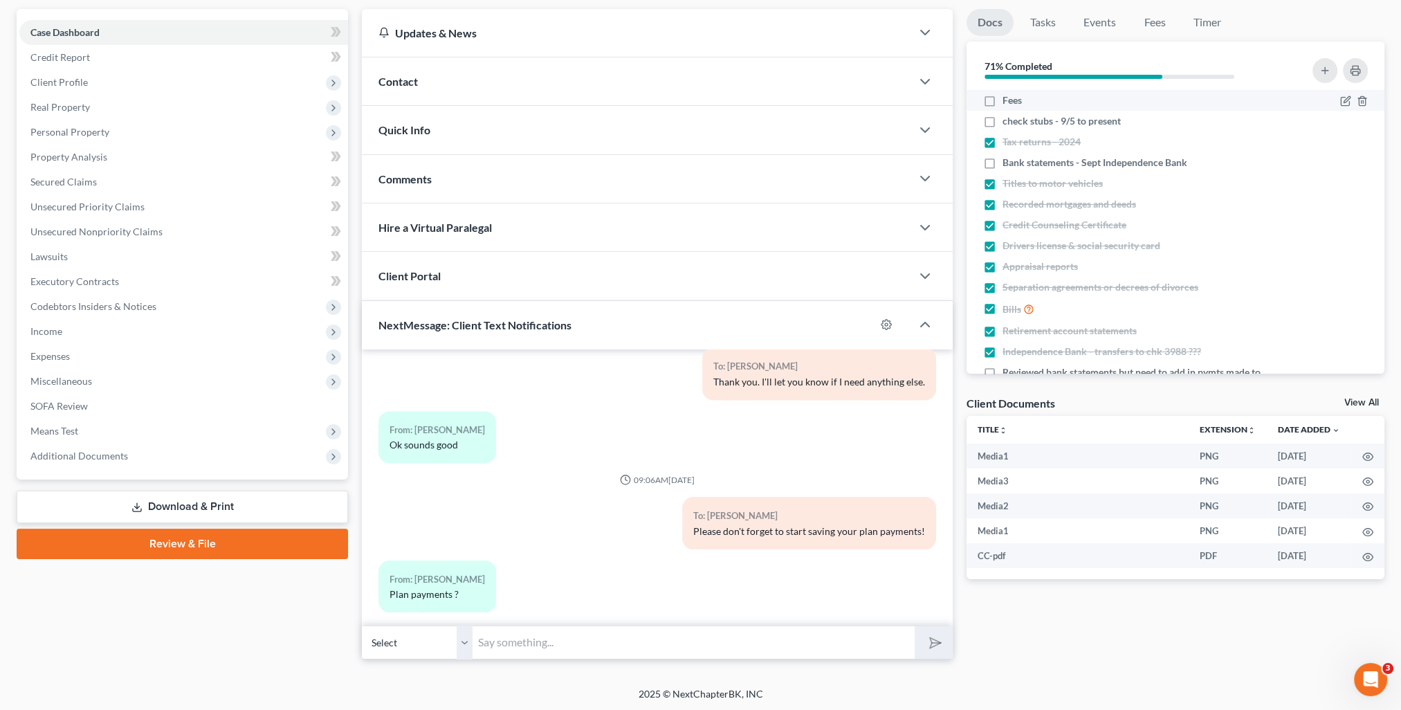
scroll to position [0, 0]
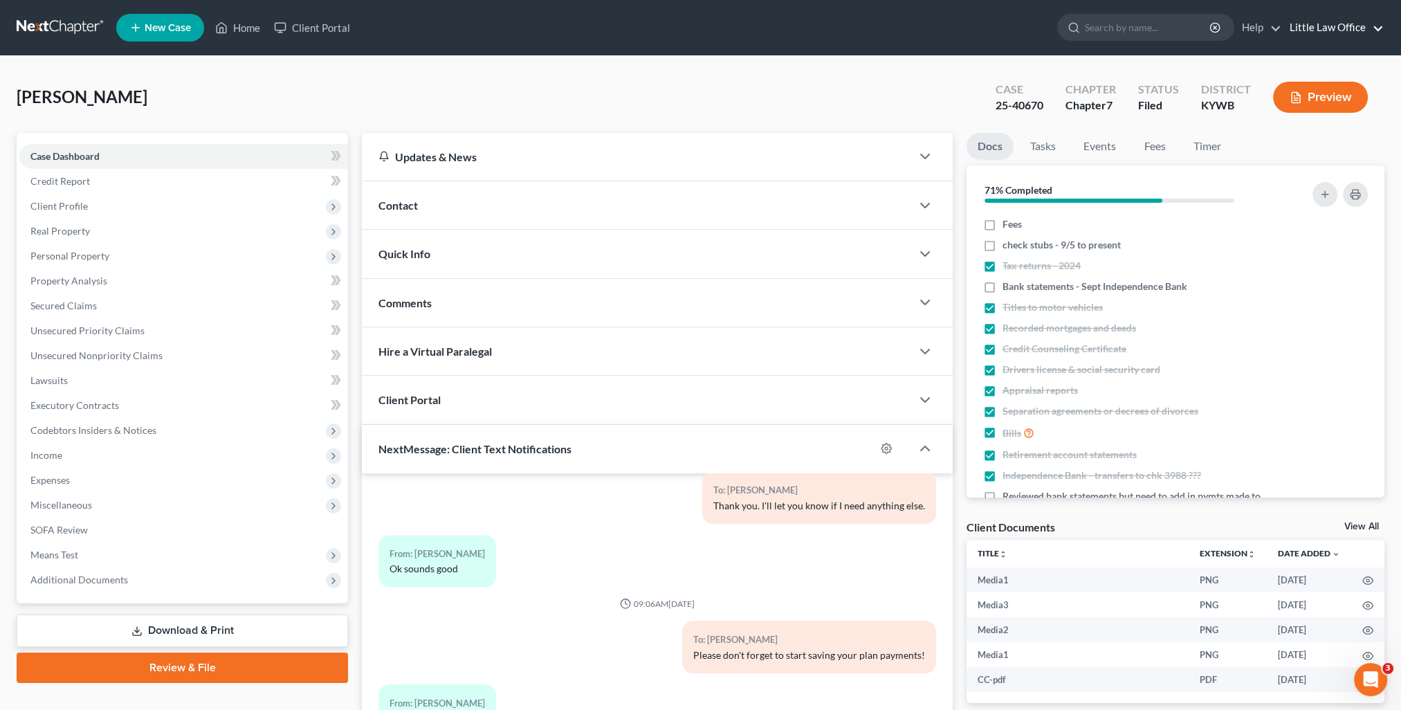
click at [1324, 31] on link "Little Law Office" at bounding box center [1333, 27] width 101 height 25
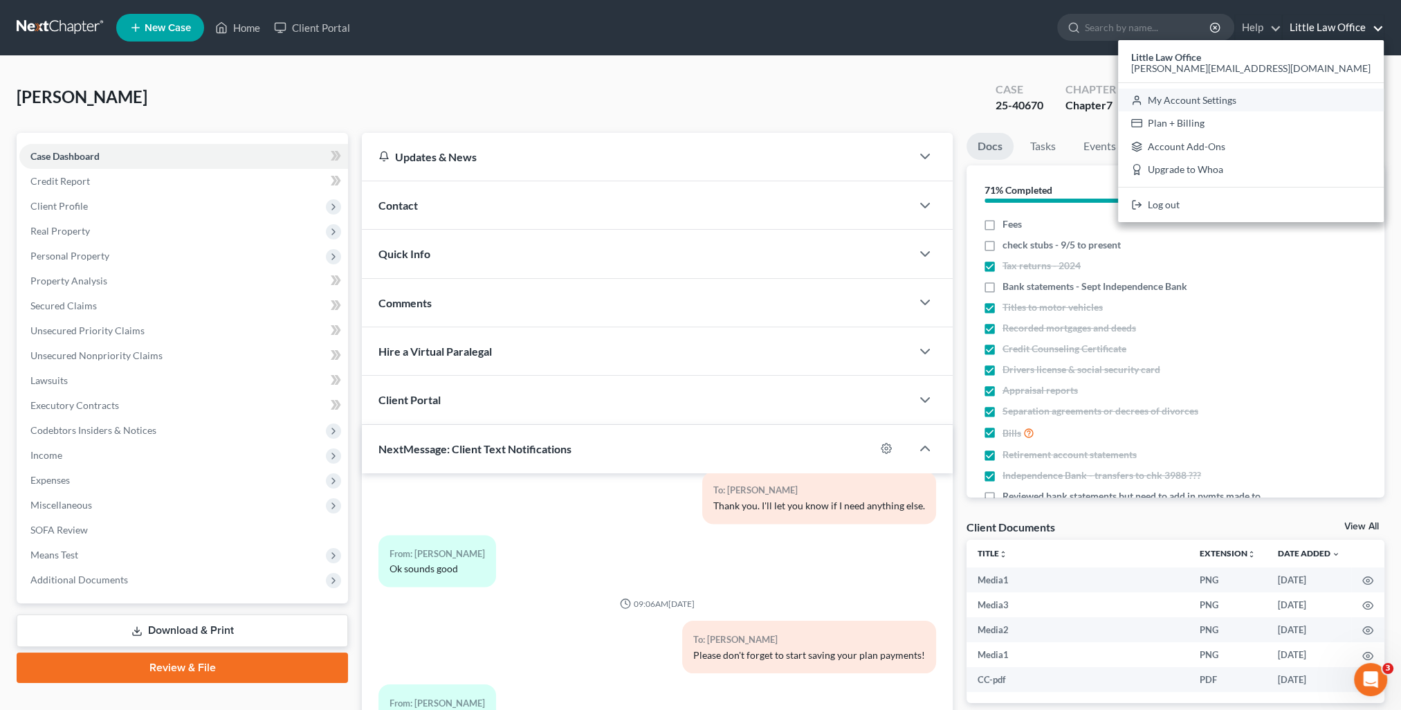
click at [1302, 104] on link "My Account Settings" at bounding box center [1251, 101] width 266 height 24
select select "23"
select select "18"
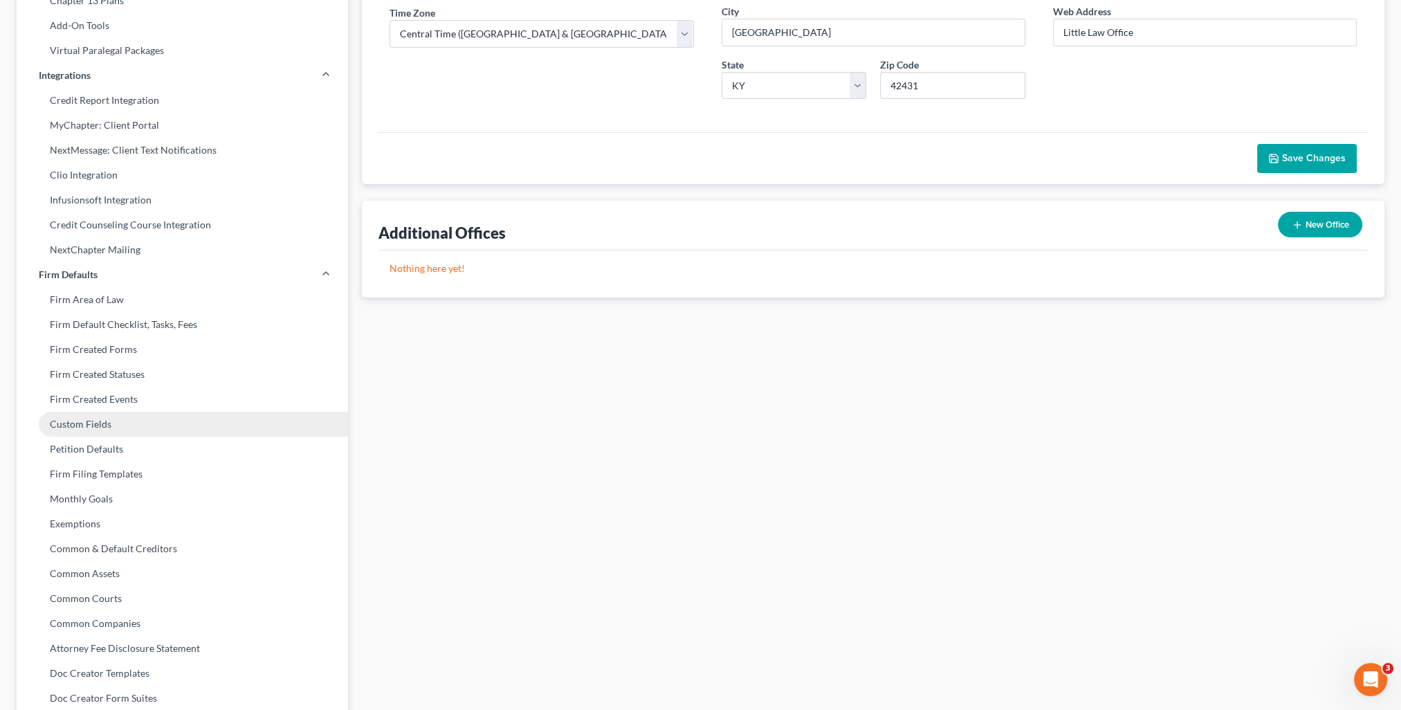
scroll to position [62, 0]
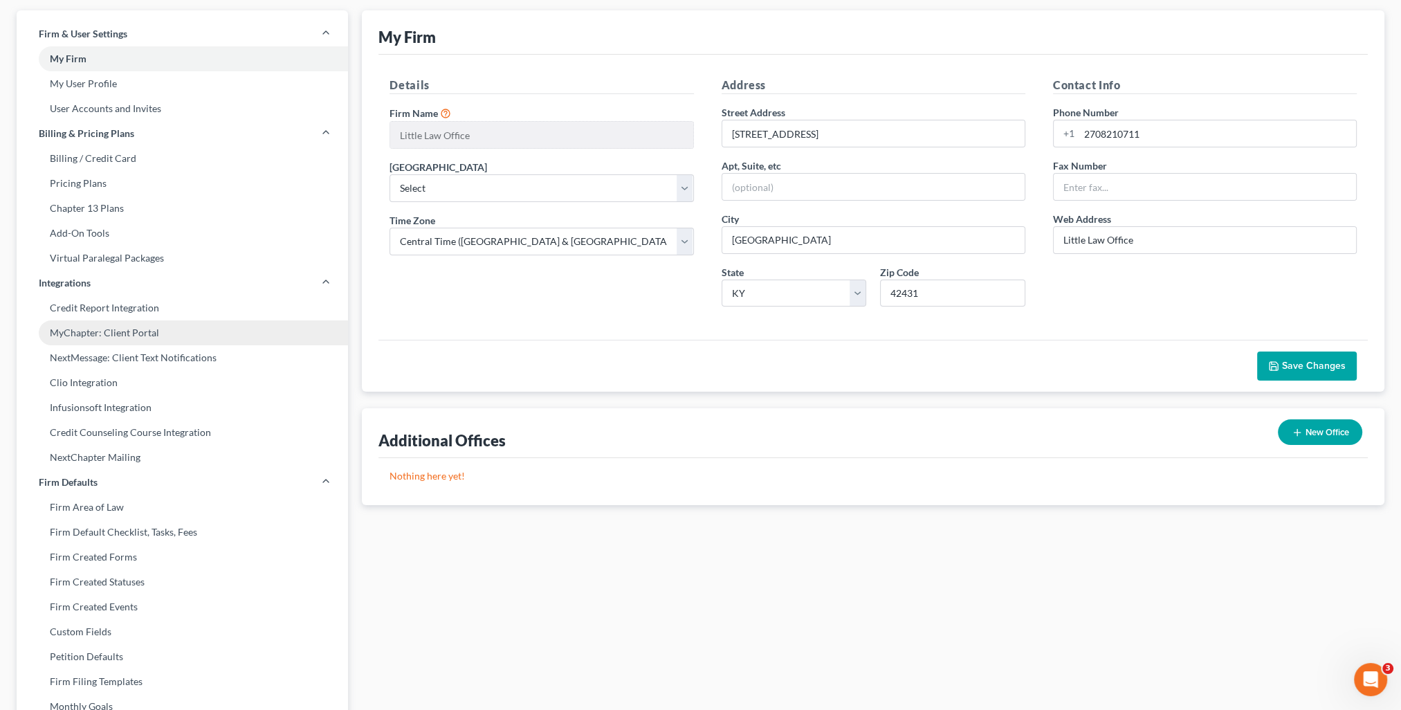
click at [101, 343] on link "MyChapter: Client Portal" at bounding box center [182, 332] width 331 height 25
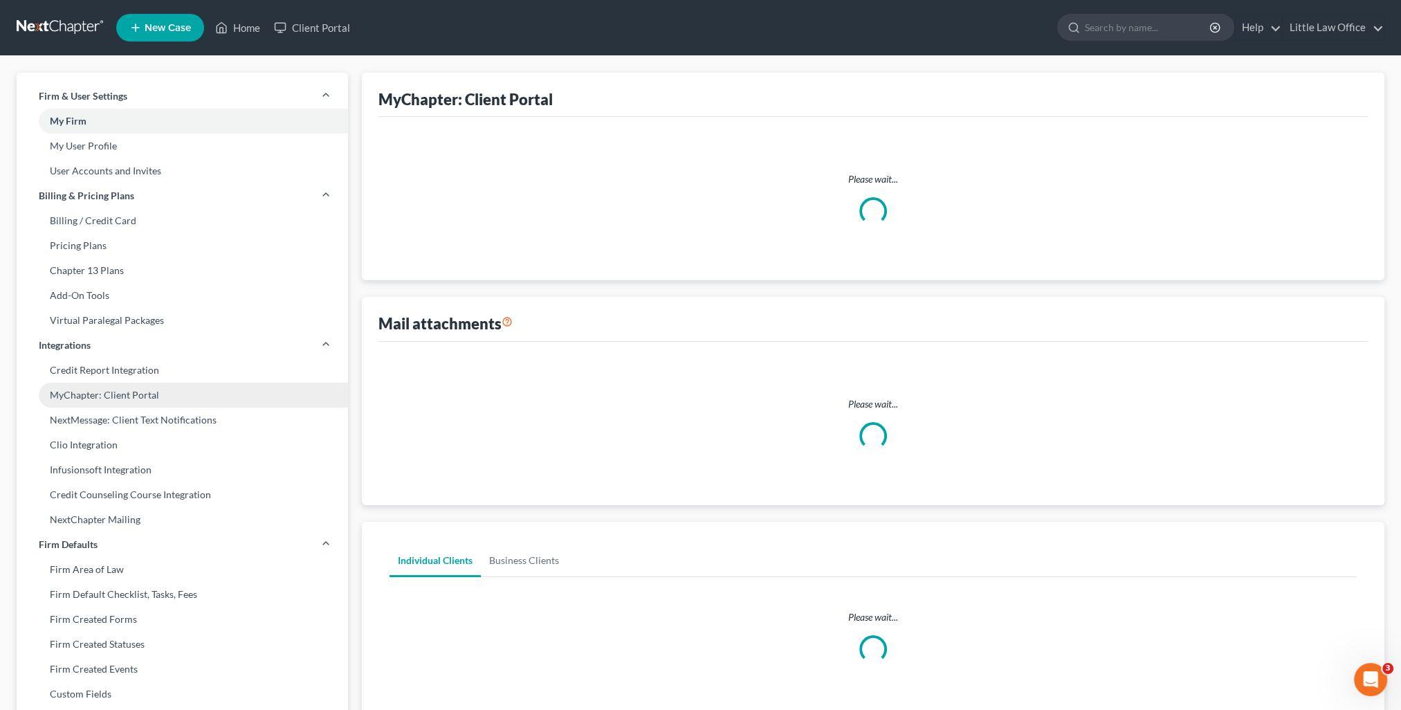
select select
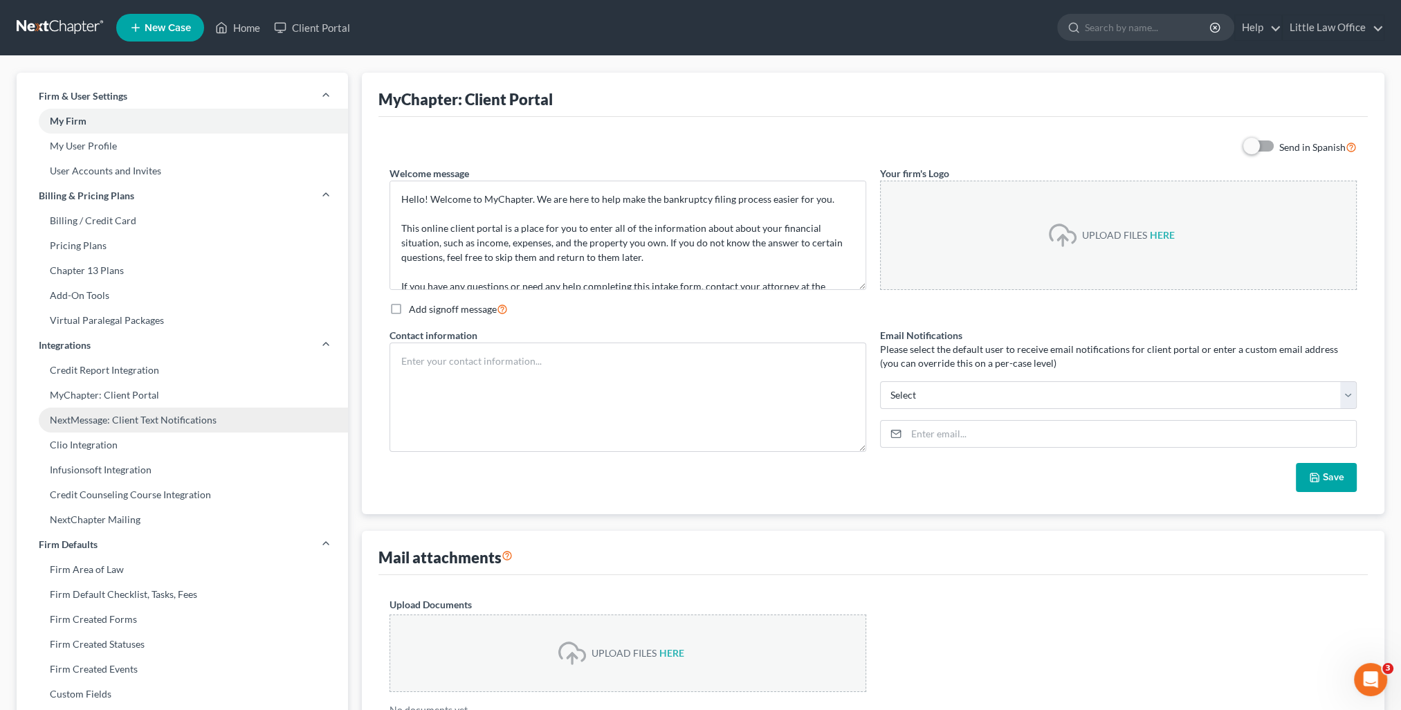
click at [89, 414] on link "NextMessage: Client Text Notifications" at bounding box center [182, 420] width 331 height 25
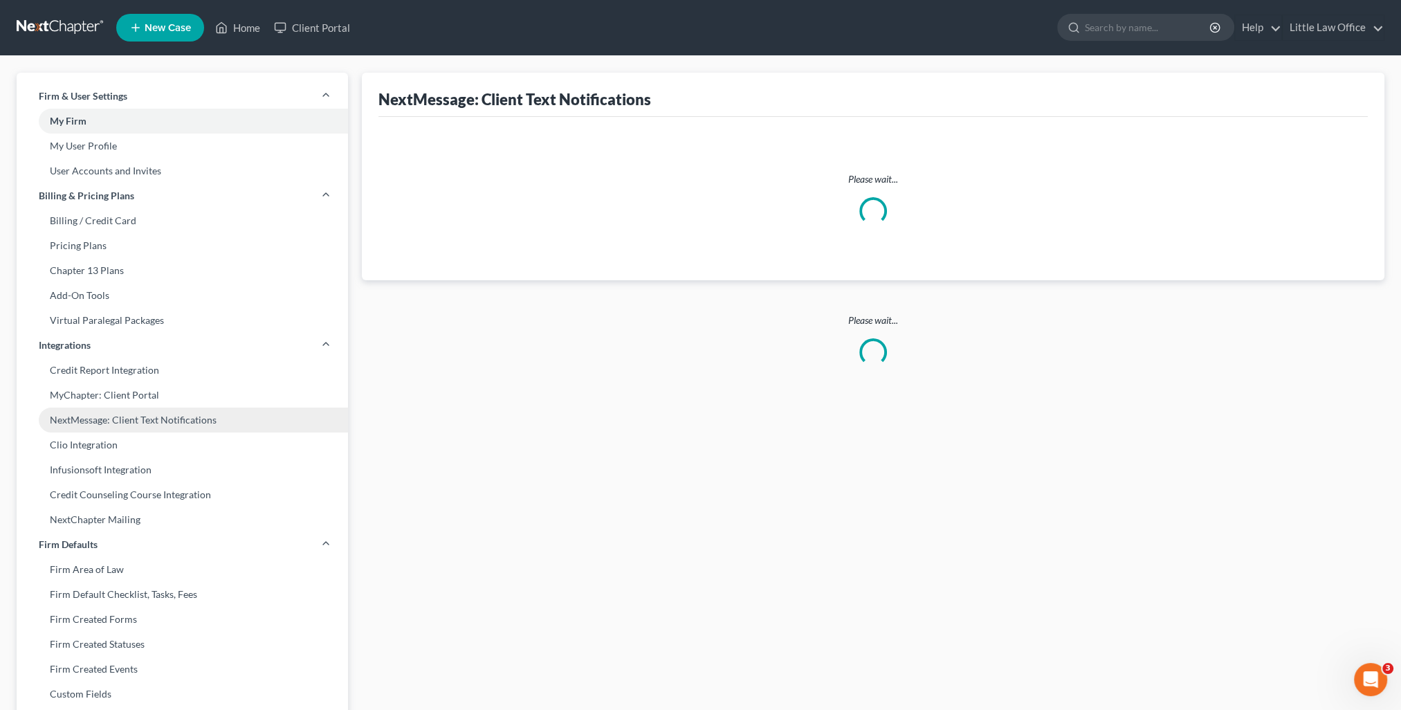
select select "1"
select select "st-1"
select select "2"
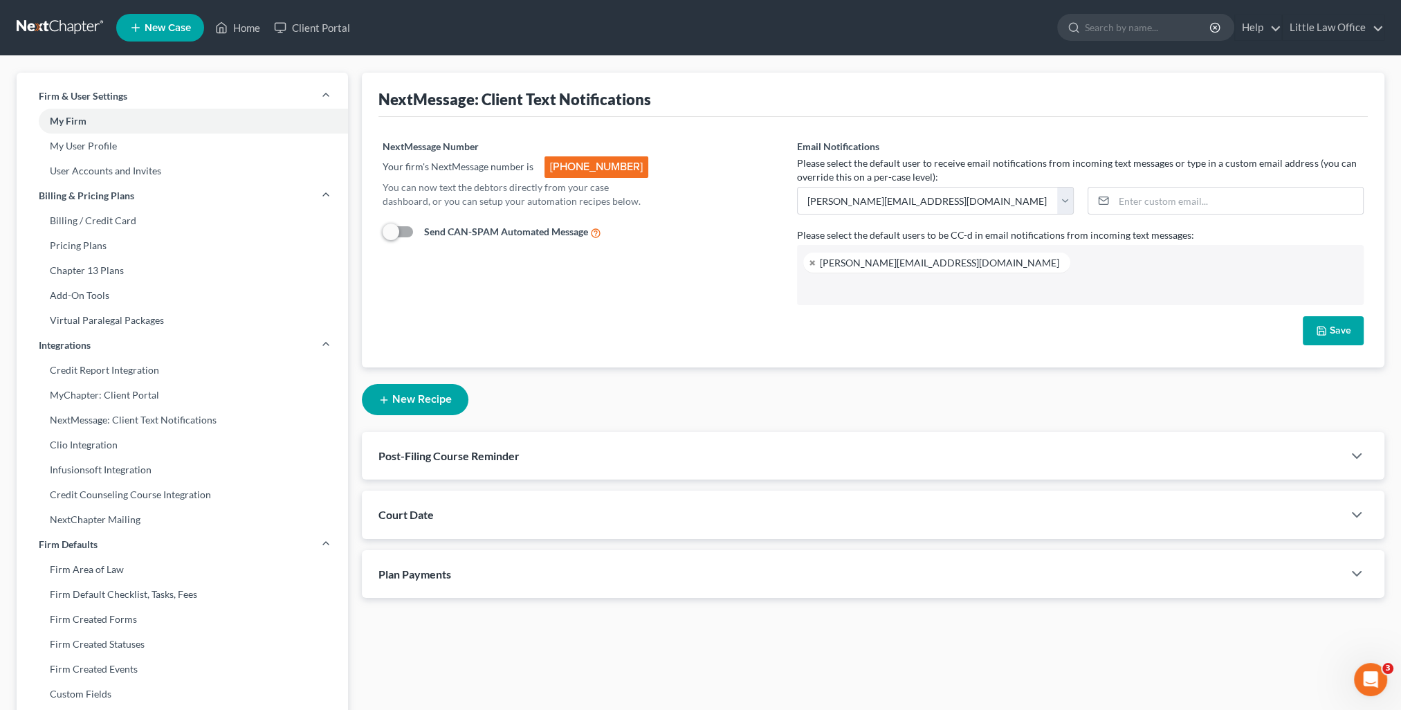
click at [734, 577] on div "Plan Payments" at bounding box center [852, 574] width 981 height 48
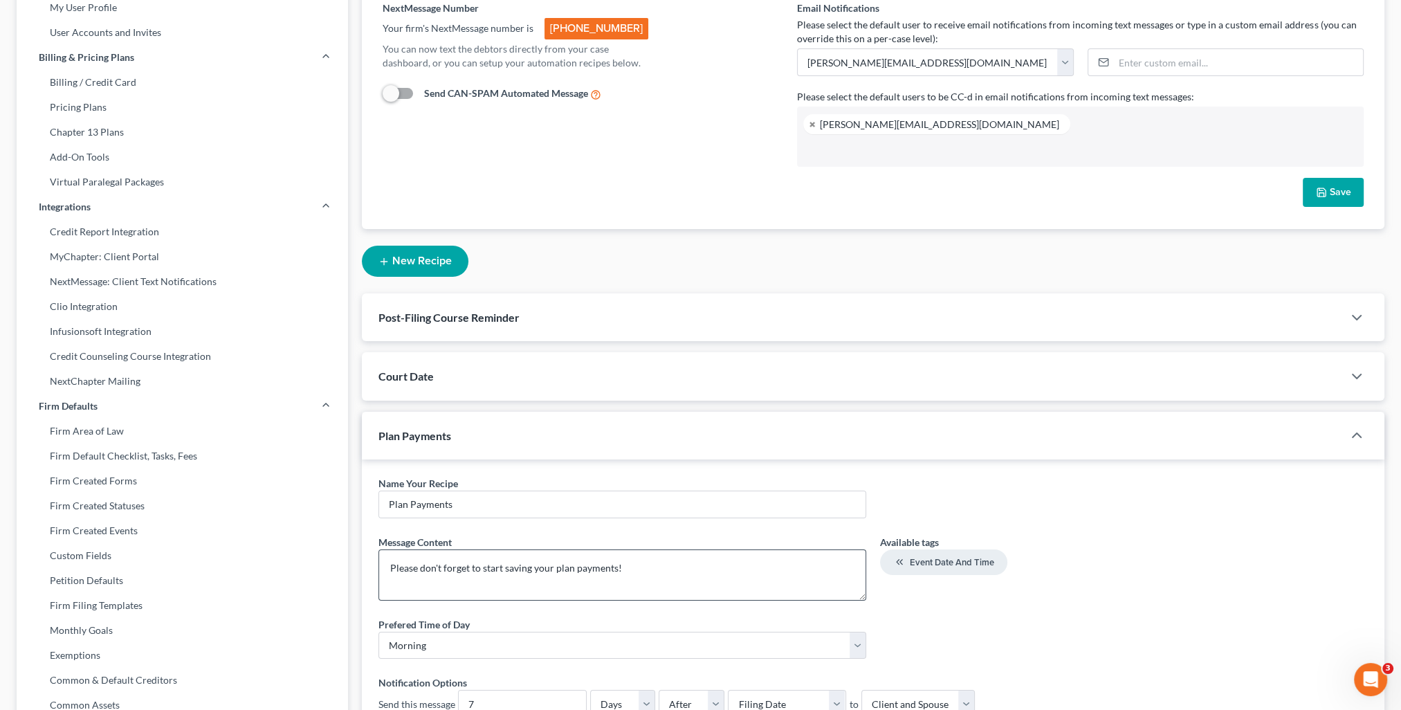
scroll to position [208, 0]
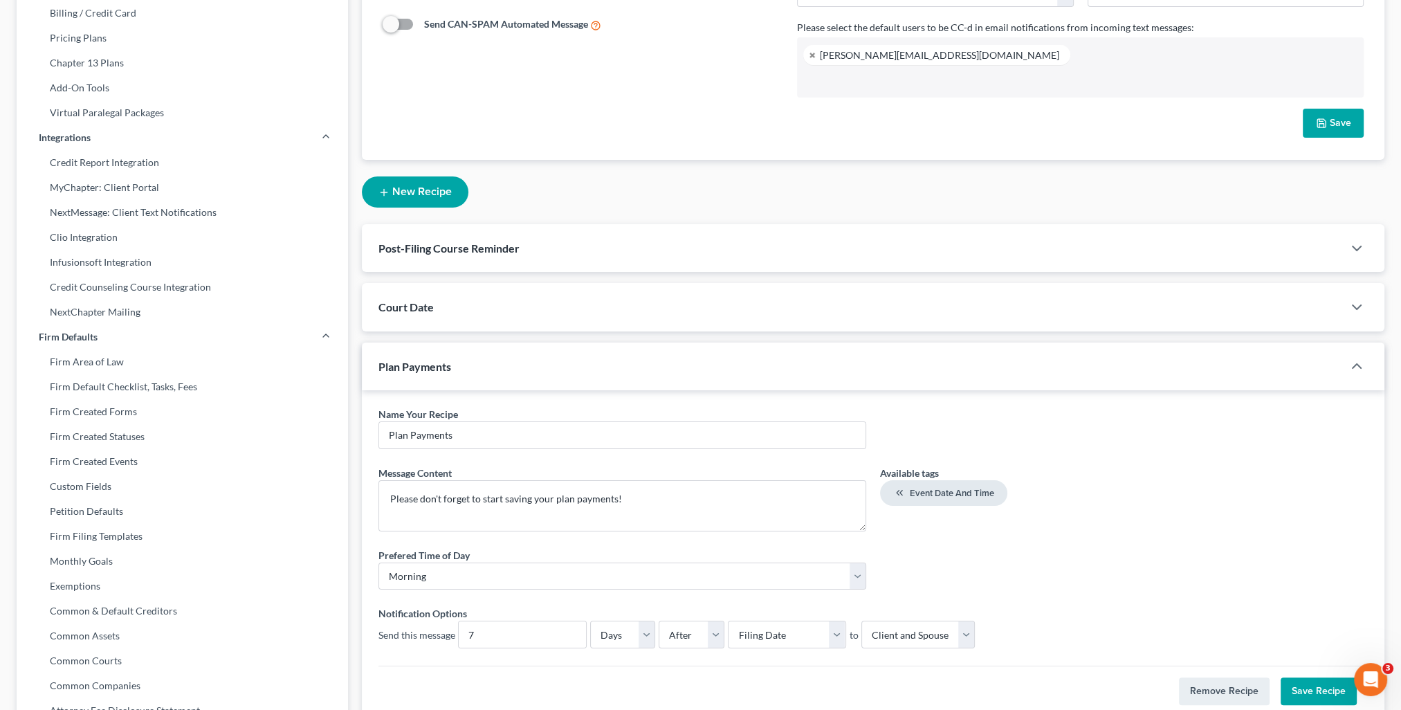
click at [920, 500] on button "Event Date and Time" at bounding box center [943, 493] width 127 height 26
drag, startPoint x: 741, startPoint y: 512, endPoint x: 621, endPoint y: 516, distance: 119.8
click at [621, 516] on textarea "Please don't forget to start saving your plan payments! <event-date-time>" at bounding box center [623, 505] width 488 height 51
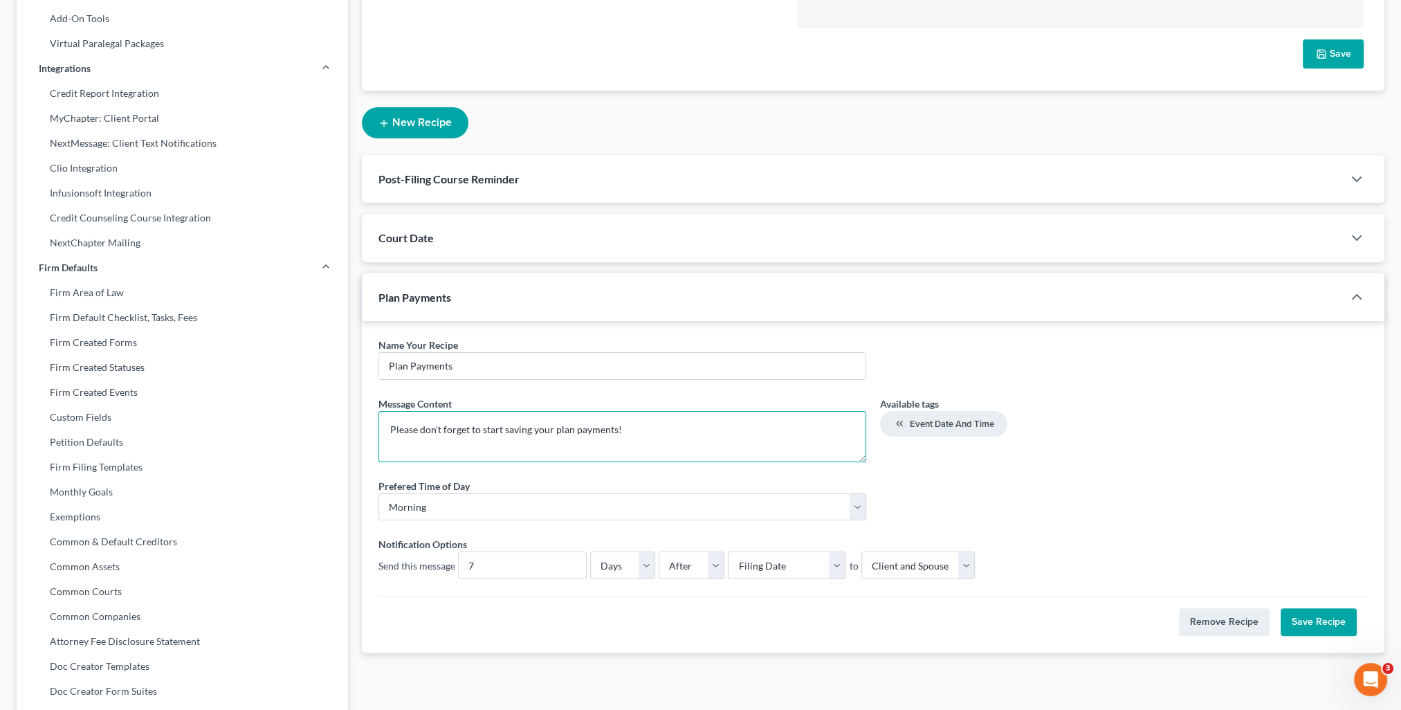
scroll to position [339, 0]
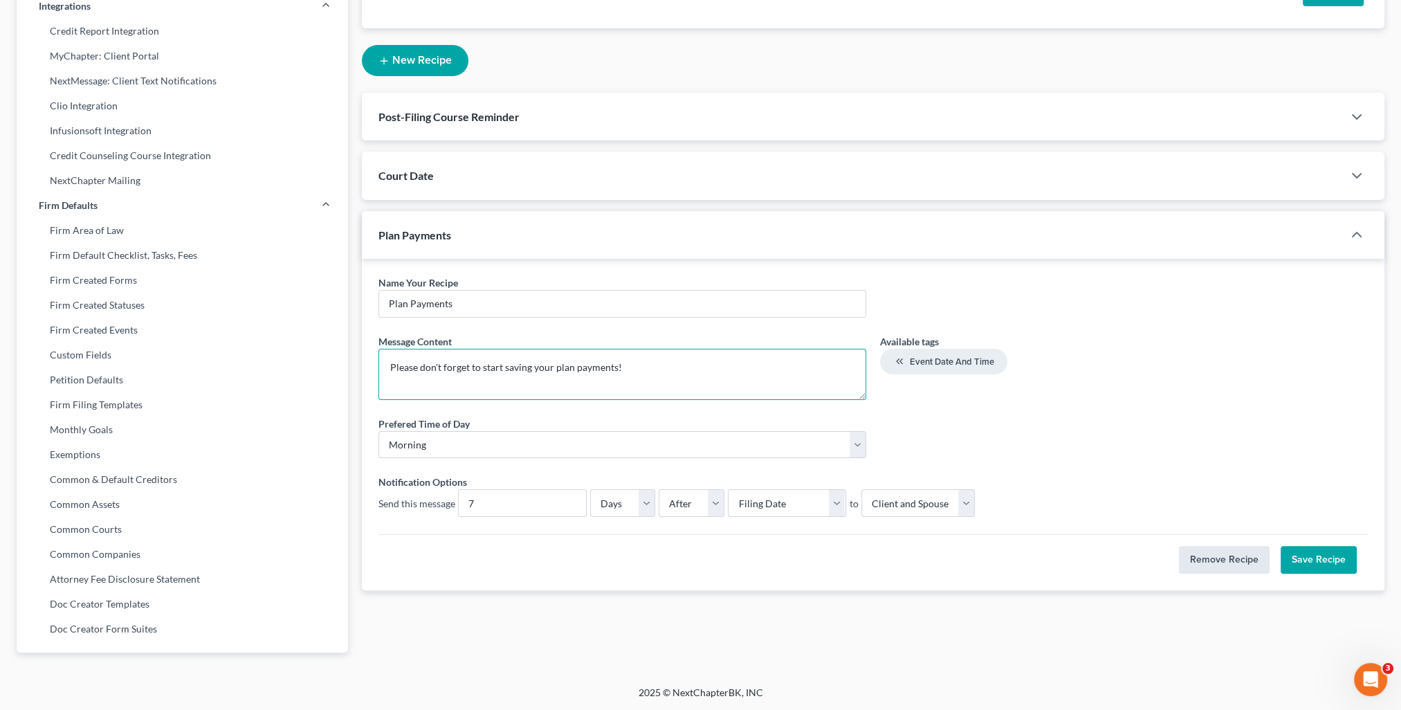
type textarea "Please don't forget to start saving your plan payments!"
click at [1217, 563] on button "Remove Recipe" at bounding box center [1224, 560] width 91 height 28
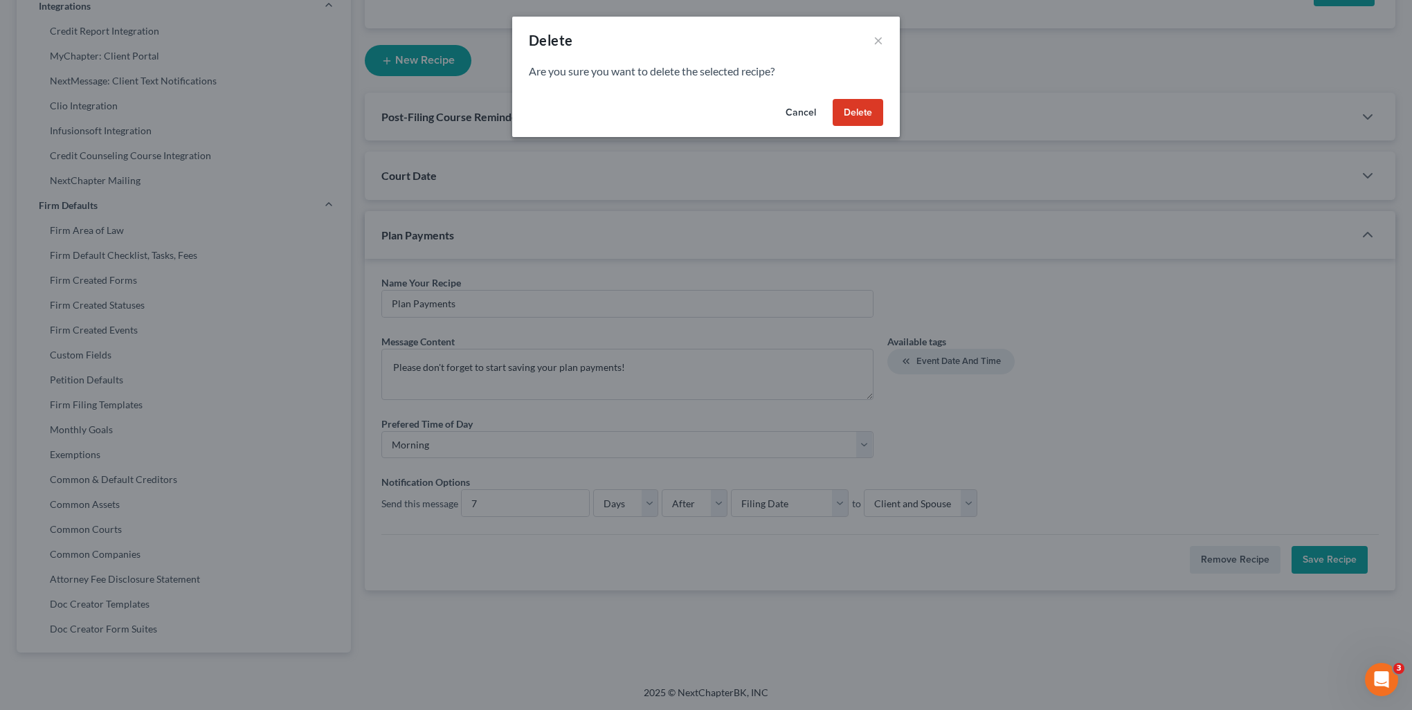
click at [860, 116] on button "Delete" at bounding box center [858, 113] width 51 height 28
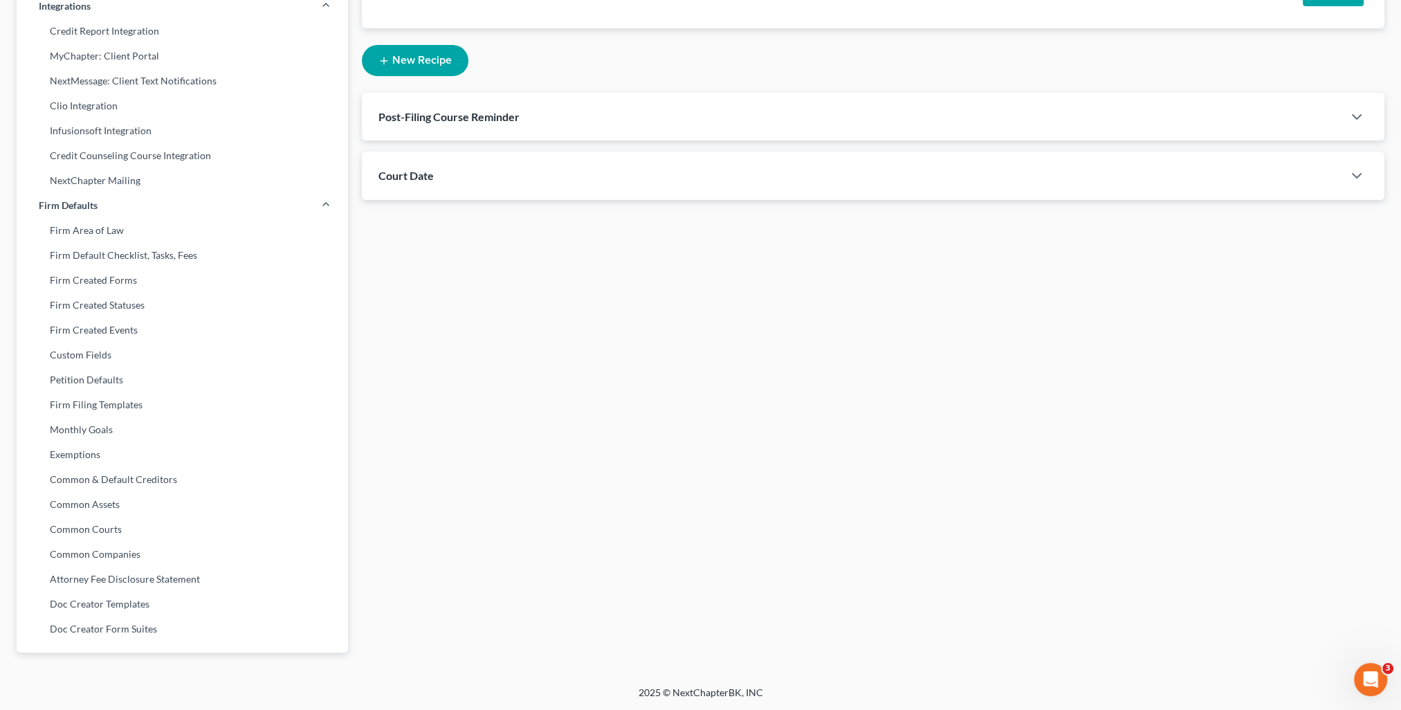
scroll to position [0, 0]
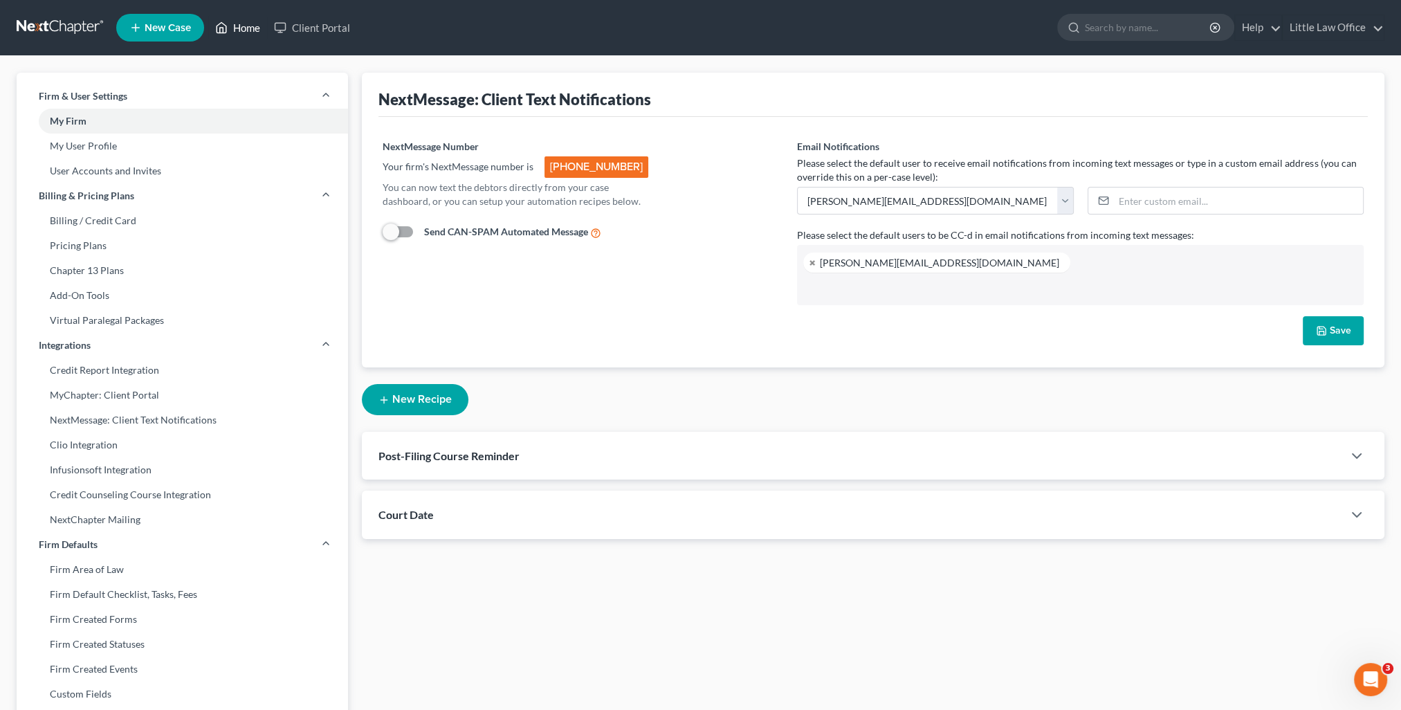
click at [251, 28] on link "Home" at bounding box center [237, 27] width 59 height 25
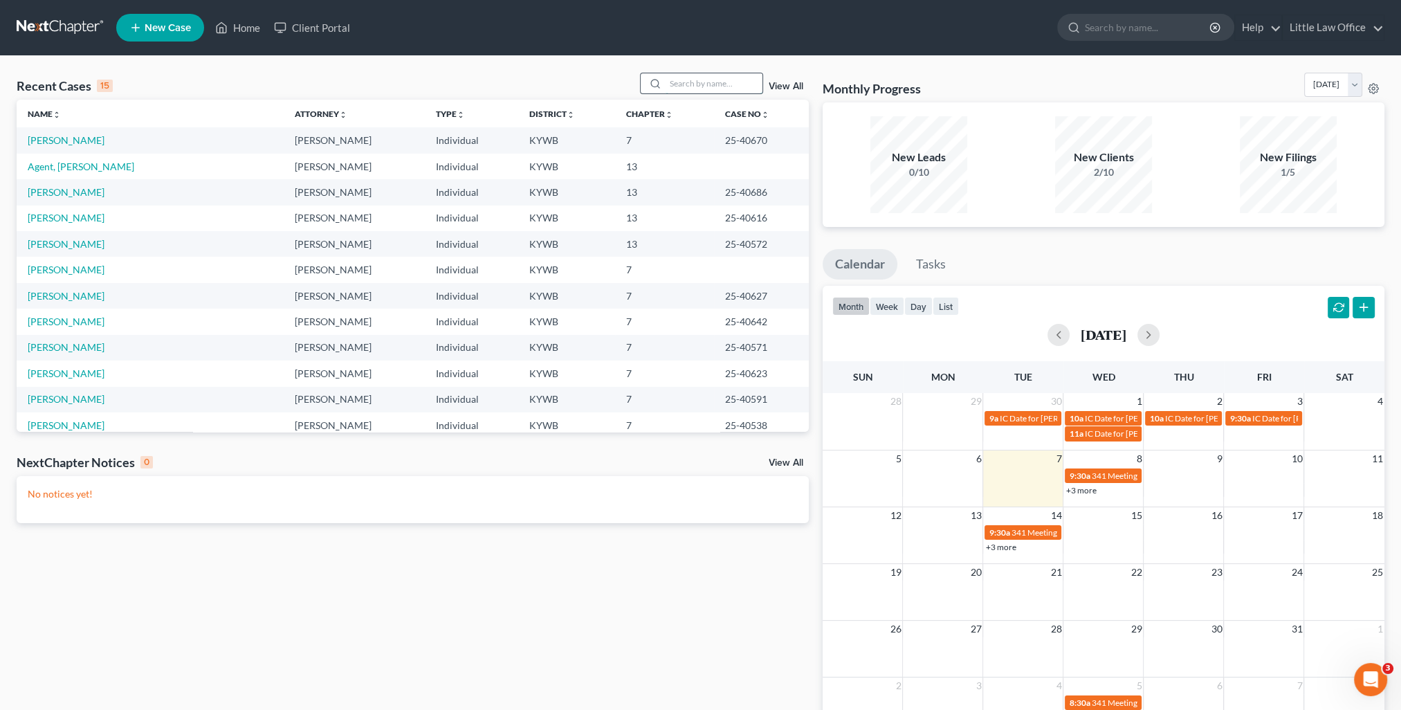
click at [683, 90] on input "search" at bounding box center [714, 83] width 97 height 20
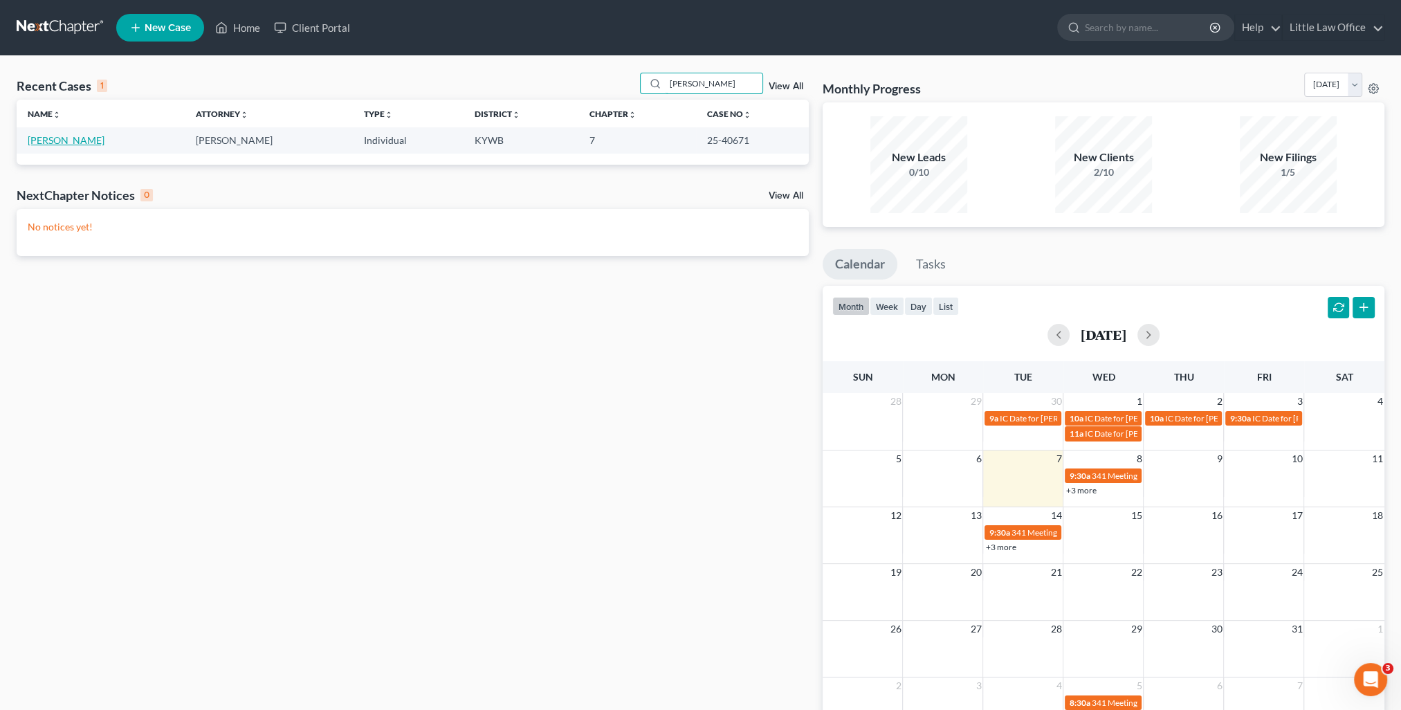
type input "[PERSON_NAME]"
click at [41, 140] on link "[PERSON_NAME]" at bounding box center [66, 140] width 77 height 12
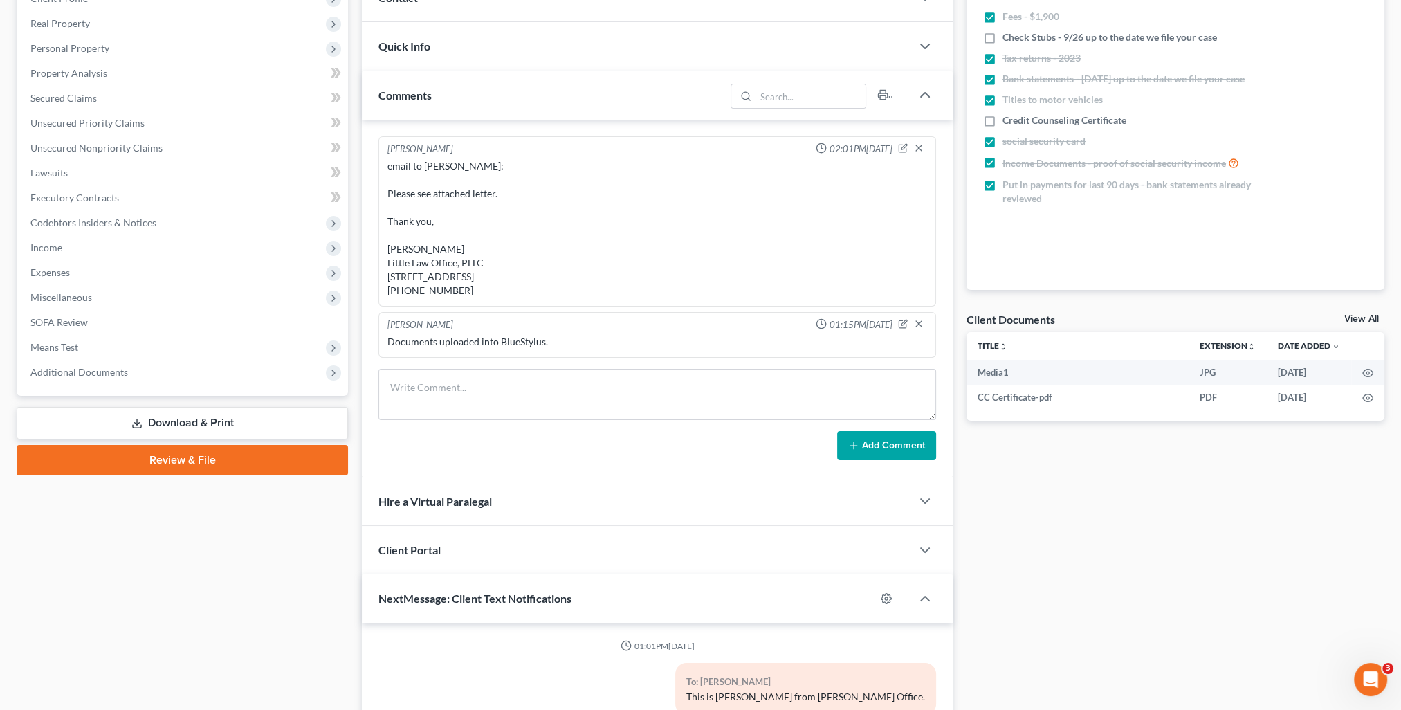
scroll to position [3200, 0]
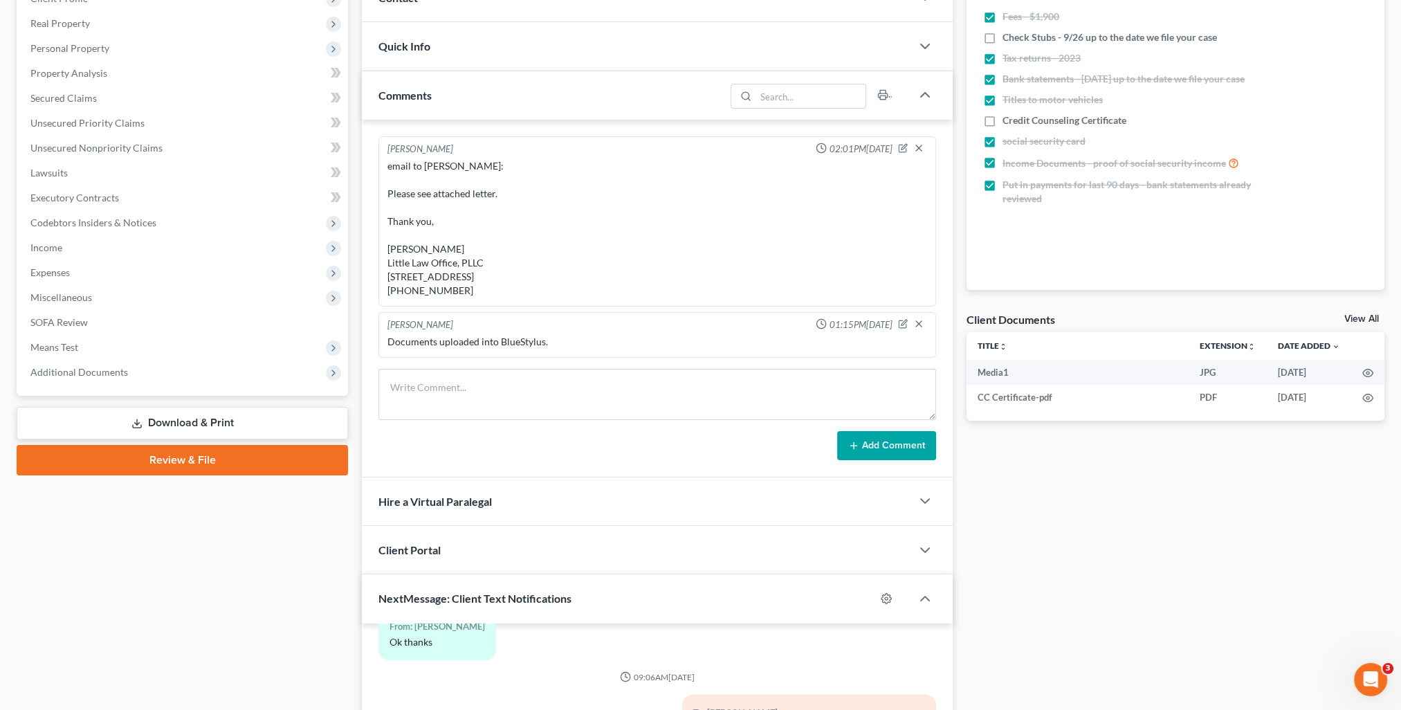
click at [442, 96] on div "Comments" at bounding box center [543, 95] width 363 height 48
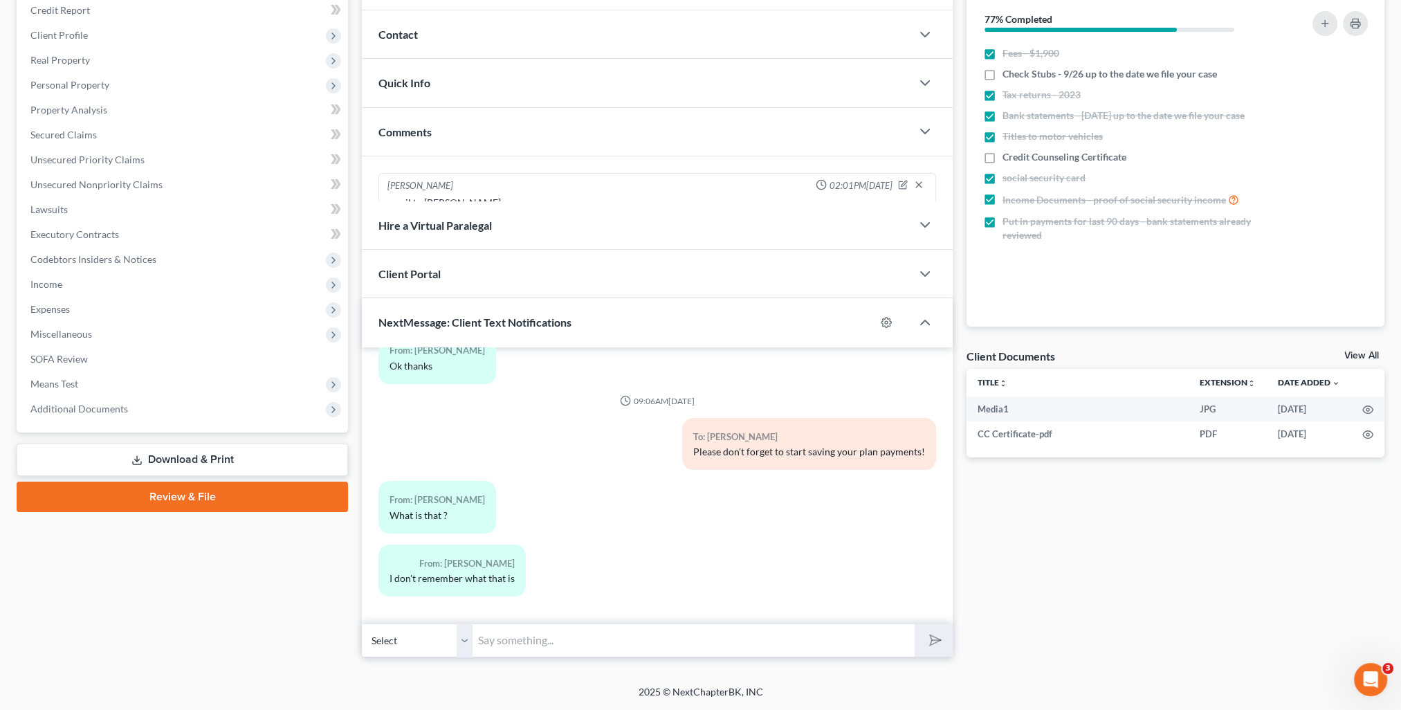
scroll to position [124, 0]
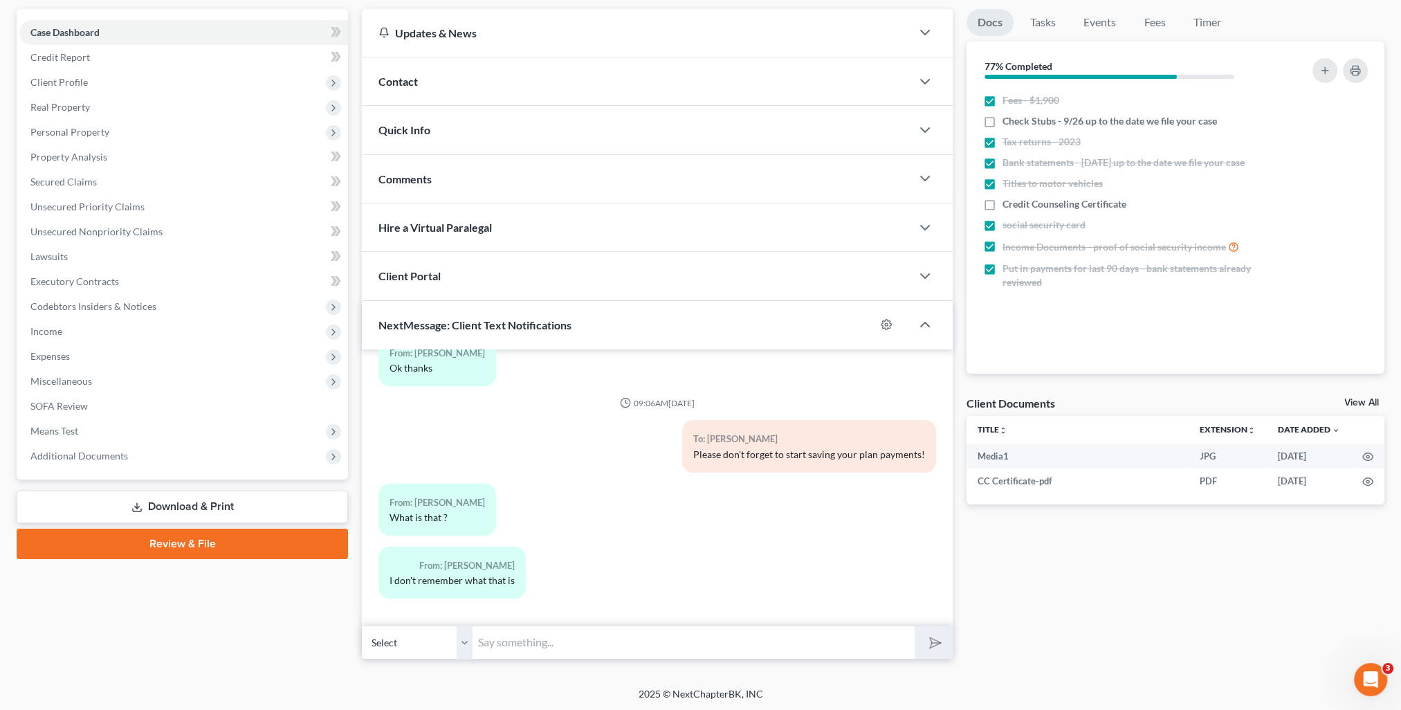
click at [572, 649] on input "text" at bounding box center [694, 643] width 442 height 34
type input "Please disregard that message. Out system sent it out in error!"
click at [915, 626] on button "submit" at bounding box center [934, 642] width 38 height 33
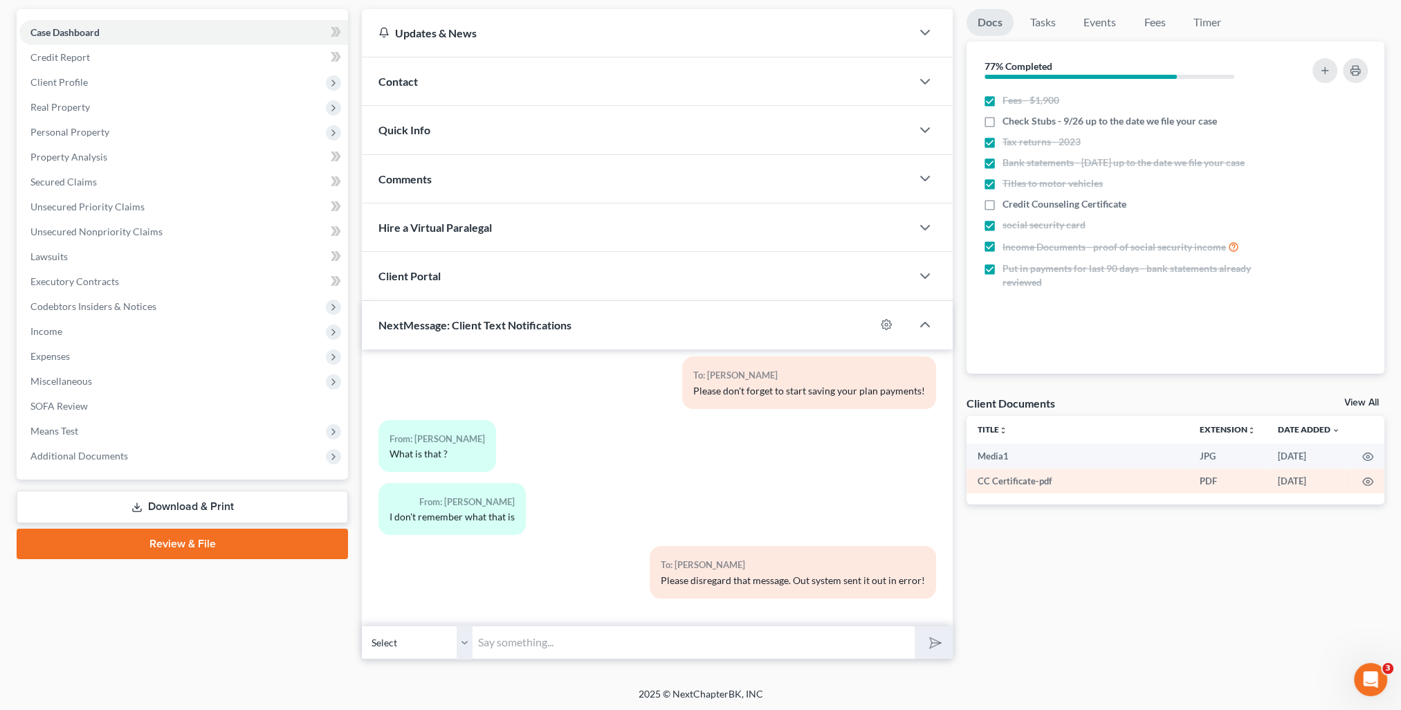
scroll to position [0, 0]
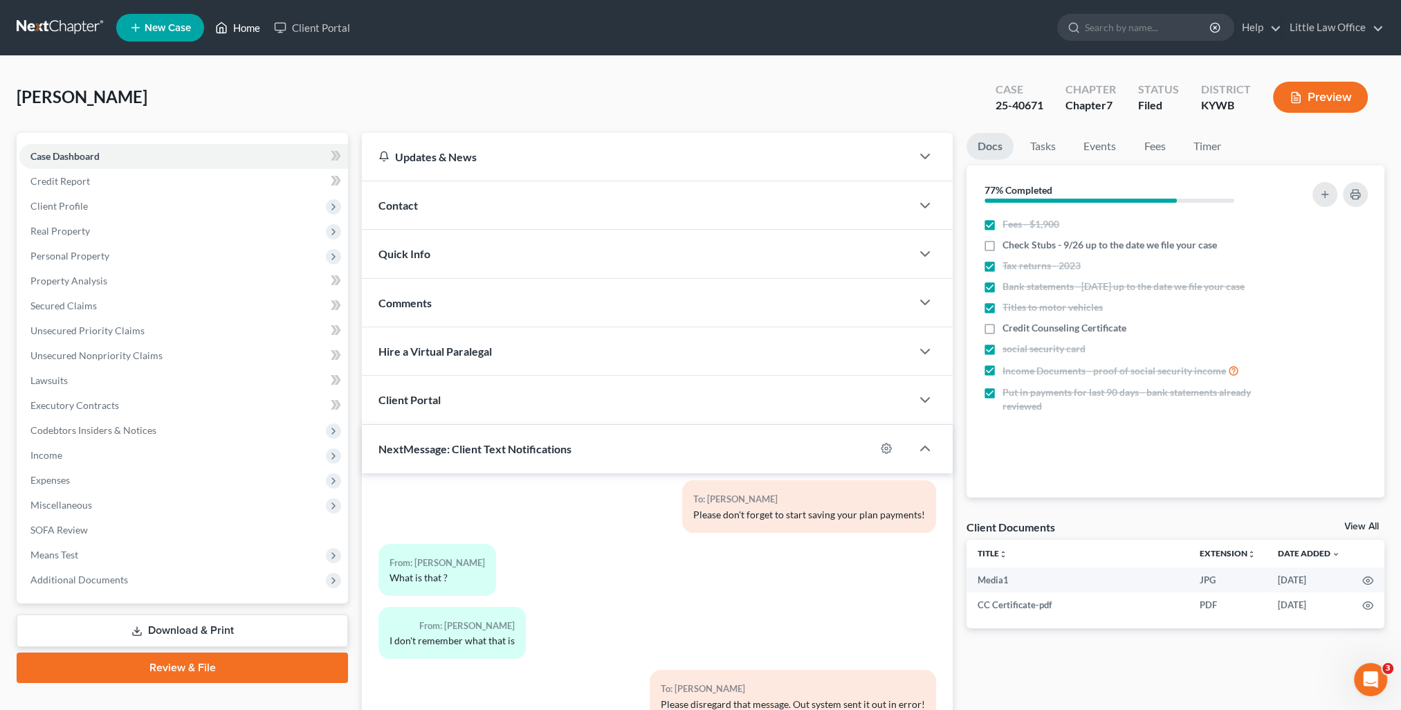
click at [235, 30] on link "Home" at bounding box center [237, 27] width 59 height 25
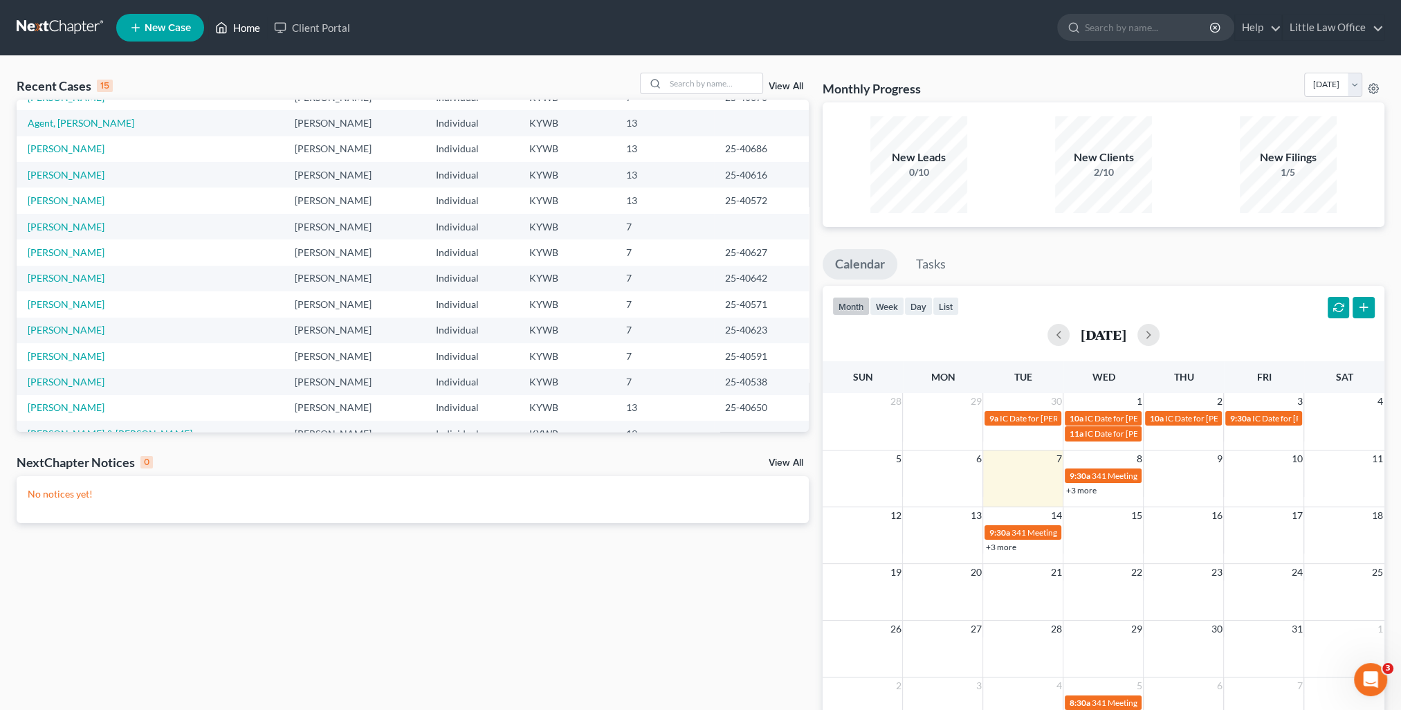
scroll to position [95, 0]
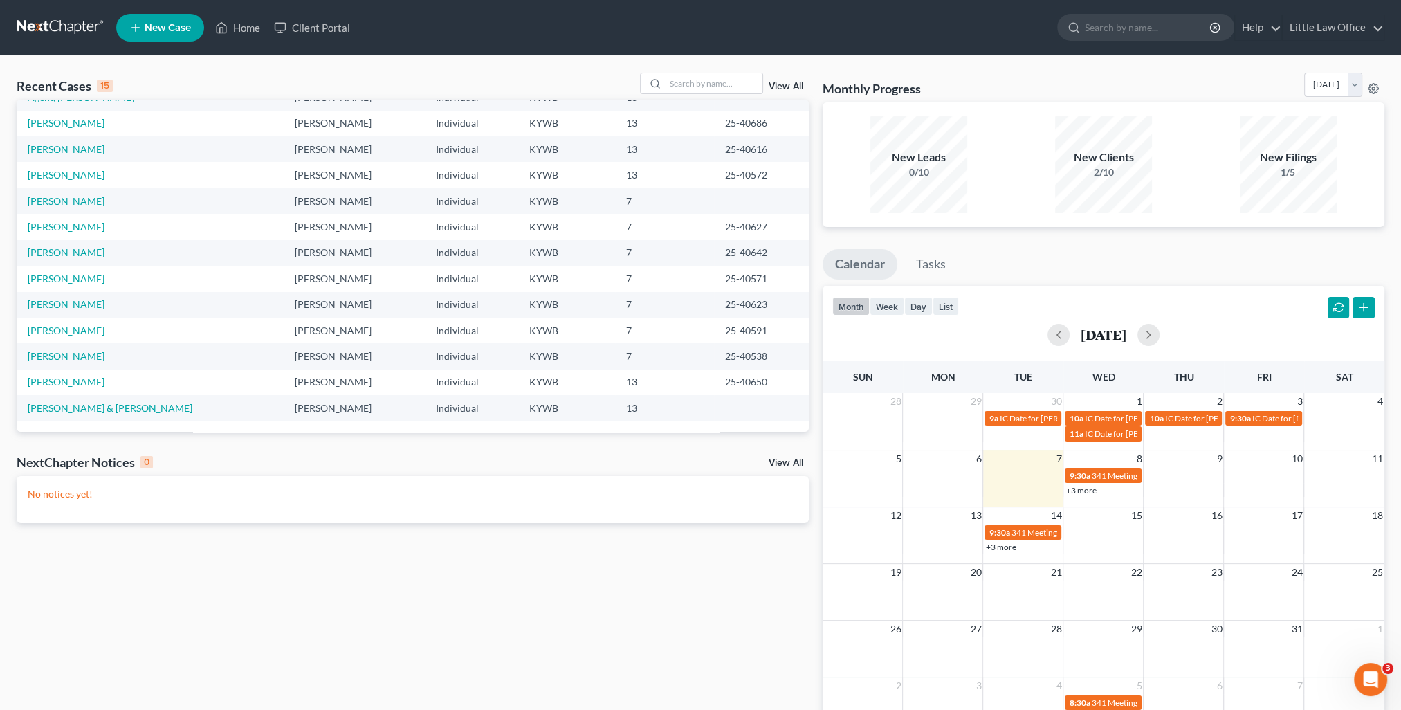
click at [718, 98] on div "Recent Cases 15 View All" at bounding box center [413, 86] width 792 height 27
click at [717, 95] on div "Recent Cases 15 View All" at bounding box center [413, 86] width 792 height 27
click at [711, 84] on input "search" at bounding box center [714, 83] width 97 height 20
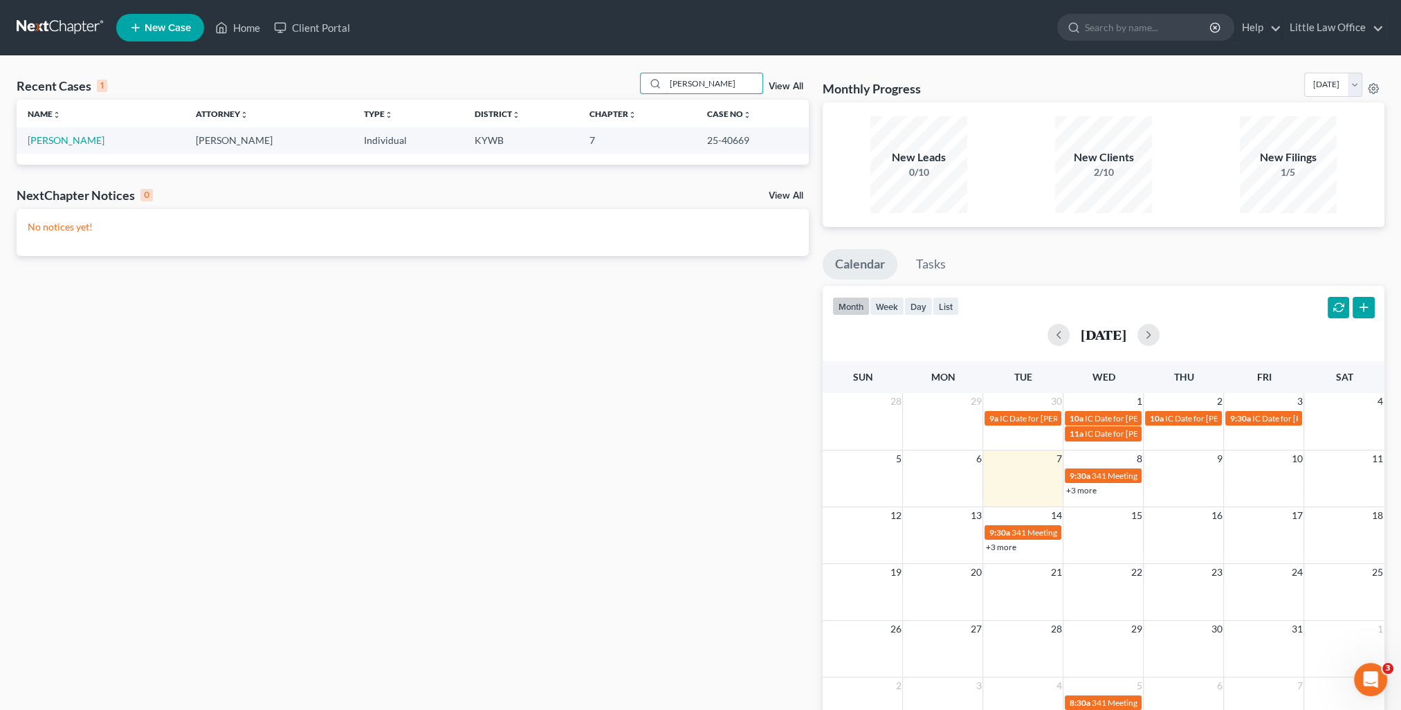
scroll to position [0, 0]
type input "[PERSON_NAME]"
click at [90, 145] on link "[PERSON_NAME]" at bounding box center [66, 140] width 77 height 12
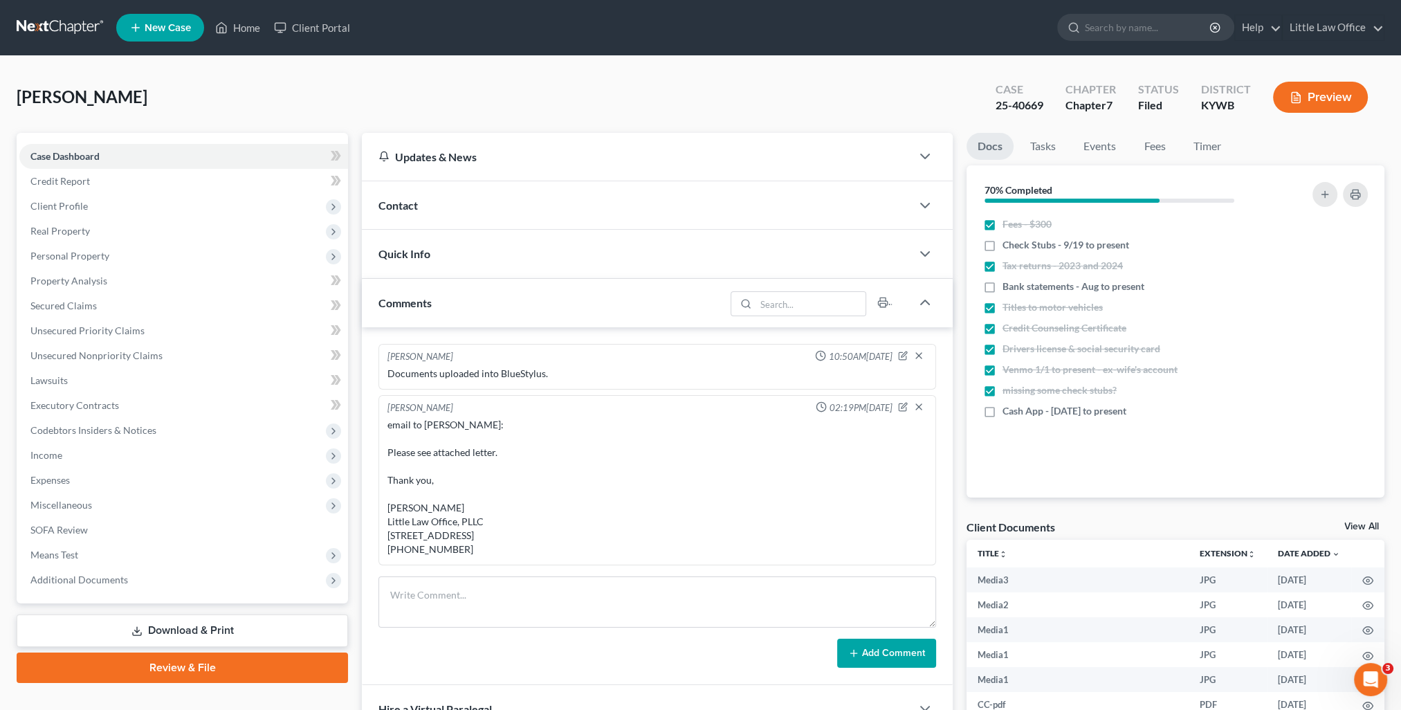
scroll to position [3942, 0]
click at [594, 306] on div "Comments" at bounding box center [543, 303] width 363 height 48
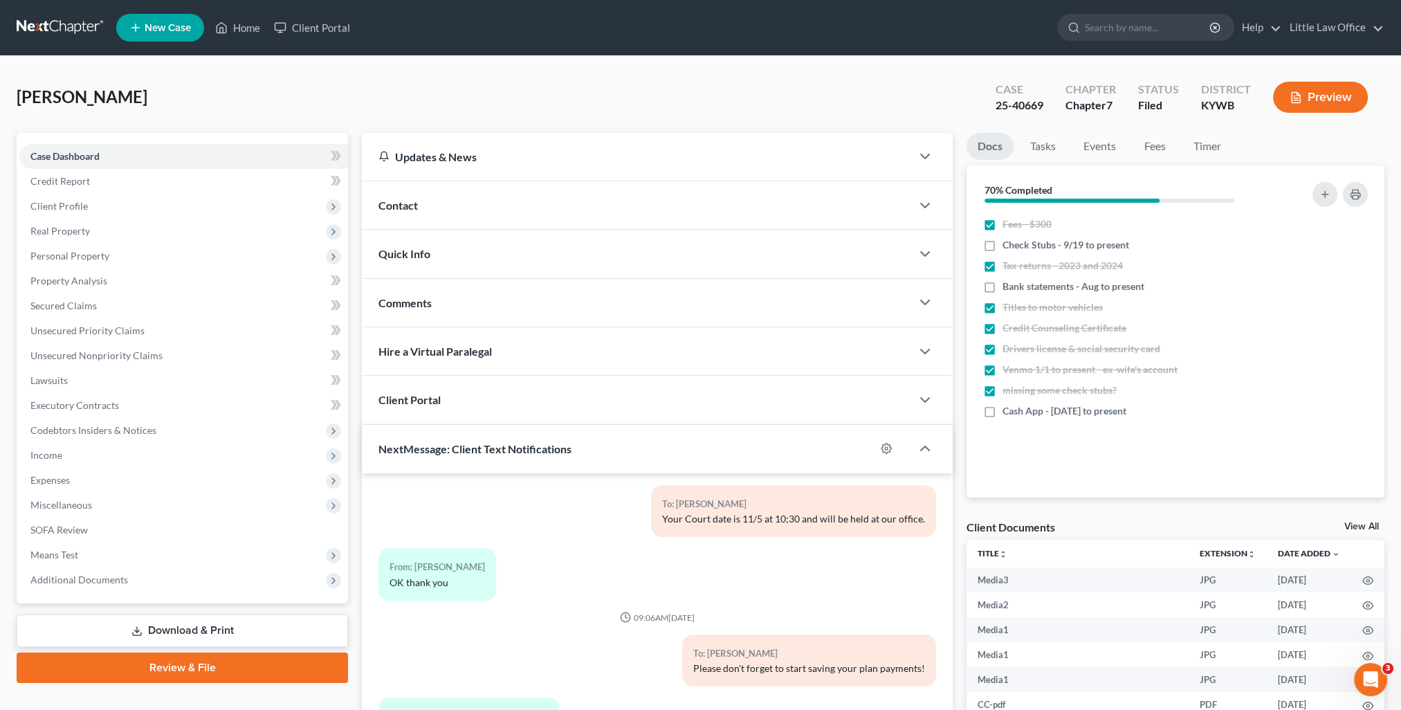
scroll to position [124, 0]
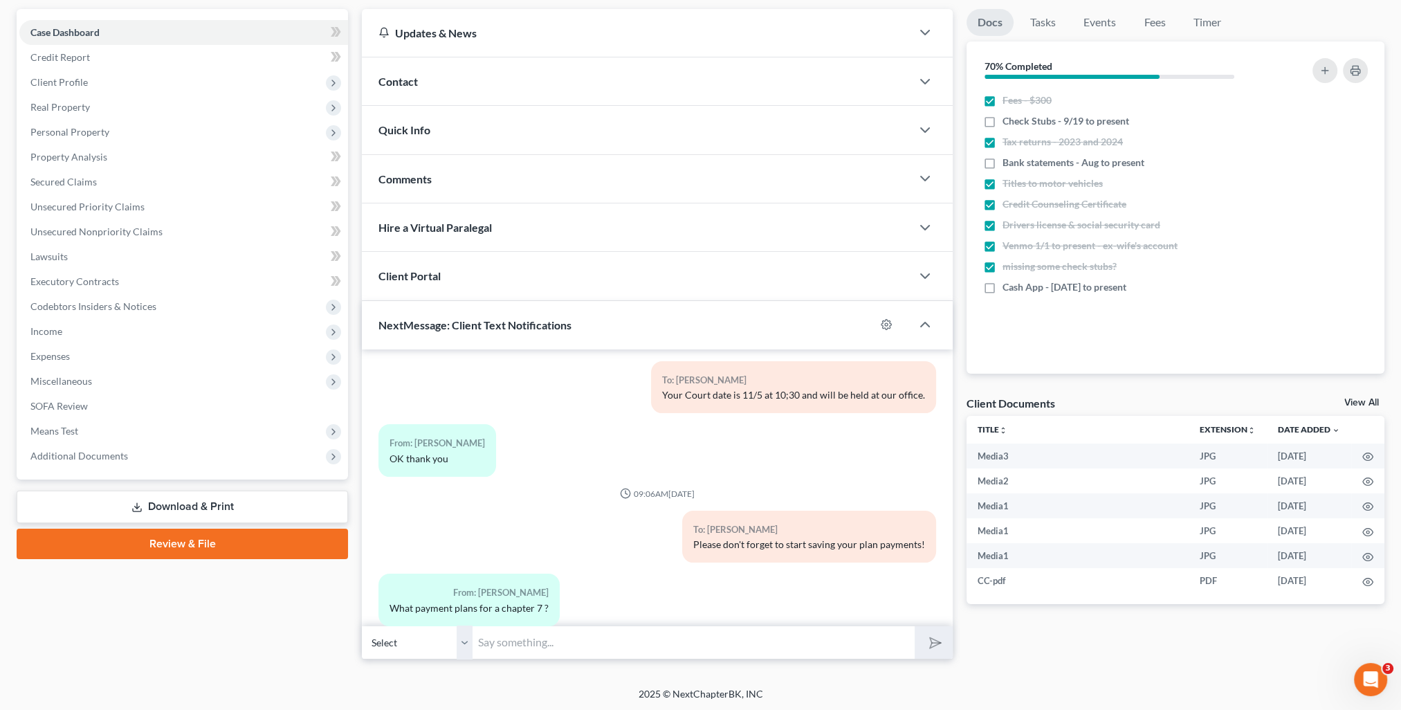
click at [628, 641] on input "text" at bounding box center [694, 643] width 442 height 34
paste input "Please disregard that message. Out system sent it out in error!"
type input "Please disregard that message. Out system sent it out in error!"
click at [941, 645] on button "submit" at bounding box center [934, 642] width 38 height 33
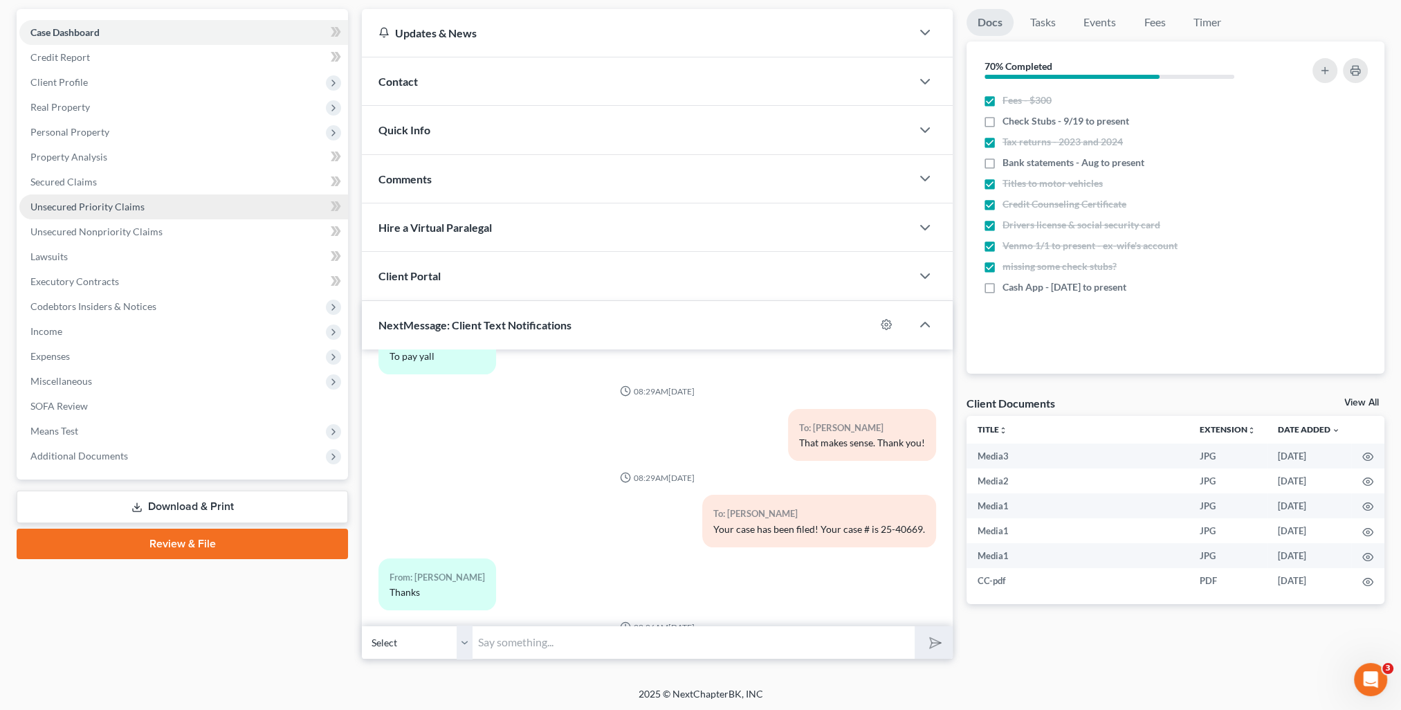
scroll to position [0, 0]
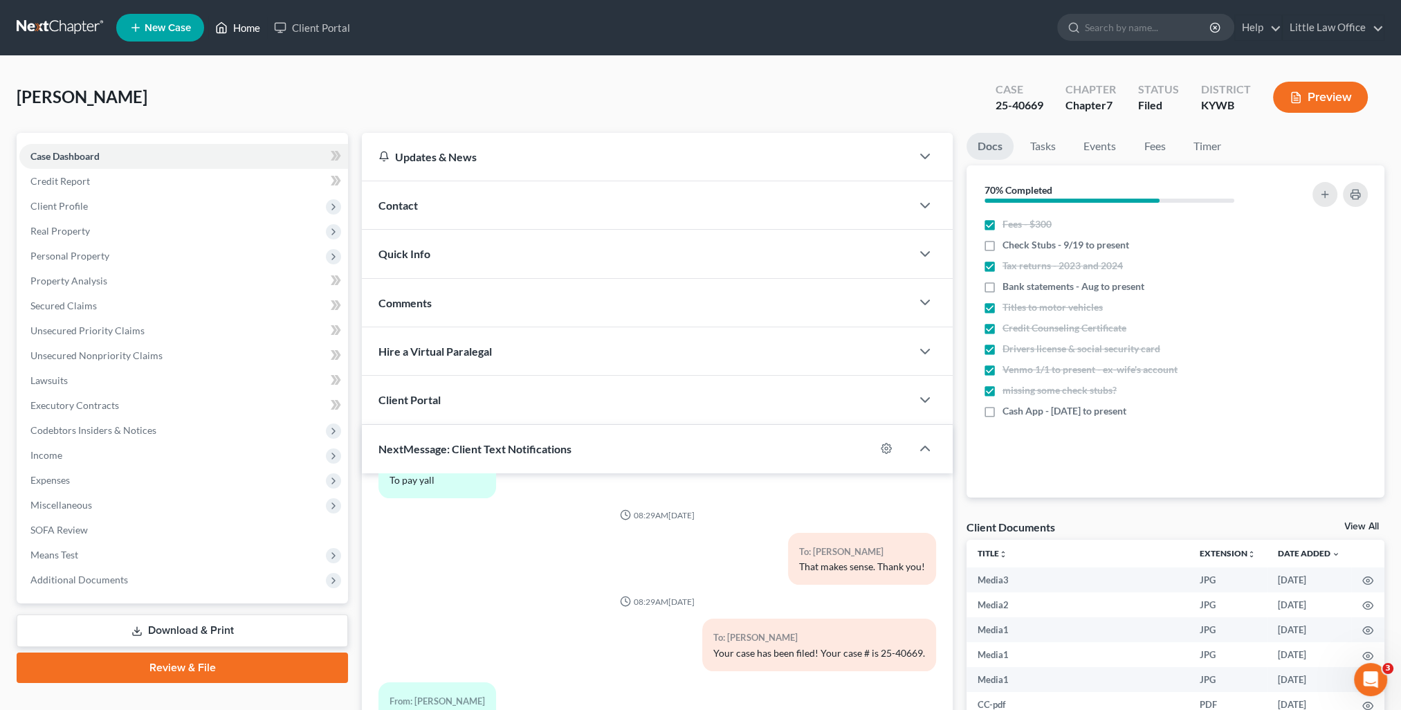
click at [257, 18] on link "Home" at bounding box center [237, 27] width 59 height 25
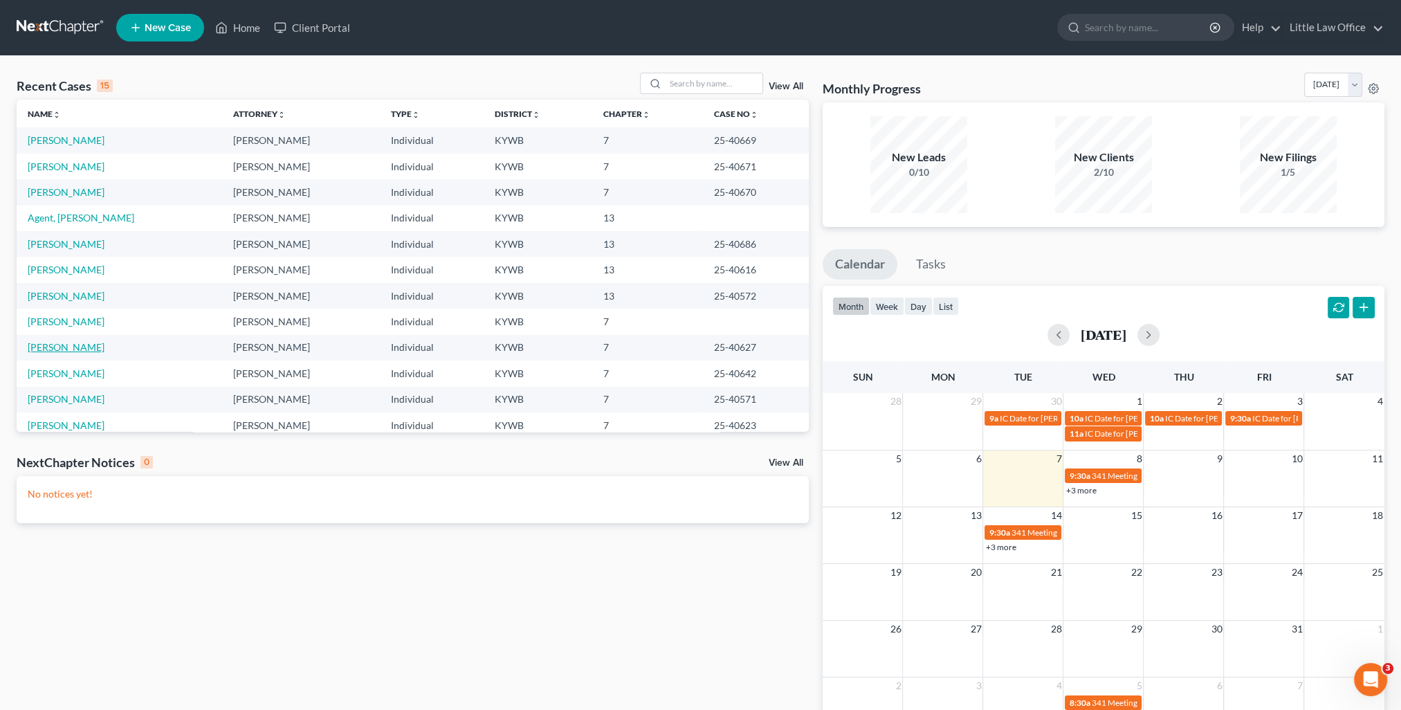
click at [75, 349] on link "[PERSON_NAME]" at bounding box center [66, 347] width 77 height 12
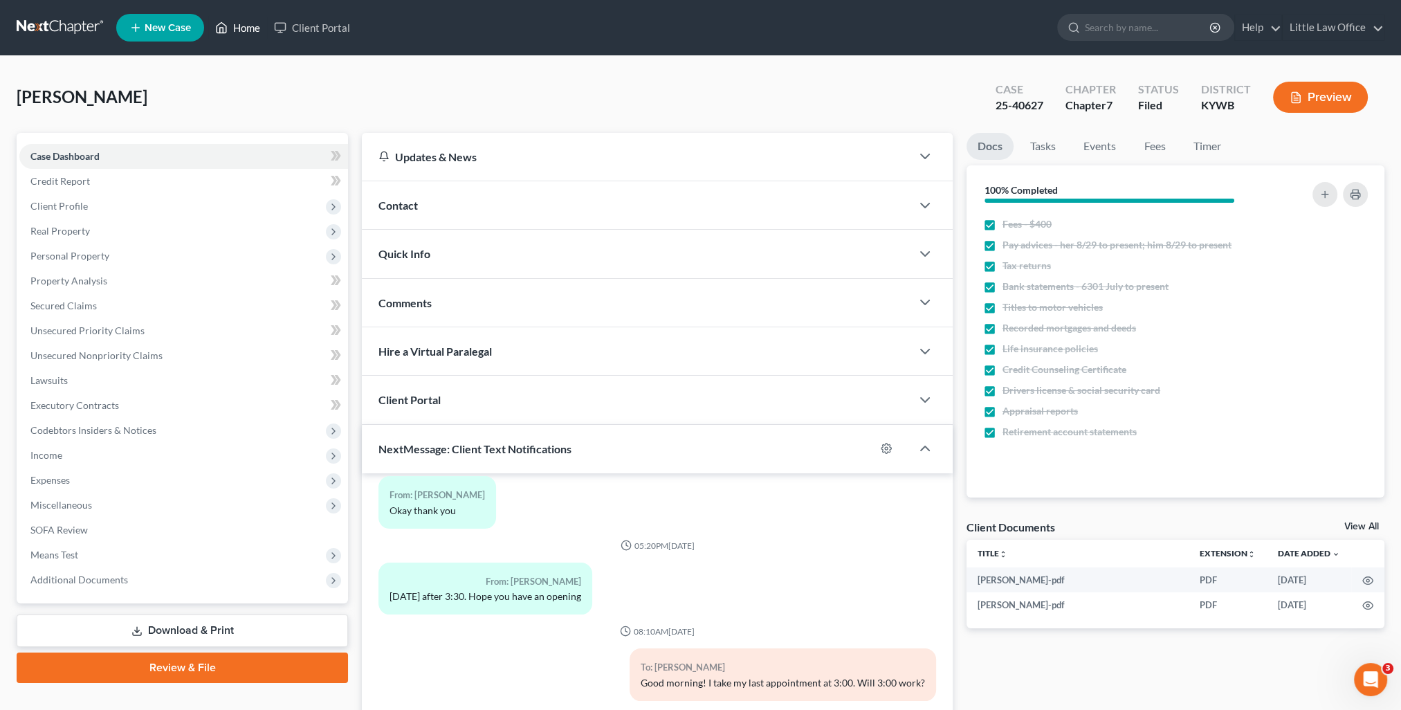
click at [255, 24] on link "Home" at bounding box center [237, 27] width 59 height 25
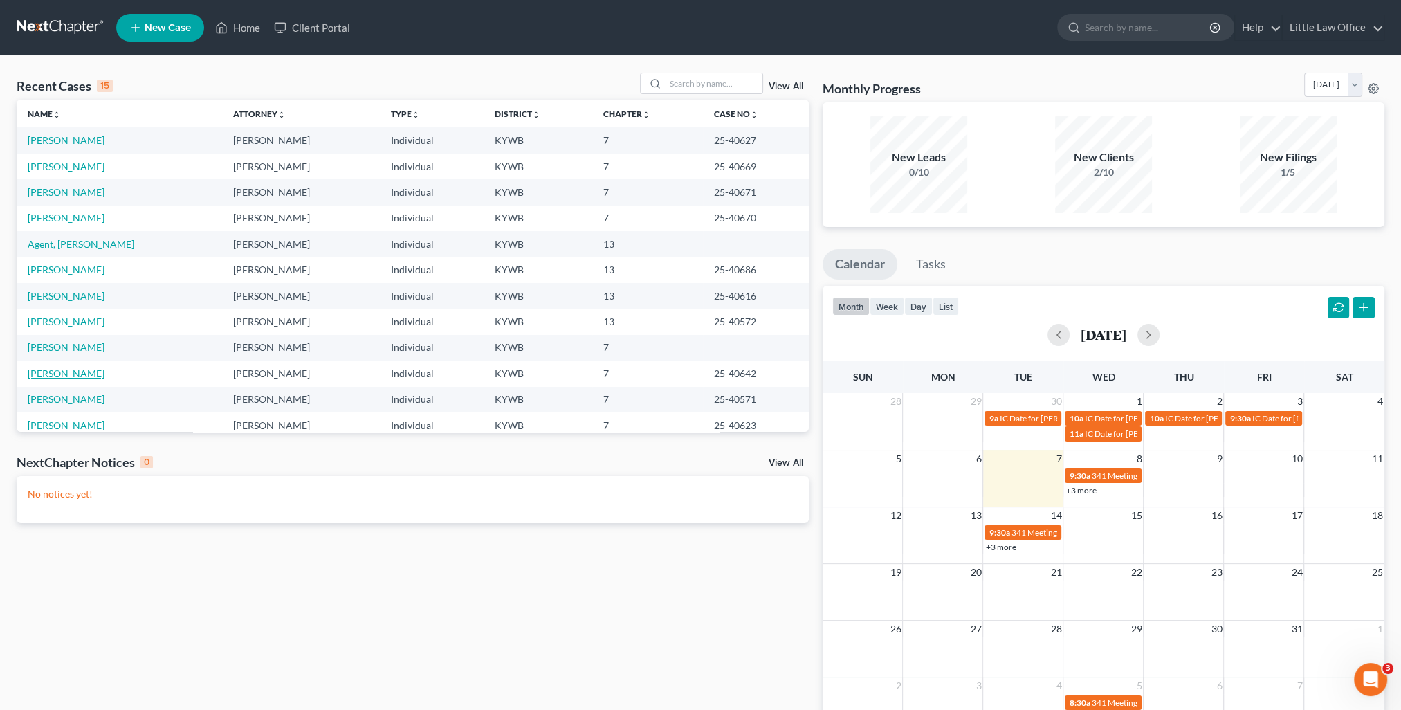
click at [80, 376] on link "[PERSON_NAME]" at bounding box center [66, 373] width 77 height 12
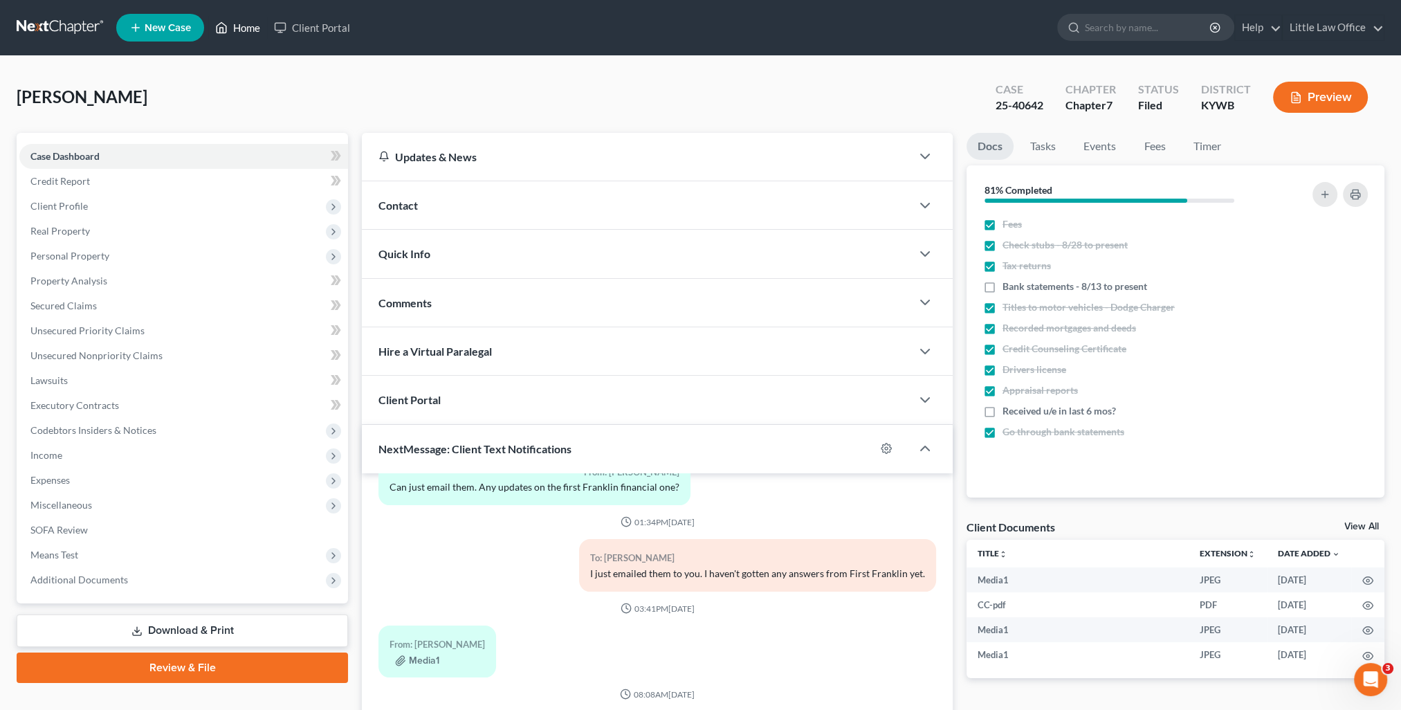
click at [233, 26] on link "Home" at bounding box center [237, 27] width 59 height 25
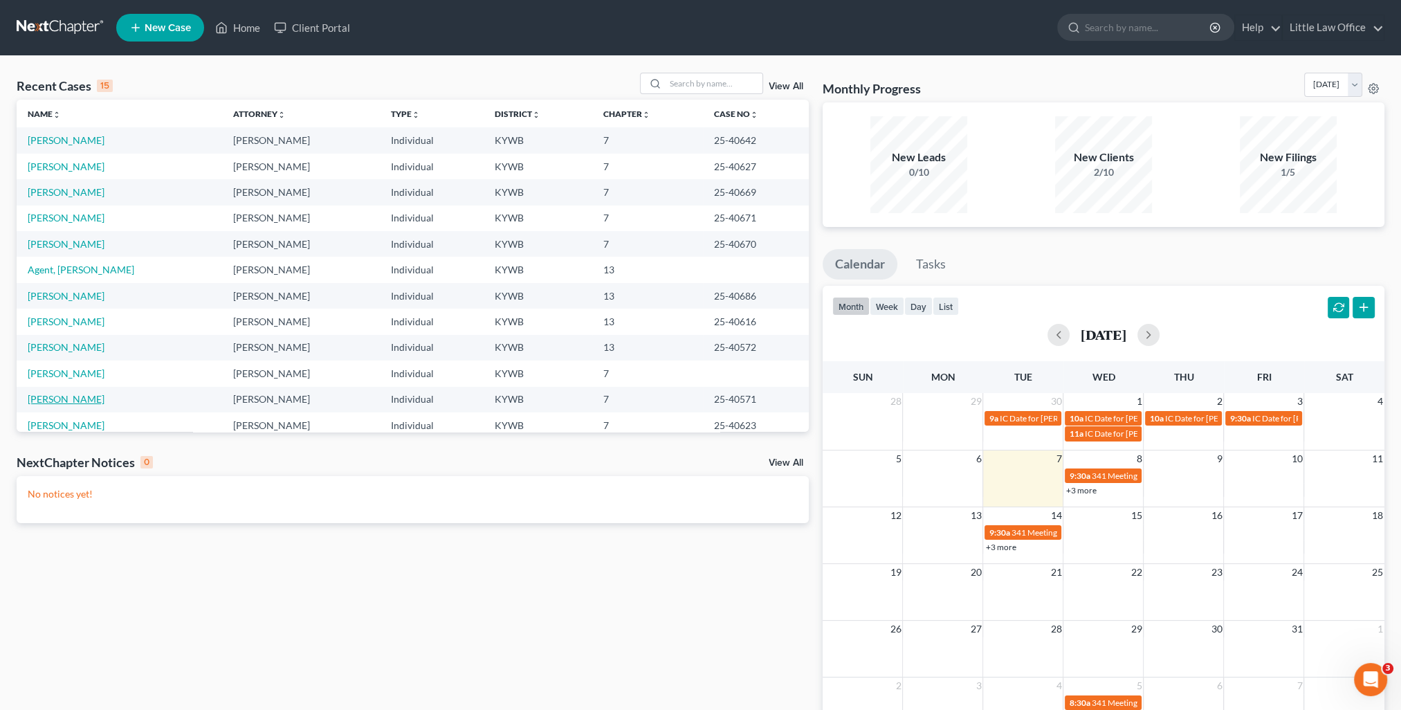
click at [75, 394] on link "[PERSON_NAME]" at bounding box center [66, 399] width 77 height 12
select select "0"
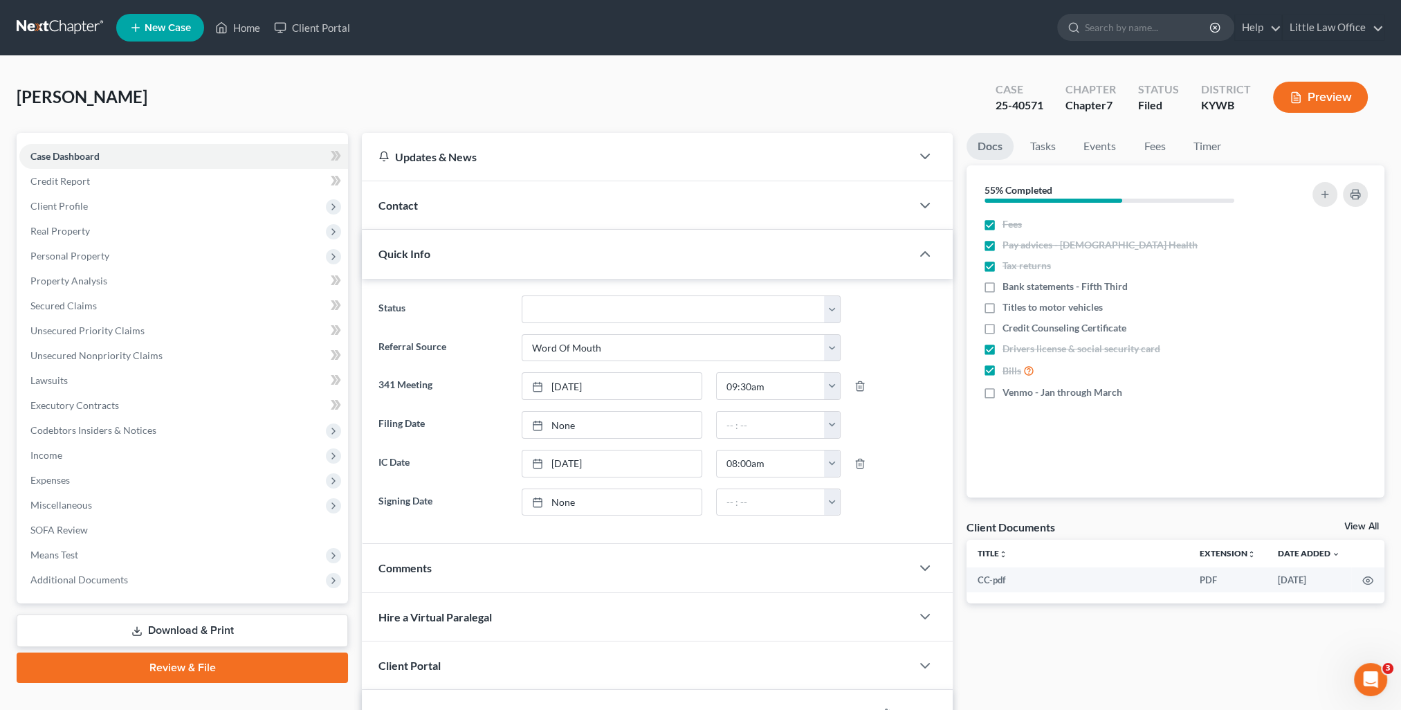
scroll to position [295, 0]
click at [484, 254] on div "Quick Info" at bounding box center [636, 254] width 549 height 48
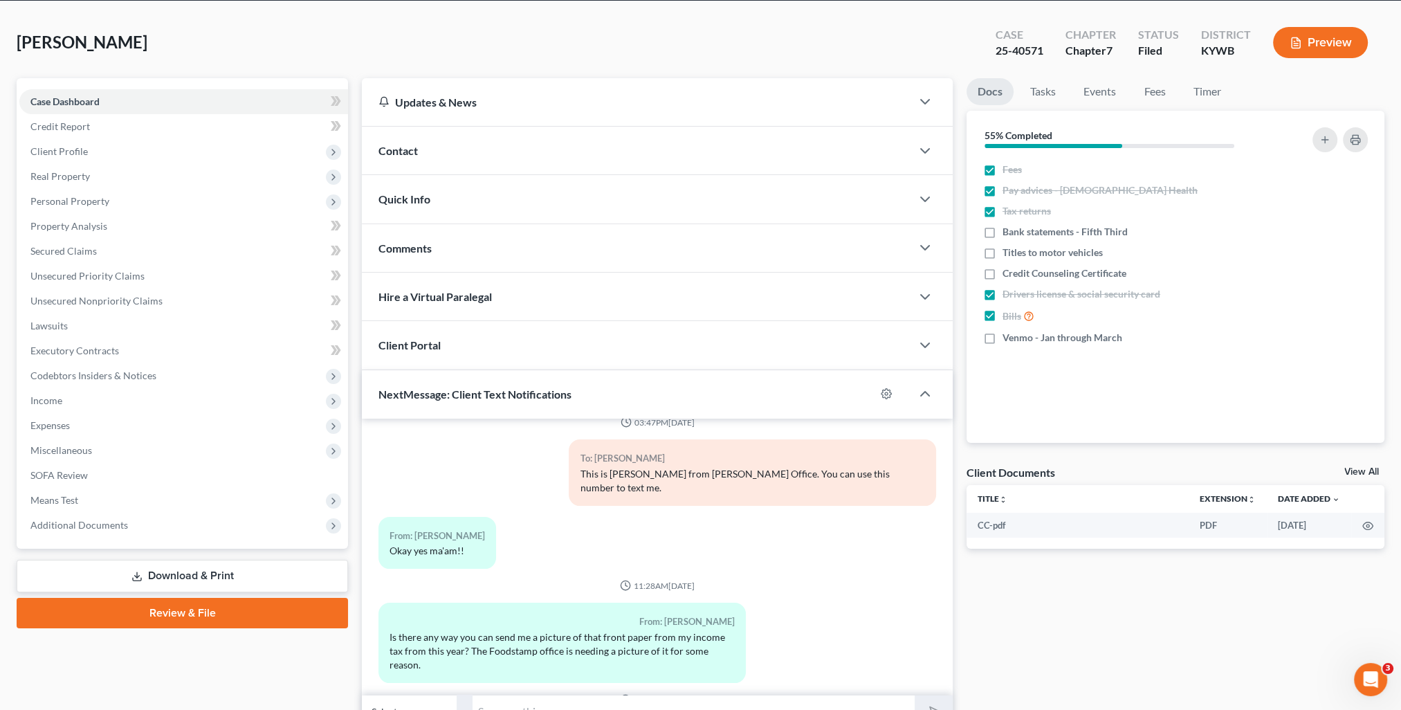
scroll to position [0, 0]
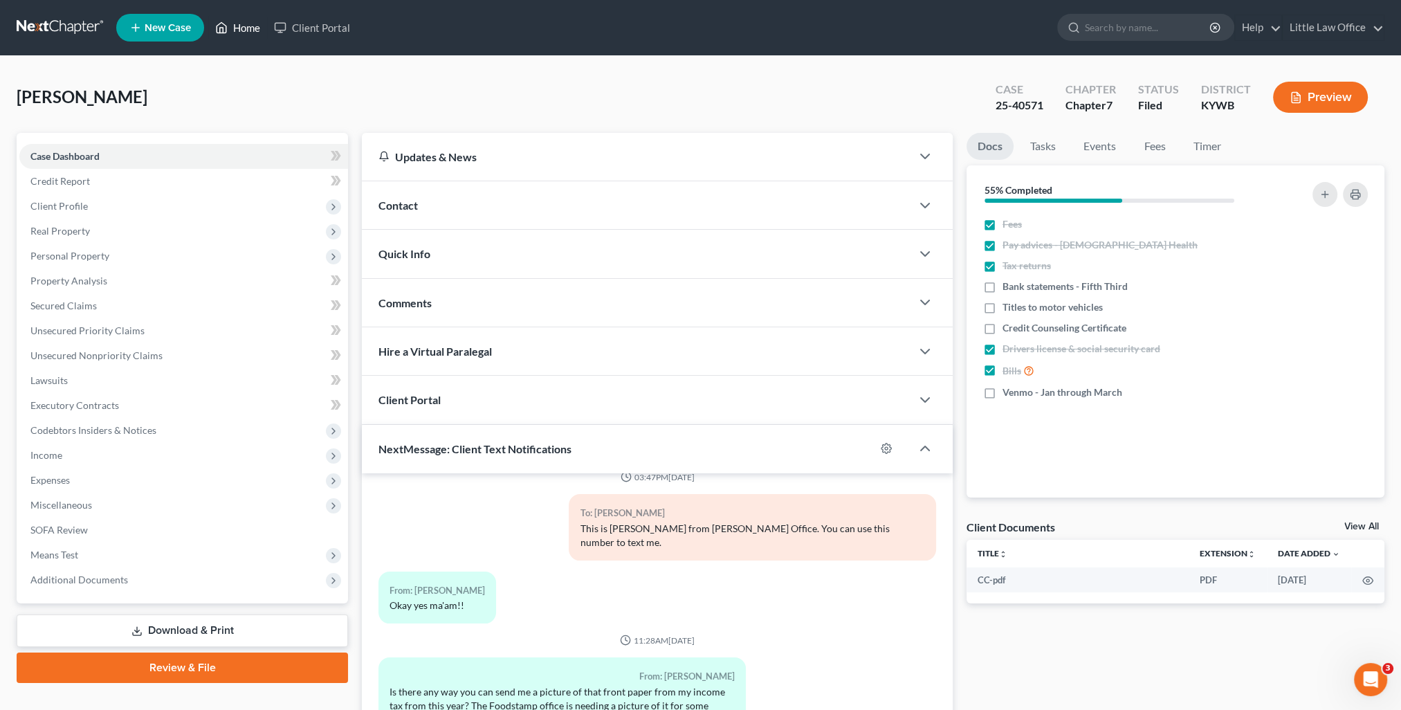
click at [241, 29] on link "Home" at bounding box center [237, 27] width 59 height 25
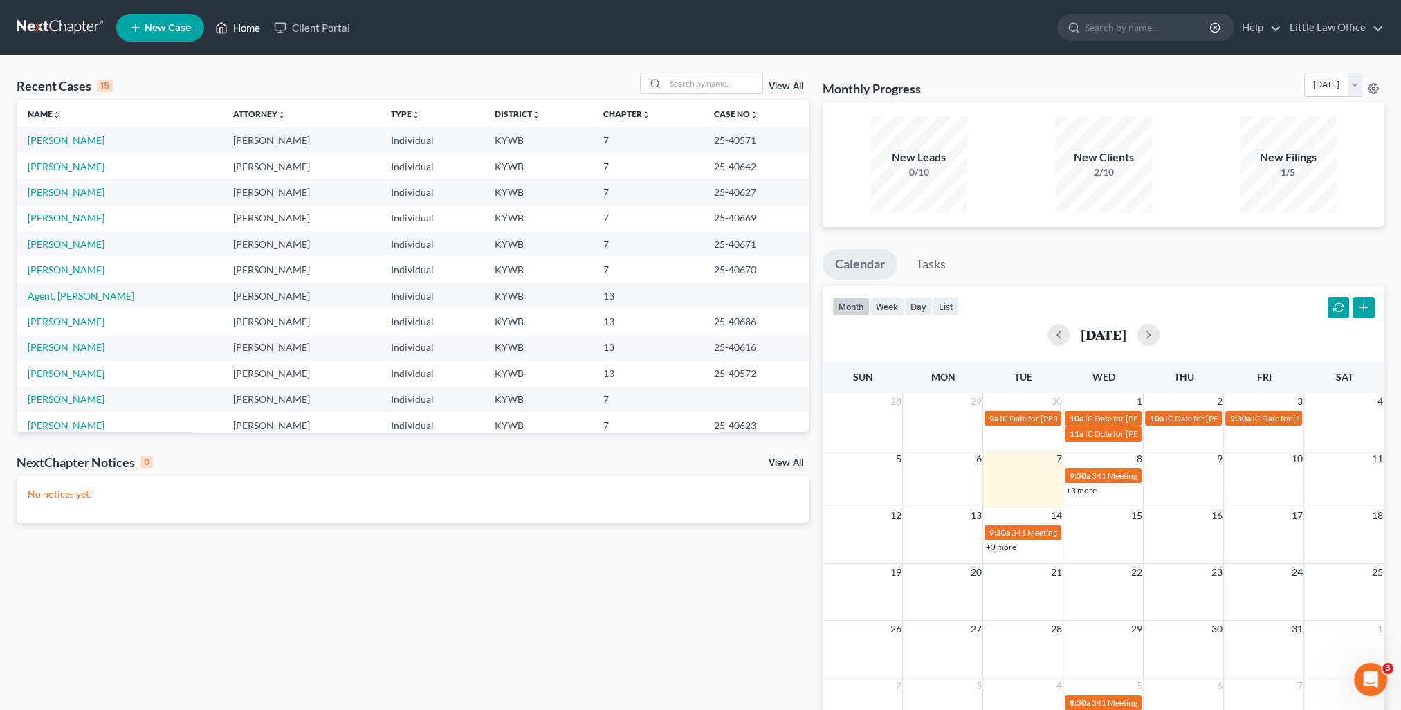
scroll to position [69, 0]
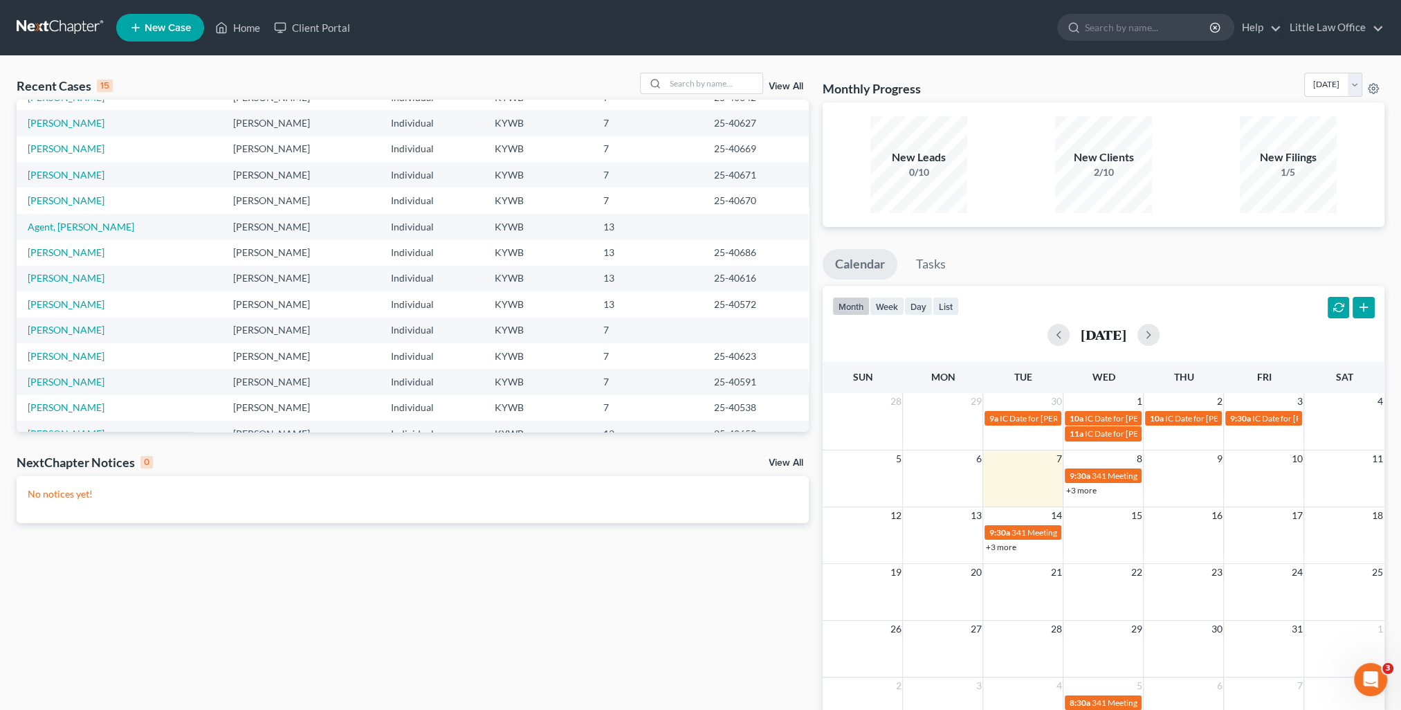
click at [797, 425] on td "25-40650" at bounding box center [756, 434] width 106 height 26
click at [794, 424] on td "25-40650" at bounding box center [756, 434] width 106 height 26
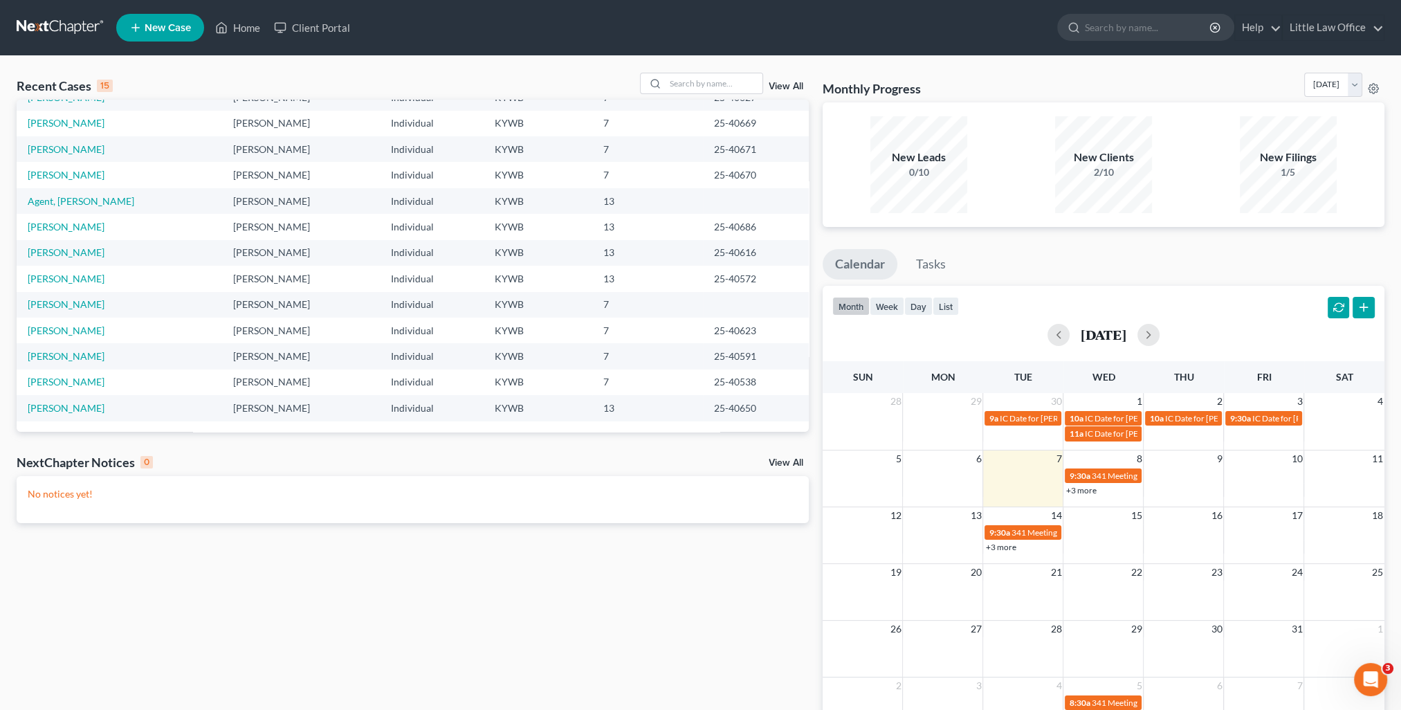
click at [788, 77] on div "View All" at bounding box center [724, 83] width 169 height 21
click at [789, 82] on link "View All" at bounding box center [786, 87] width 35 height 10
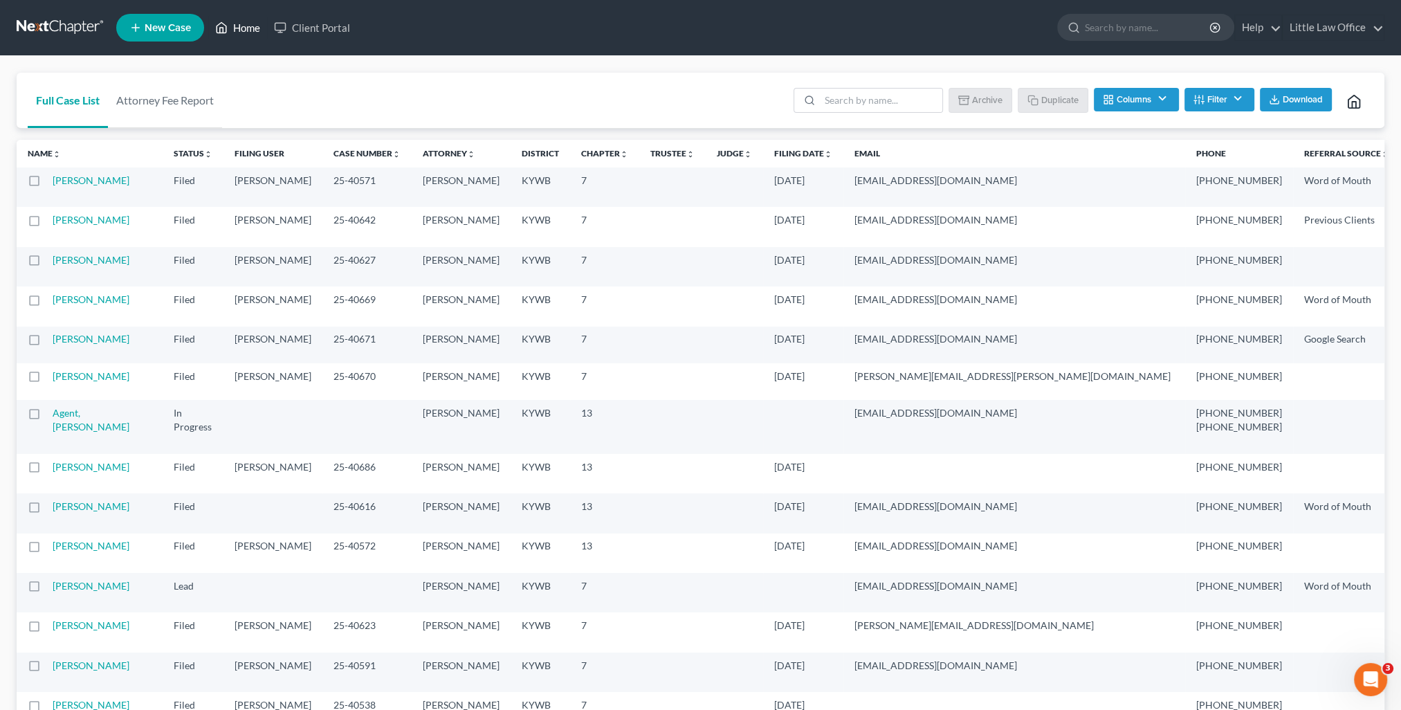
click at [244, 30] on link "Home" at bounding box center [237, 27] width 59 height 25
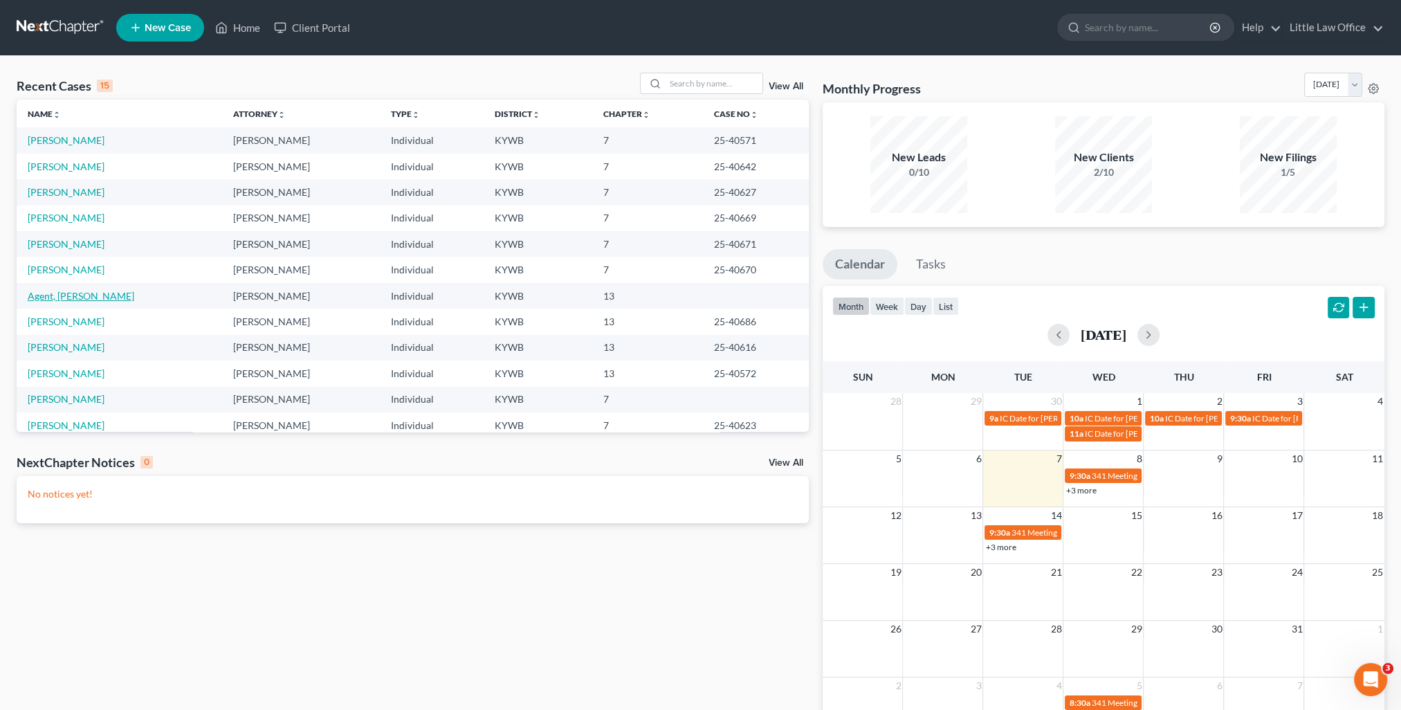
click at [64, 298] on link "Agent, [PERSON_NAME]" at bounding box center [81, 296] width 107 height 12
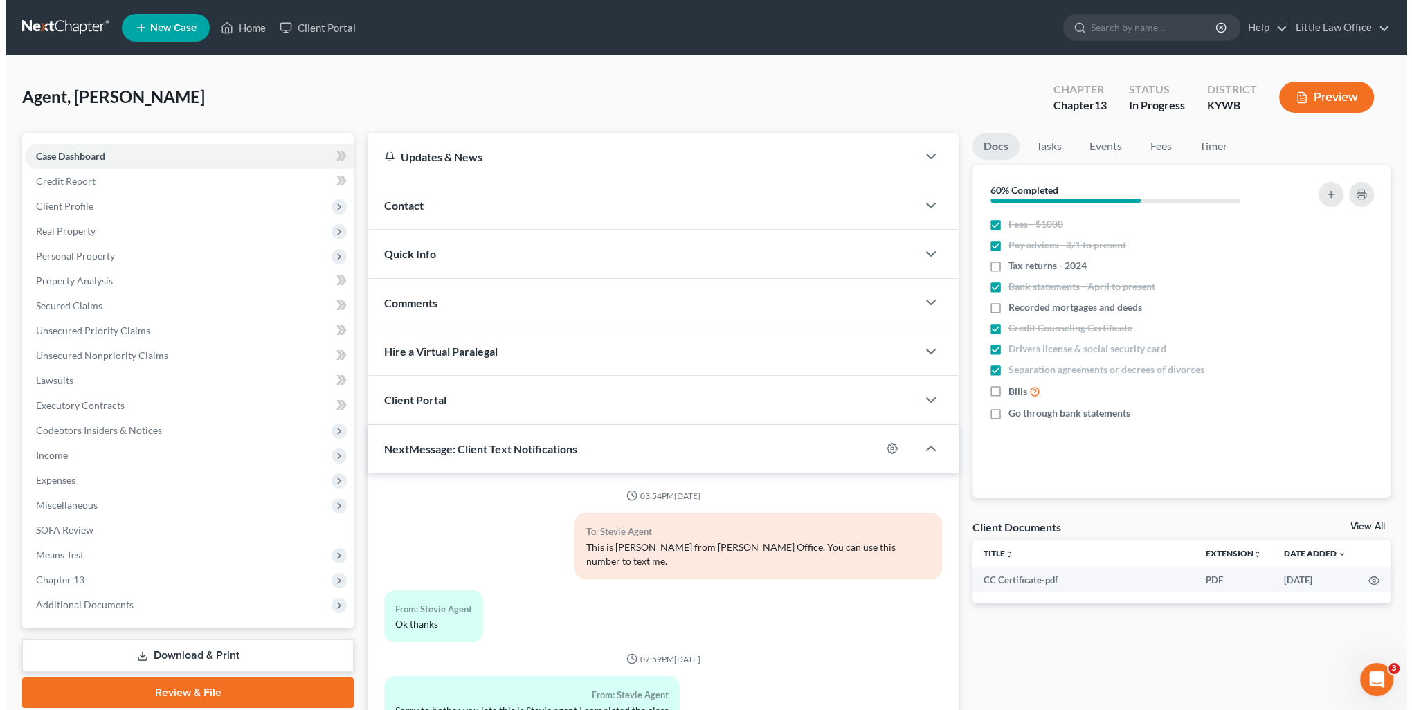
scroll to position [3913, 0]
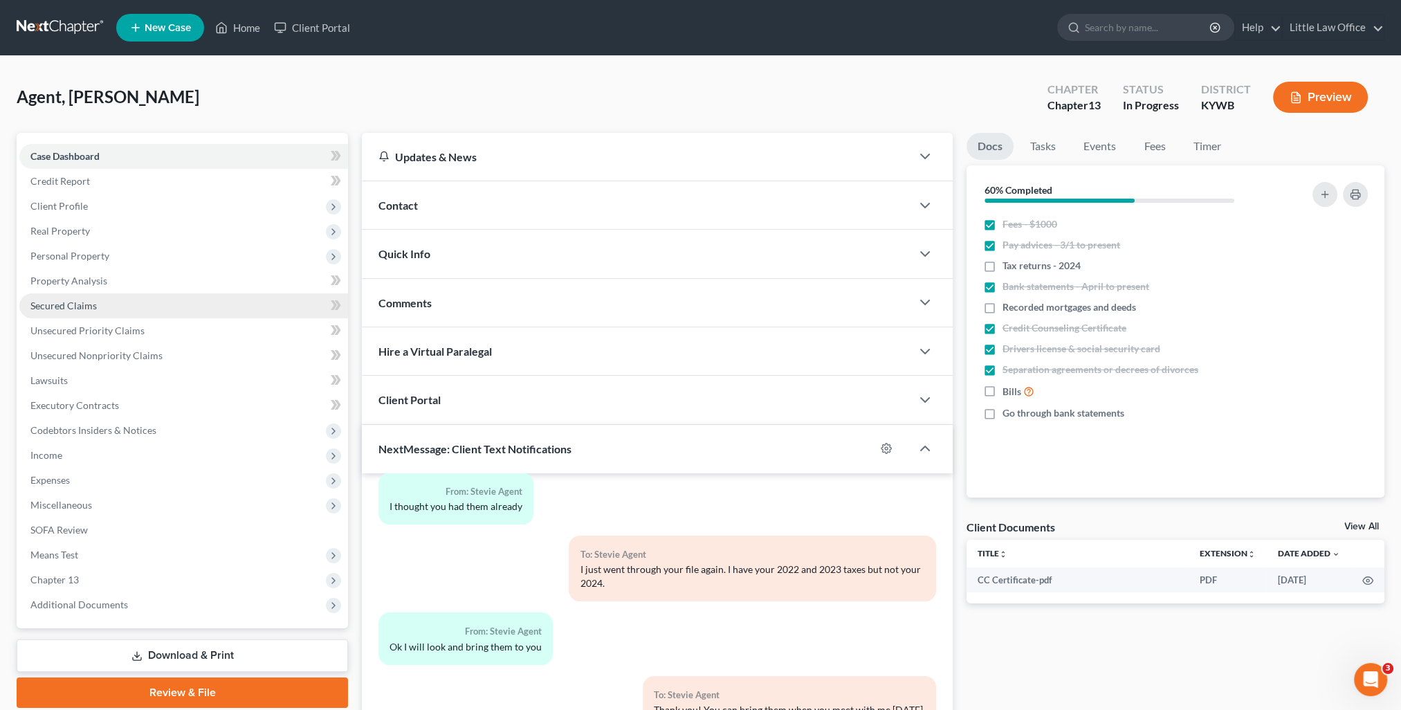
click at [102, 298] on link "Secured Claims" at bounding box center [183, 305] width 329 height 25
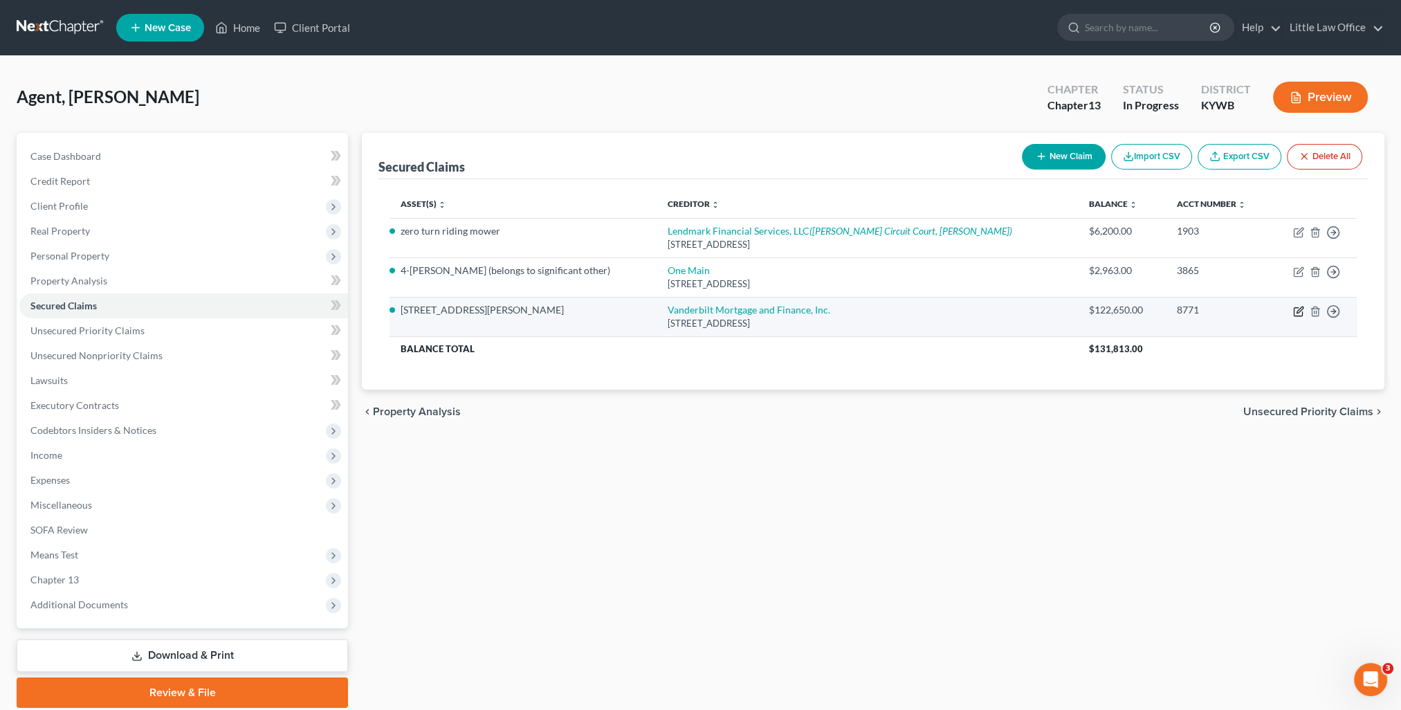
click at [1294, 311] on icon "button" at bounding box center [1298, 312] width 8 height 8
select select "44"
select select "9"
select select "0"
select select "18"
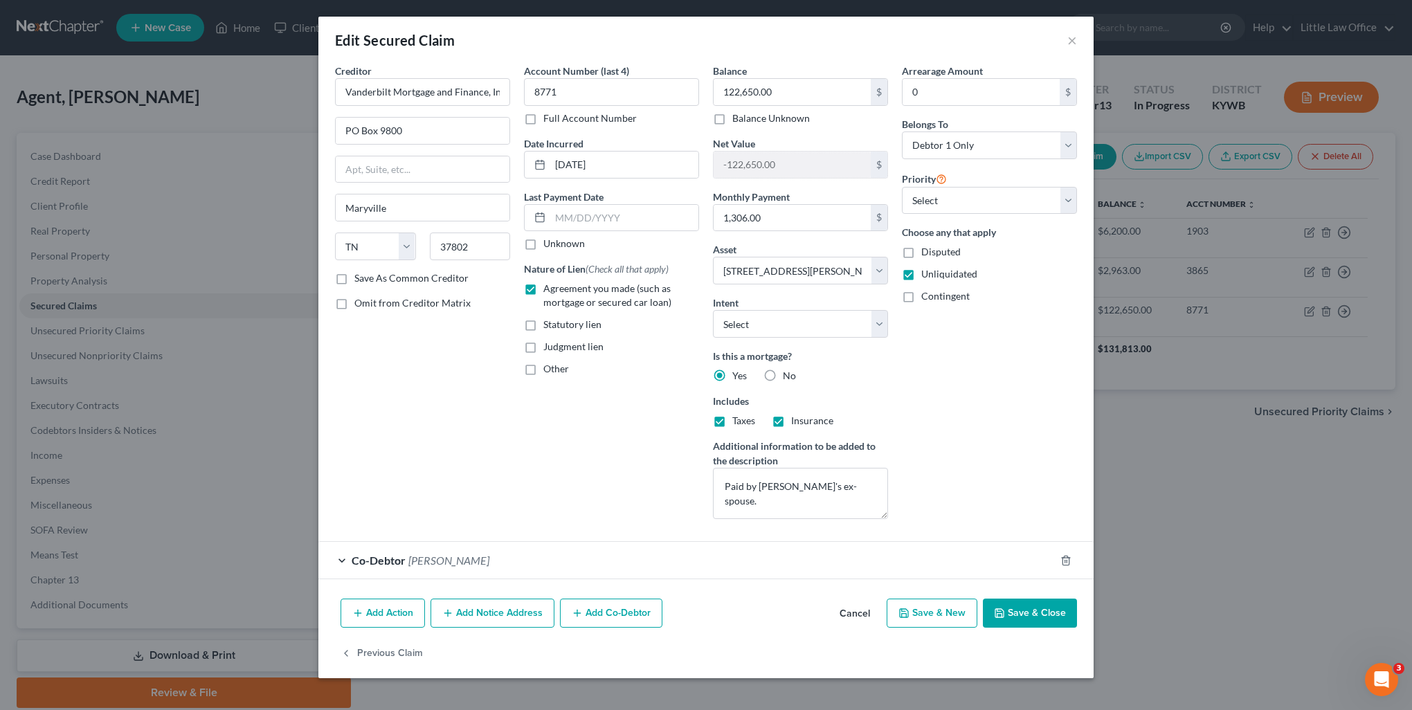
click at [502, 570] on div "Co-Debtor [PERSON_NAME]" at bounding box center [686, 560] width 736 height 37
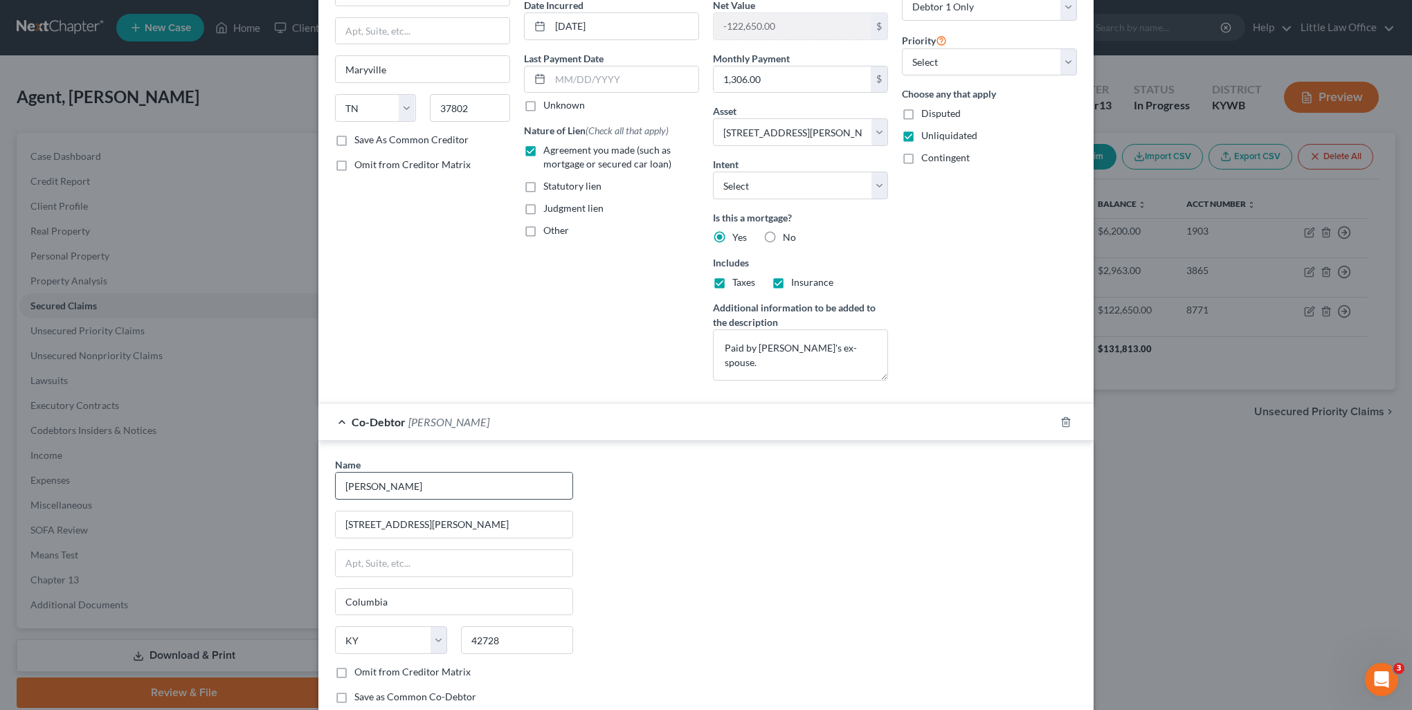
scroll to position [208, 0]
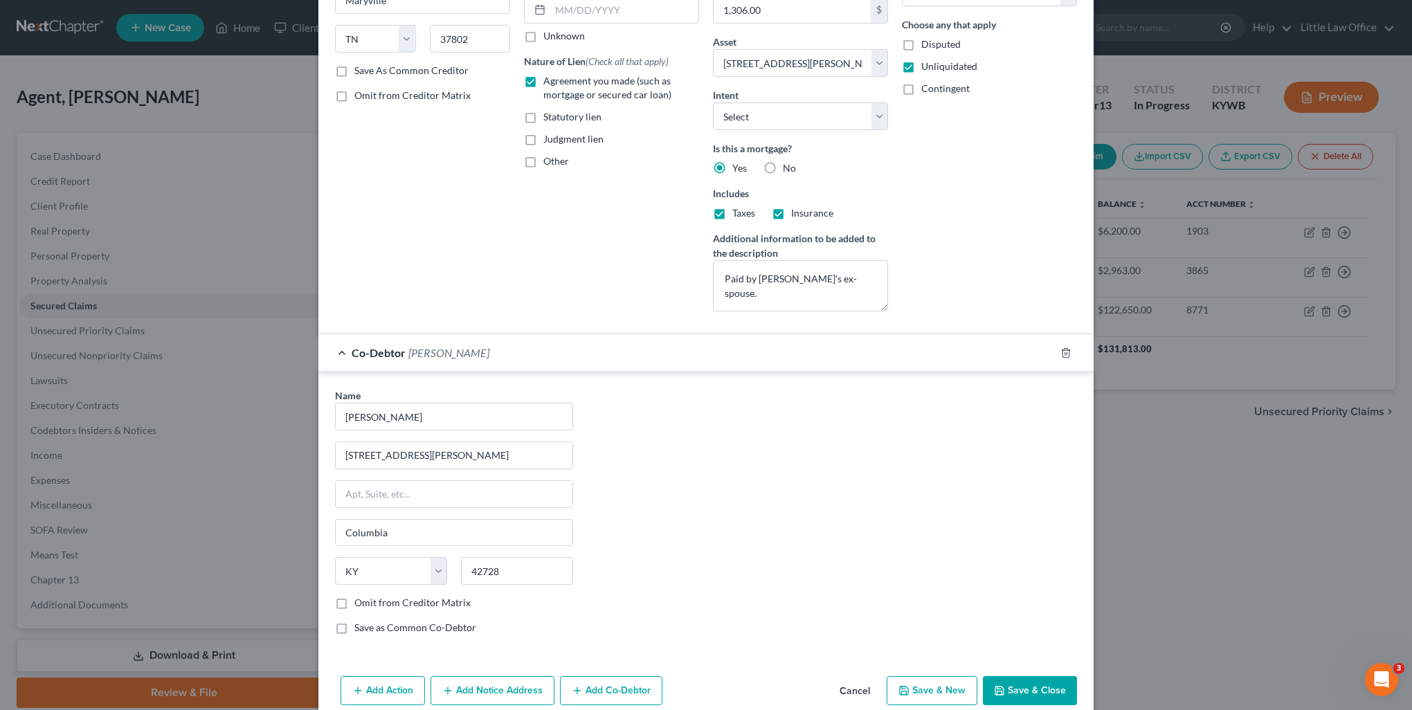
click at [998, 681] on button "Save & Close" at bounding box center [1030, 690] width 94 height 29
select select "9"
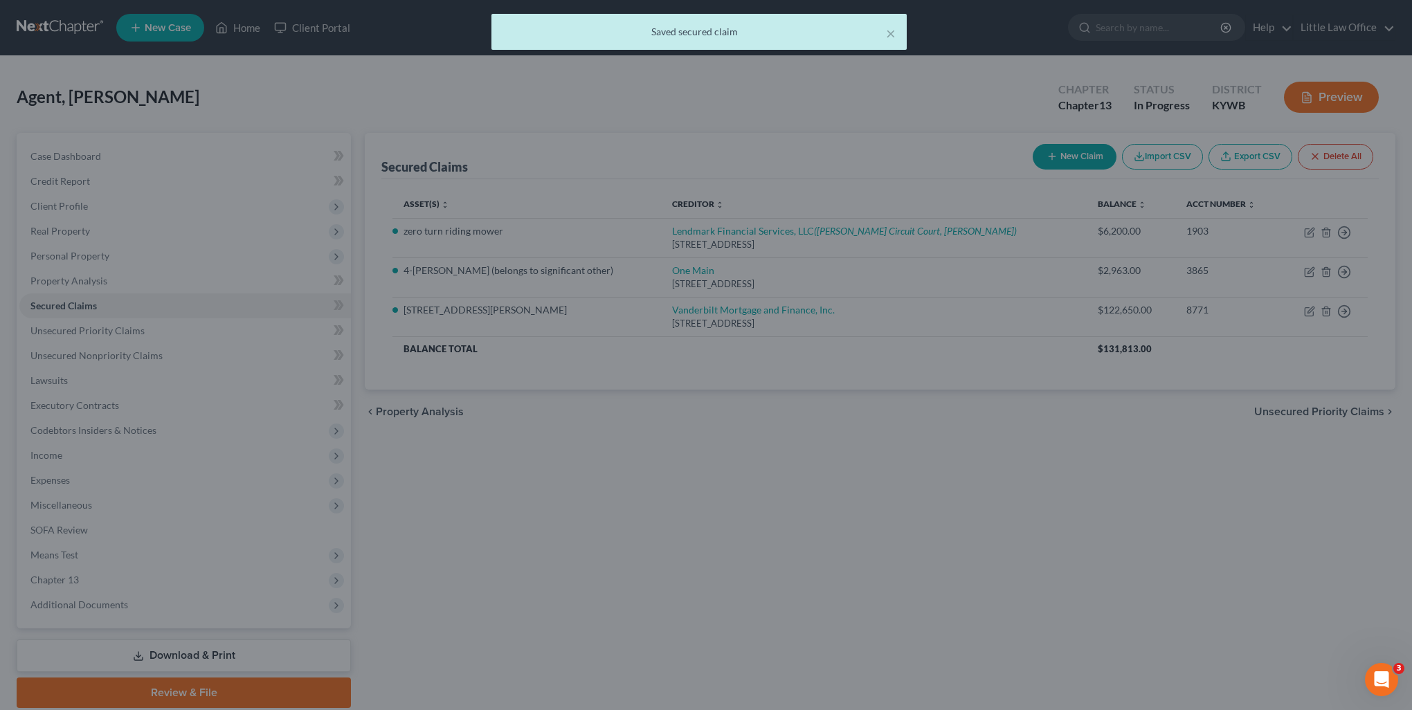
scroll to position [0, 0]
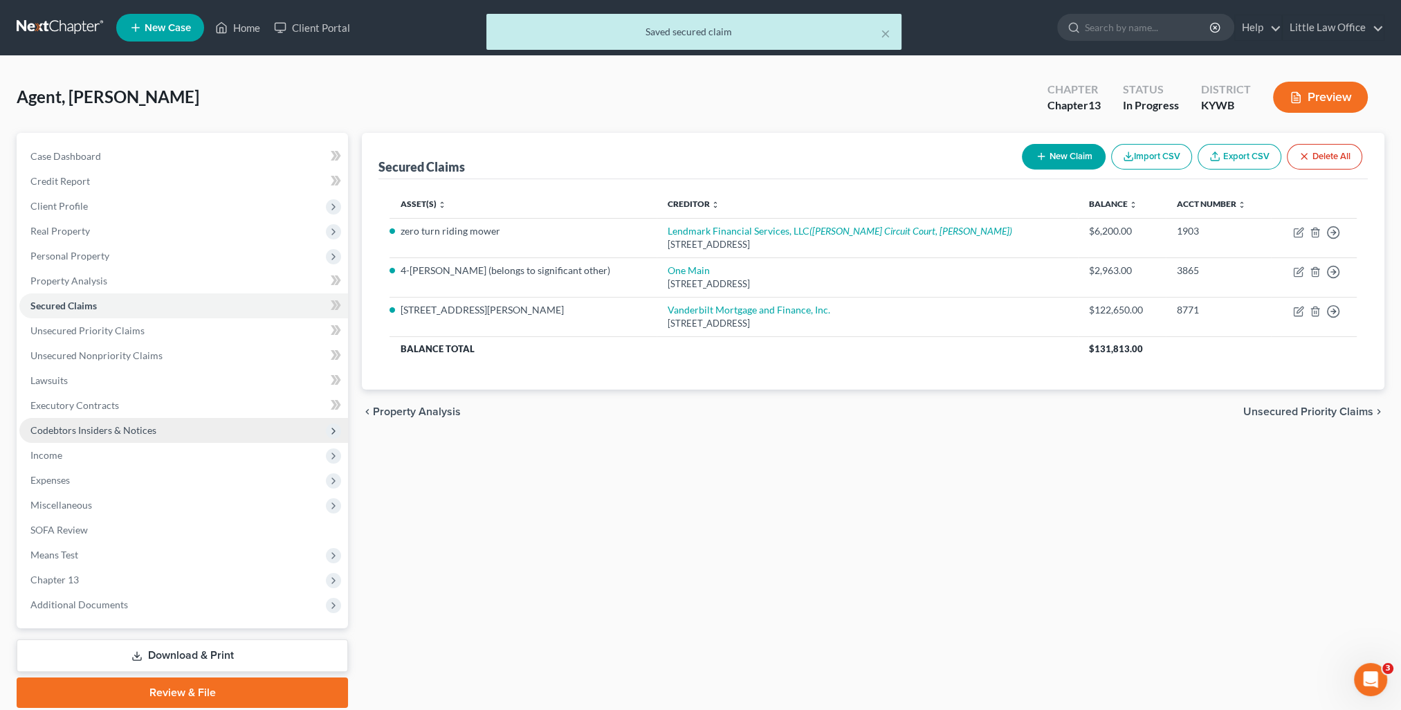
click at [108, 426] on span "Codebtors Insiders & Notices" at bounding box center [93, 430] width 126 height 12
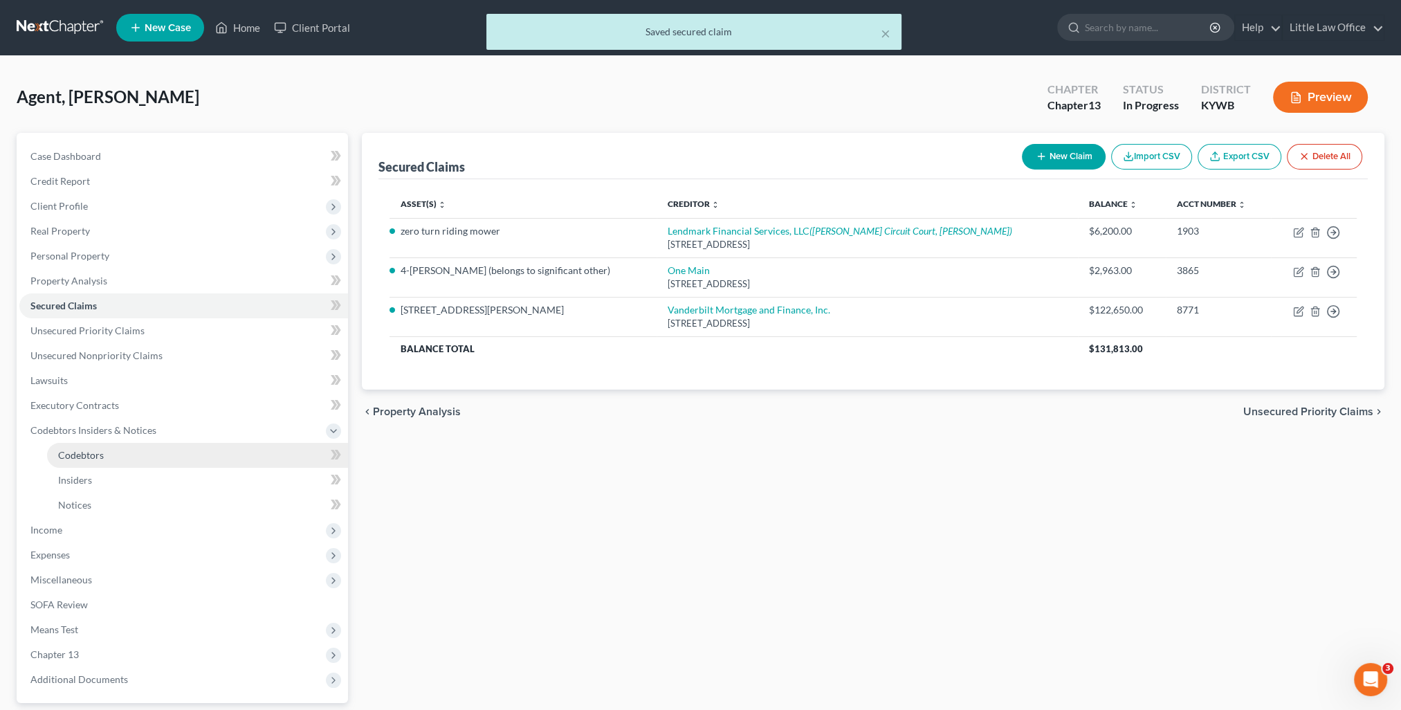
click at [109, 444] on link "Codebtors" at bounding box center [197, 455] width 301 height 25
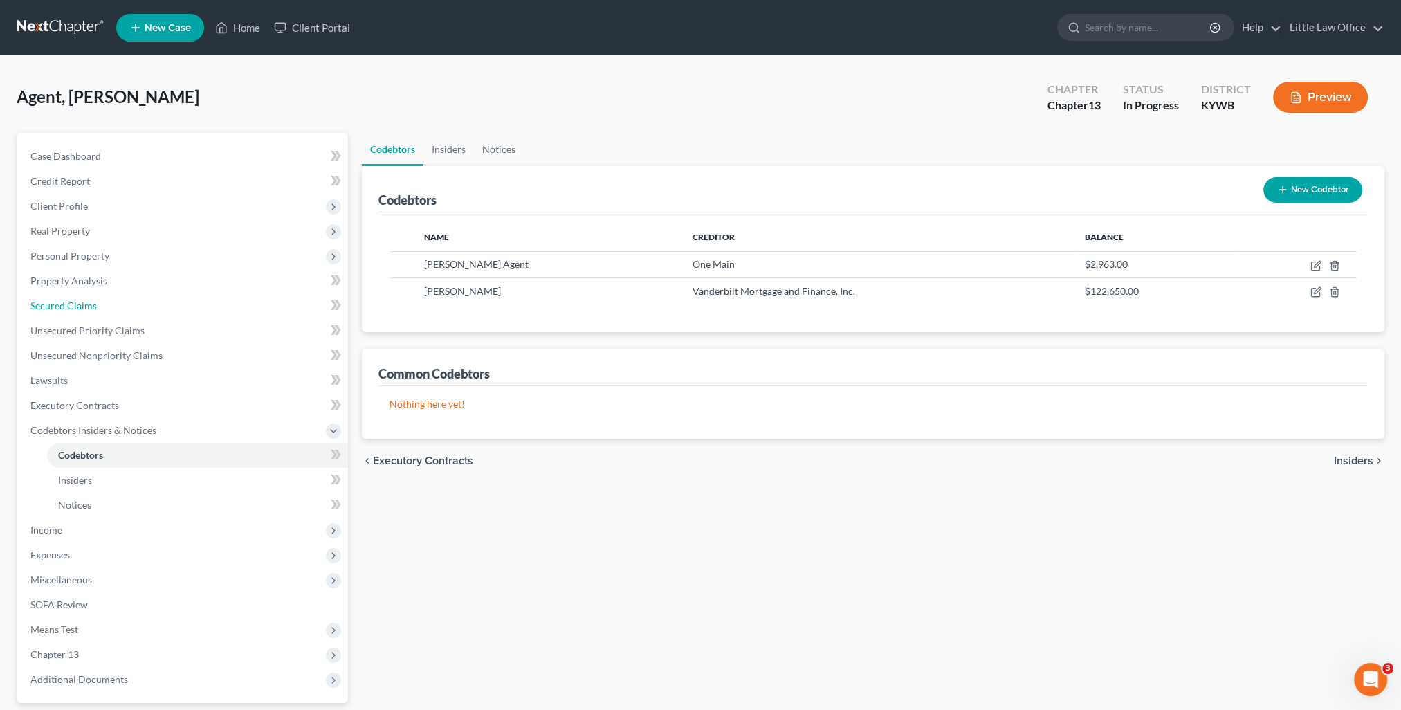
drag, startPoint x: 91, startPoint y: 305, endPoint x: 558, endPoint y: 327, distance: 467.6
click at [91, 304] on span "Secured Claims" at bounding box center [63, 306] width 66 height 12
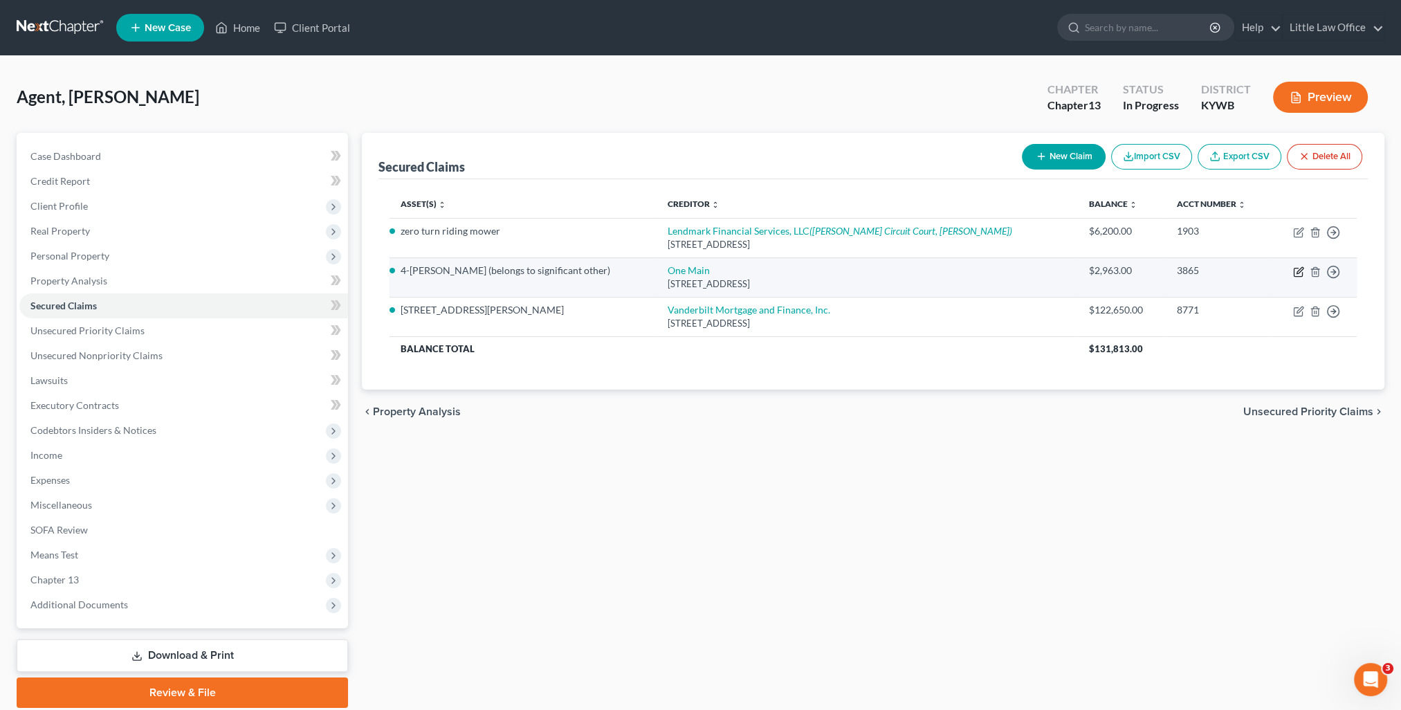
click at [1298, 270] on icon "button" at bounding box center [1298, 271] width 11 height 11
select select "15"
select select "2"
select select "0"
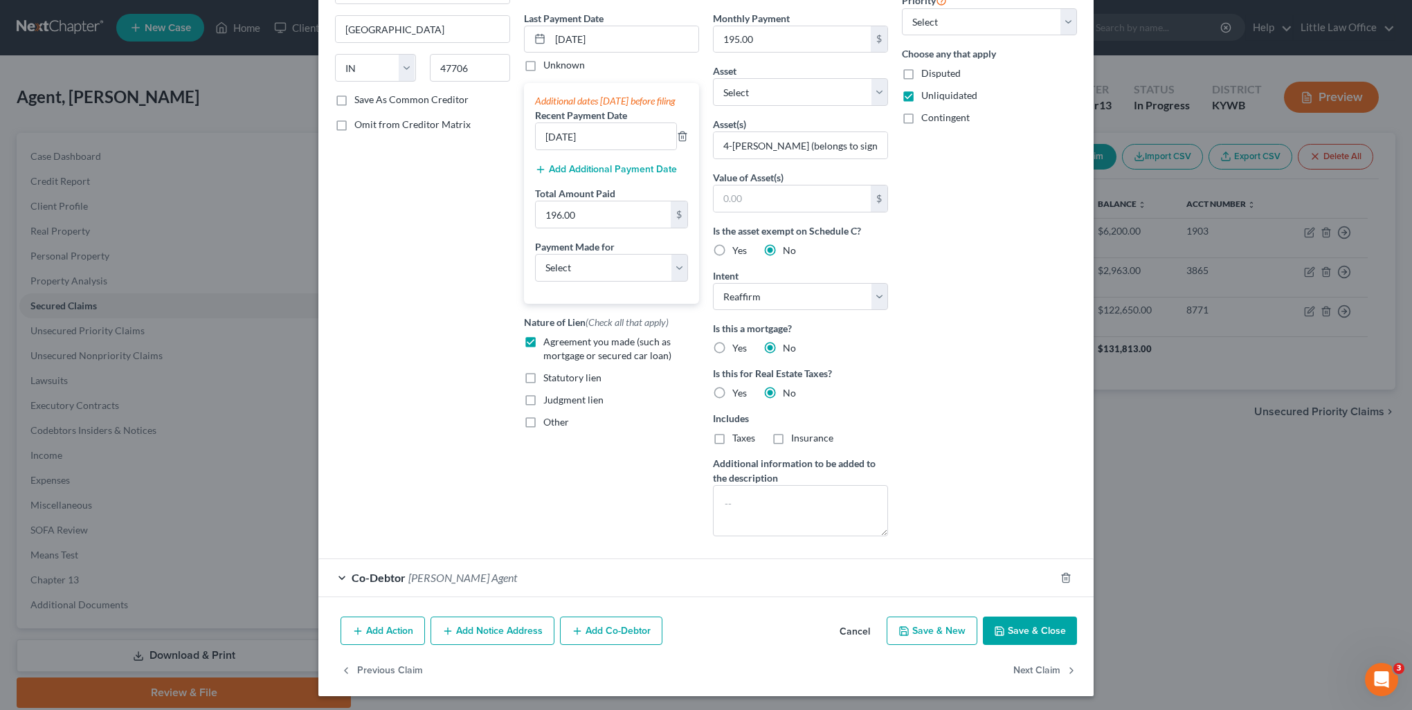
click at [1034, 627] on button "Save & Close" at bounding box center [1030, 631] width 94 height 29
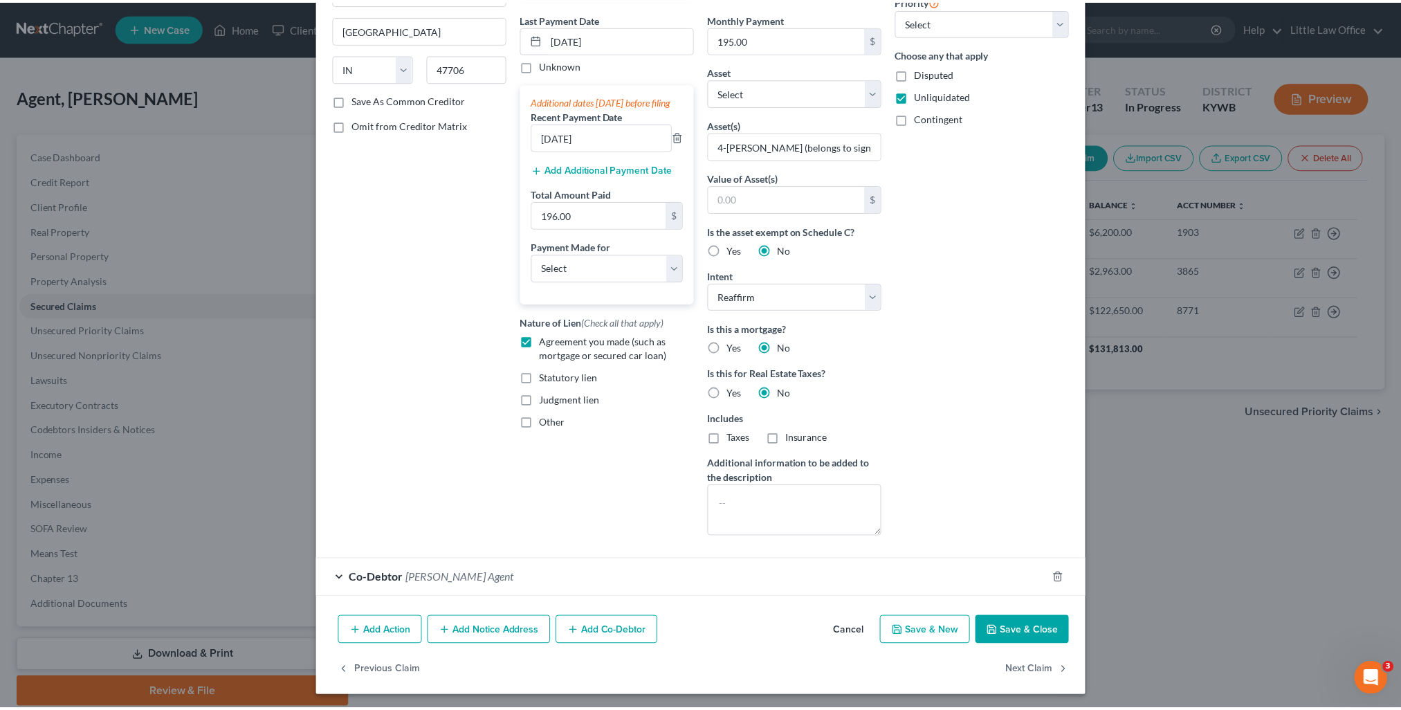
scroll to position [85, 0]
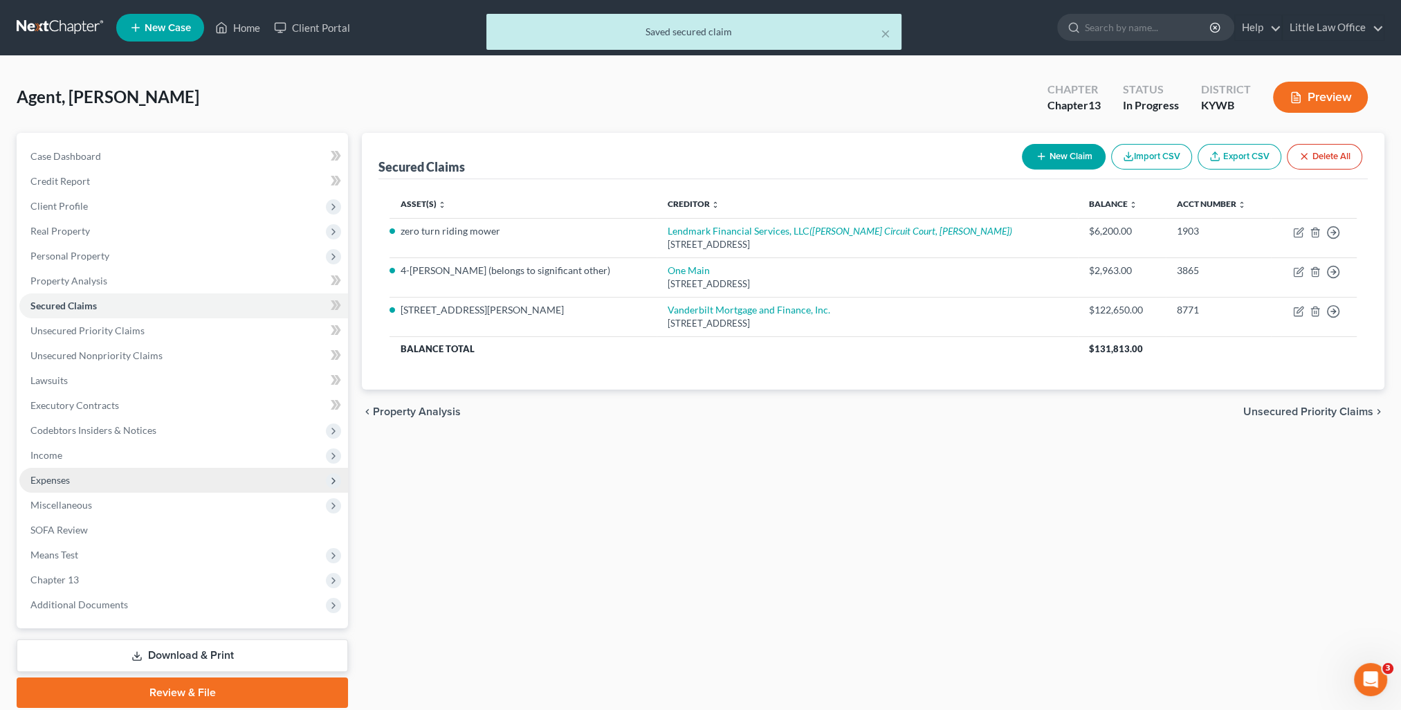
click at [96, 474] on span "Expenses" at bounding box center [183, 480] width 329 height 25
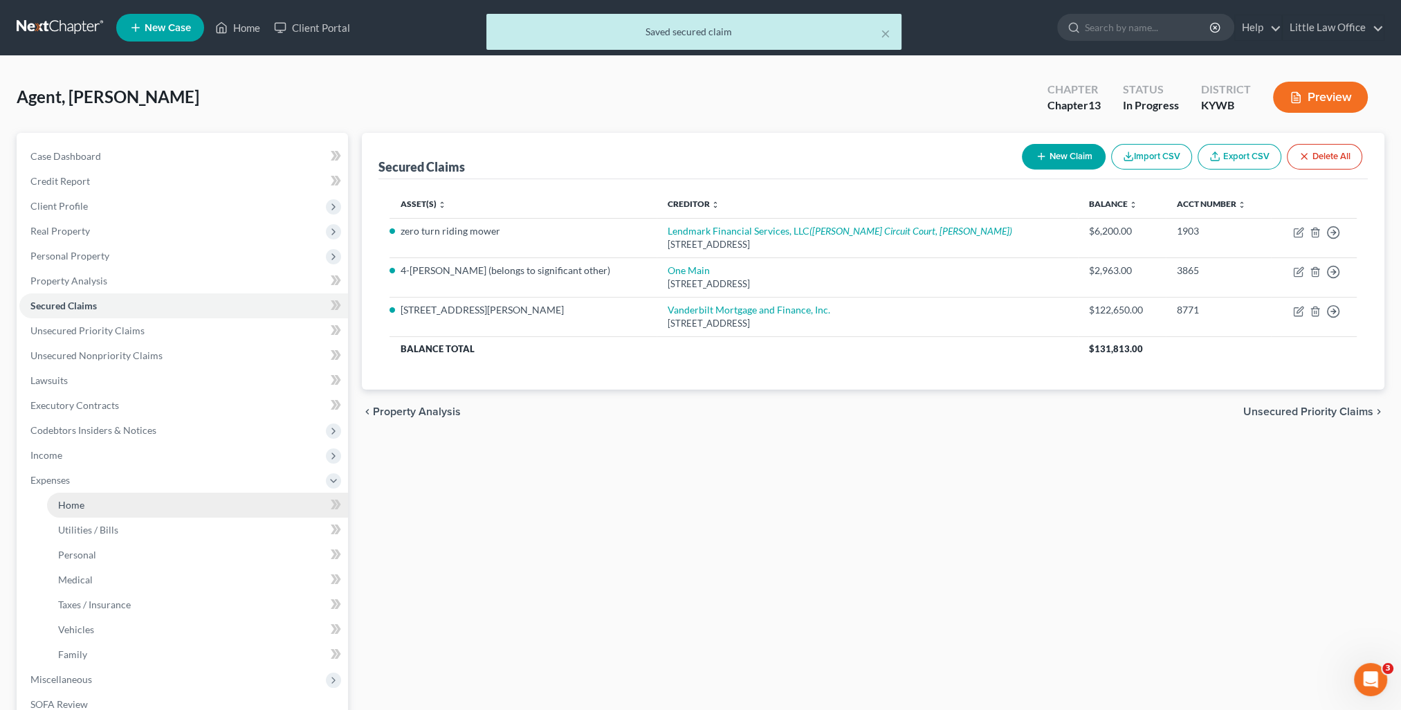
click at [97, 509] on link "Home" at bounding box center [197, 505] width 301 height 25
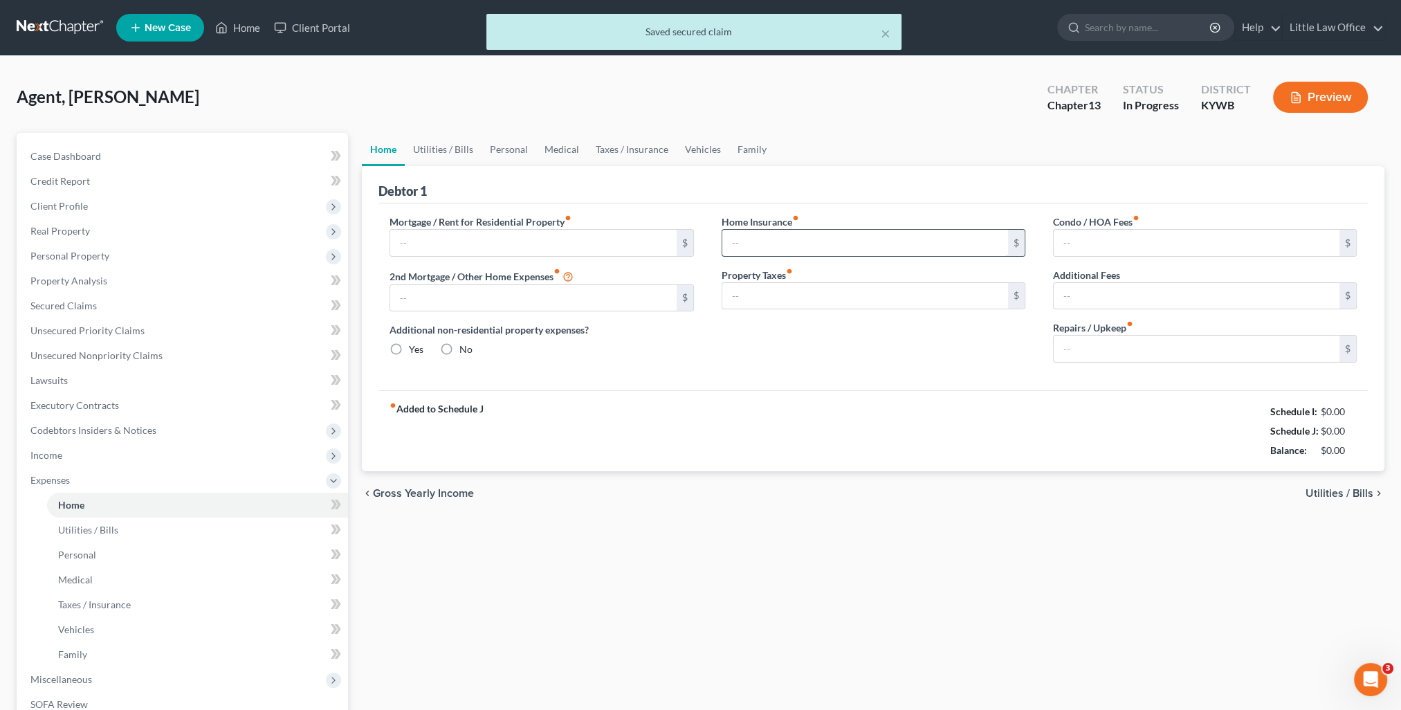
type input "400.00"
type input "0.00"
radio input "true"
type input "0.00"
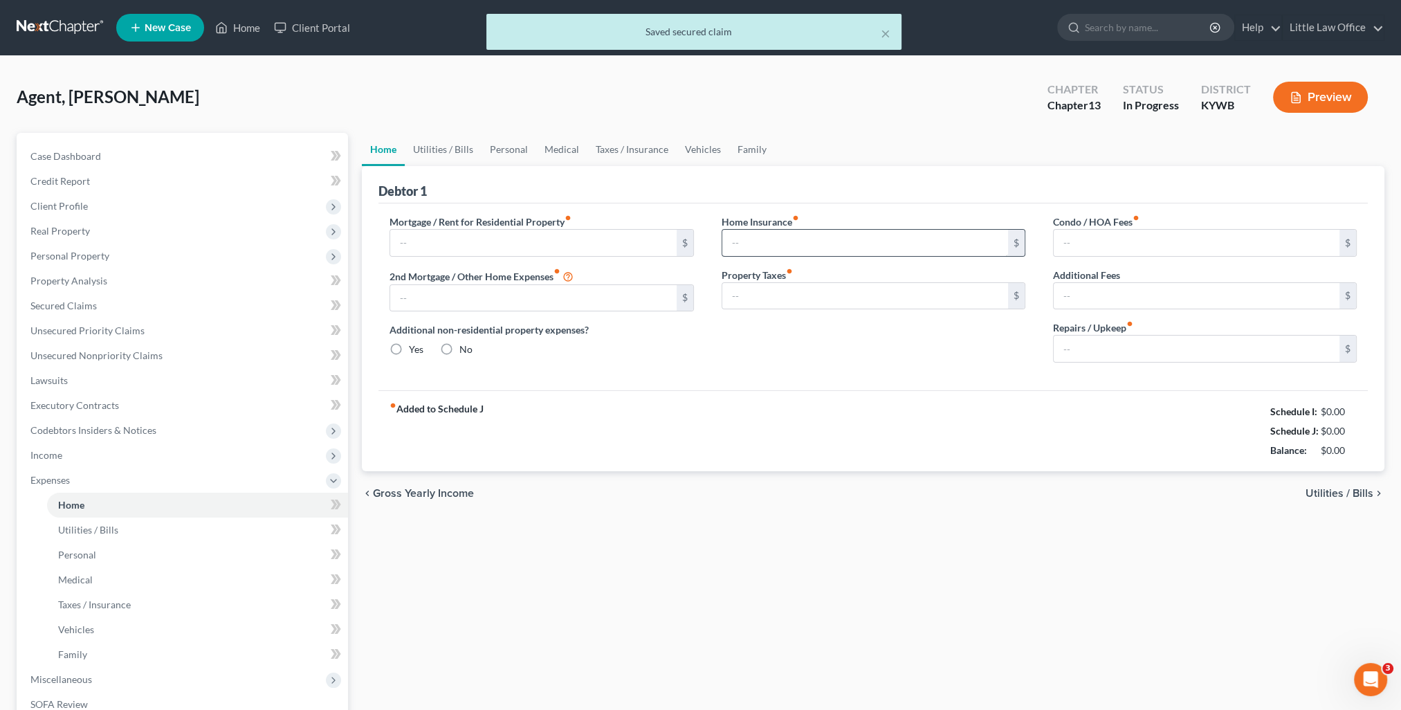
type input "0.00"
click at [436, 148] on link "Utilities / Bills" at bounding box center [443, 149] width 77 height 33
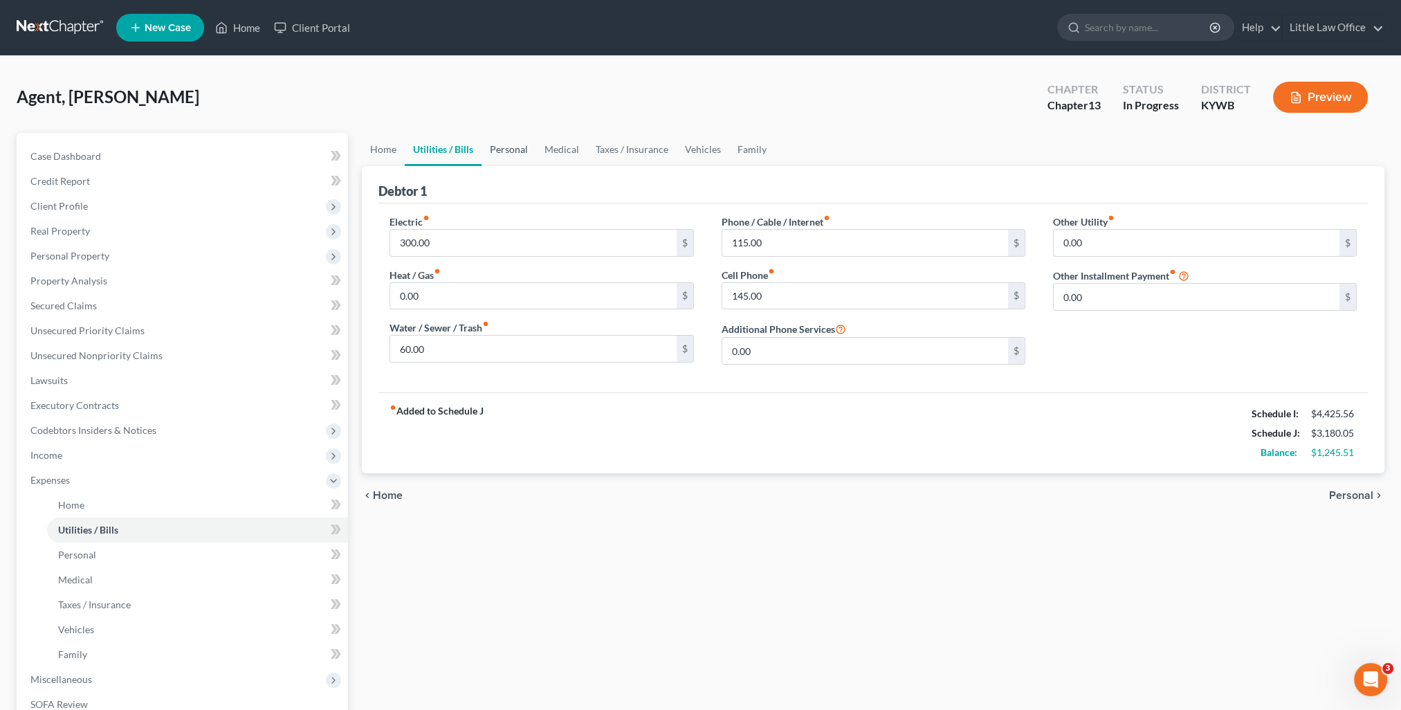
click at [509, 155] on link "Personal" at bounding box center [509, 149] width 55 height 33
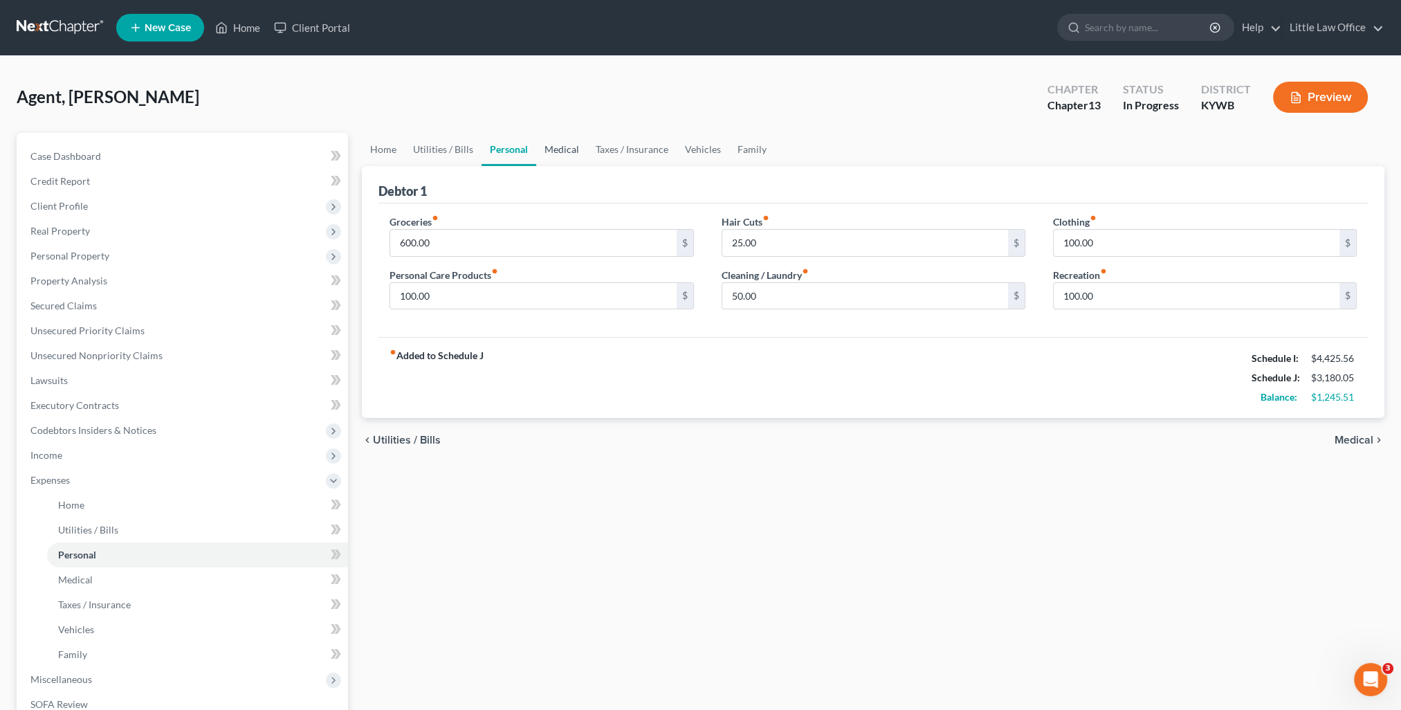
click at [569, 153] on link "Medical" at bounding box center [561, 149] width 51 height 33
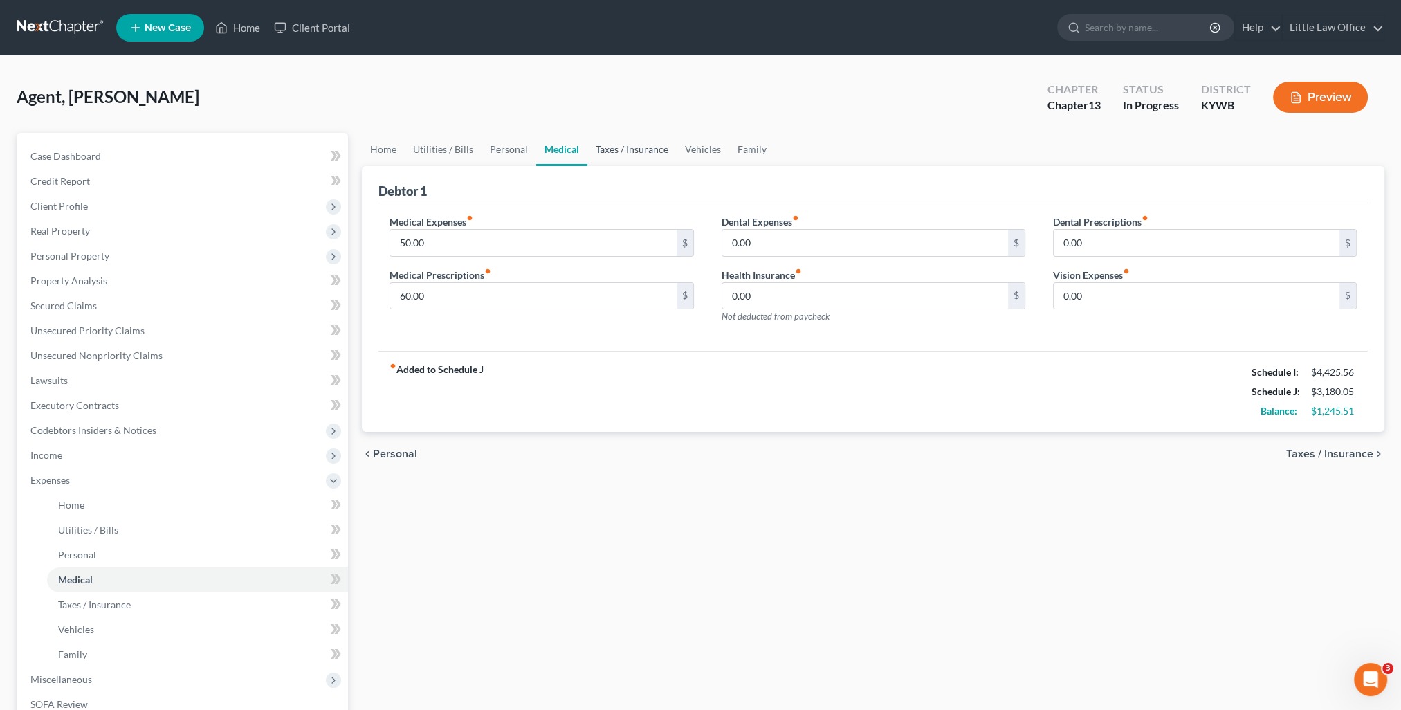
click at [611, 149] on link "Taxes / Insurance" at bounding box center [632, 149] width 89 height 33
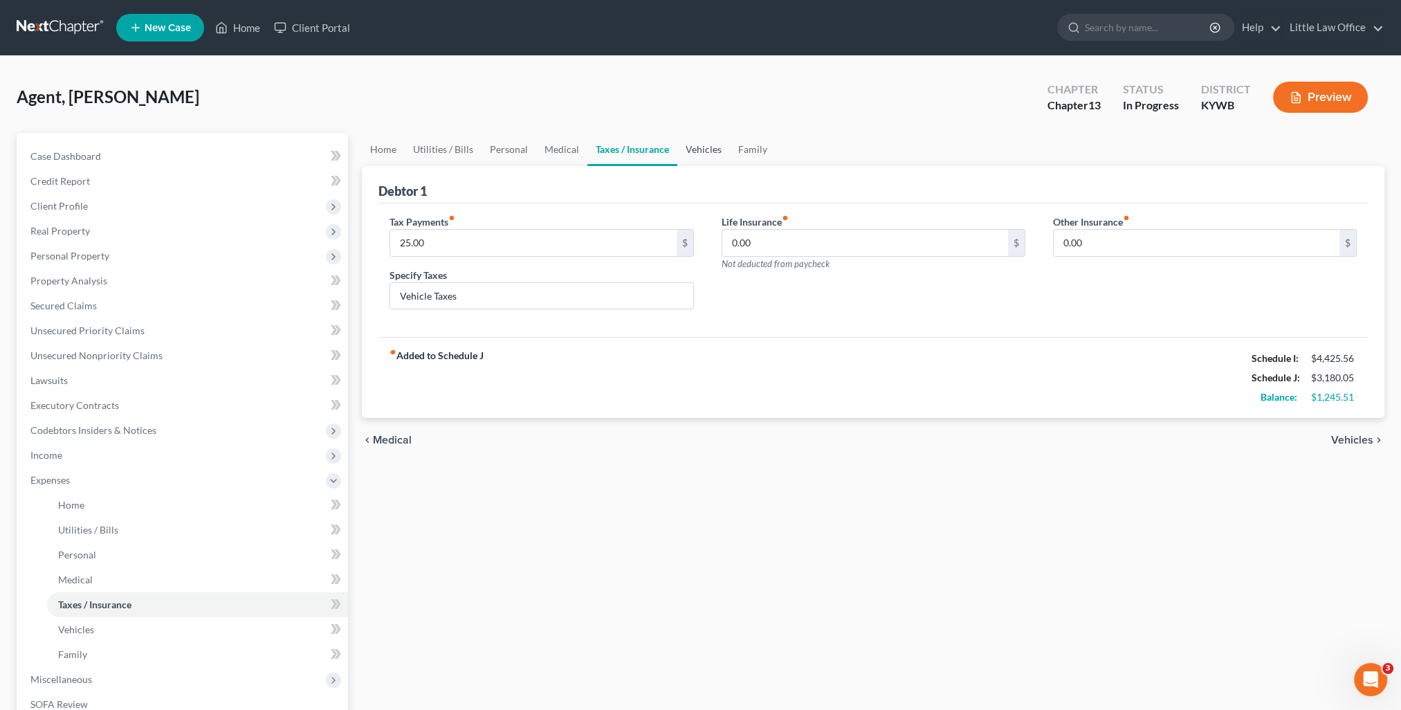
click at [687, 153] on link "Vehicles" at bounding box center [704, 149] width 53 height 33
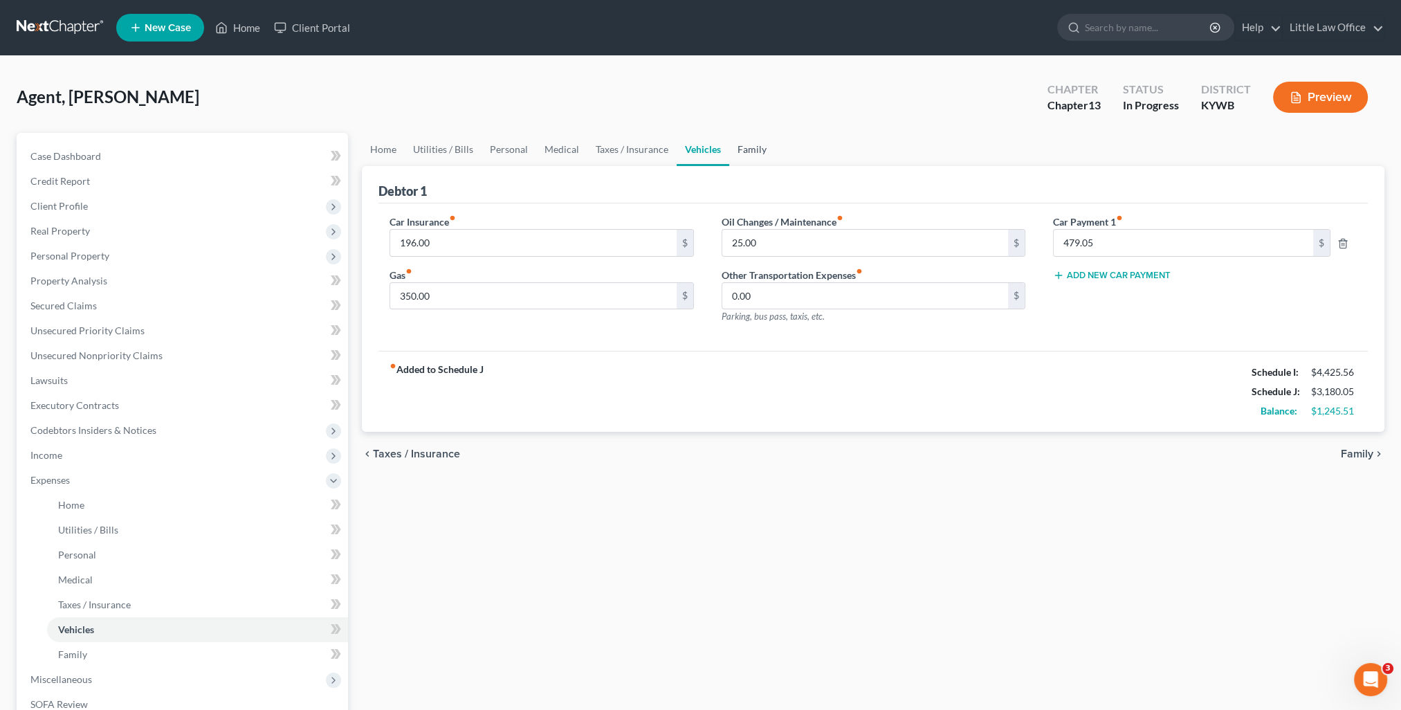
click at [764, 162] on link "Family" at bounding box center [752, 149] width 46 height 33
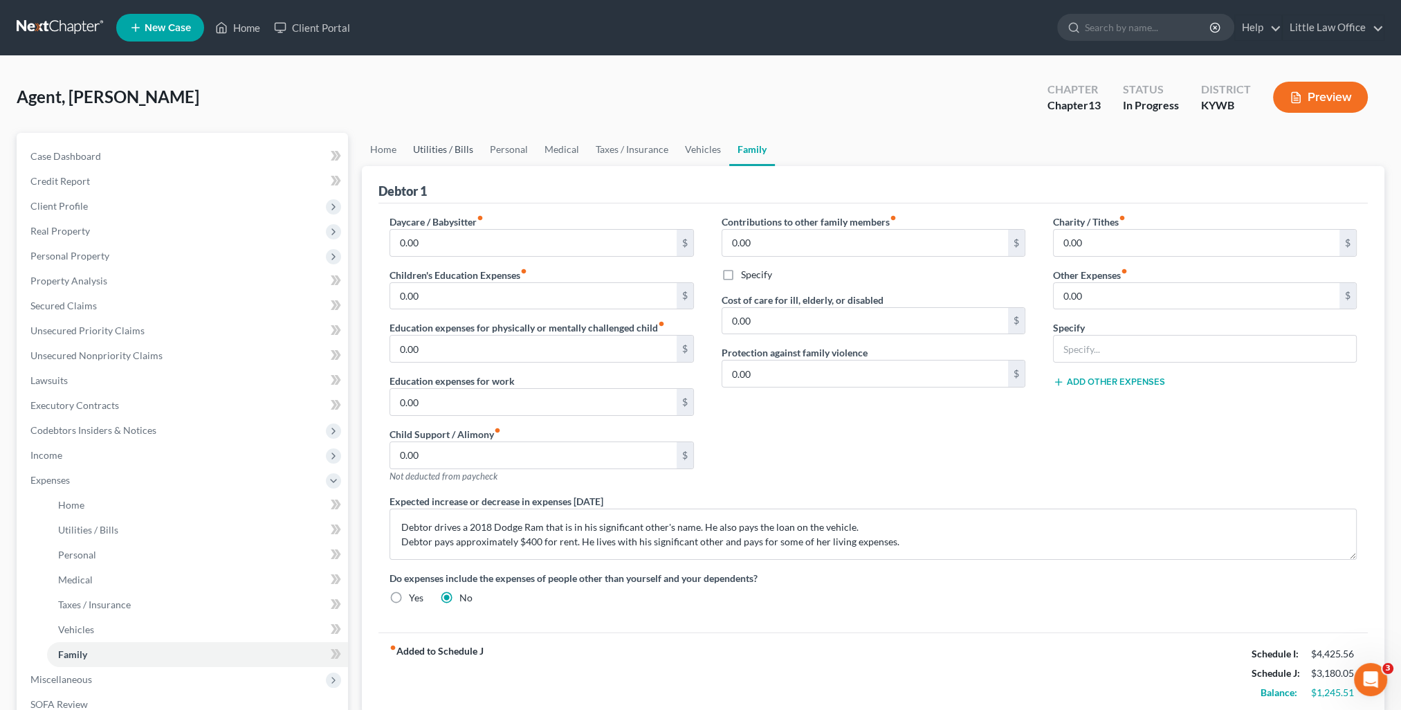
click at [462, 154] on link "Utilities / Bills" at bounding box center [443, 149] width 77 height 33
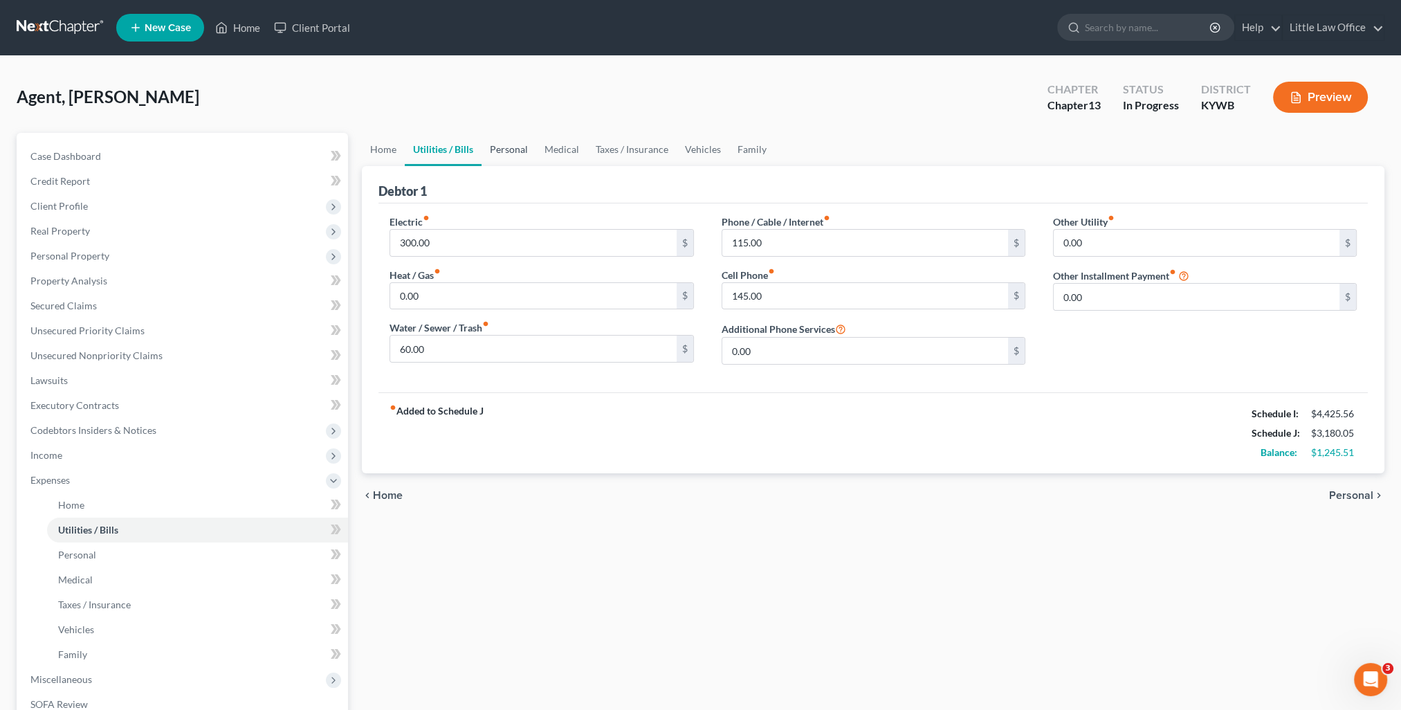
click at [516, 149] on link "Personal" at bounding box center [509, 149] width 55 height 33
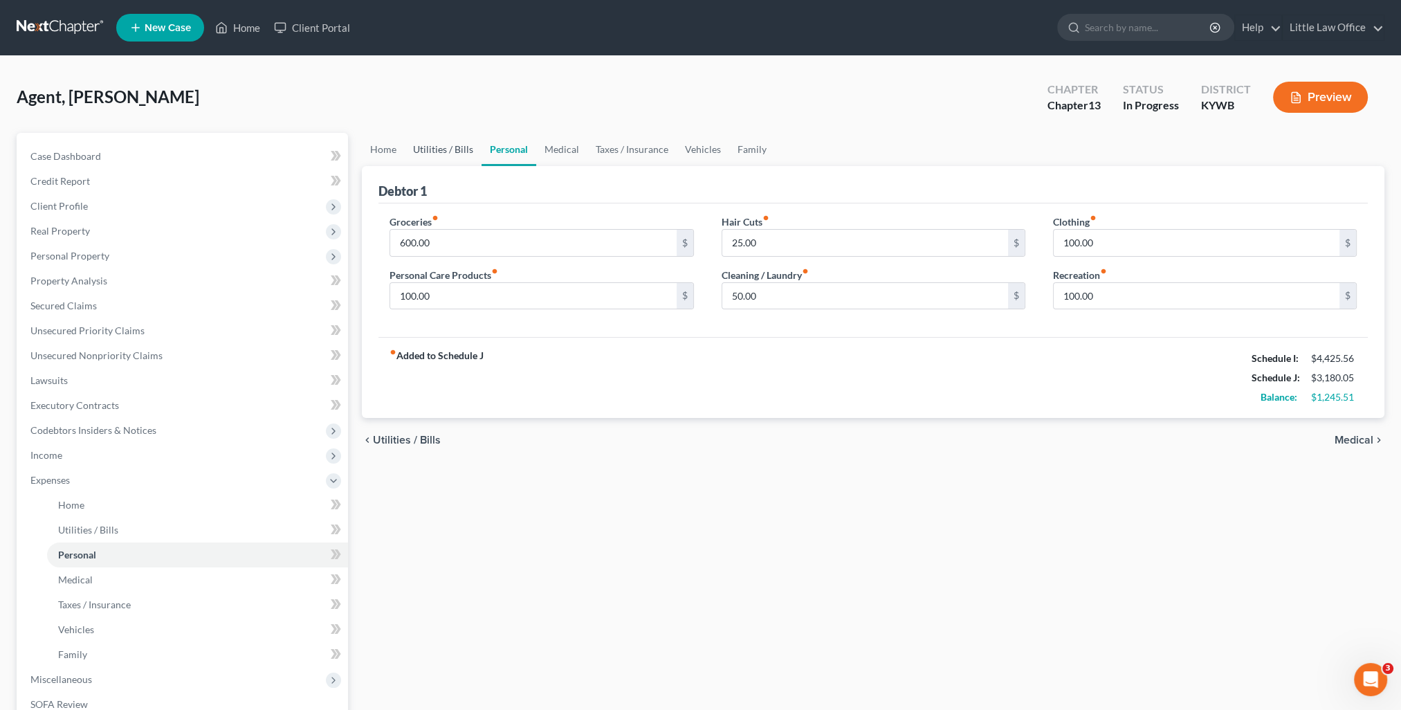
click at [462, 156] on link "Utilities / Bills" at bounding box center [443, 149] width 77 height 33
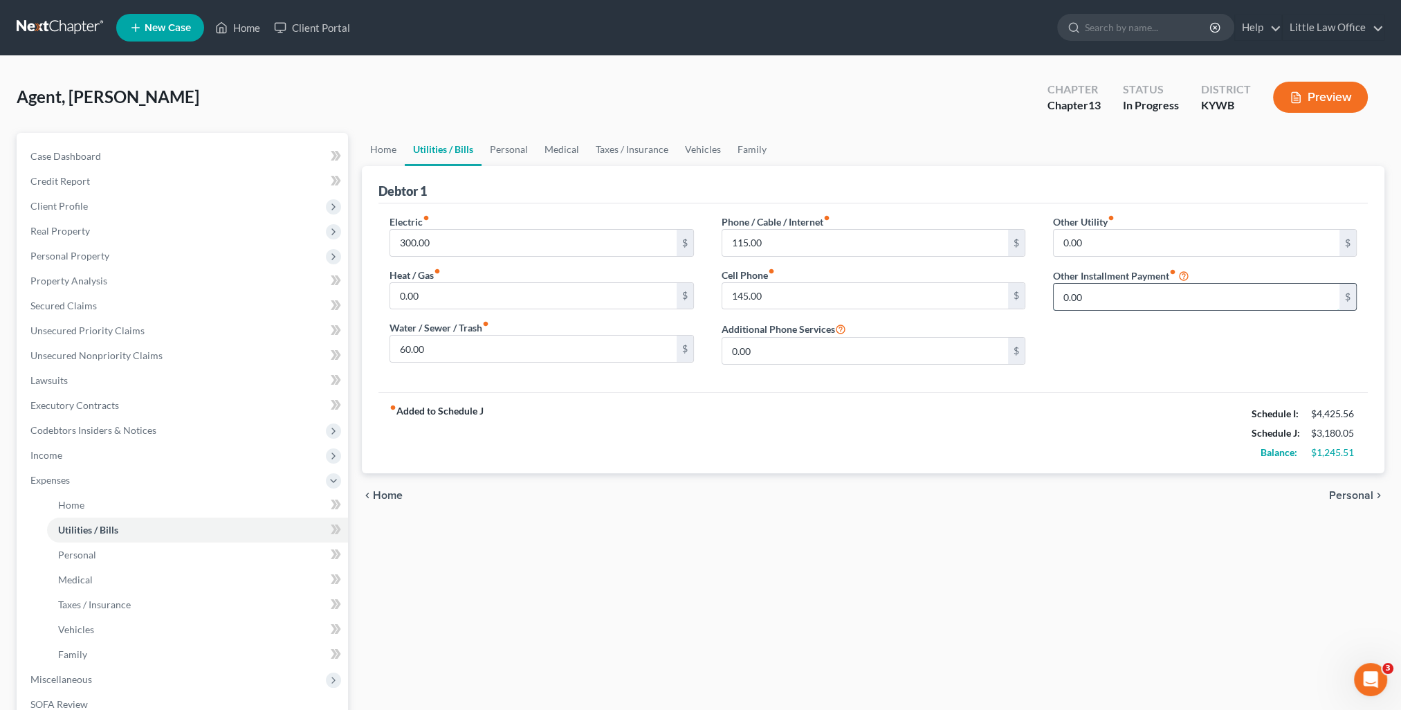
click at [1093, 301] on input "0.00" at bounding box center [1197, 297] width 286 height 26
type input "195.00"
type input "OneMain"
click at [1120, 455] on div "fiber_manual_record Added to Schedule J Schedule I: $4,425.56 Schedule J: $3,37…" at bounding box center [874, 432] width 990 height 81
click at [243, 27] on link "Home" at bounding box center [237, 27] width 59 height 25
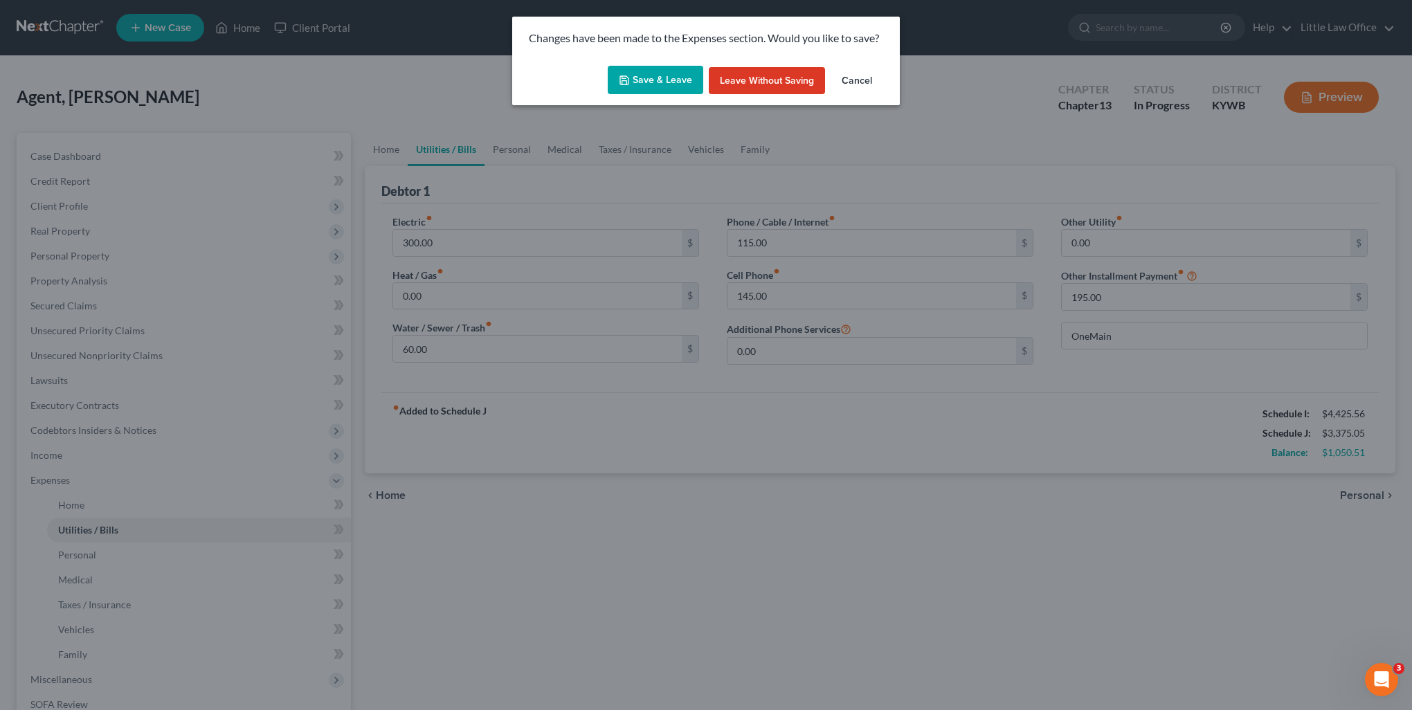
click at [620, 89] on button "Save & Leave" at bounding box center [656, 80] width 96 height 29
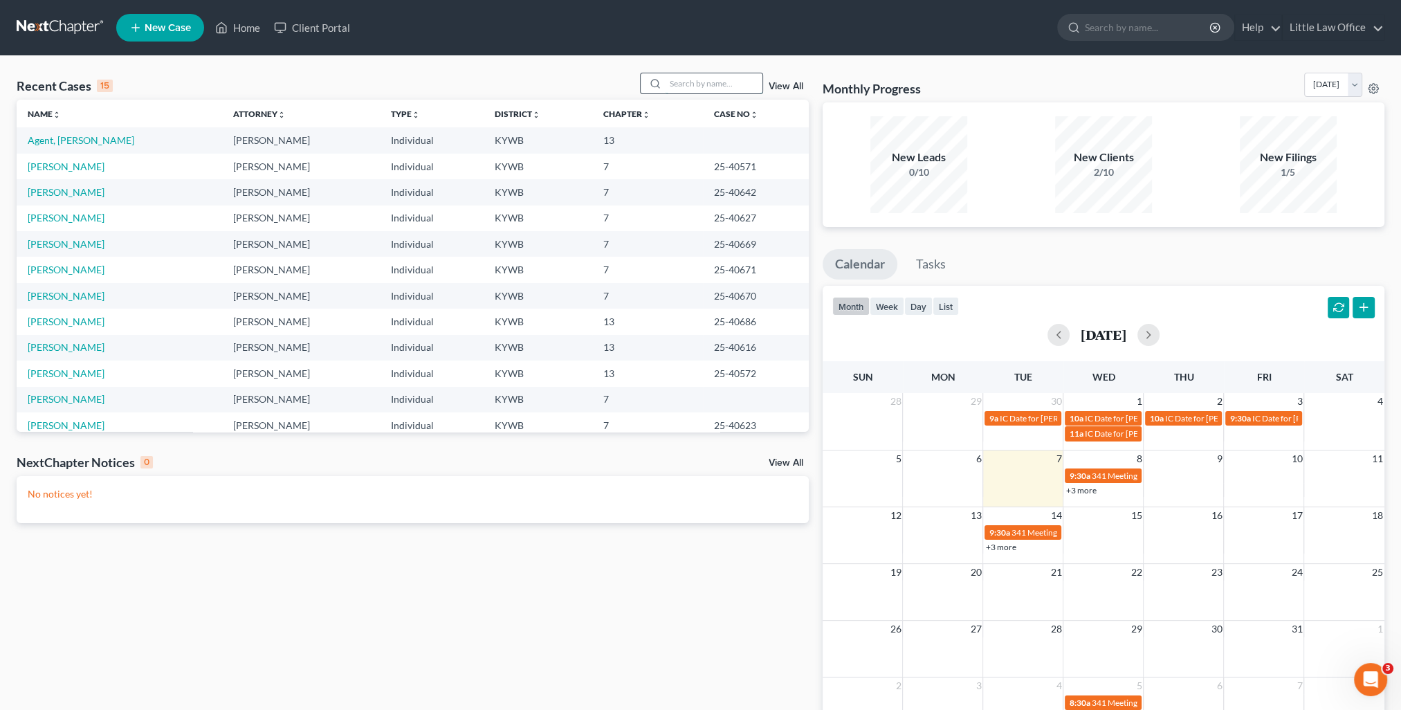
click at [679, 84] on input "search" at bounding box center [714, 83] width 97 height 20
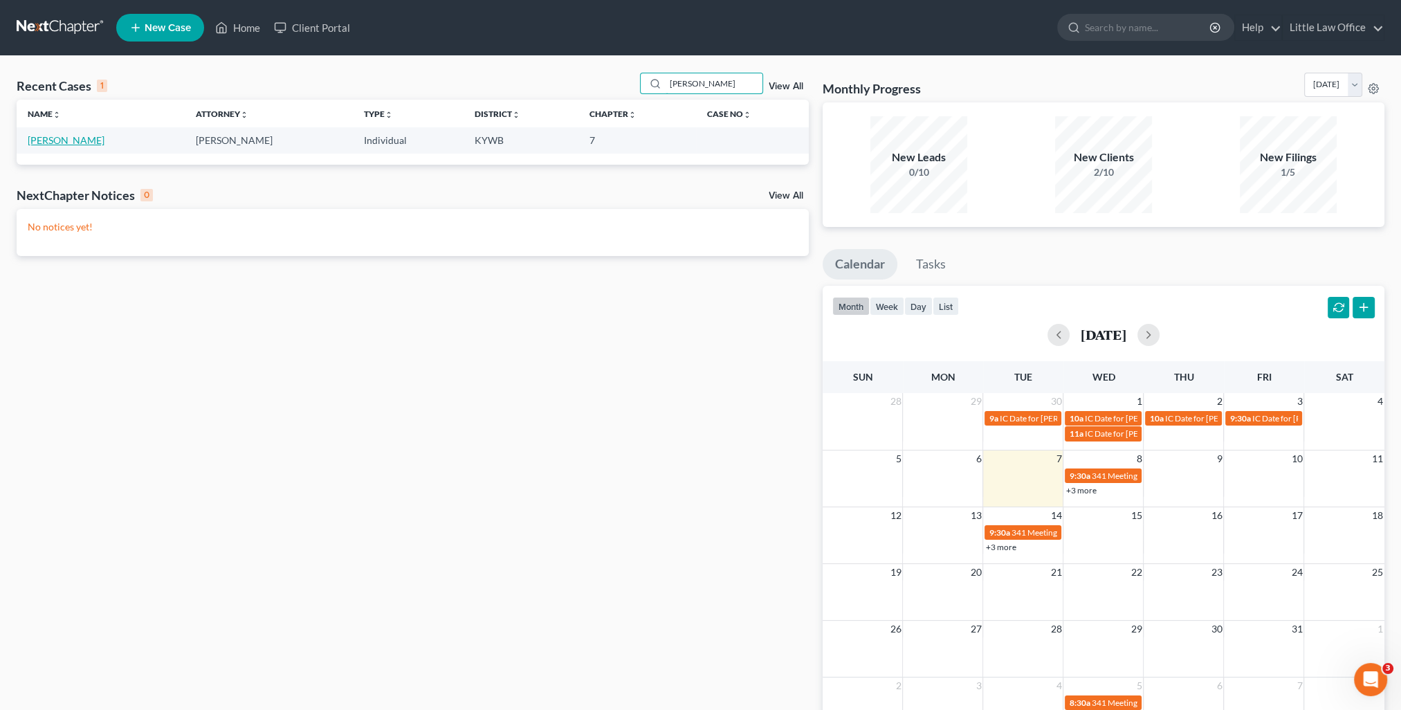
type input "[PERSON_NAME]"
click at [66, 140] on link "[PERSON_NAME]" at bounding box center [66, 140] width 77 height 12
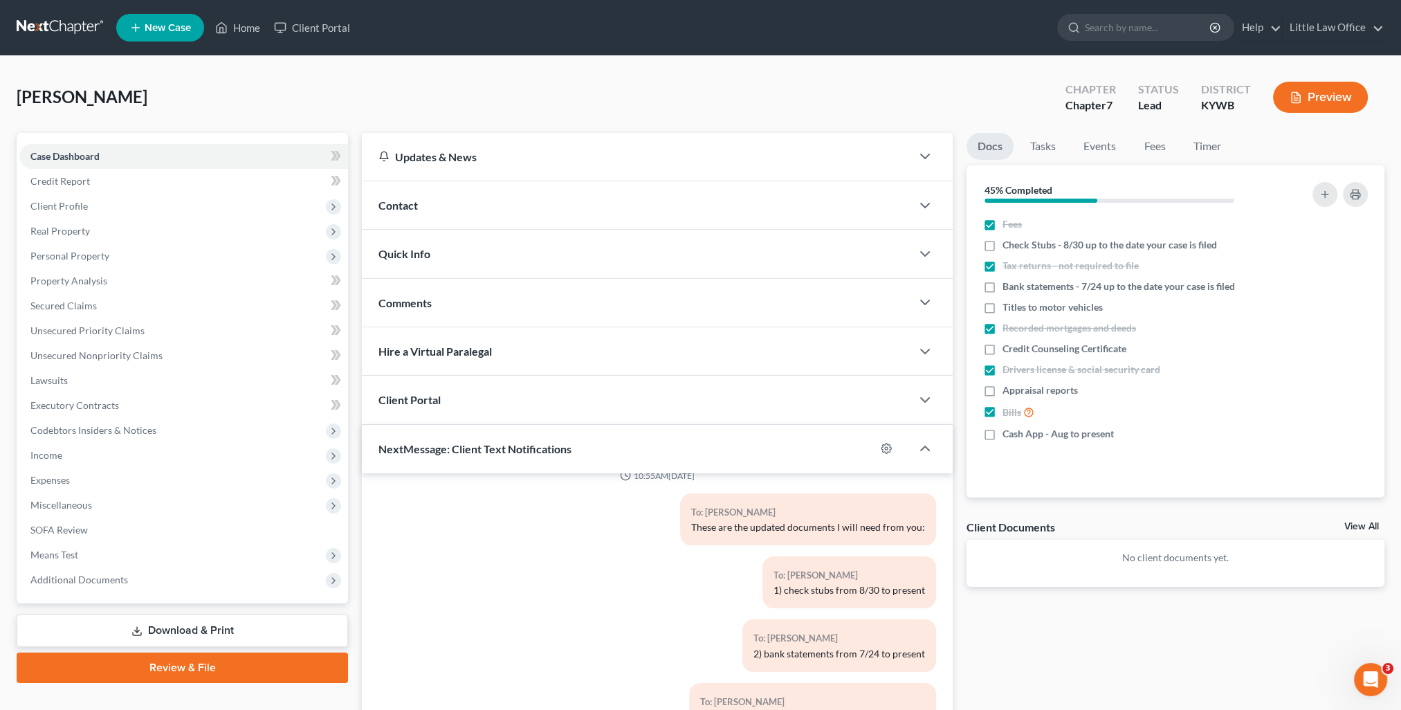
scroll to position [391, 0]
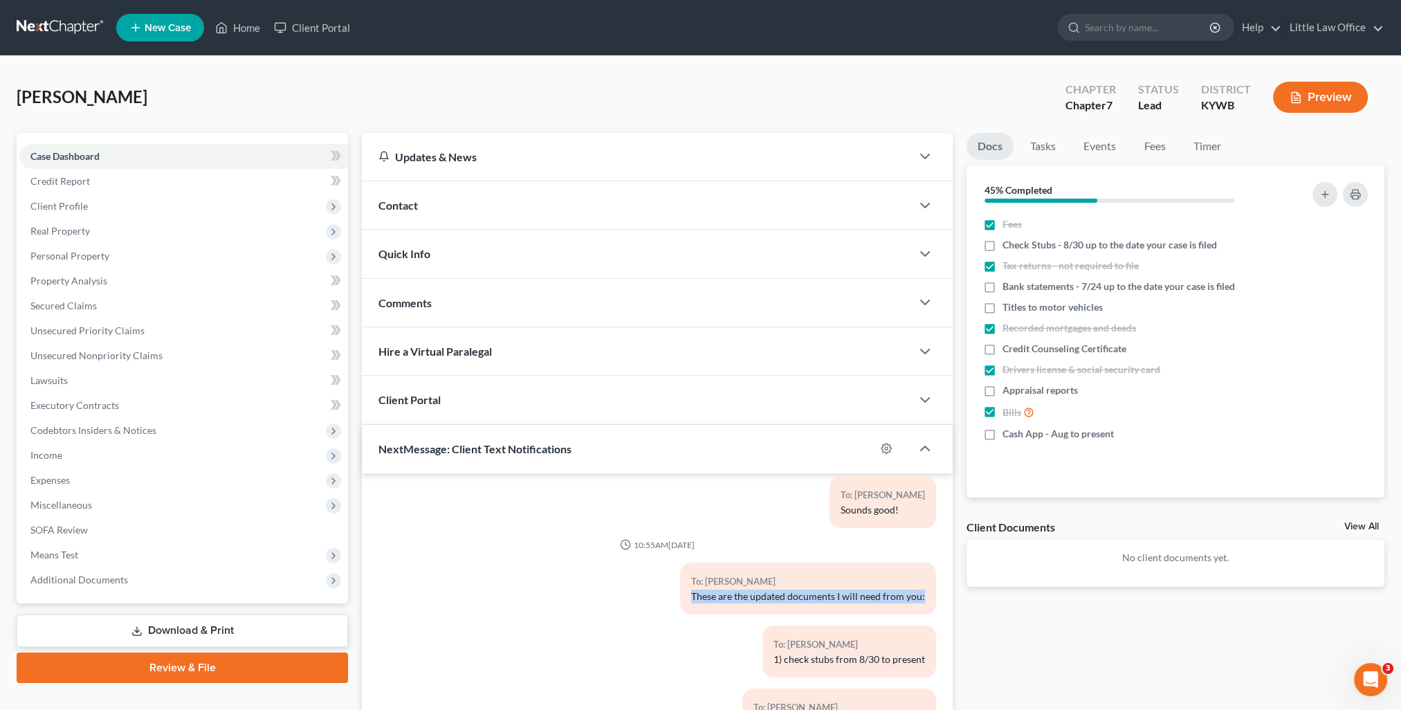
drag, startPoint x: 683, startPoint y: 581, endPoint x: 925, endPoint y: 599, distance: 242.1
click at [925, 599] on div "To: [PERSON_NAME] These are the updated documents I will need from you:" at bounding box center [752, 594] width 381 height 63
copy div "These are the updated documents I will need from you:"
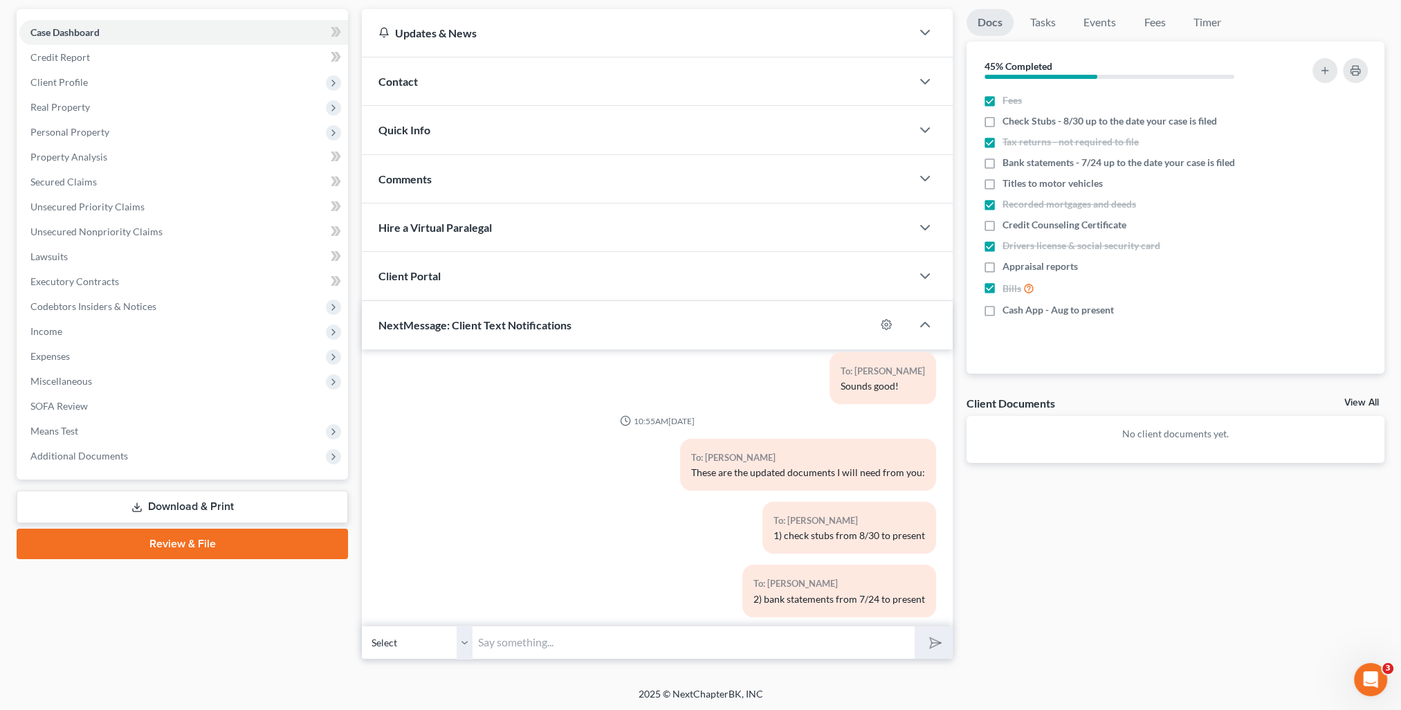
click at [820, 641] on input "text" at bounding box center [694, 643] width 442 height 34
paste input "These are the updated documents I will need from you:"
type input "These are the updated documents I will need from you:"
click at [941, 651] on button "submit" at bounding box center [934, 642] width 38 height 33
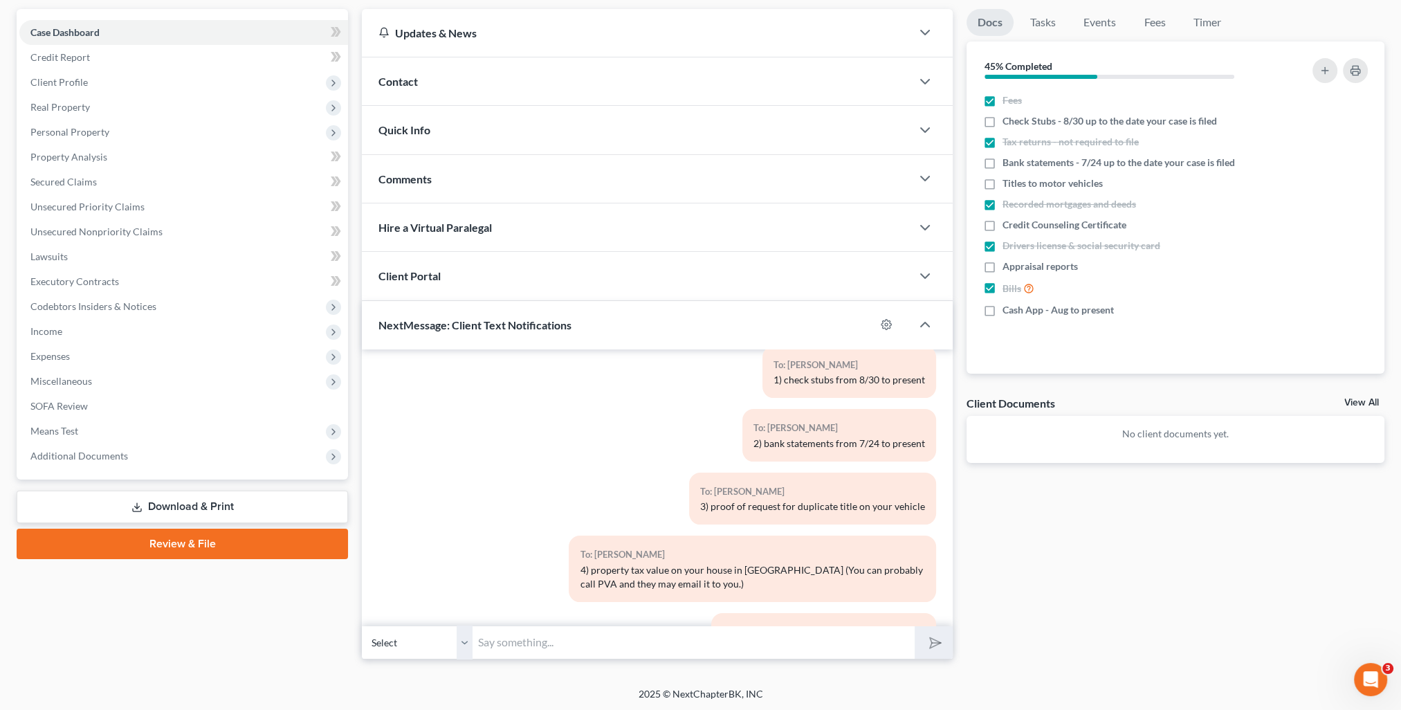
scroll to position [478, 0]
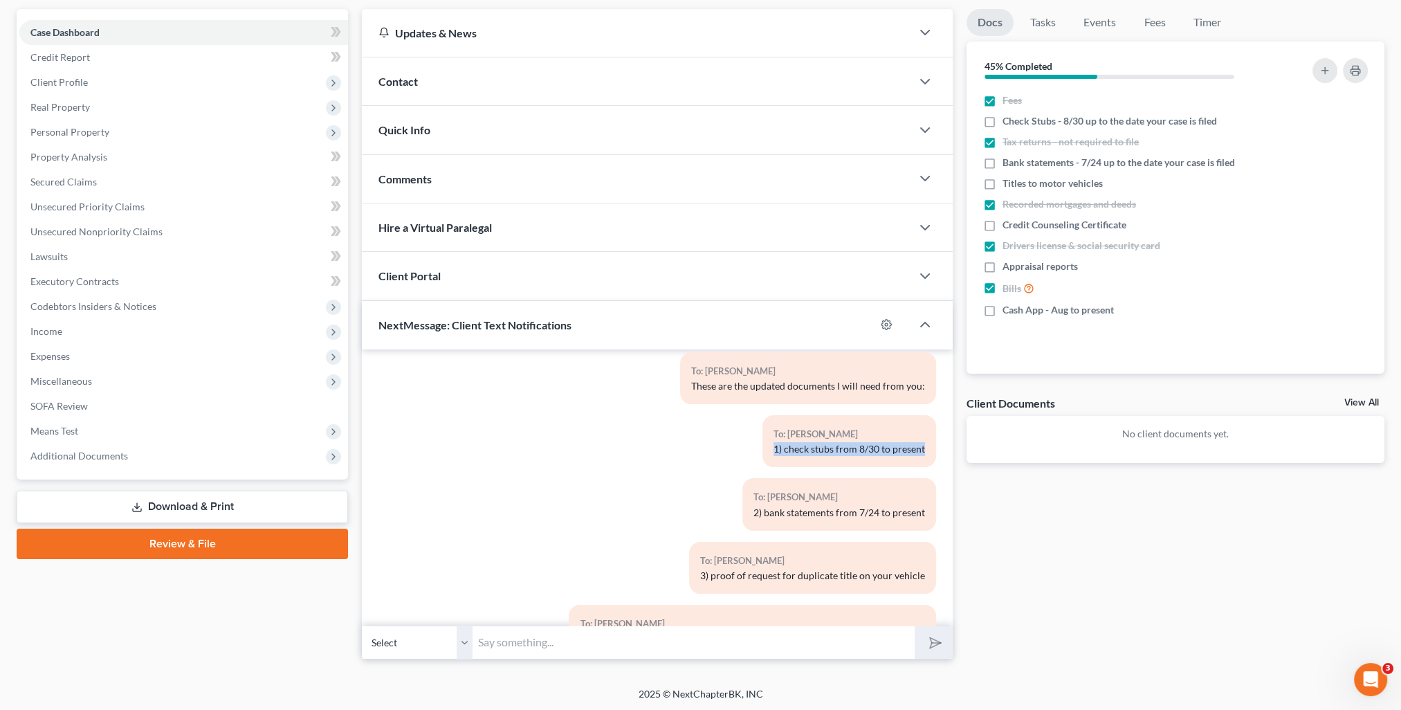
drag, startPoint x: 763, startPoint y: 430, endPoint x: 916, endPoint y: 452, distance: 154.4
click at [916, 452] on div "To: [PERSON_NAME] 1) check stubs from 8/30 to present" at bounding box center [752, 446] width 381 height 63
copy div "1) check stubs from 8/30 to present"
click at [745, 655] on input "text" at bounding box center [694, 643] width 442 height 34
paste input "1) check stubs from 8/30 to present"
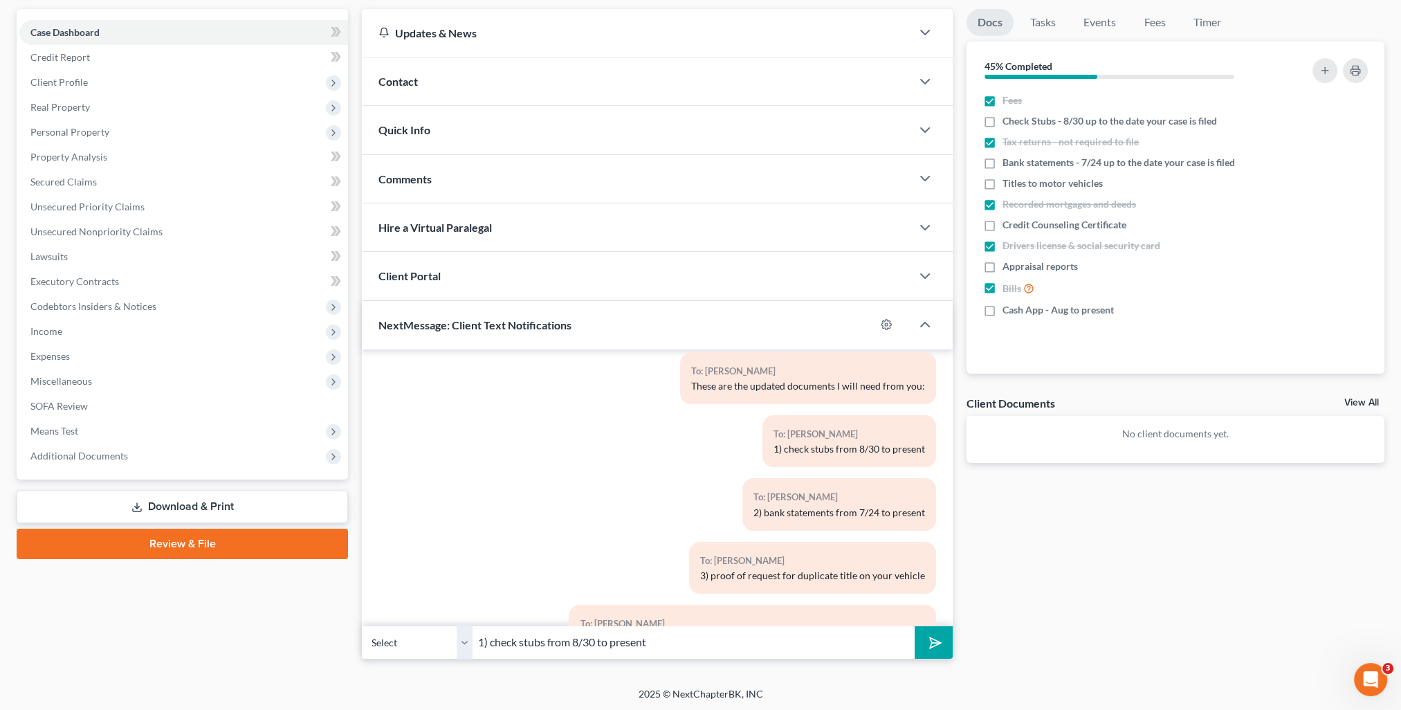
type input "1) check stubs from 8/30 to present"
click at [936, 642] on polygon "submit" at bounding box center [933, 643] width 17 height 17
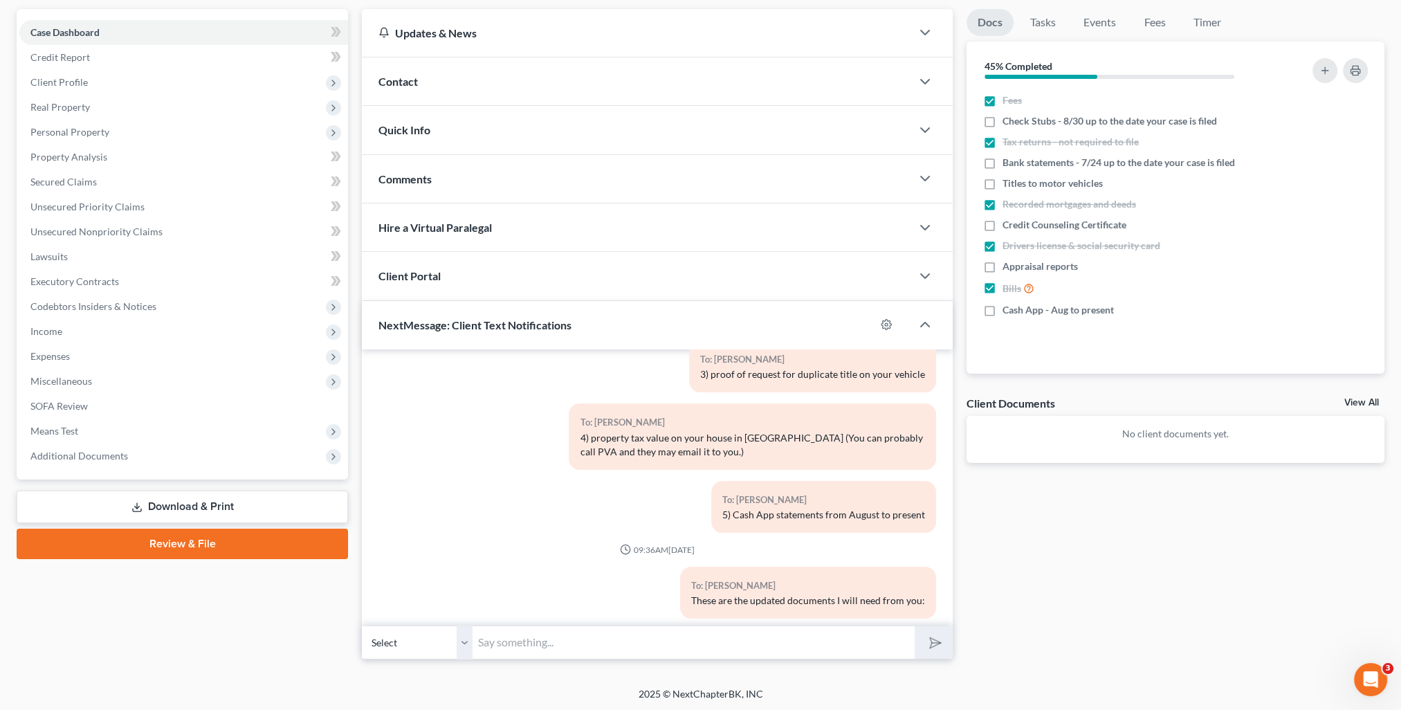
scroll to position [610, 0]
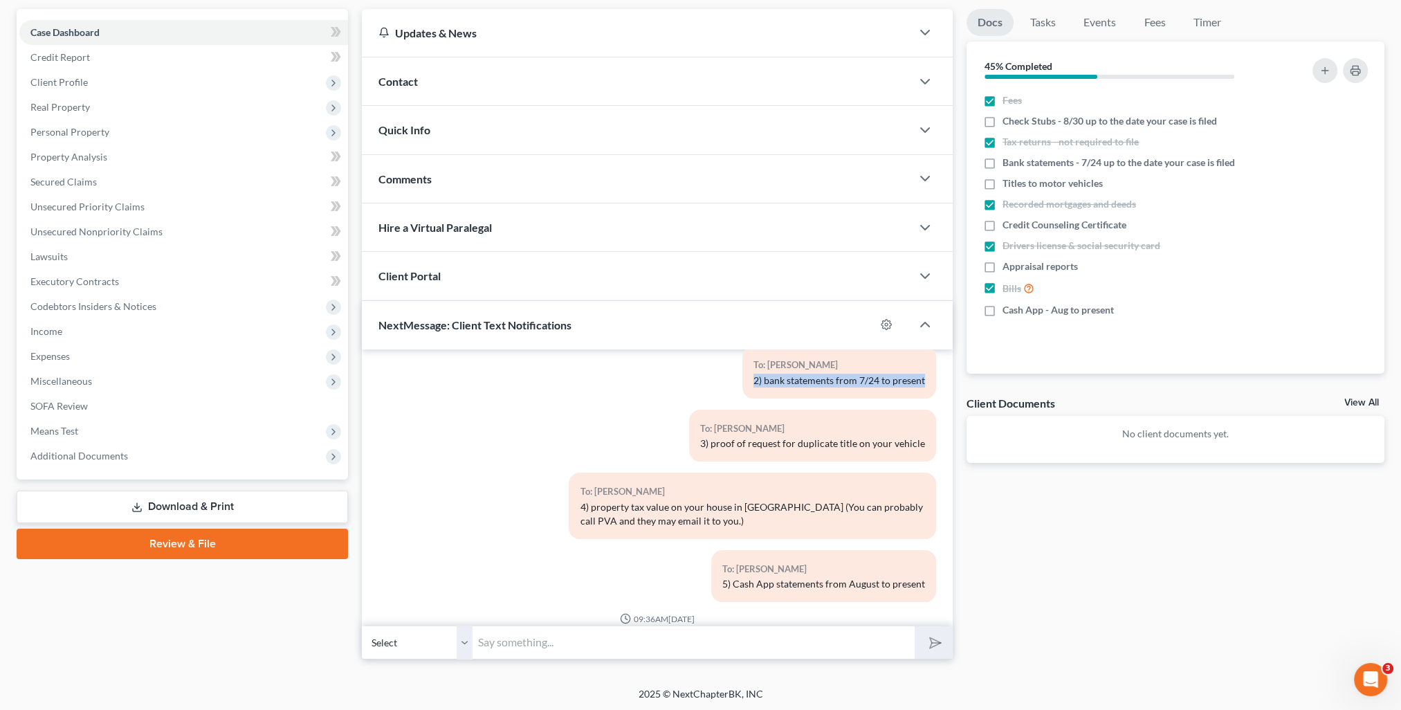
drag, startPoint x: 736, startPoint y: 366, endPoint x: 918, endPoint y: 371, distance: 181.4
click at [918, 371] on div "To: [PERSON_NAME] 2) bank statements from 7/24 to present" at bounding box center [840, 372] width 194 height 52
copy div "2) bank statements from 7/24 to present"
click at [770, 648] on input "text" at bounding box center [694, 643] width 442 height 34
paste input "2) bank statements from 7/24 to present"
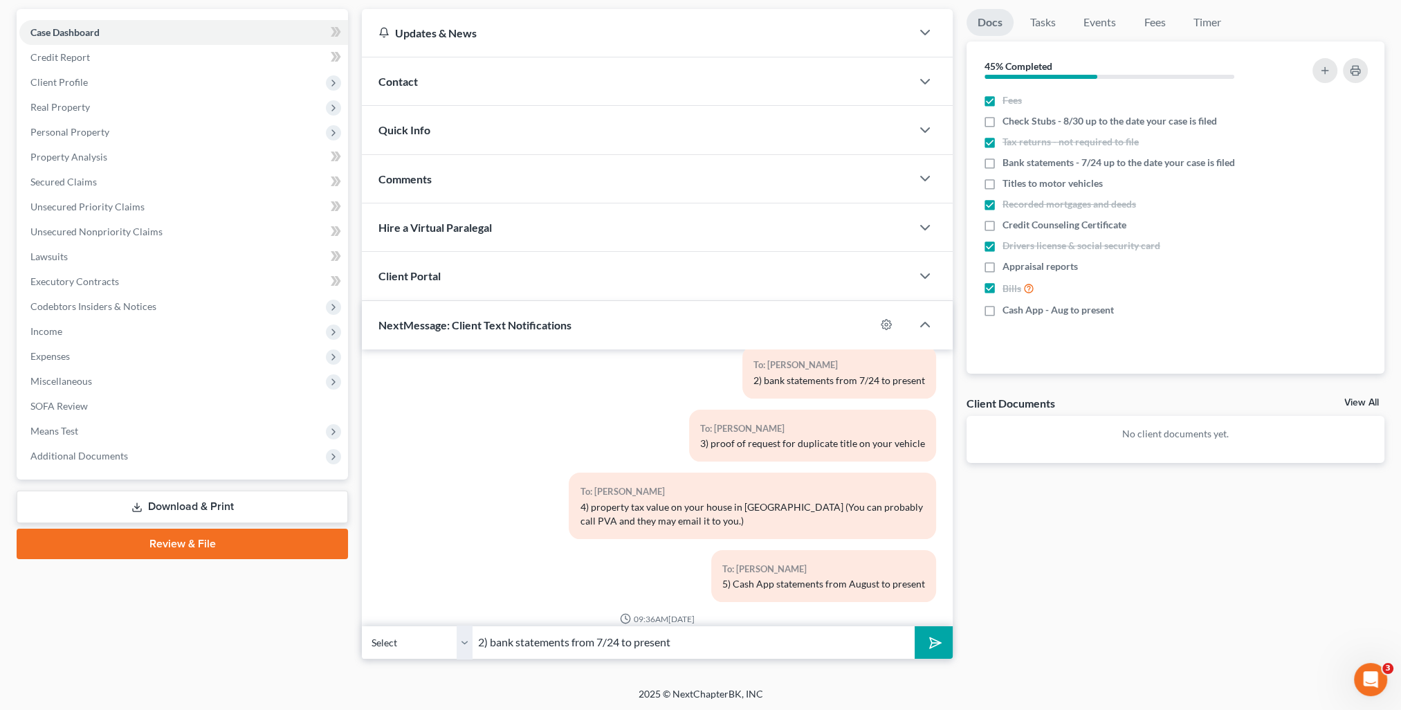
type input "2) bank statements from 7/24 to present"
click at [942, 650] on button "submit" at bounding box center [934, 642] width 38 height 33
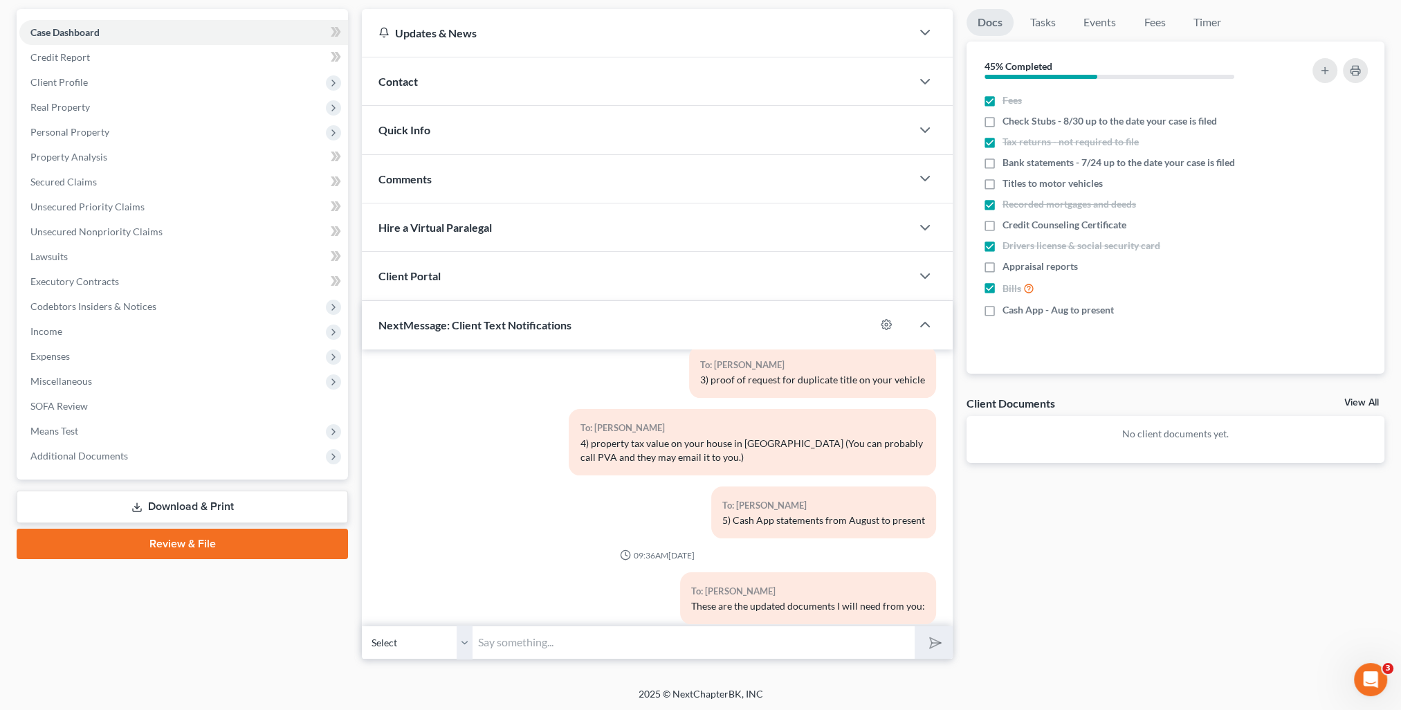
scroll to position [604, 0]
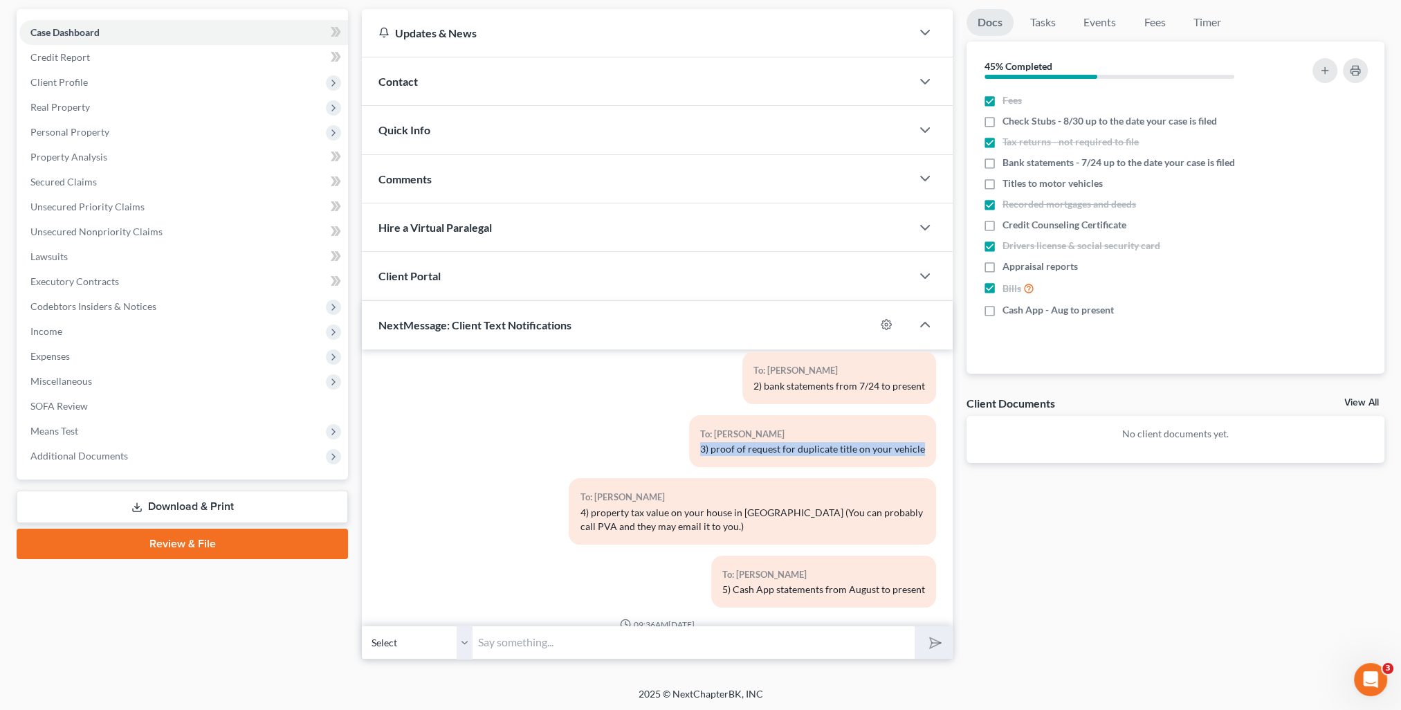
drag, startPoint x: 689, startPoint y: 433, endPoint x: 921, endPoint y: 442, distance: 232.0
click at [921, 442] on div "To: [PERSON_NAME] 3) proof of request for duplicate title on your vehicle" at bounding box center [812, 441] width 247 height 52
copy div "3) proof of request for duplicate title on your vehicle"
click at [803, 652] on input "text" at bounding box center [694, 643] width 442 height 34
paste input "3) proof of request for duplicate title on your vehicle"
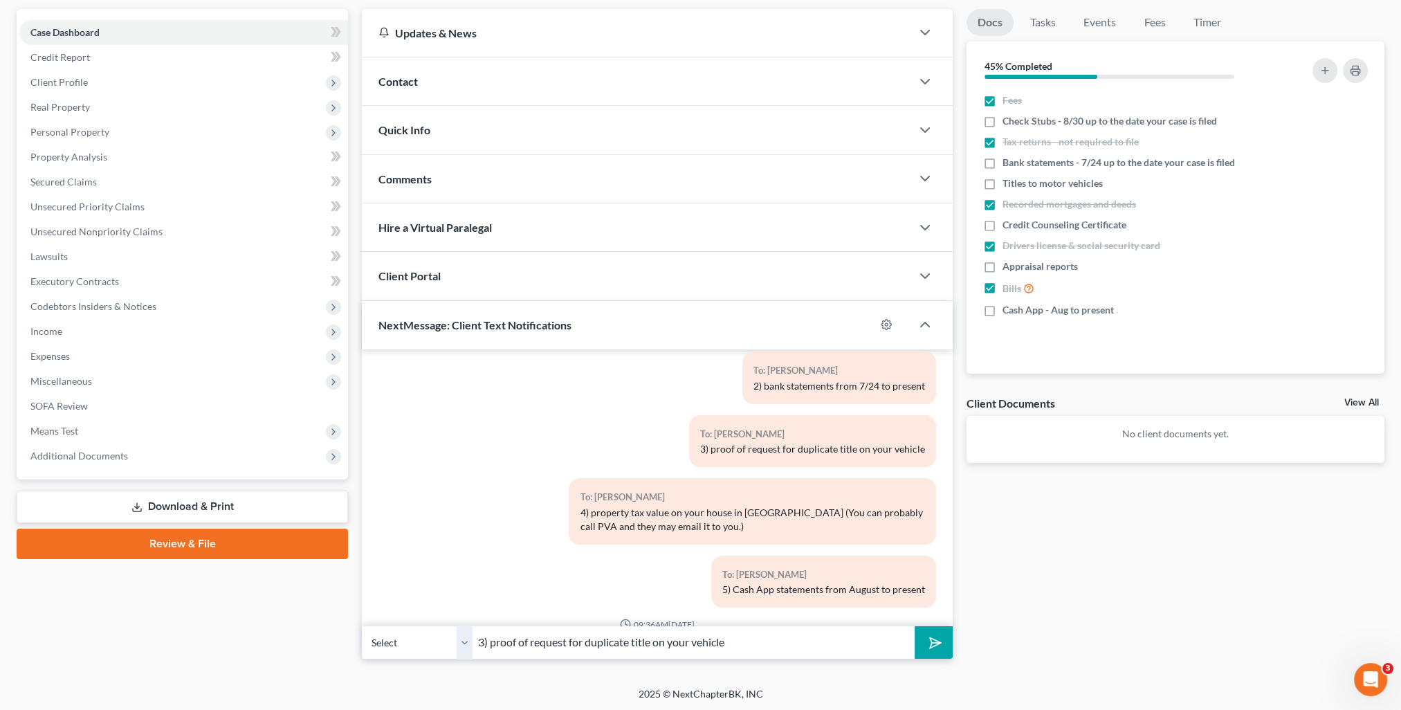
type input "3) proof of request for duplicate title on your vehicle"
click at [941, 644] on button "submit" at bounding box center [934, 642] width 38 height 33
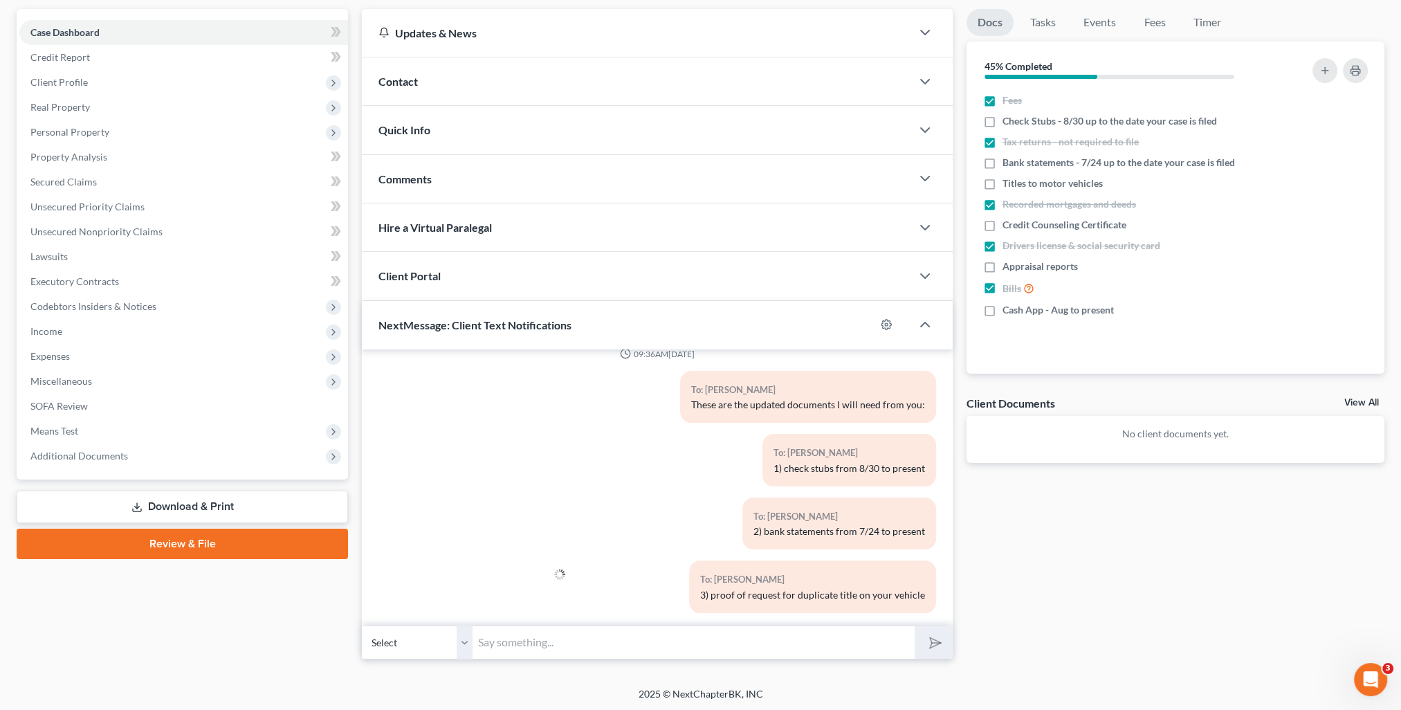
scroll to position [667, 0]
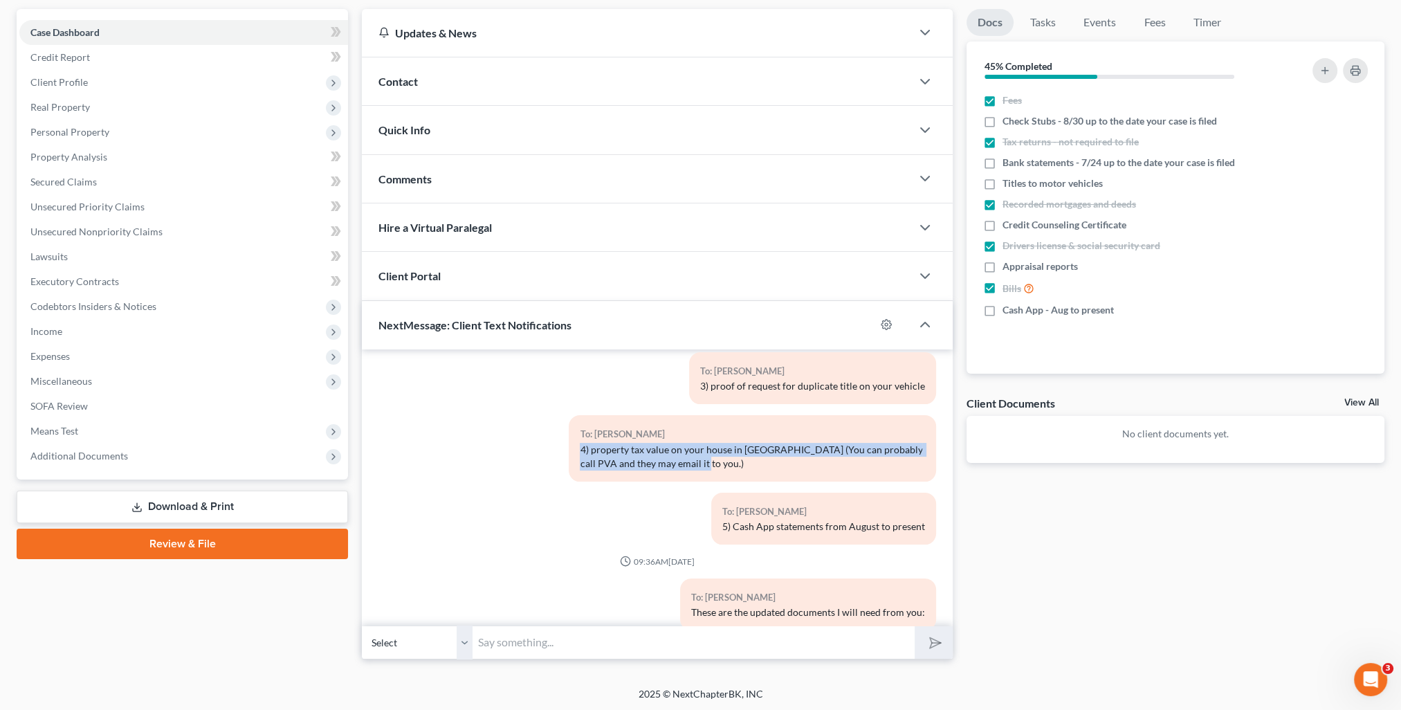
drag, startPoint x: 604, startPoint y: 441, endPoint x: 725, endPoint y: 457, distance: 122.2
click at [725, 457] on div "To: [PERSON_NAME] 4) property tax value on your house in [GEOGRAPHIC_DATA] (You…" at bounding box center [752, 448] width 367 height 66
copy div "4) property tax value on your house in [GEOGRAPHIC_DATA] (You can probably call…"
click at [729, 641] on input "text" at bounding box center [694, 643] width 442 height 34
paste input "4) property tax value on your house in [GEOGRAPHIC_DATA] (You can probably call…"
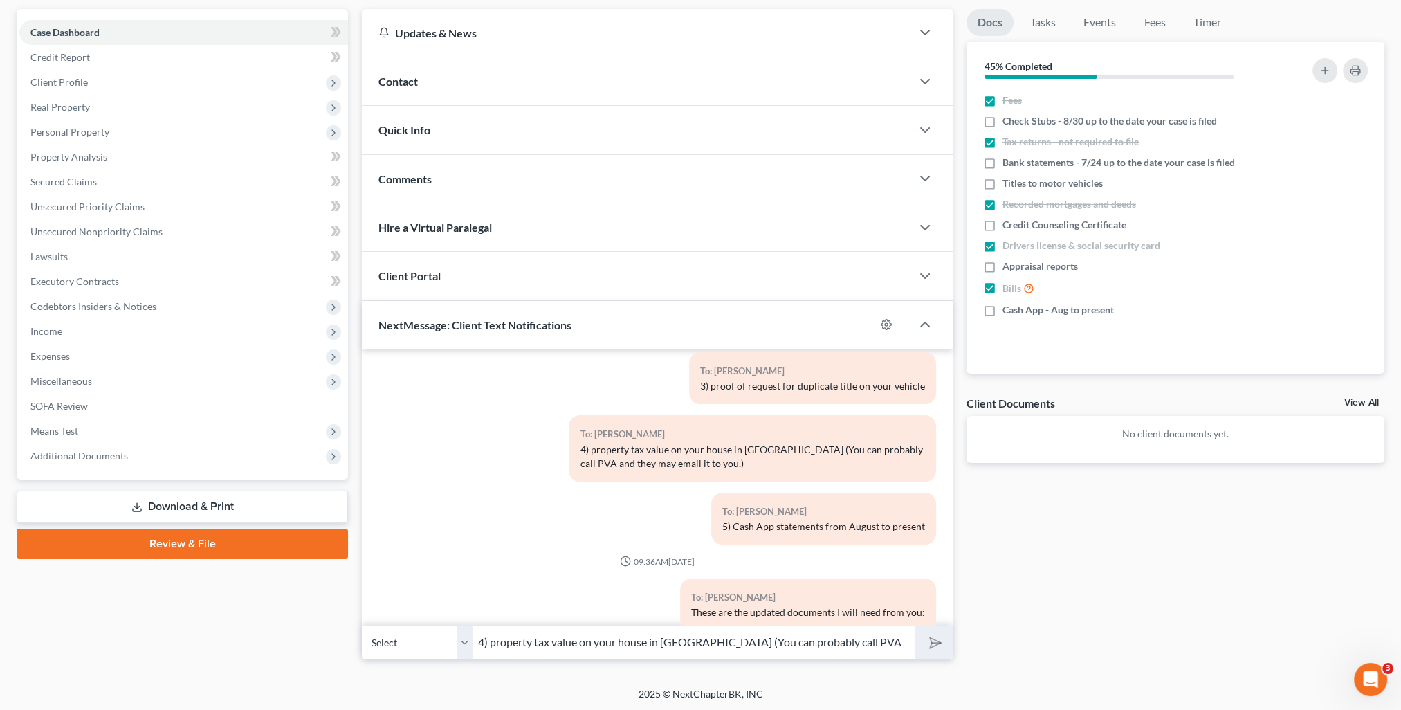
scroll to position [0, 84]
type input "4) property tax value on your house in [GEOGRAPHIC_DATA] (You can probably call…"
click at [927, 657] on div "03:51PM[DATE] To: [PERSON_NAME] This is [PERSON_NAME] from [PERSON_NAME] Office…" at bounding box center [657, 504] width 591 height 310
click at [938, 636] on icon "submit" at bounding box center [933, 643] width 14 height 14
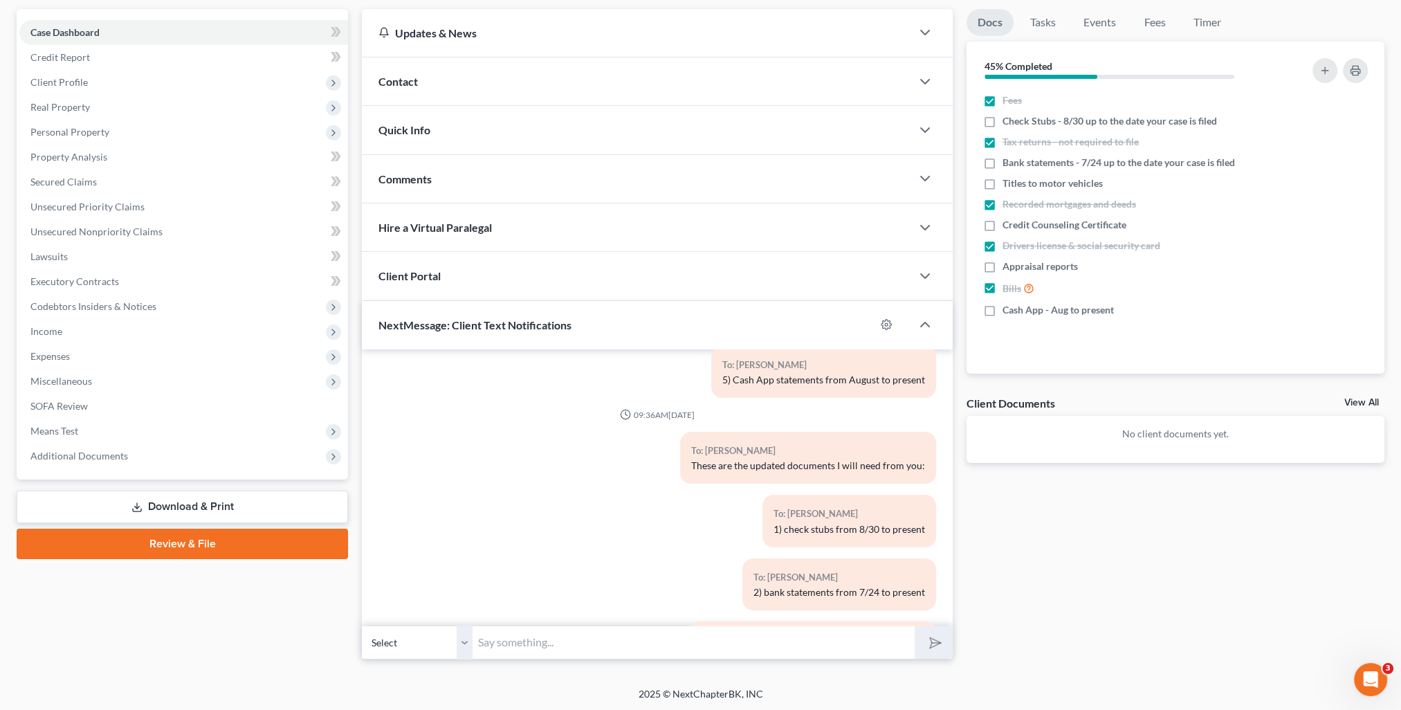
scroll to position [745, 0]
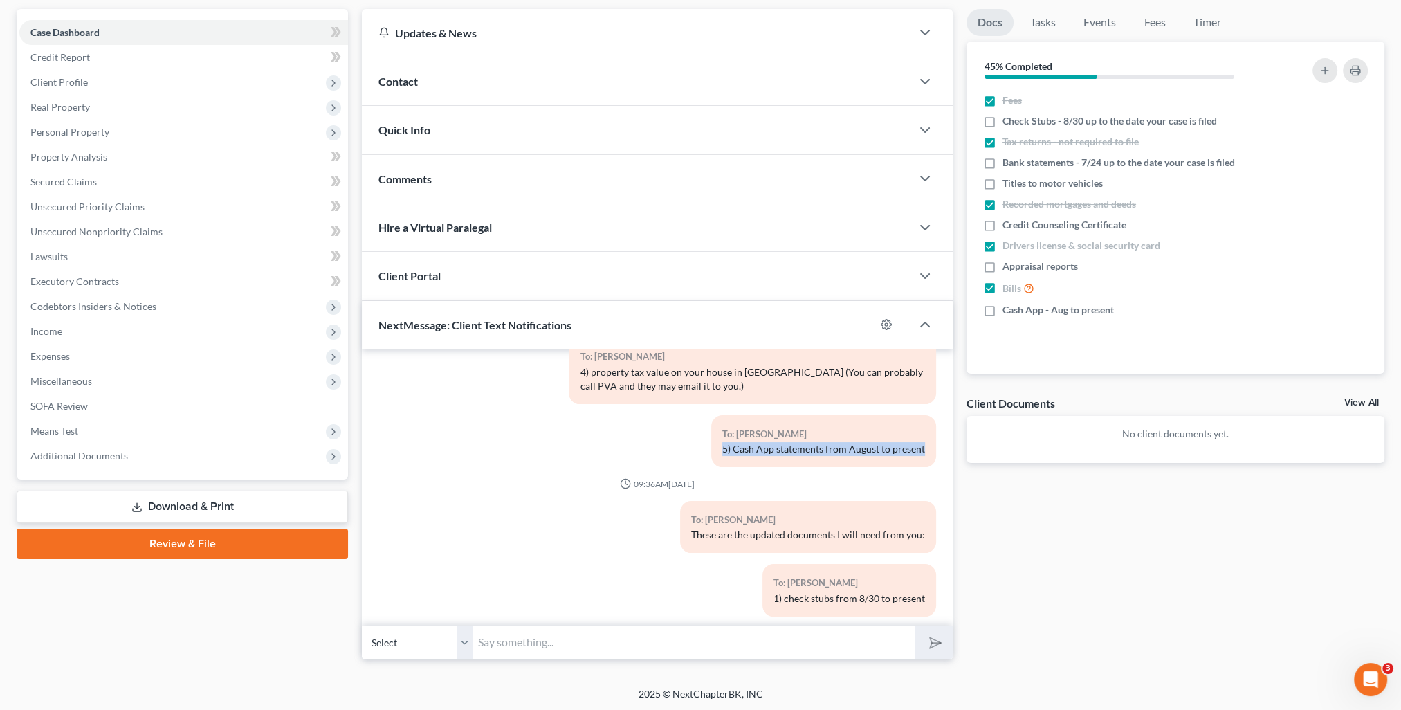
drag, startPoint x: 711, startPoint y: 433, endPoint x: 916, endPoint y: 442, distance: 204.3
click at [916, 442] on div "To: [PERSON_NAME] 5) Cash App statements from August to present" at bounding box center [823, 441] width 225 height 52
copy div "5) Cash App statements from August to present"
click at [764, 635] on input "text" at bounding box center [694, 643] width 442 height 34
paste input "5) Cash App statements from August to present"
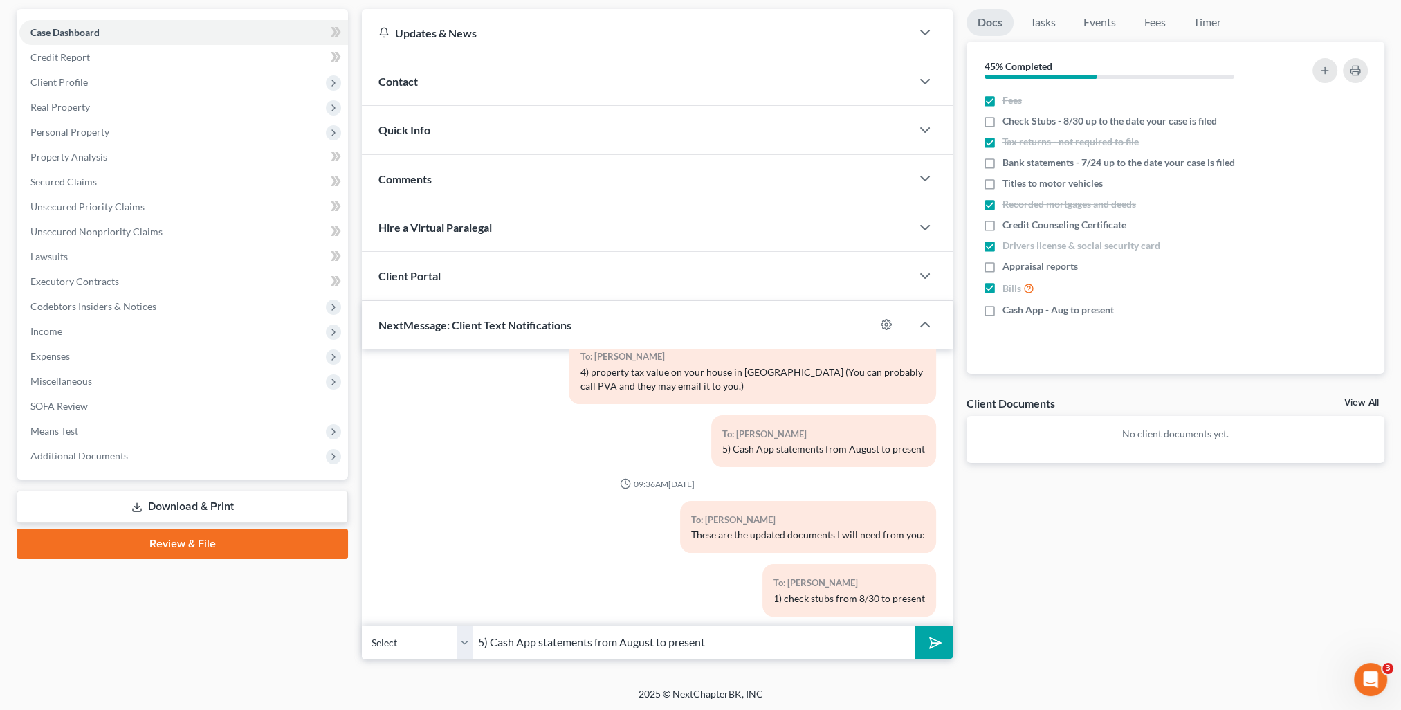
type input "5) Cash App statements from August to present"
click at [938, 643] on icon "submit" at bounding box center [932, 642] width 19 height 19
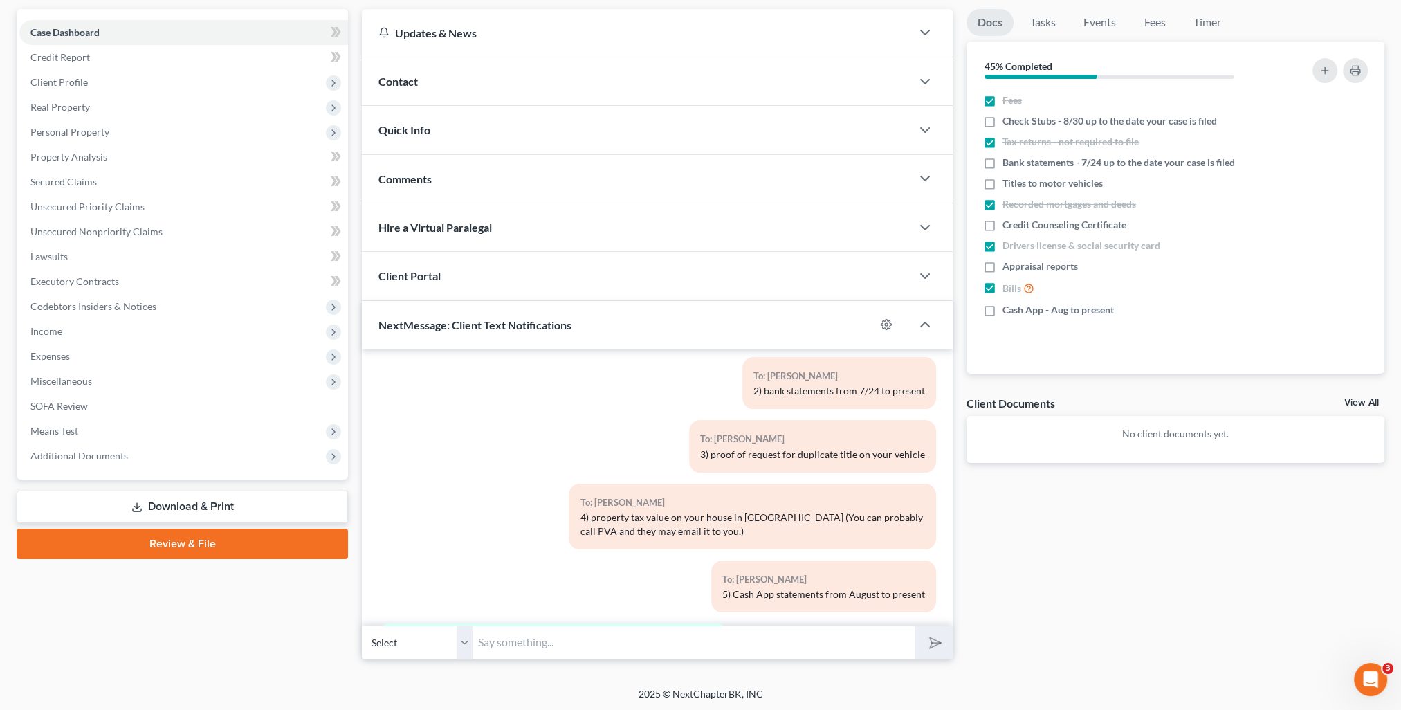
scroll to position [1079, 0]
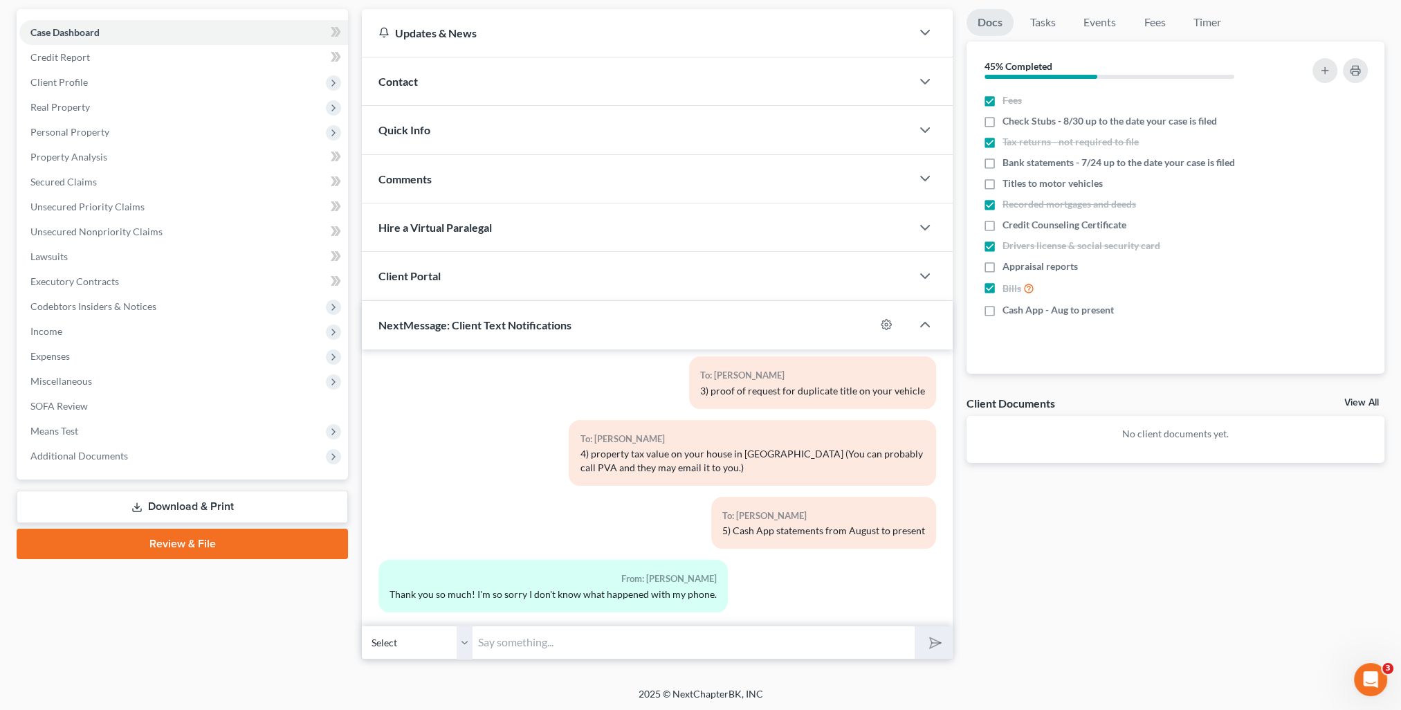
click at [653, 644] on input "text" at bounding box center [694, 643] width 442 height 34
type input "No worries! It happens!"
click at [915, 626] on button "submit" at bounding box center [934, 642] width 38 height 33
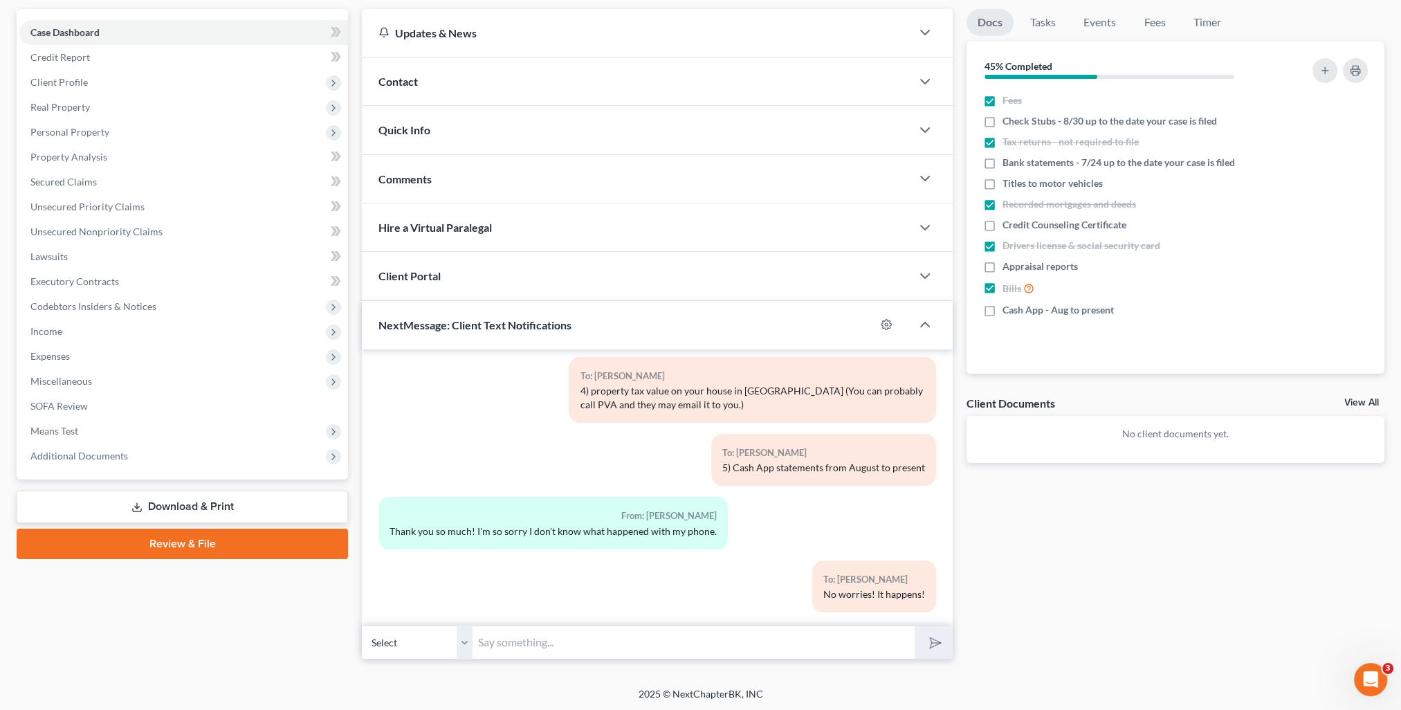
scroll to position [0, 0]
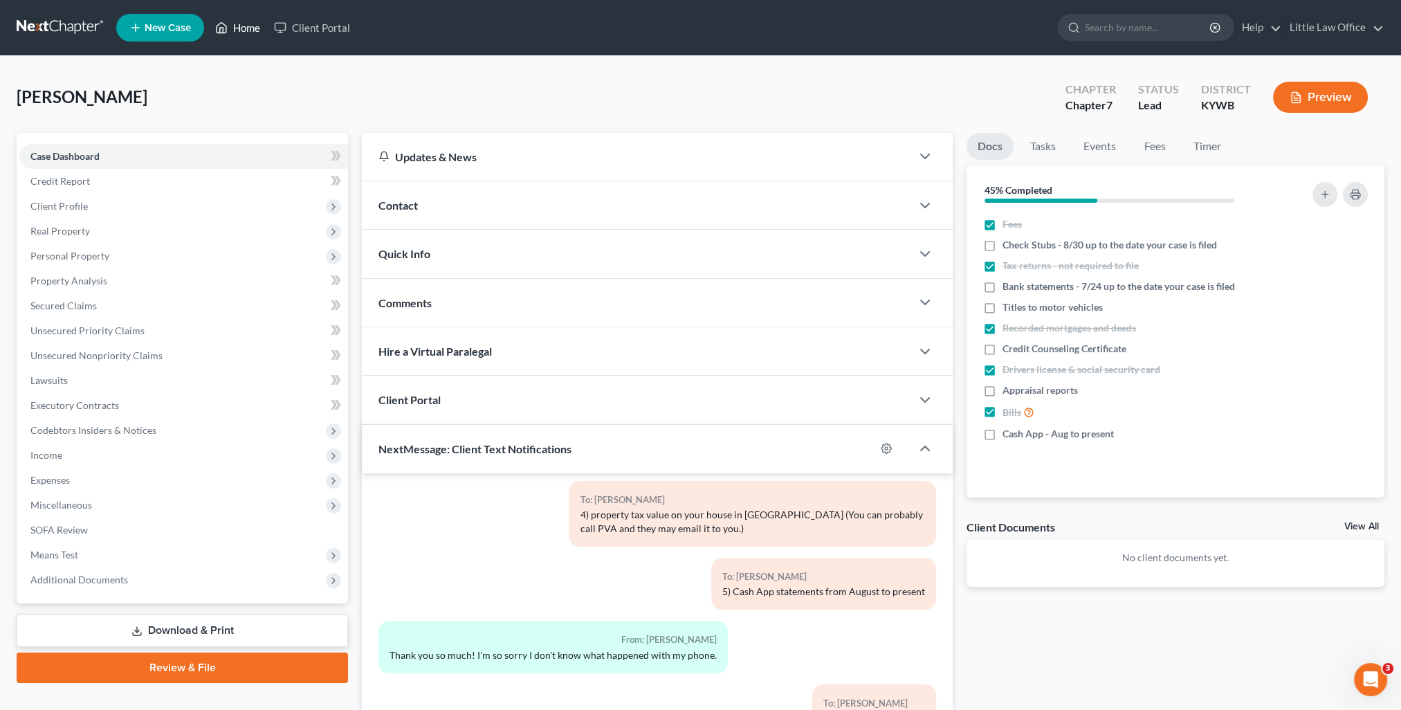
click at [241, 24] on link "Home" at bounding box center [237, 27] width 59 height 25
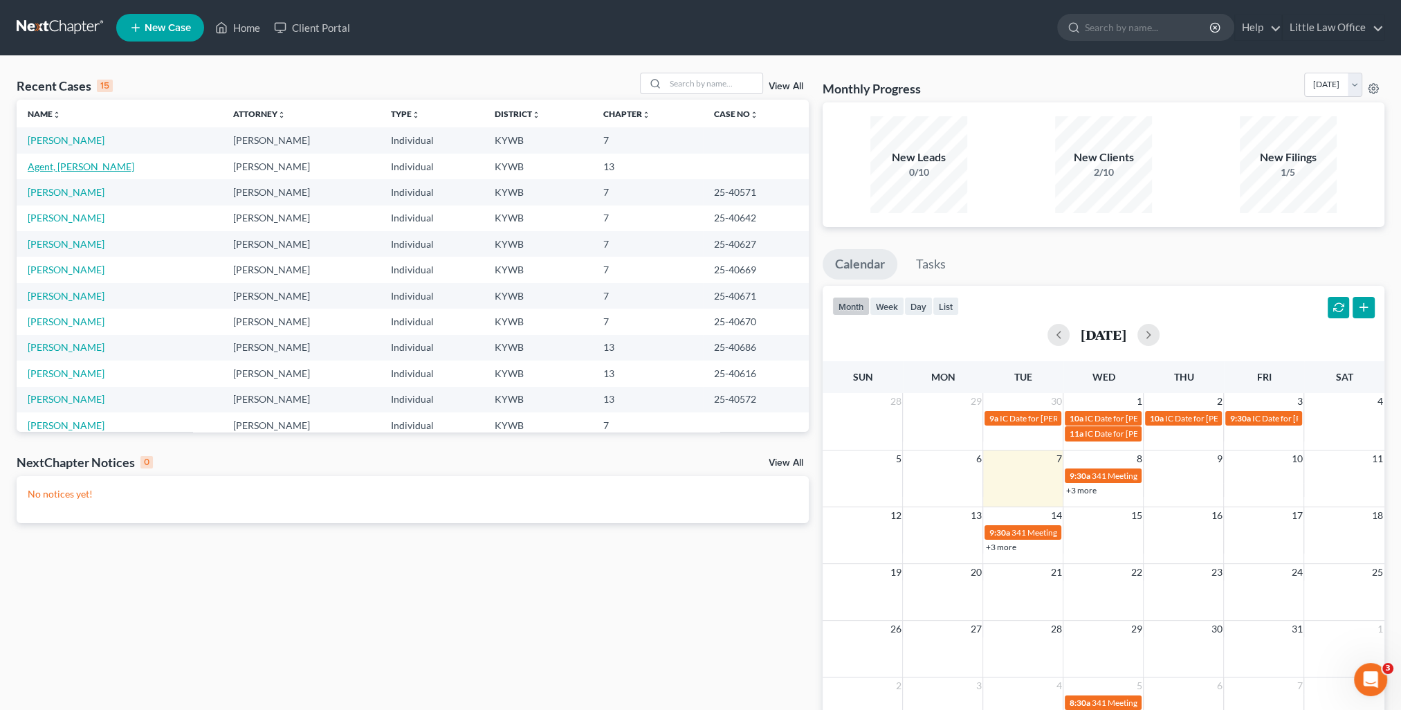
click at [44, 165] on link "Agent, [PERSON_NAME]" at bounding box center [81, 167] width 107 height 12
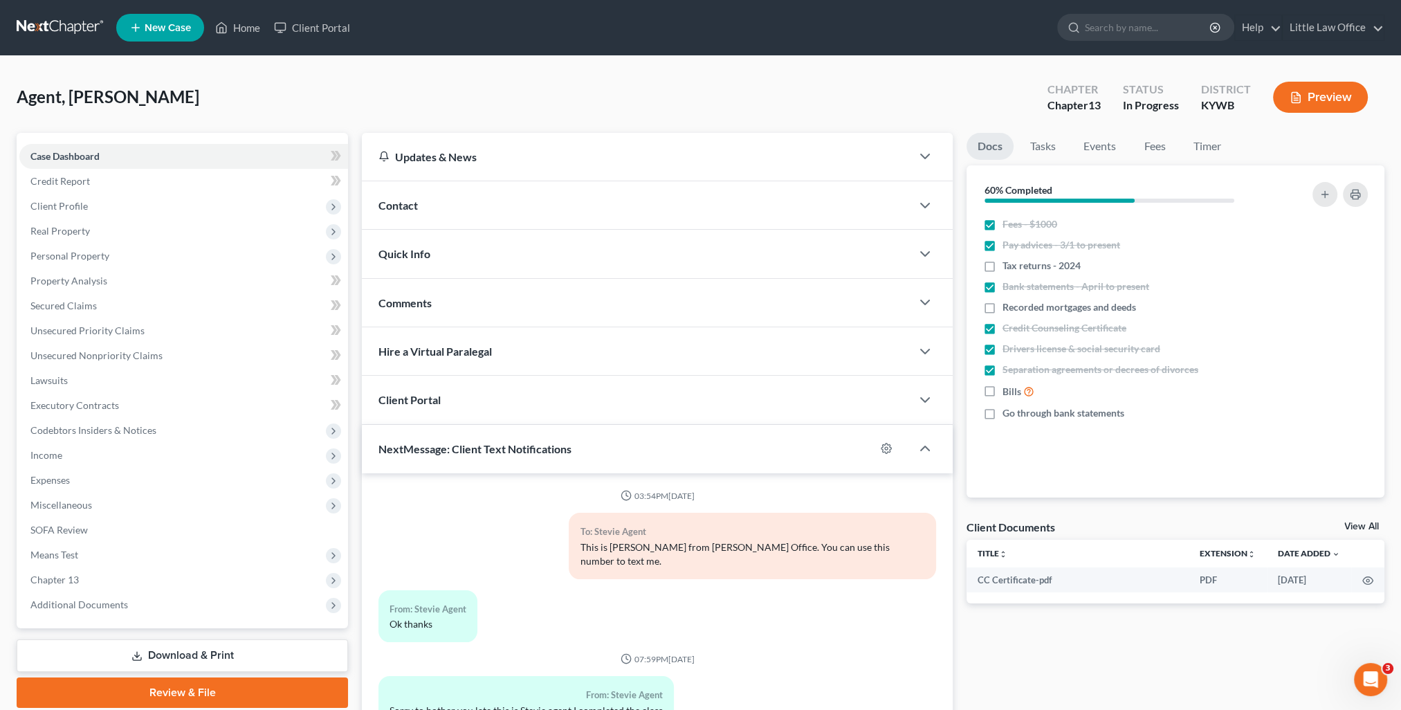
scroll to position [124, 0]
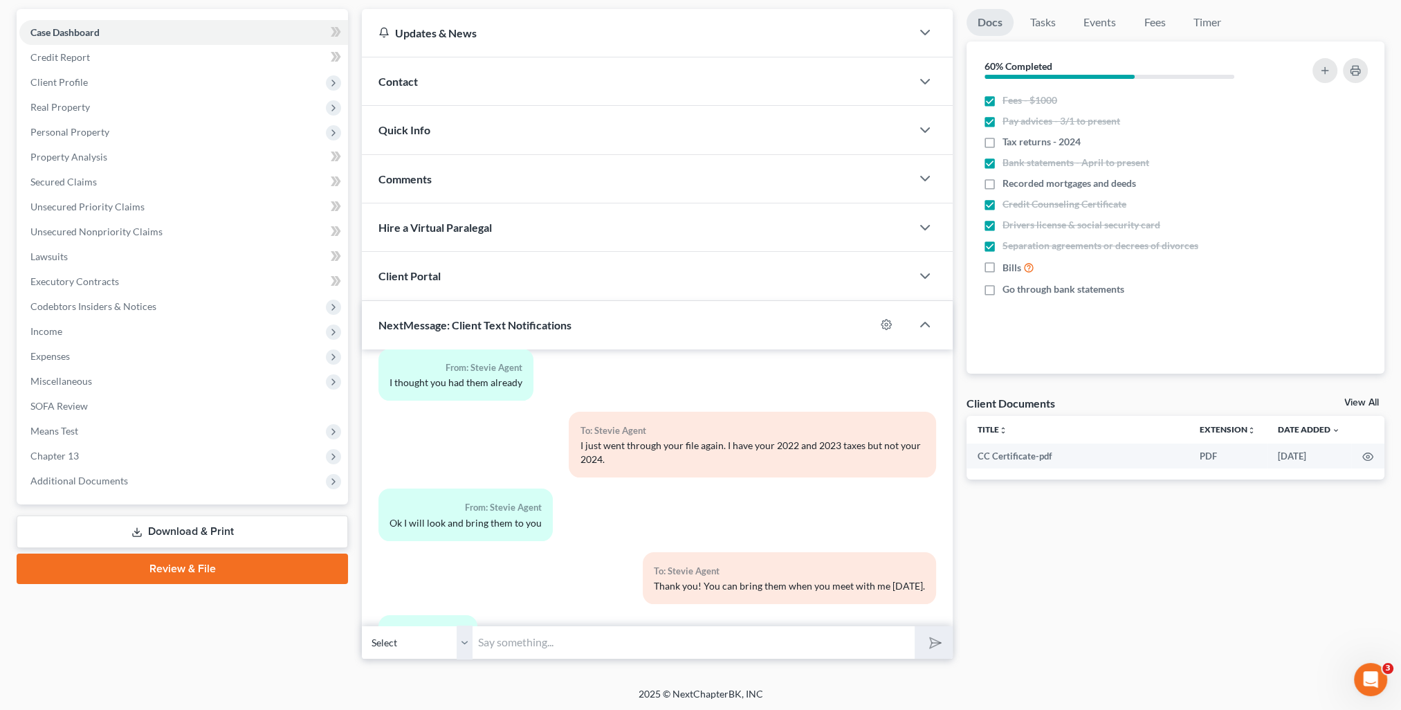
click at [675, 643] on input "text" at bounding box center [694, 643] width 442 height 34
type input "[PERSON_NAME] said it will be $200 to prepare the quit claim deed. We will have…"
click at [471, 648] on select "Select [PHONE_NUMBER] - Stevie Agent [PHONE_NUMBER] - [PERSON_NAME] Agent" at bounding box center [417, 643] width 111 height 34
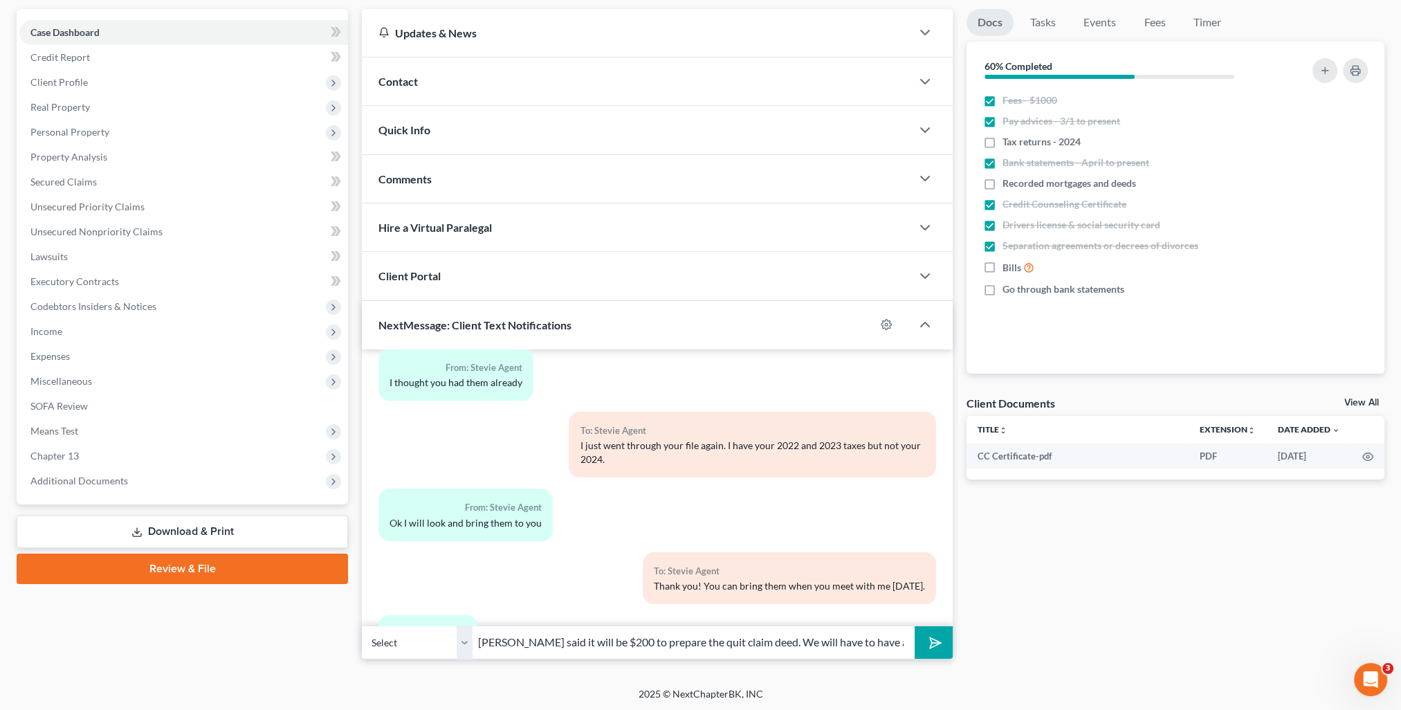
drag, startPoint x: 464, startPoint y: 647, endPoint x: 909, endPoint y: 624, distance: 446.3
click at [464, 647] on select "Select [PHONE_NUMBER] - Stevie Agent [PHONE_NUMBER] - [PERSON_NAME] Agent" at bounding box center [417, 643] width 111 height 34
click at [945, 641] on button "submit" at bounding box center [934, 642] width 38 height 33
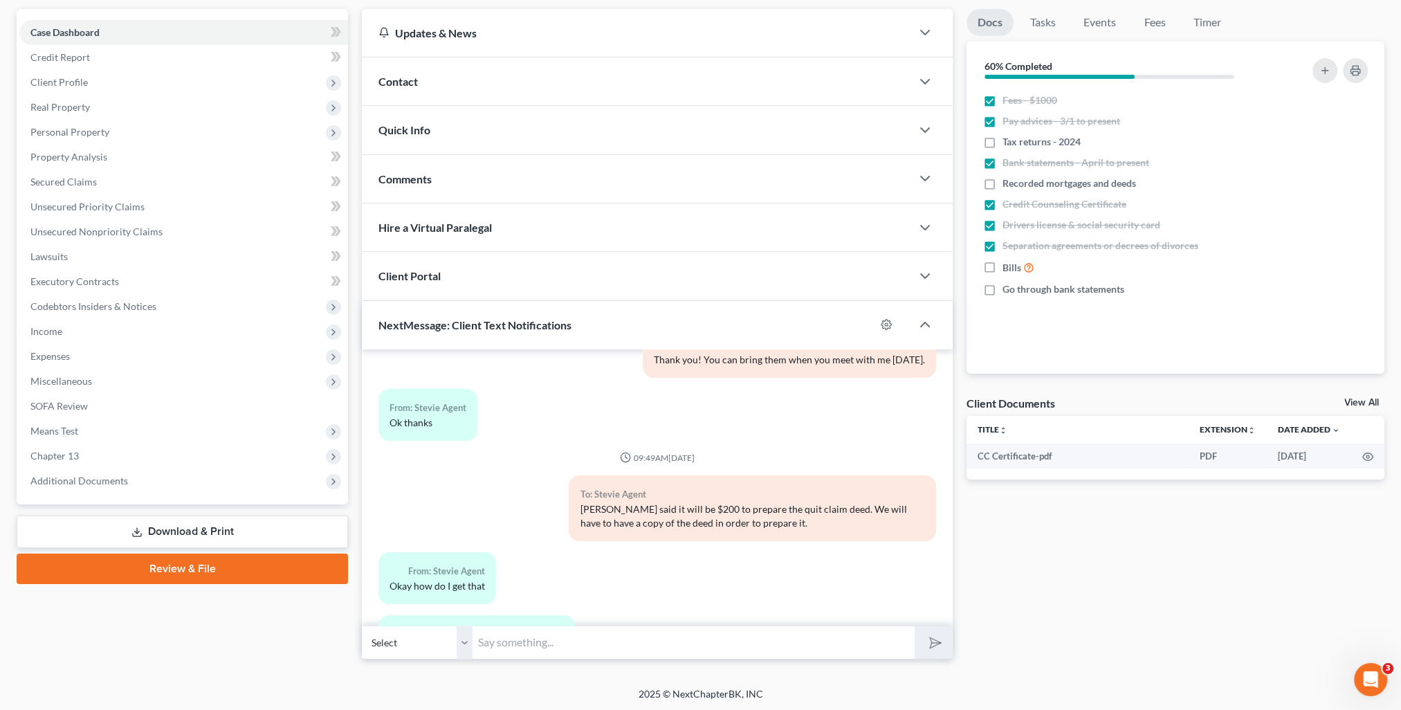
scroll to position [4203, 0]
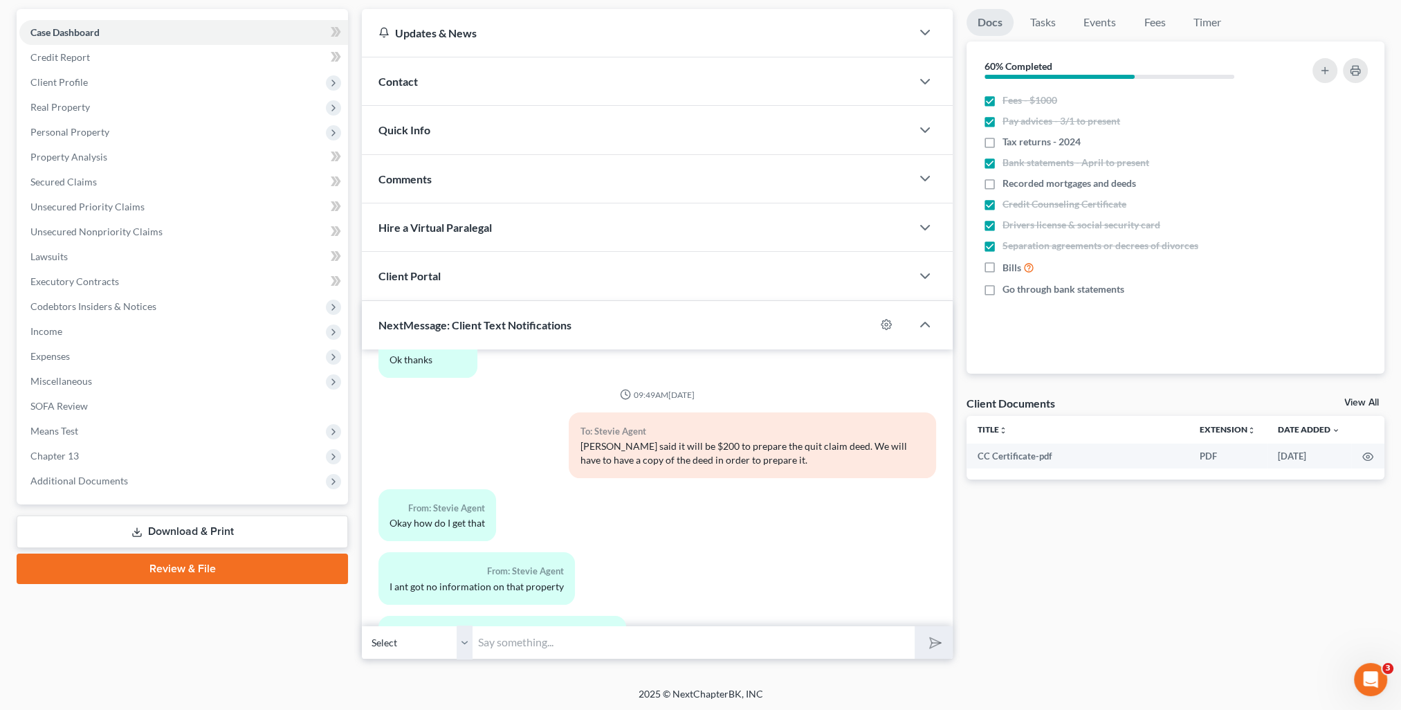
click at [515, 630] on input "text" at bounding box center [694, 643] width 442 height 34
click at [504, 644] on input "text" at bounding box center [694, 643] width 442 height 34
type input "You will need to call the county where the property is located and ask if they …"
click at [915, 626] on button "submit" at bounding box center [934, 642] width 38 height 33
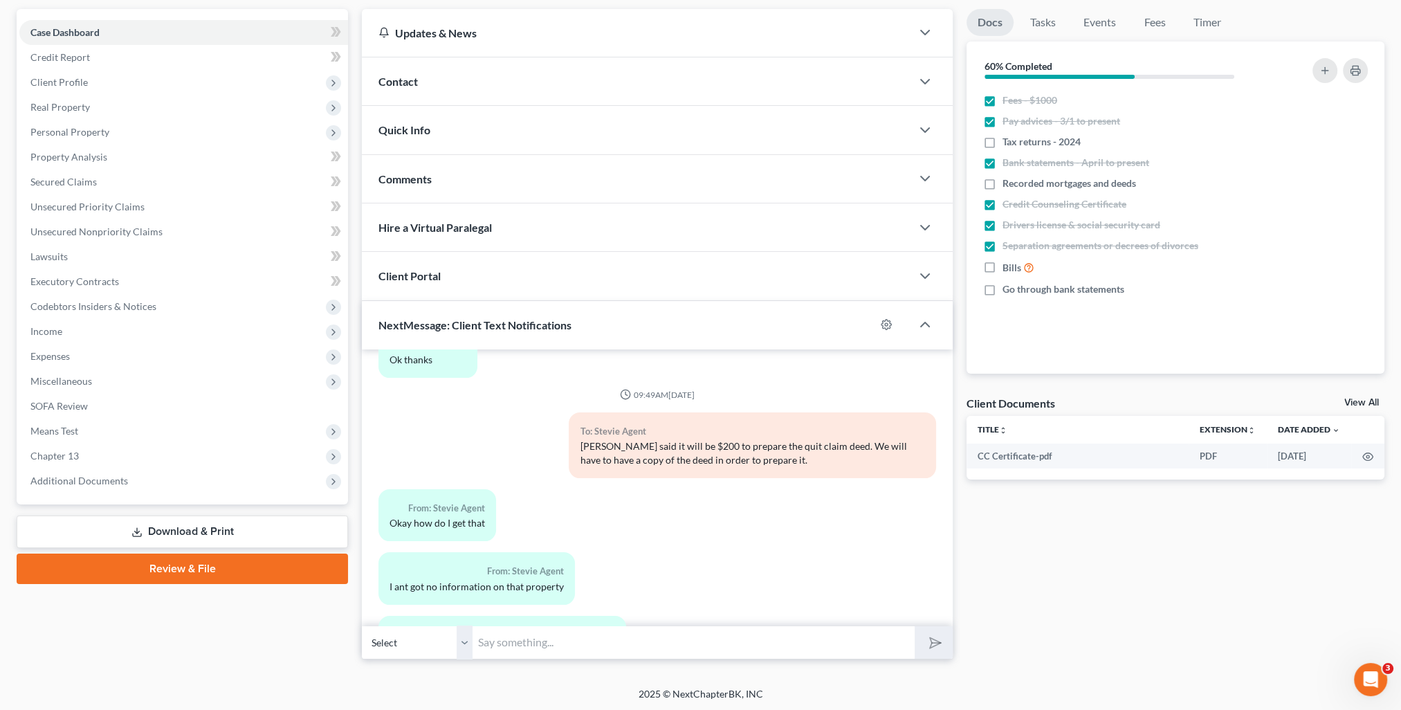
scroll to position [4280, 0]
